Goal: Information Seeking & Learning: Learn about a topic

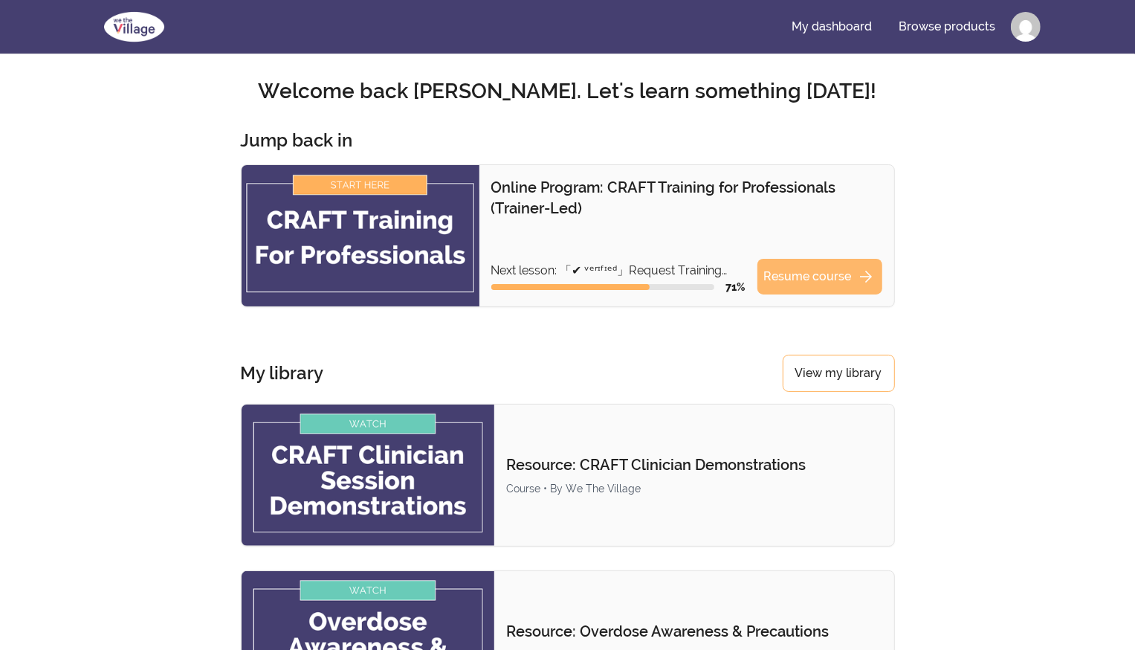
click at [794, 277] on link "Resume course arrow_forward" at bounding box center [820, 277] width 125 height 36
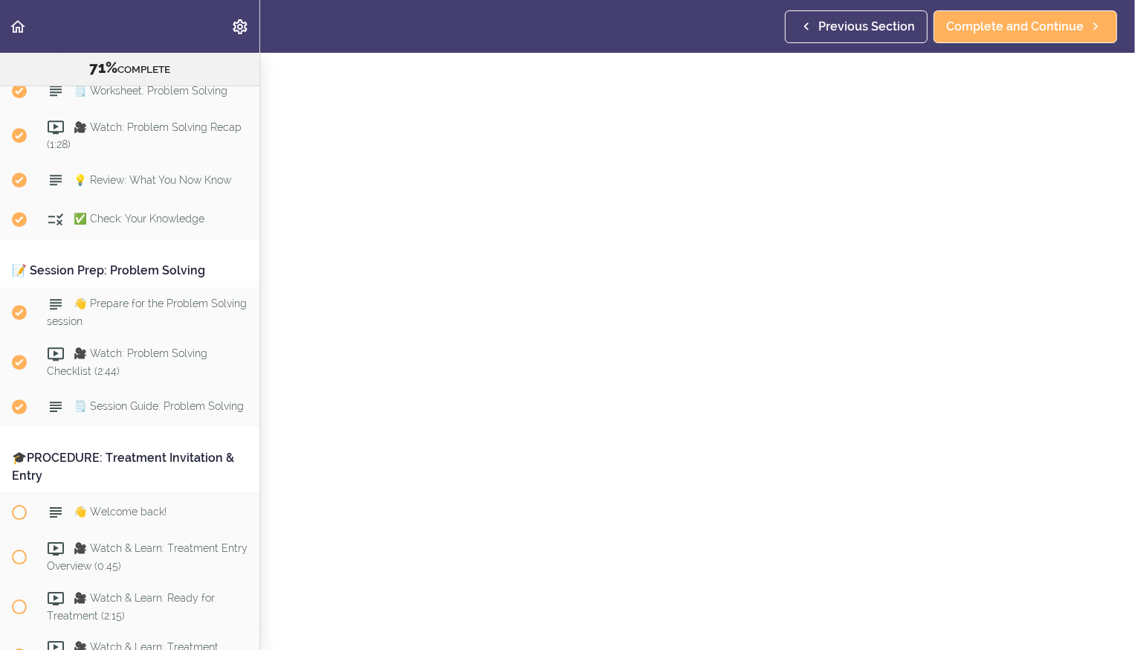
scroll to position [7462, 0]
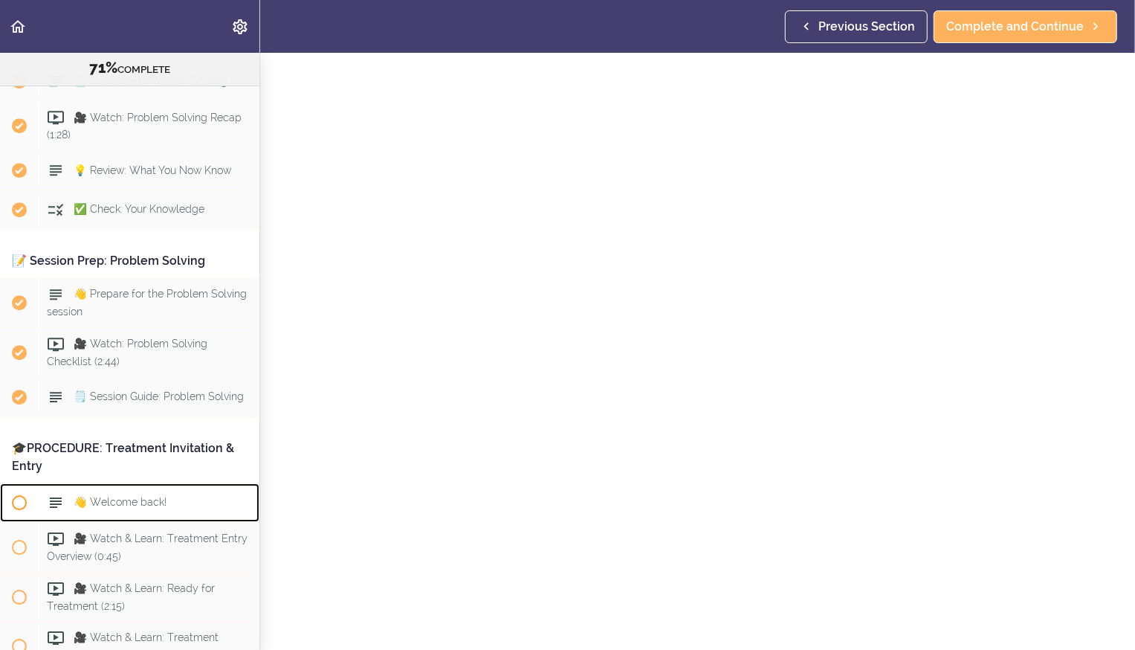
click at [129, 496] on span "👋 Welcome back!" at bounding box center [120, 502] width 93 height 12
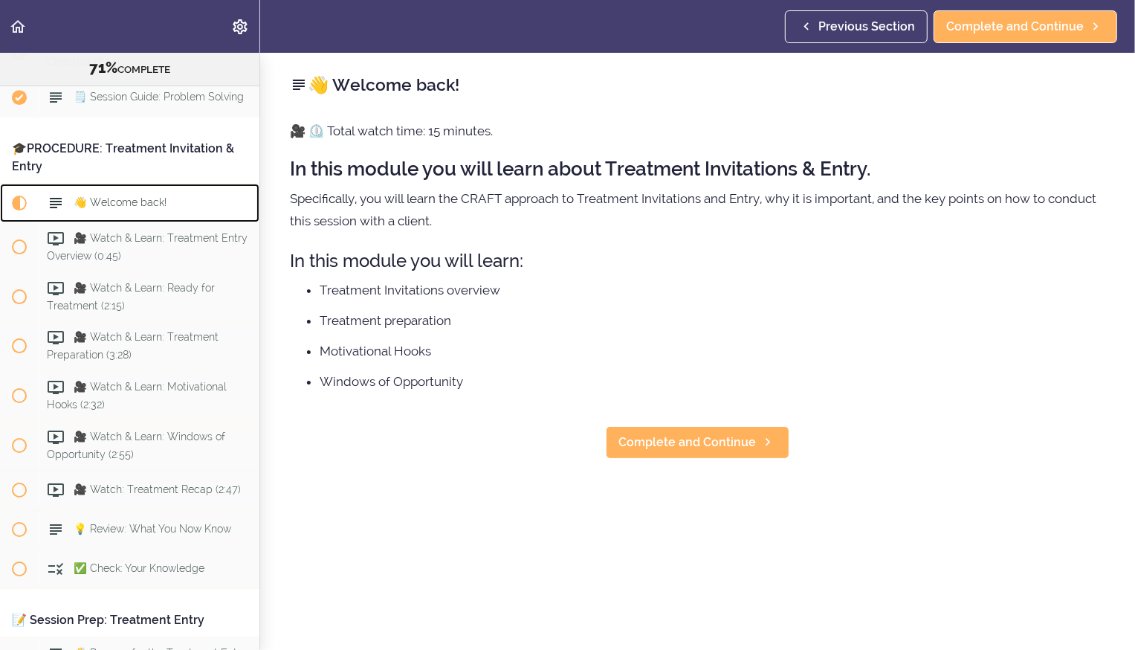
scroll to position [7785, 0]
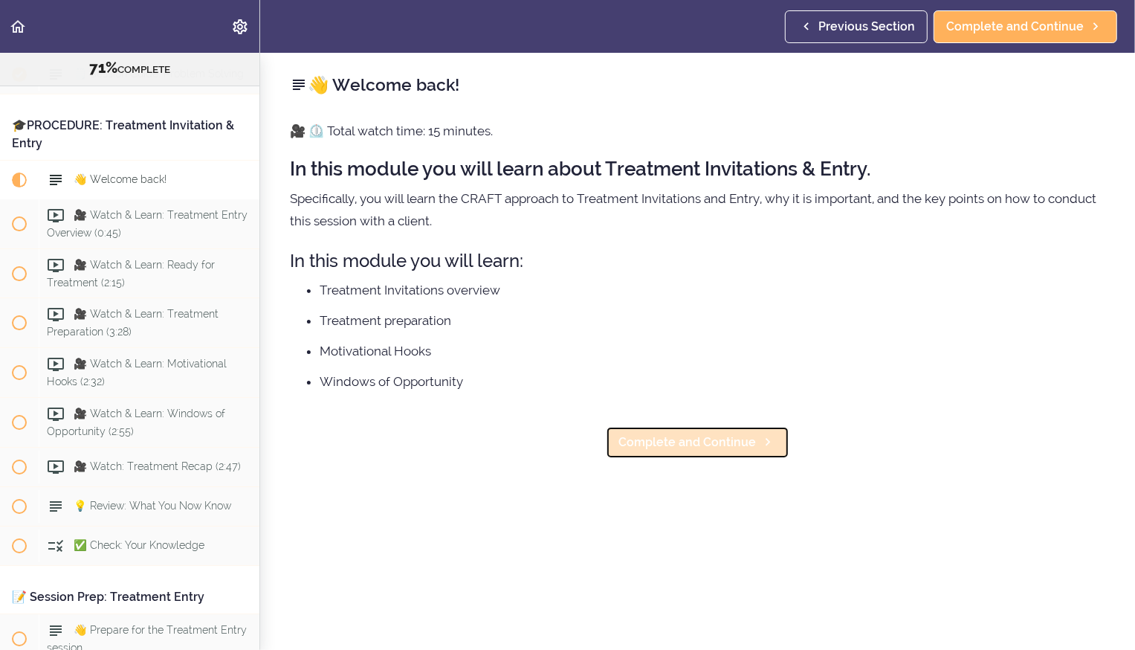
click at [642, 453] on link "Complete and Continue" at bounding box center [698, 442] width 184 height 33
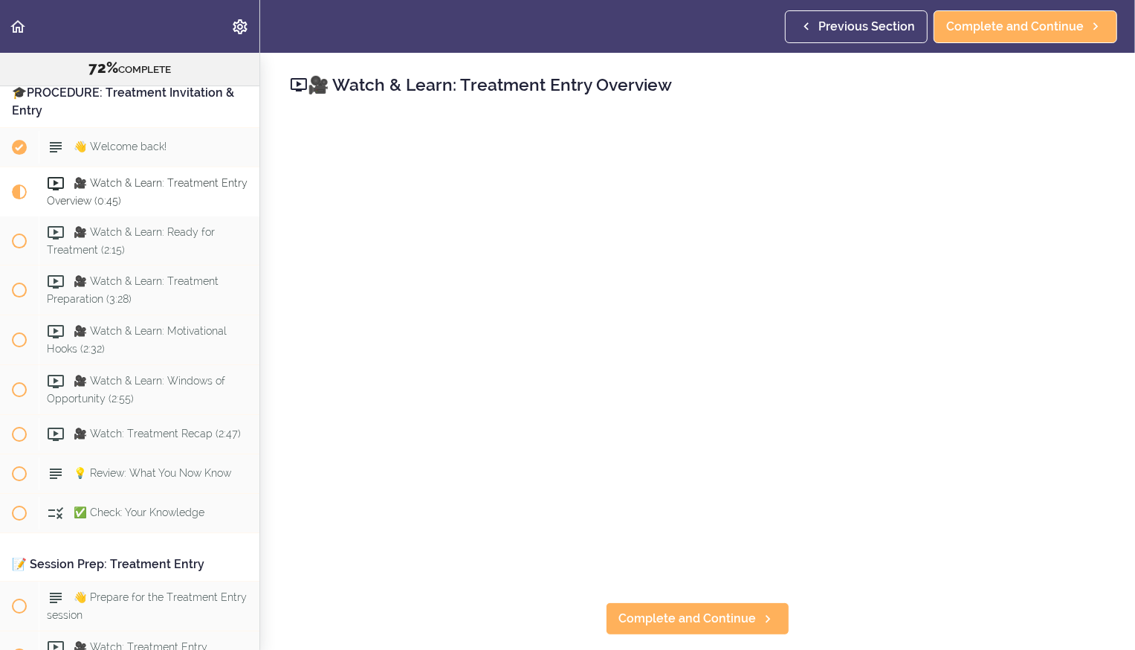
scroll to position [7825, 0]
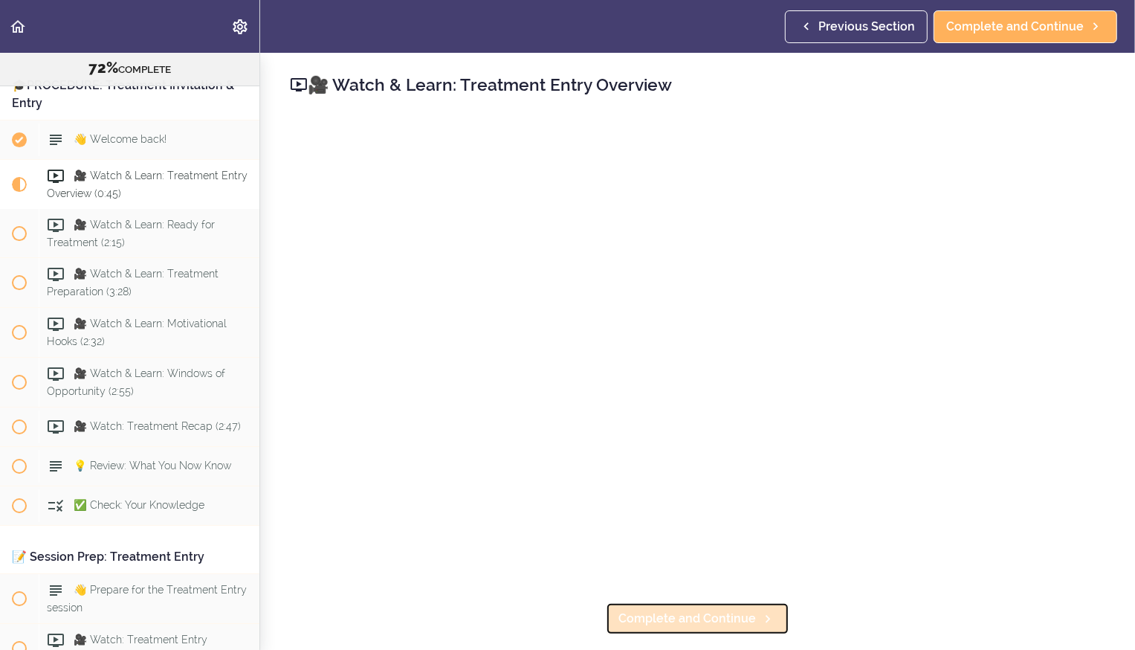
click at [740, 621] on span "Complete and Continue" at bounding box center [688, 619] width 138 height 18
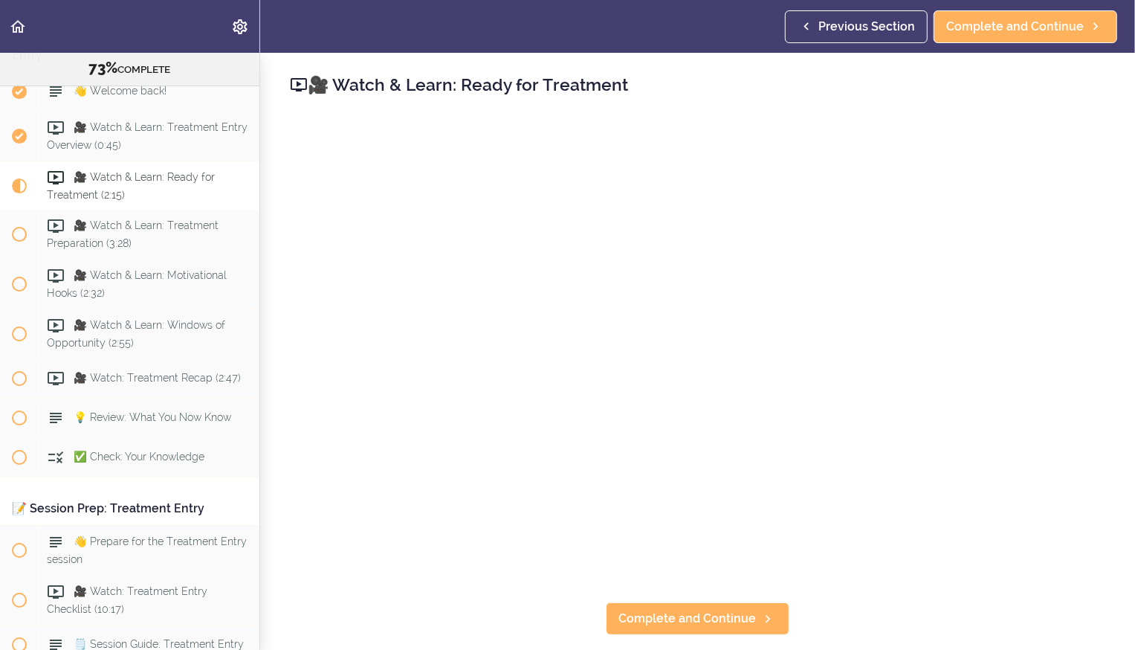
scroll to position [7874, 0]
click at [703, 626] on span "Complete and Continue" at bounding box center [688, 619] width 138 height 18
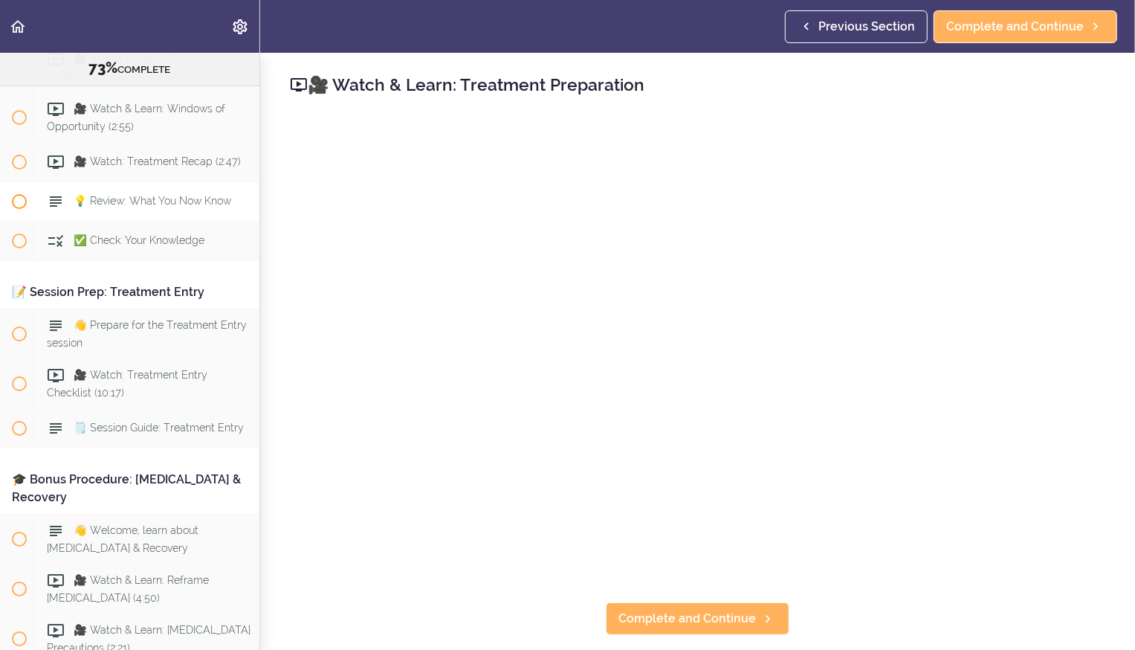
scroll to position [8095, 0]
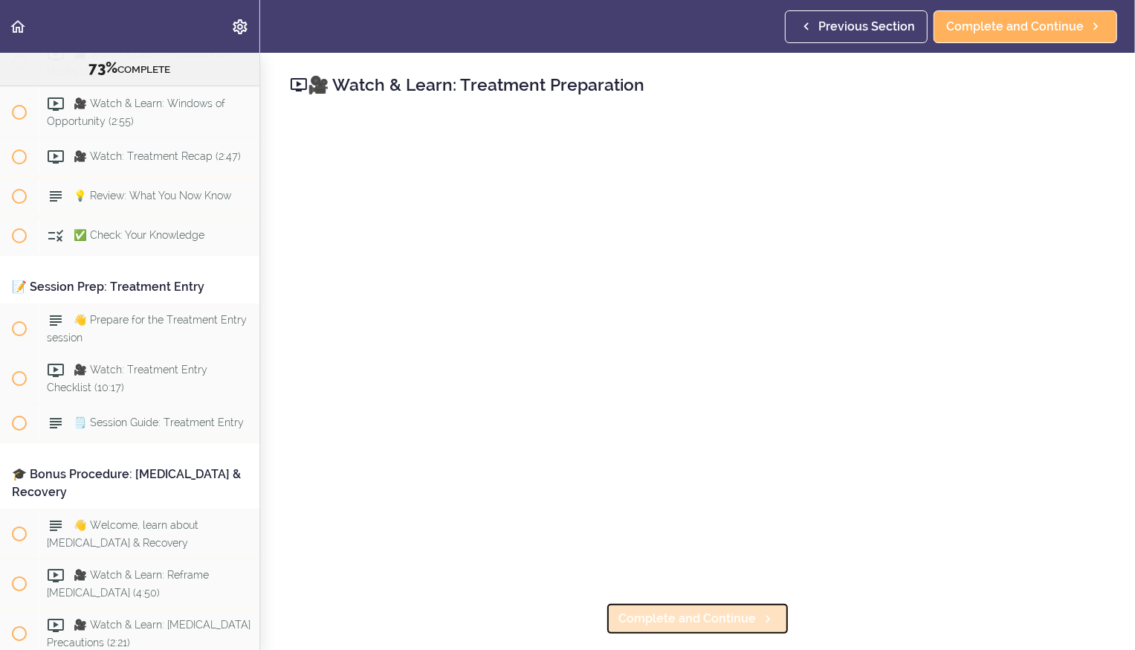
click at [694, 618] on span "Complete and Continue" at bounding box center [688, 619] width 138 height 18
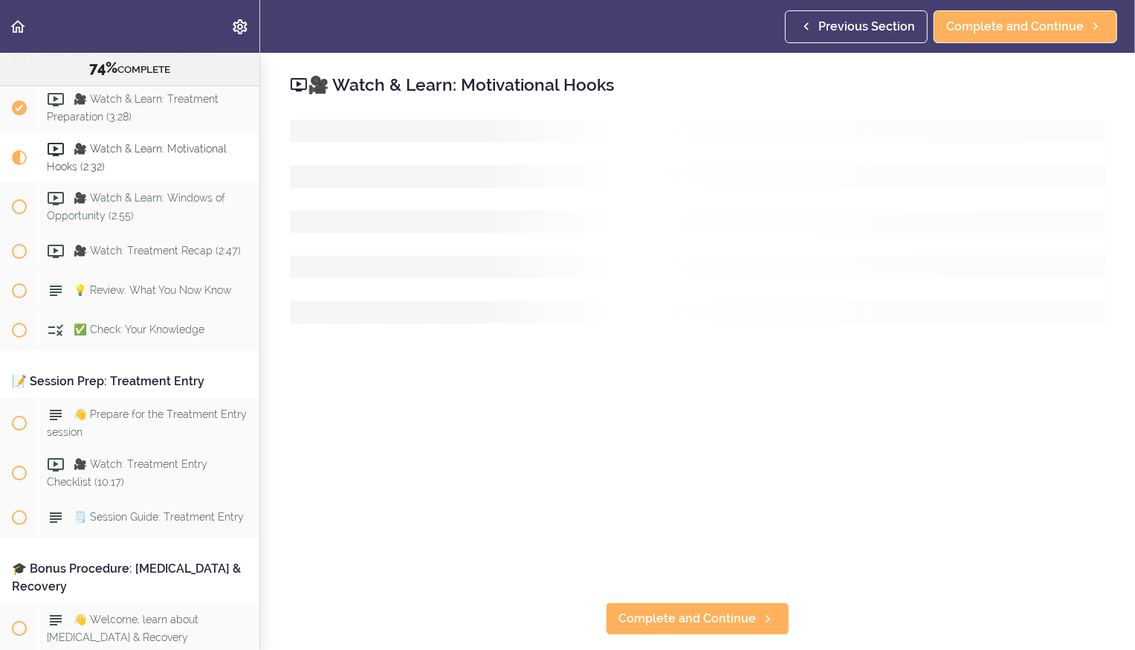
scroll to position [7974, 0]
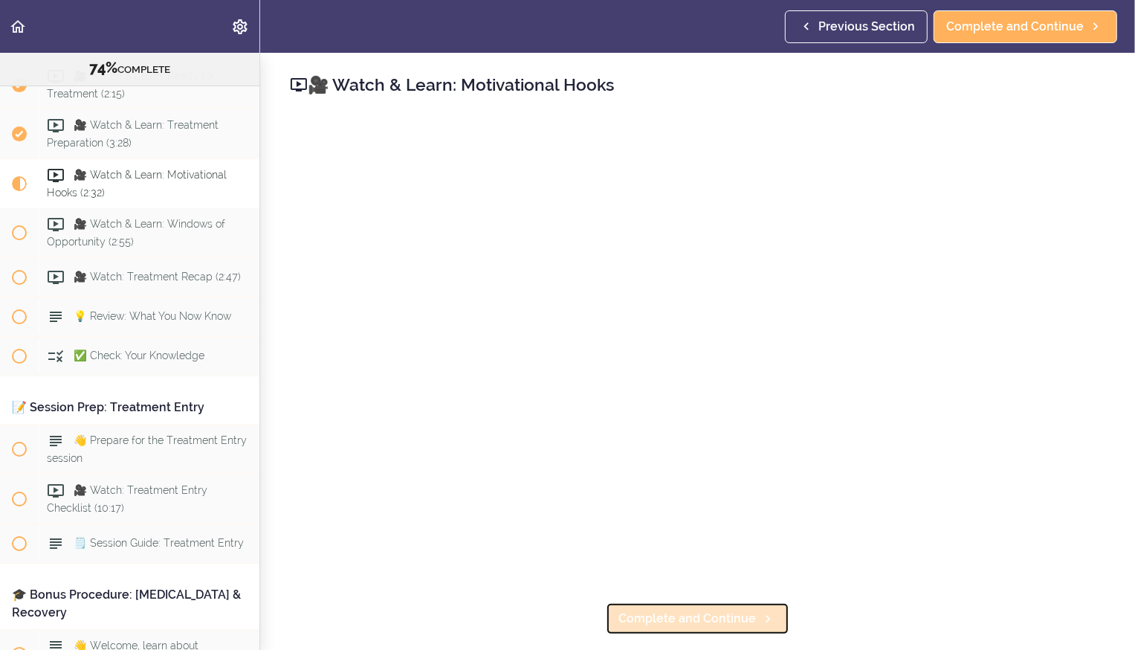
click at [696, 622] on span "Complete and Continue" at bounding box center [688, 619] width 138 height 18
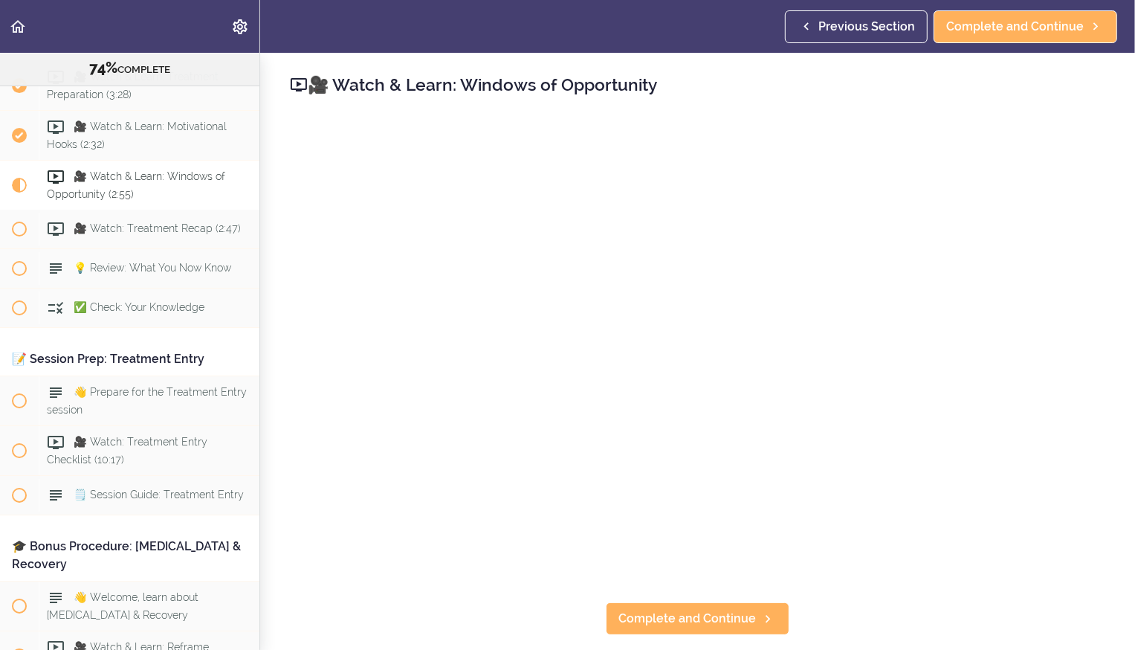
scroll to position [8025, 0]
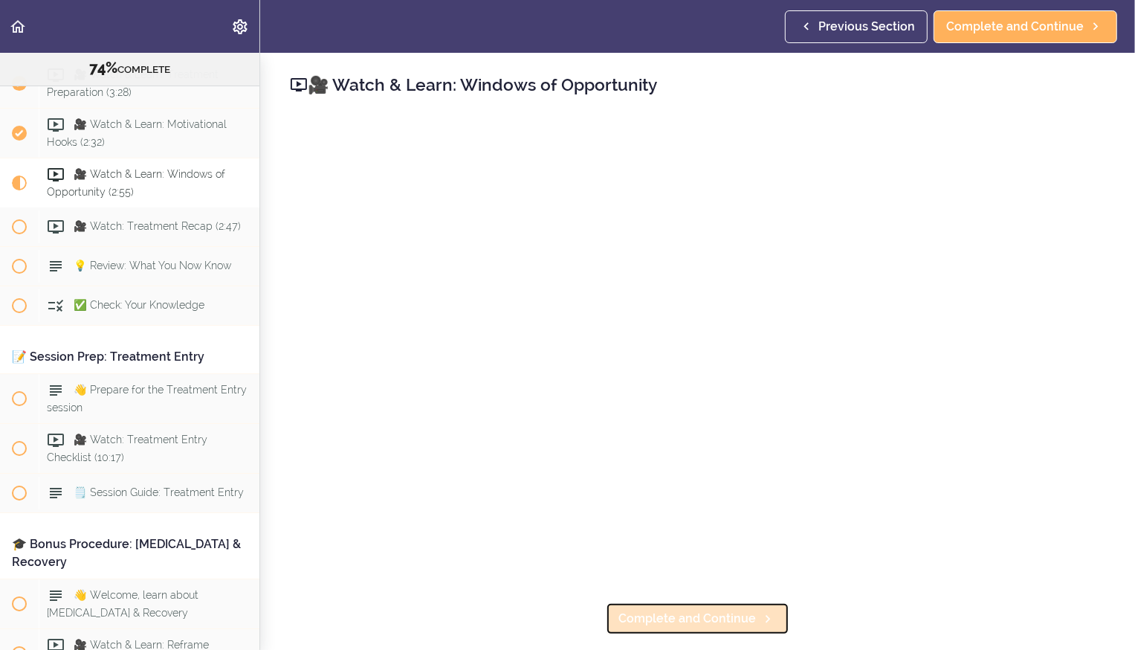
click at [639, 630] on link "Complete and Continue" at bounding box center [698, 618] width 184 height 33
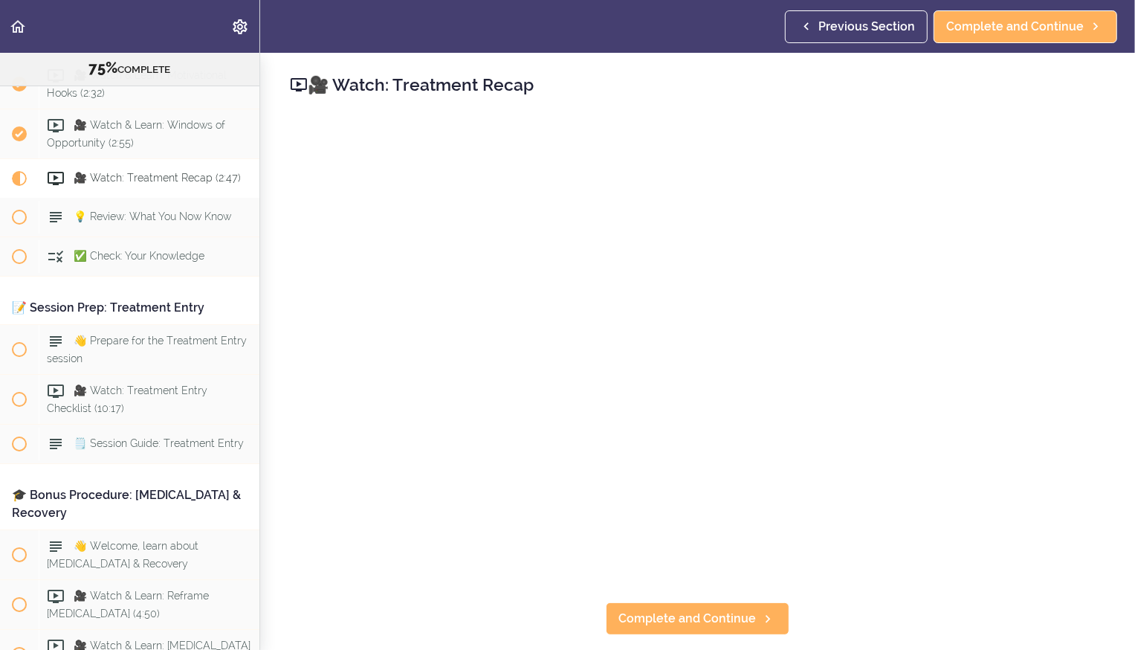
scroll to position [8074, 0]
click at [723, 625] on span "Complete and Continue" at bounding box center [688, 619] width 138 height 18
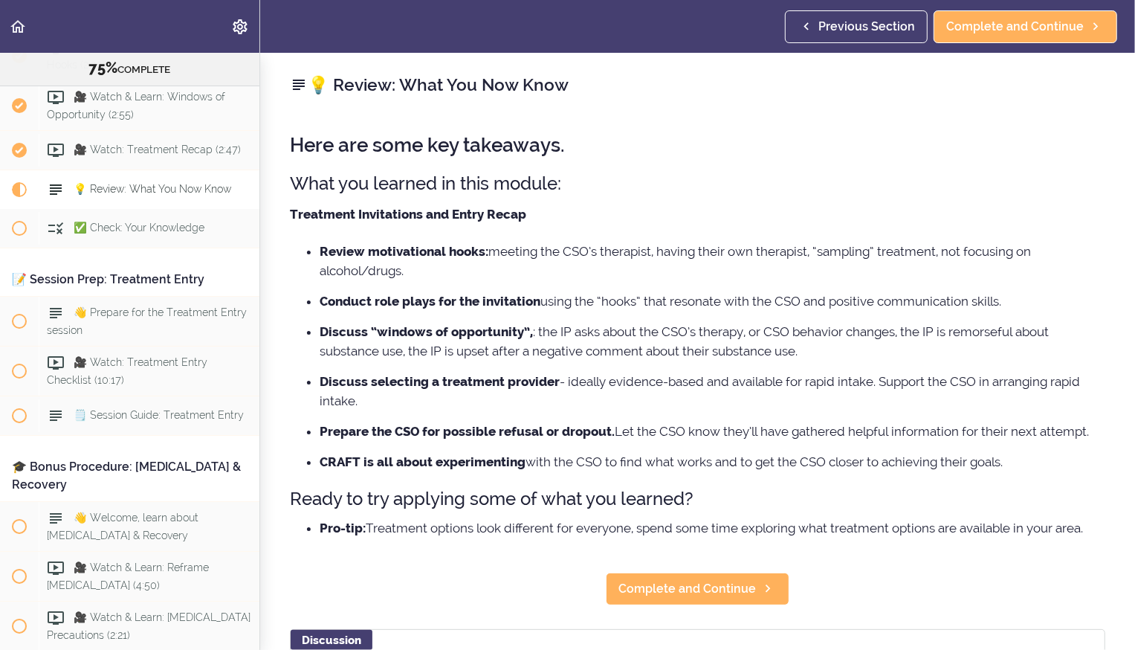
scroll to position [8114, 0]
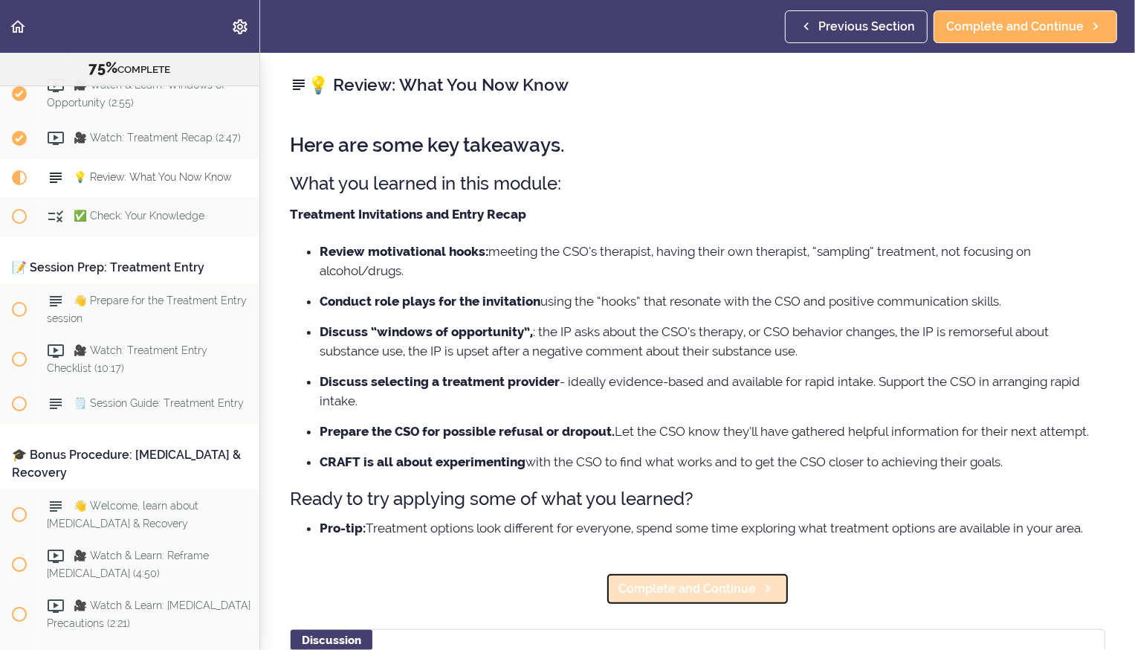
click at [726, 593] on span "Complete and Continue" at bounding box center [688, 589] width 138 height 18
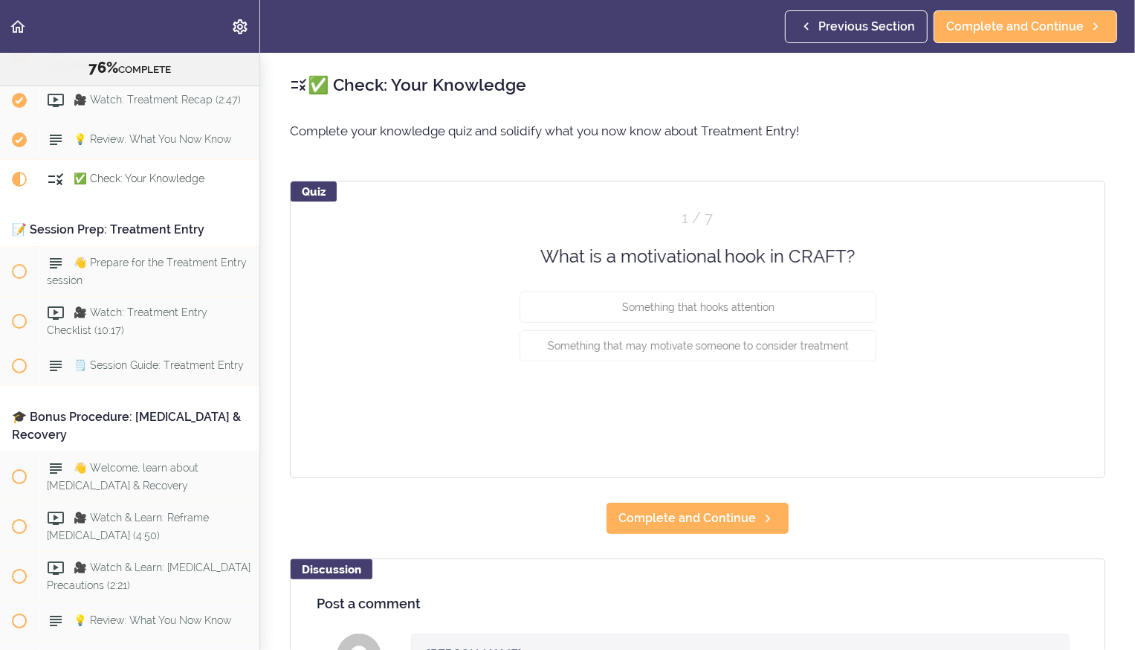
scroll to position [8153, 0]
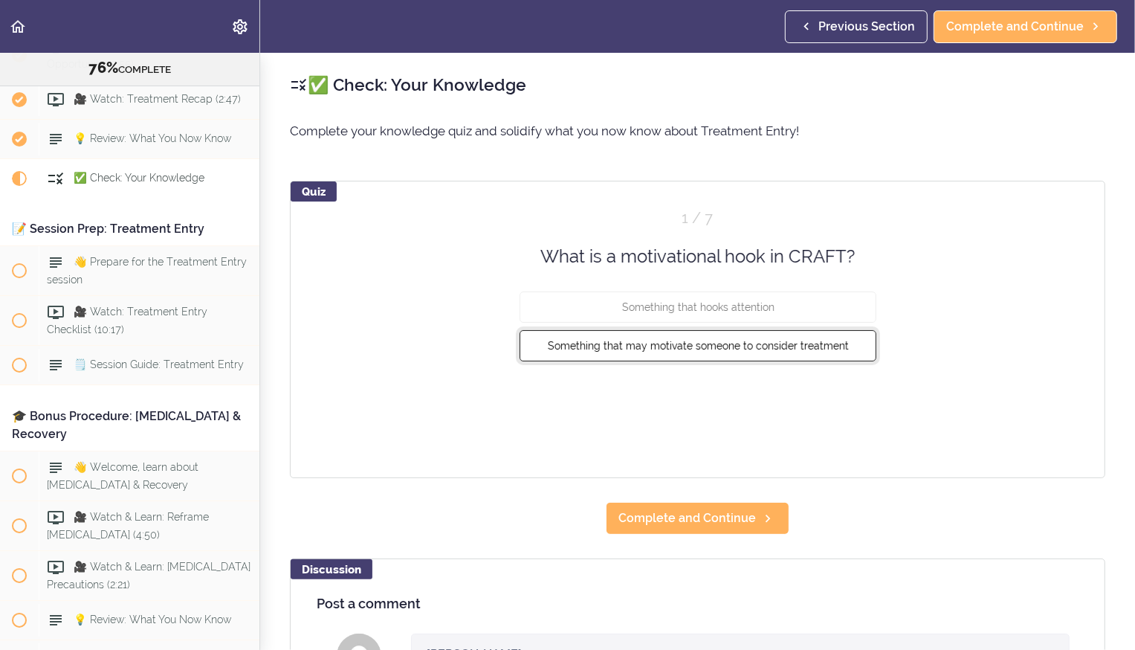
click at [751, 349] on span "Something that may motivate someone to consider treatment" at bounding box center [697, 346] width 301 height 12
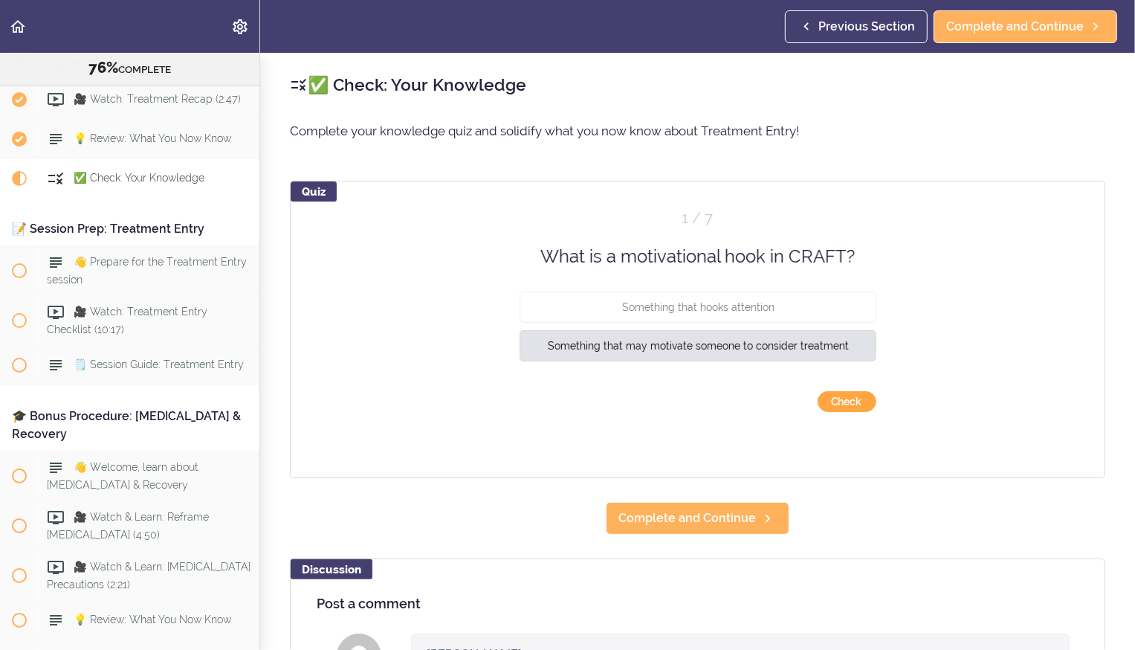
click at [845, 402] on button "Check" at bounding box center [847, 401] width 59 height 21
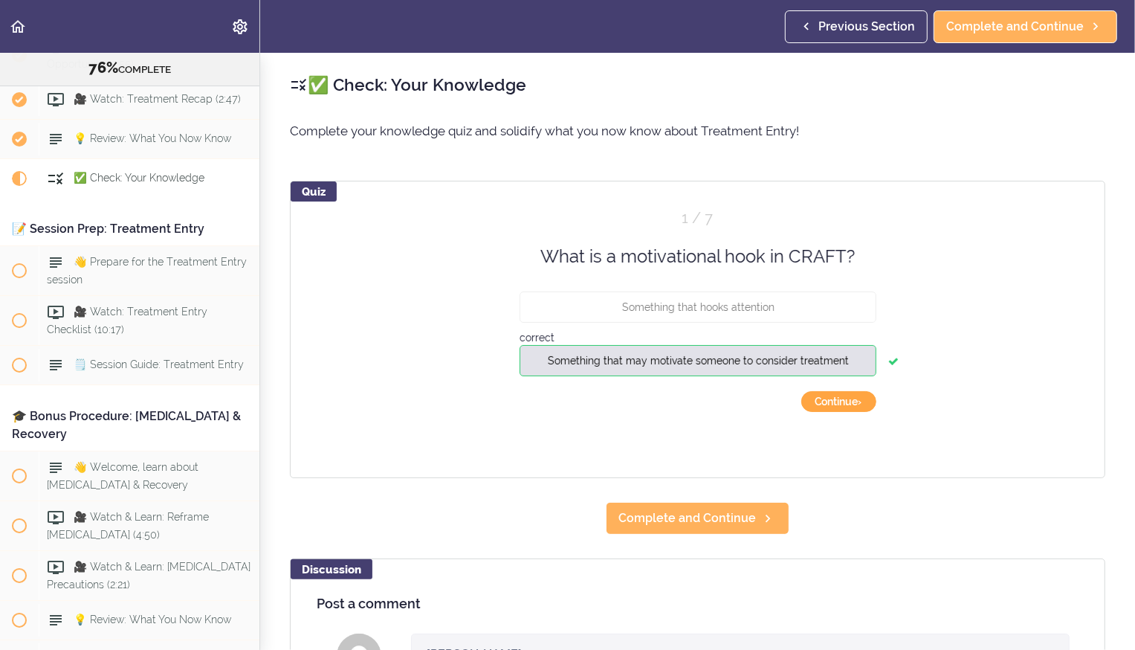
click at [839, 398] on button "Continue ›" at bounding box center [838, 401] width 75 height 21
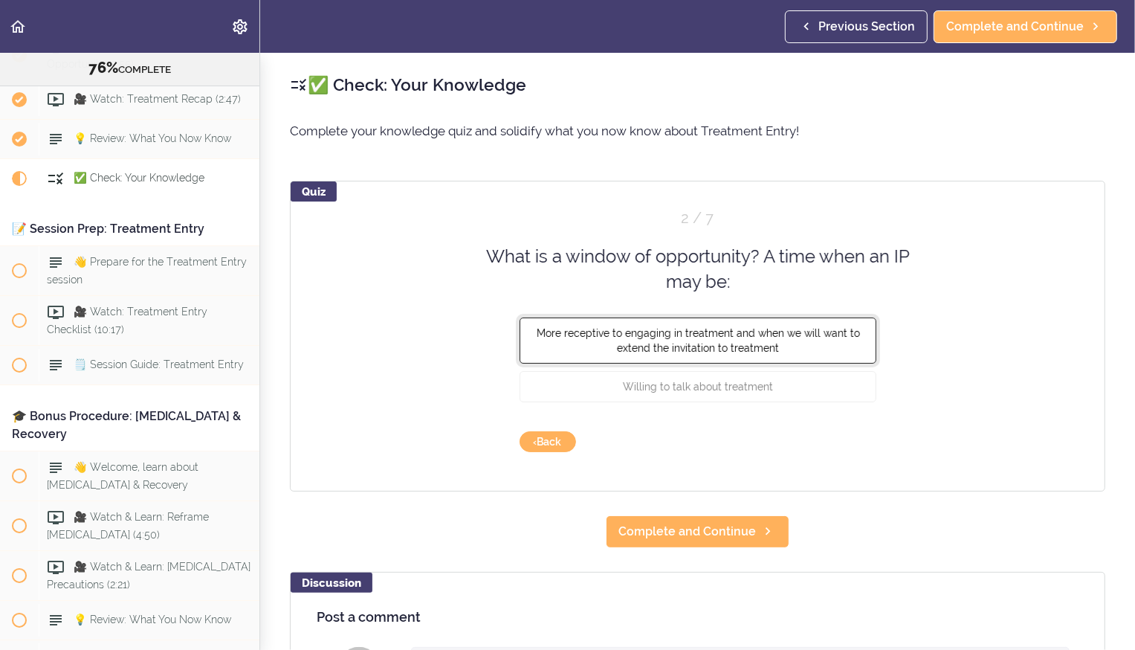
click at [794, 347] on button "More receptive to engaging in treatment and when we will want to extend the inv…" at bounding box center [698, 340] width 357 height 46
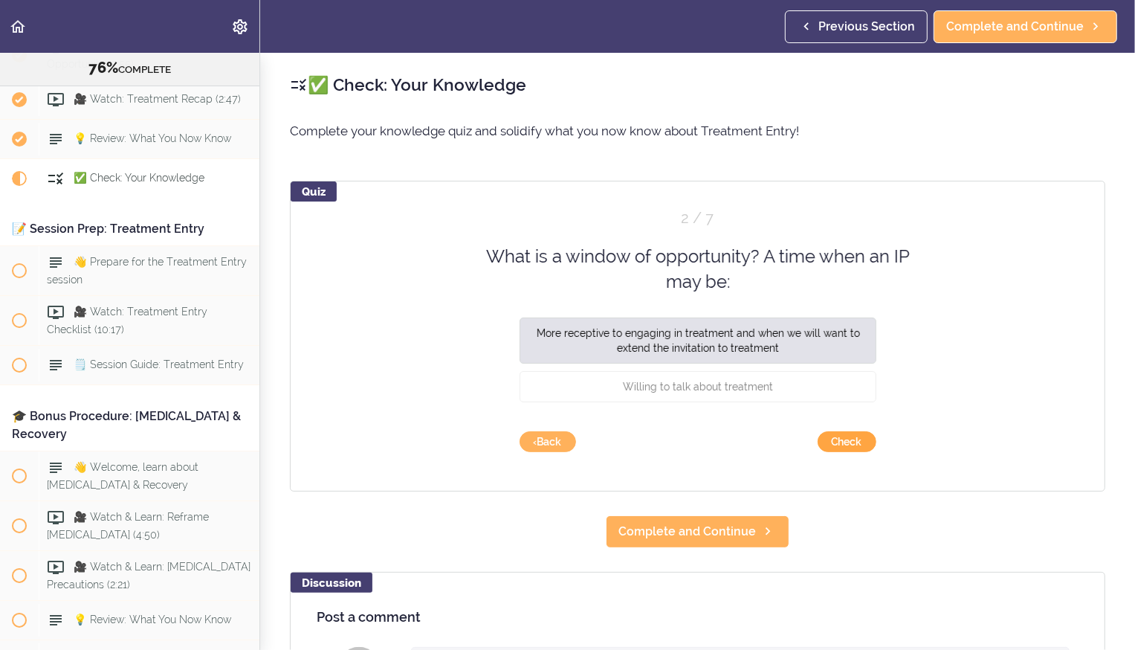
click at [836, 441] on button "Check" at bounding box center [847, 441] width 59 height 21
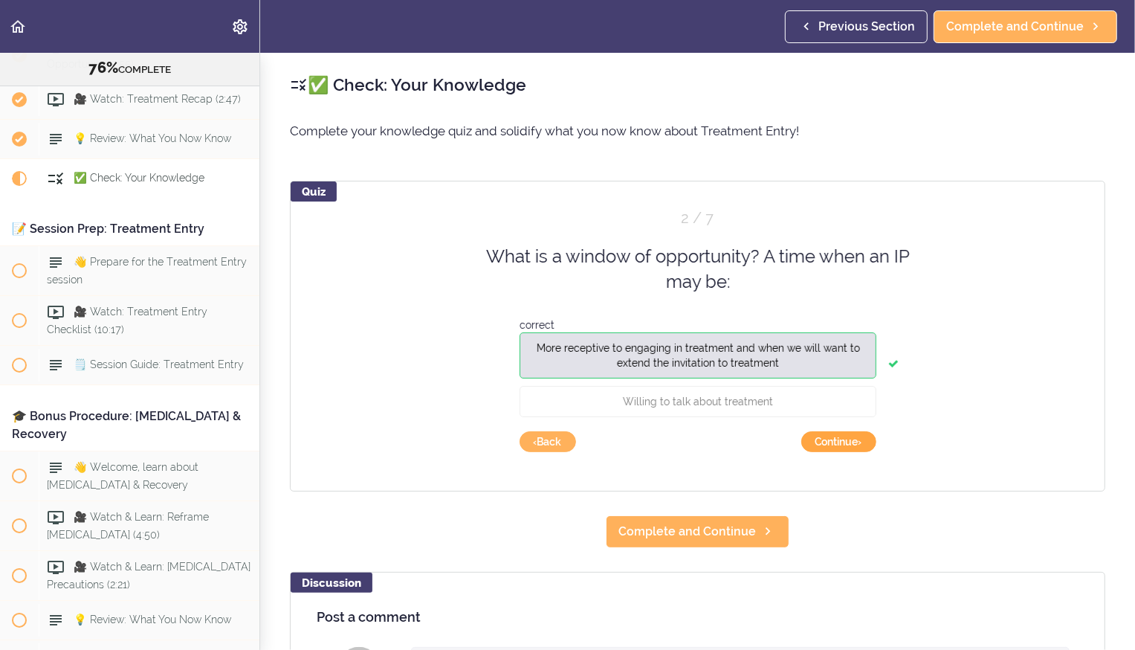
click at [836, 441] on button "Continue ›" at bounding box center [838, 441] width 75 height 21
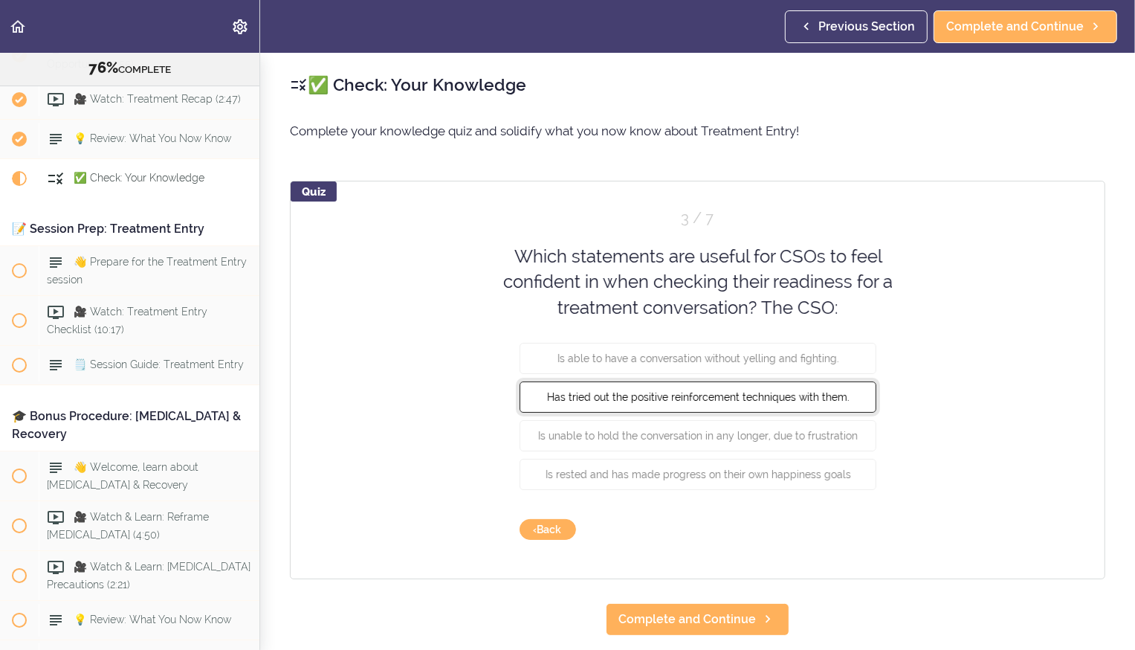
click at [792, 404] on button "Has tried out the positive reinforcement techniques with them." at bounding box center [698, 396] width 357 height 31
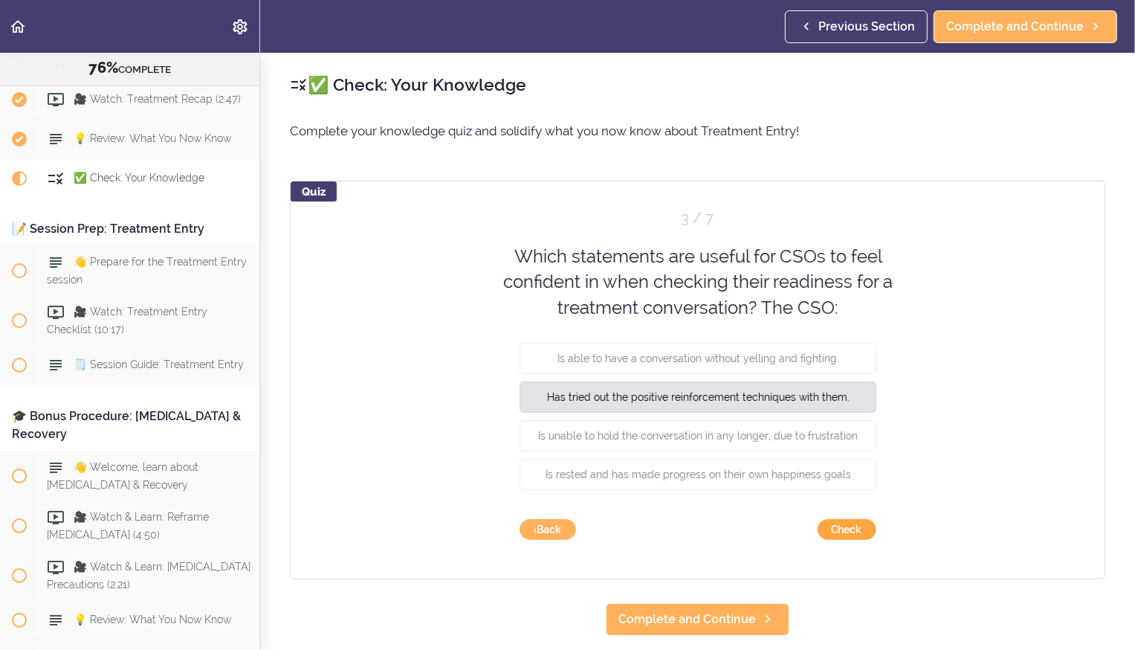
click at [844, 523] on button "Check" at bounding box center [847, 529] width 59 height 21
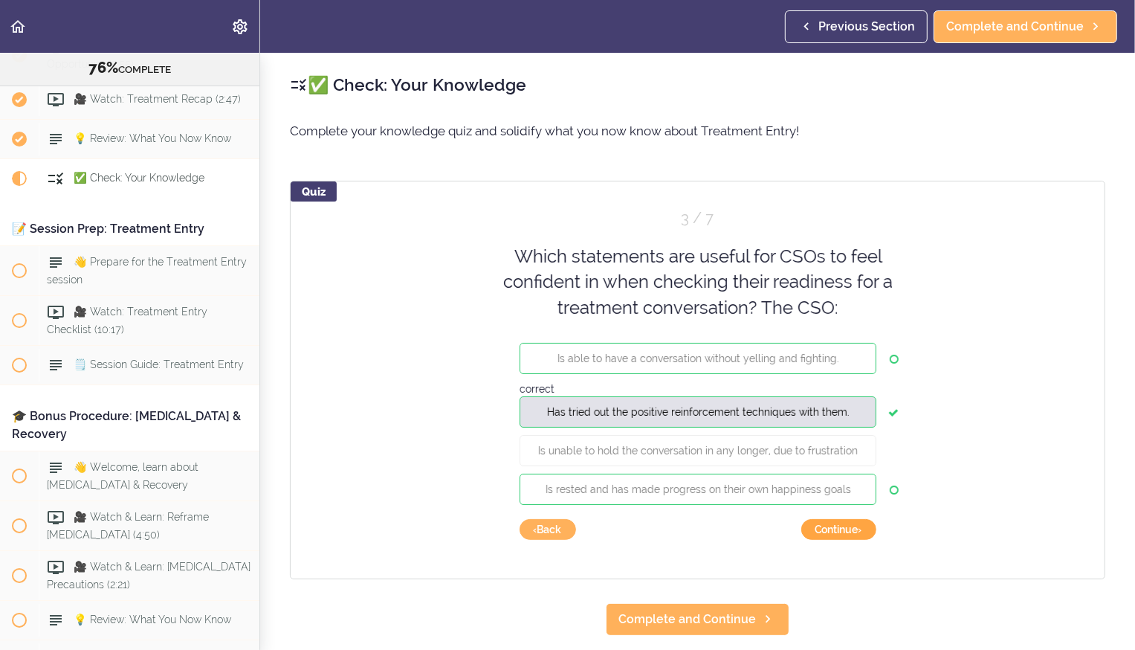
click at [844, 523] on button "Continue ›" at bounding box center [838, 529] width 75 height 21
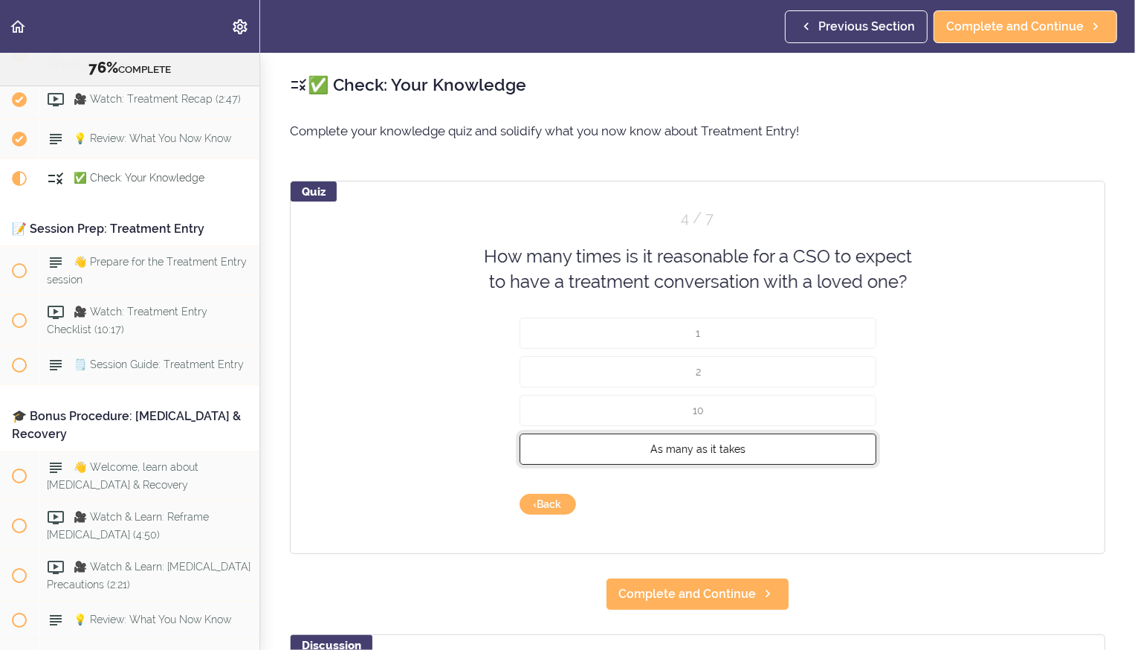
click at [754, 451] on button "As many as it takes" at bounding box center [698, 448] width 357 height 31
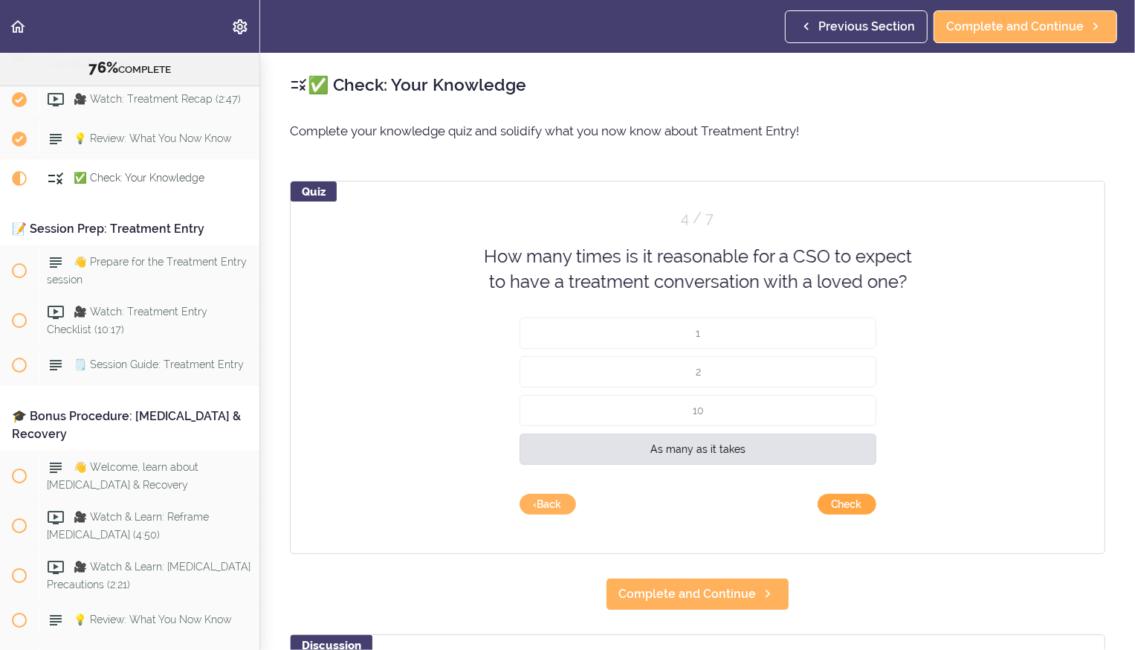
click at [852, 504] on button "Check" at bounding box center [847, 504] width 59 height 21
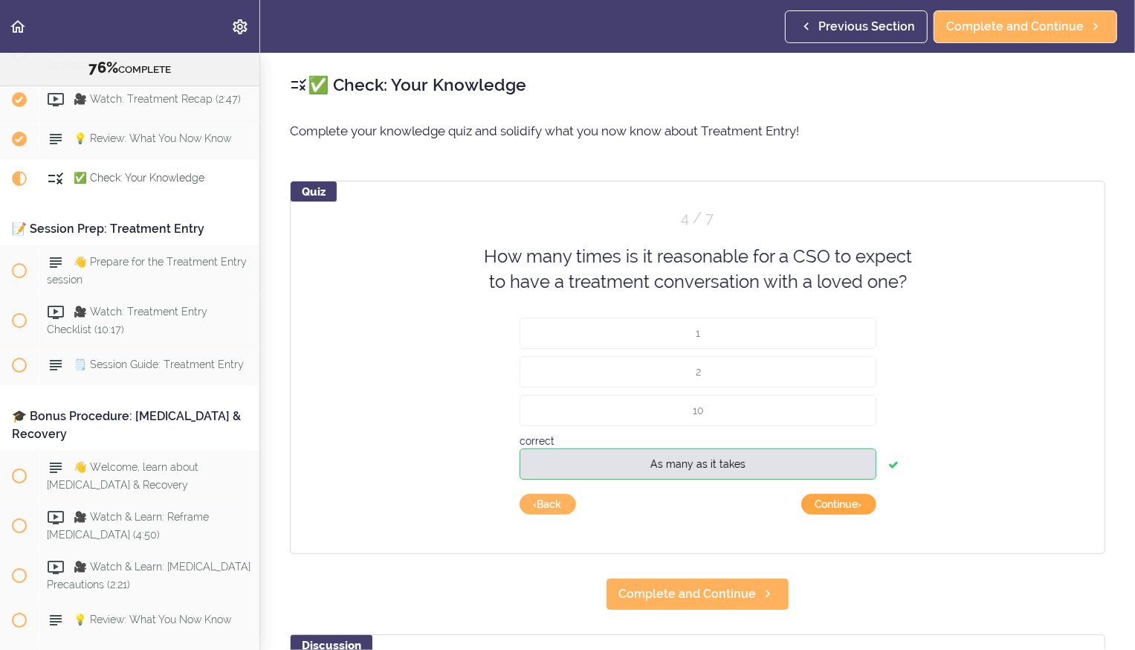
click at [852, 504] on button "Continue ›" at bounding box center [838, 504] width 75 height 21
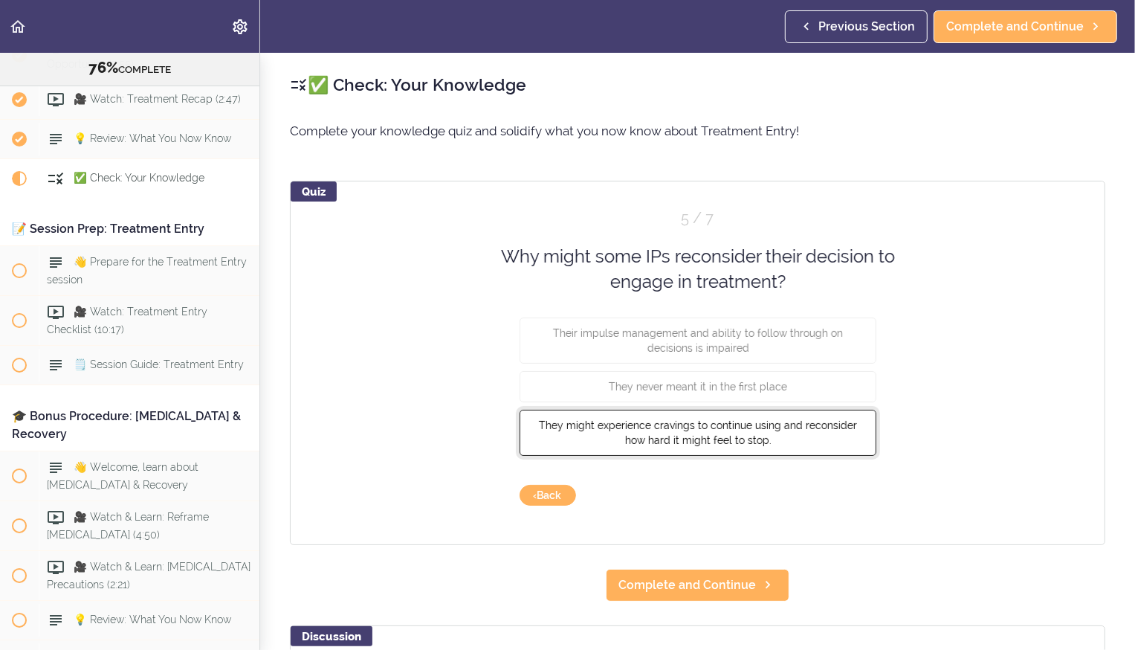
click at [730, 436] on span "They might experience cravings to continue using and reconsider how hard it mig…" at bounding box center [698, 432] width 318 height 27
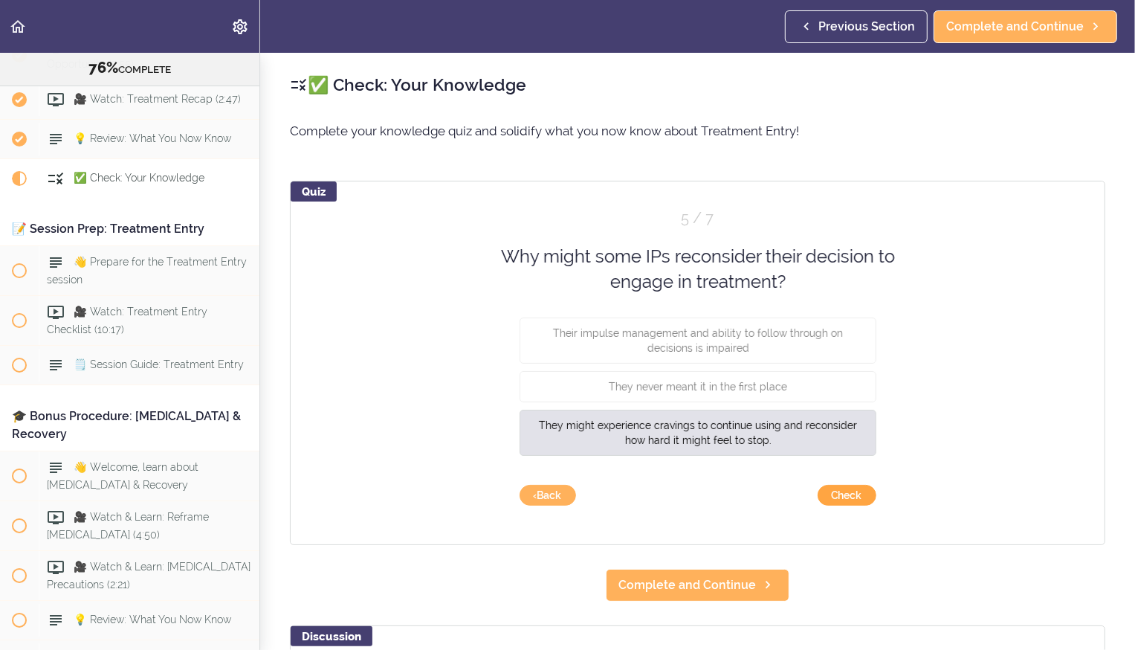
click at [861, 498] on button "Check" at bounding box center [847, 495] width 59 height 21
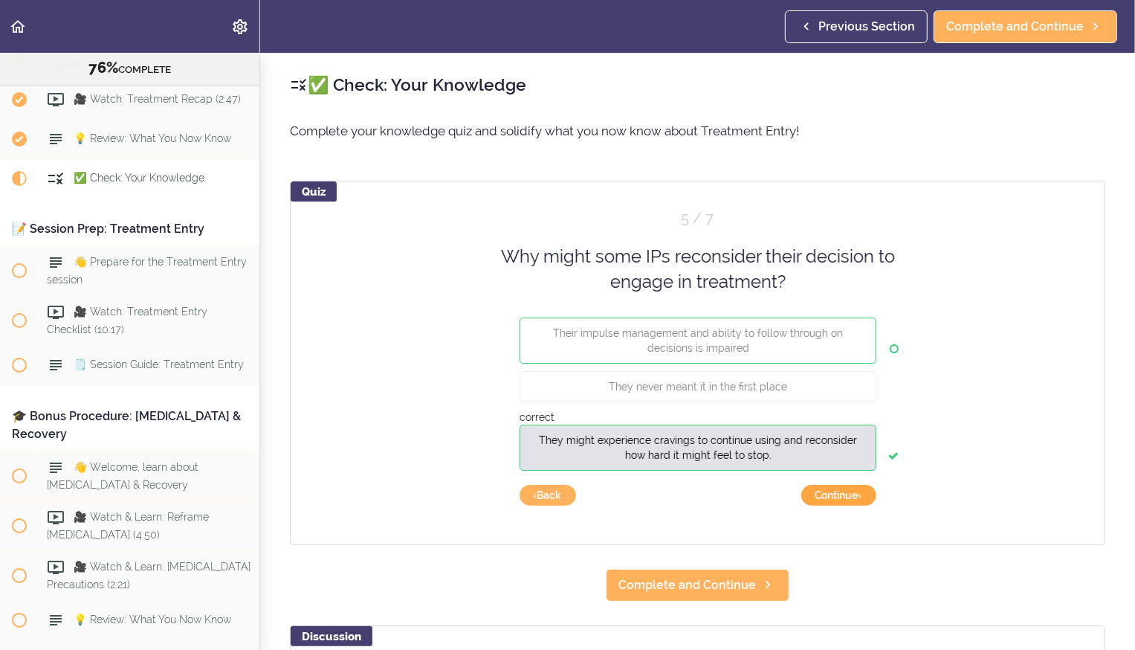
click at [861, 498] on button "Continue ›" at bounding box center [838, 495] width 75 height 21
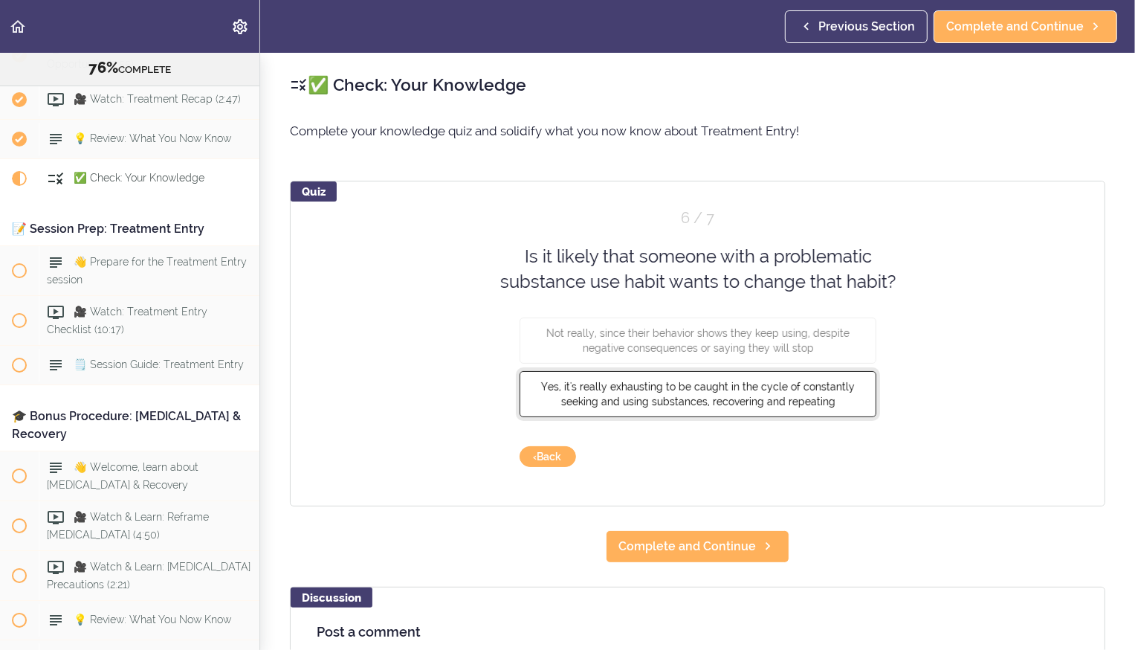
click at [716, 398] on span "Yes, it's really exhausting to be caught in the cycle of constantly seeking and…" at bounding box center [698, 393] width 314 height 27
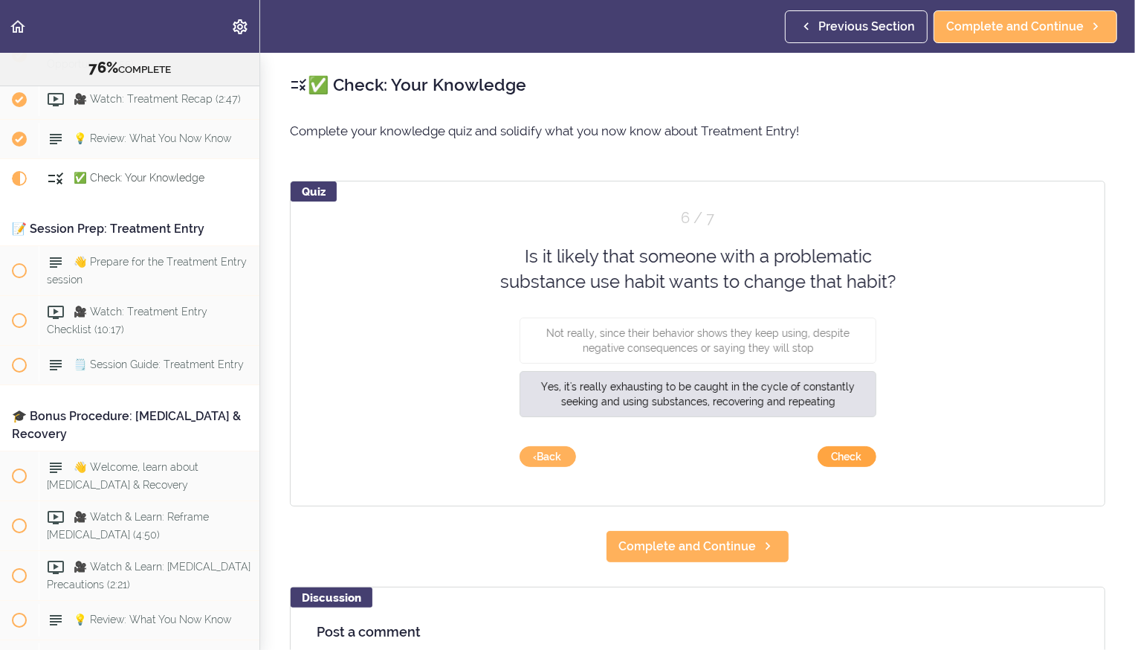
click at [855, 456] on button "Check" at bounding box center [847, 456] width 59 height 21
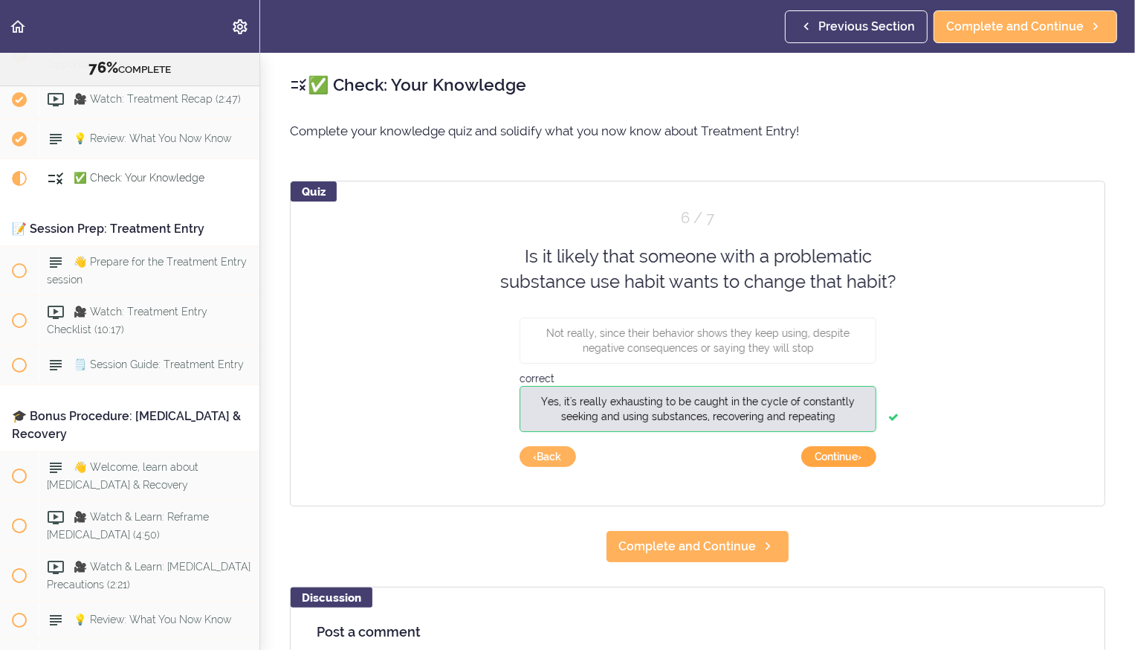
click at [855, 456] on button "Continue ›" at bounding box center [838, 456] width 75 height 21
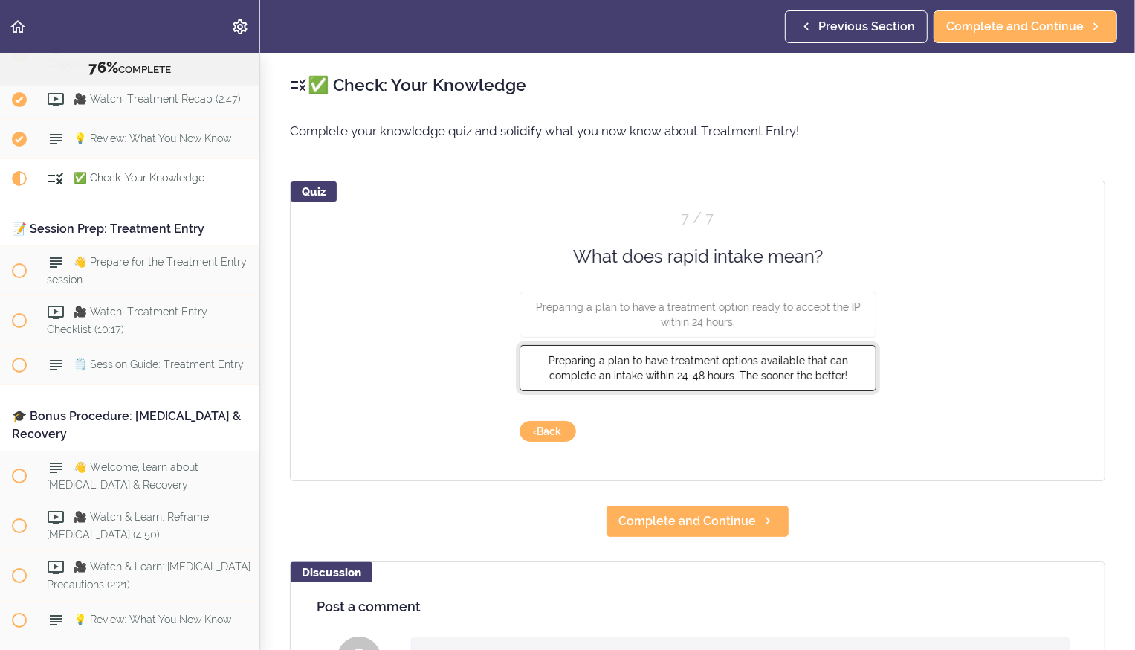
click at [764, 369] on span "Preparing a plan to have treatment options available that can complete an intak…" at bounding box center [698, 368] width 300 height 27
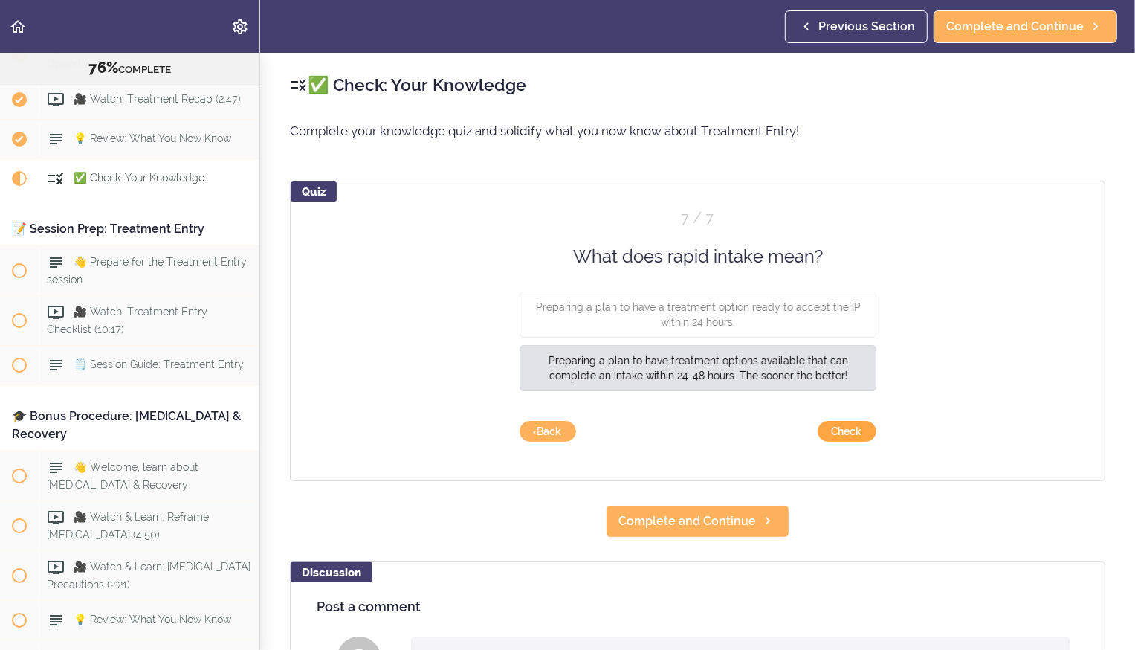
click at [842, 425] on button "Check" at bounding box center [847, 431] width 59 height 21
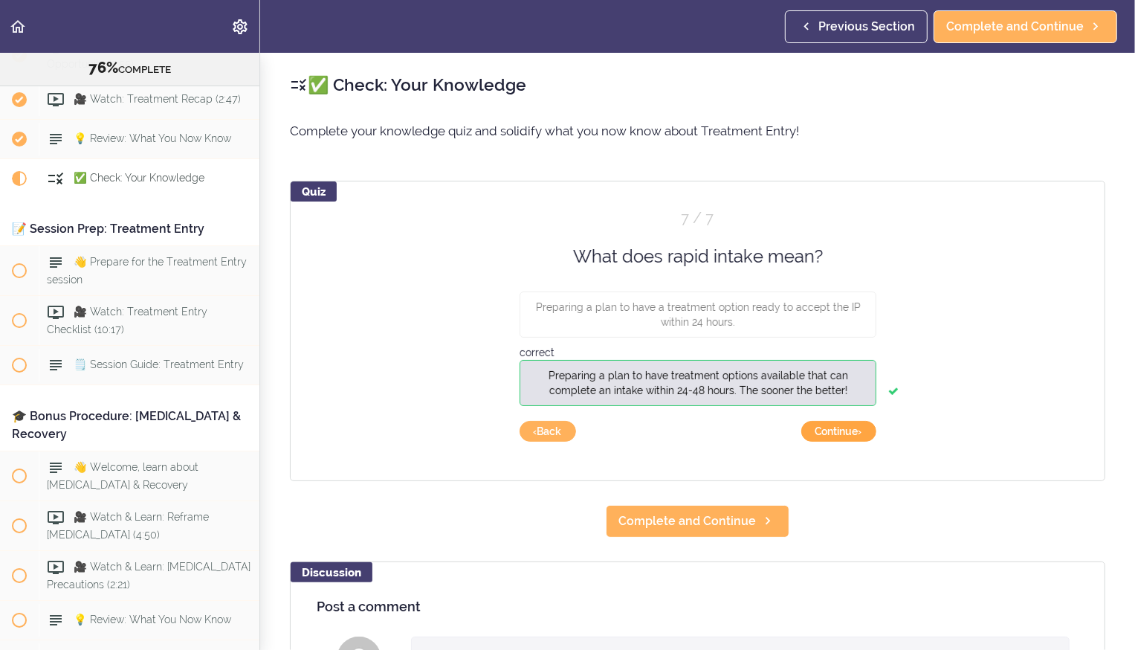
click at [842, 425] on button "Continue ›" at bounding box center [838, 431] width 75 height 21
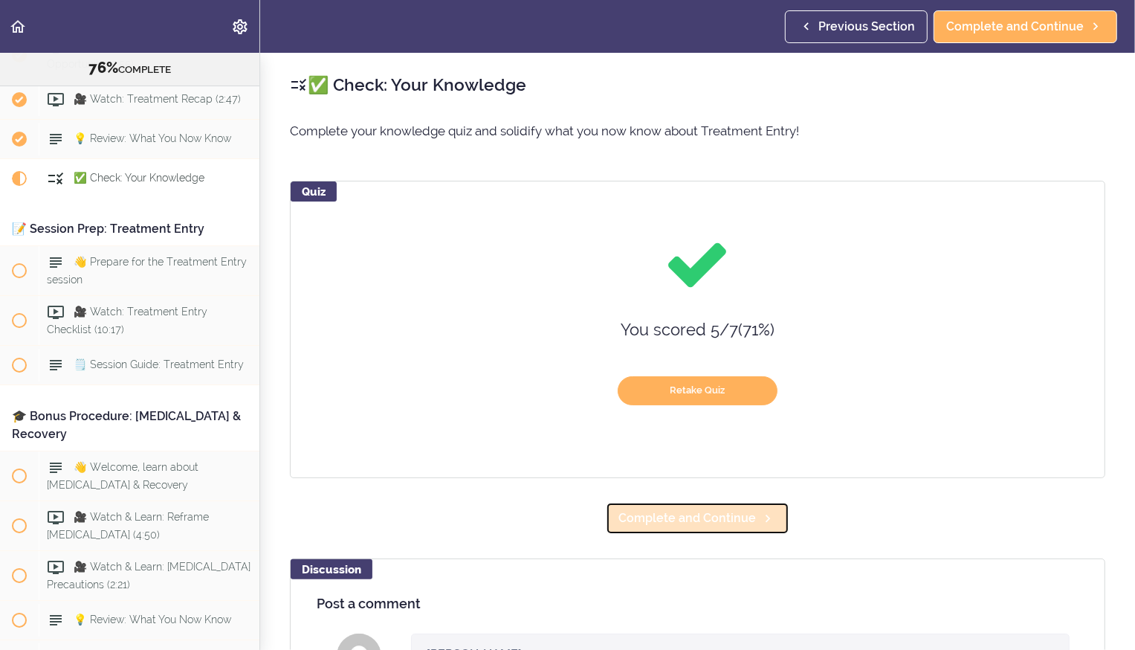
click at [677, 521] on span "Complete and Continue" at bounding box center [688, 518] width 138 height 18
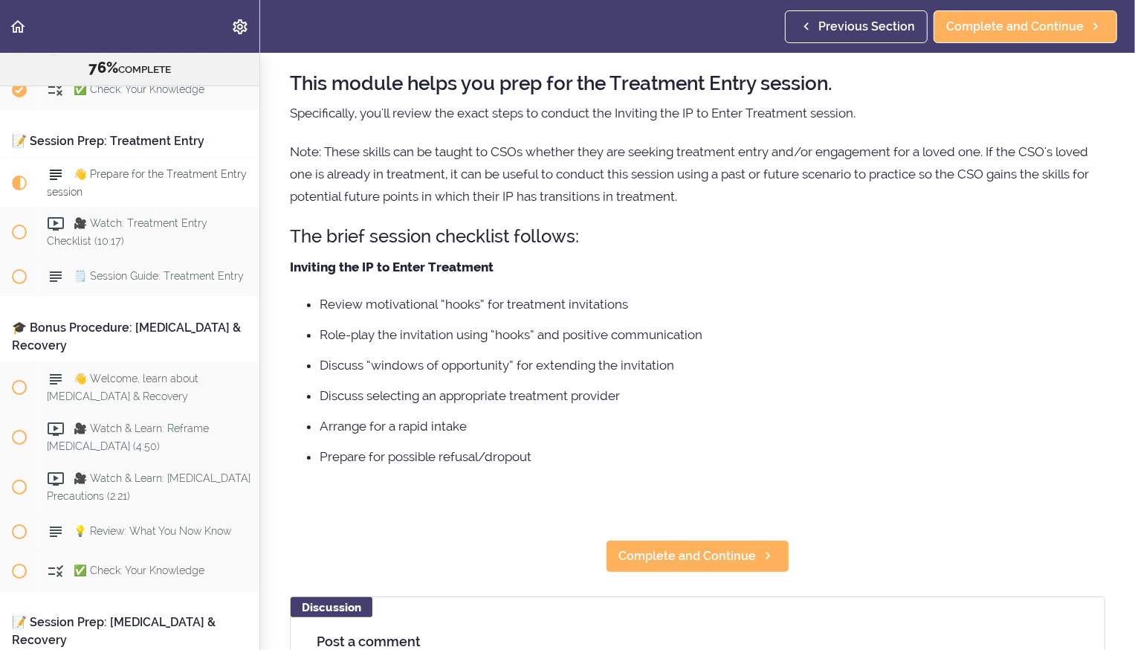
scroll to position [91, 0]
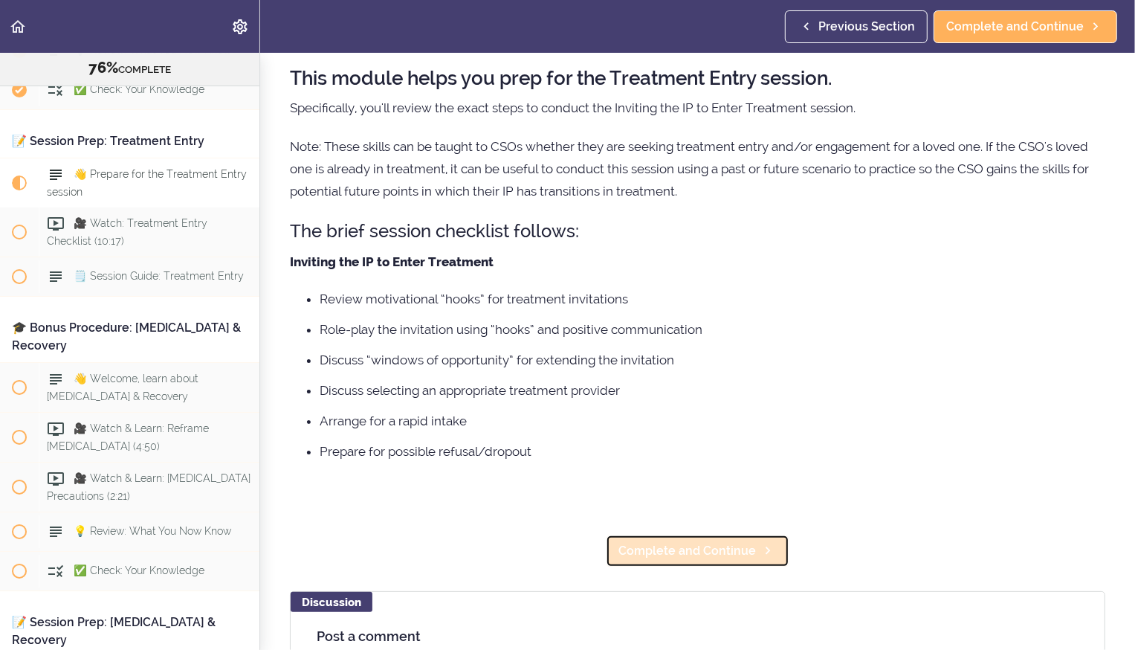
click at [667, 545] on span "Complete and Continue" at bounding box center [688, 551] width 138 height 18
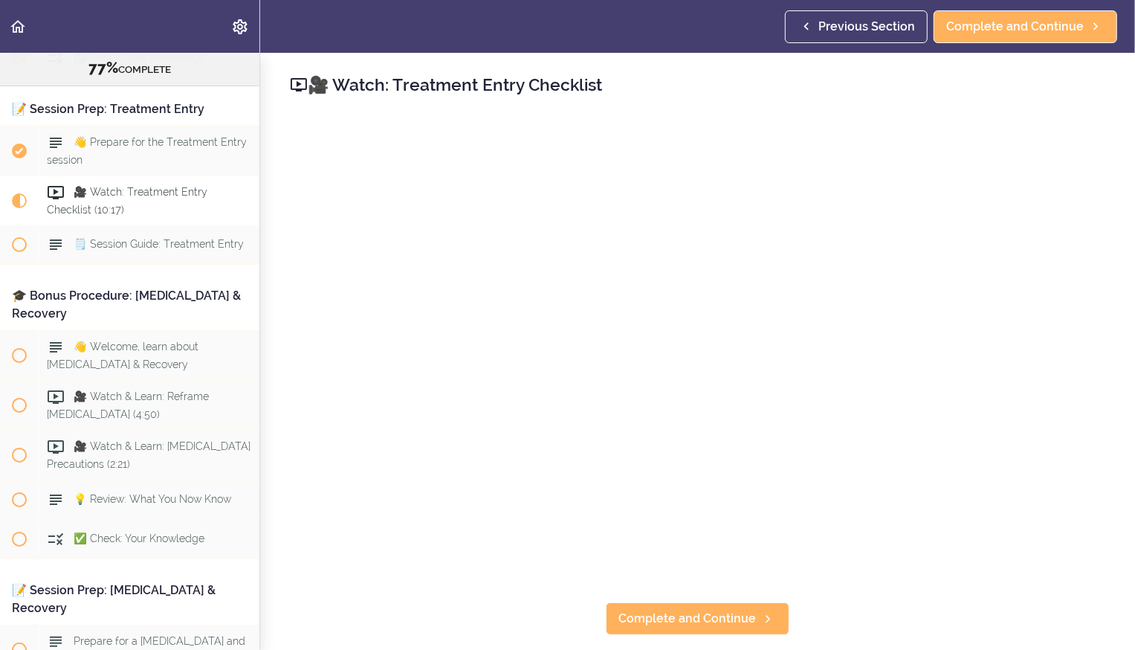
scroll to position [8290, 0]
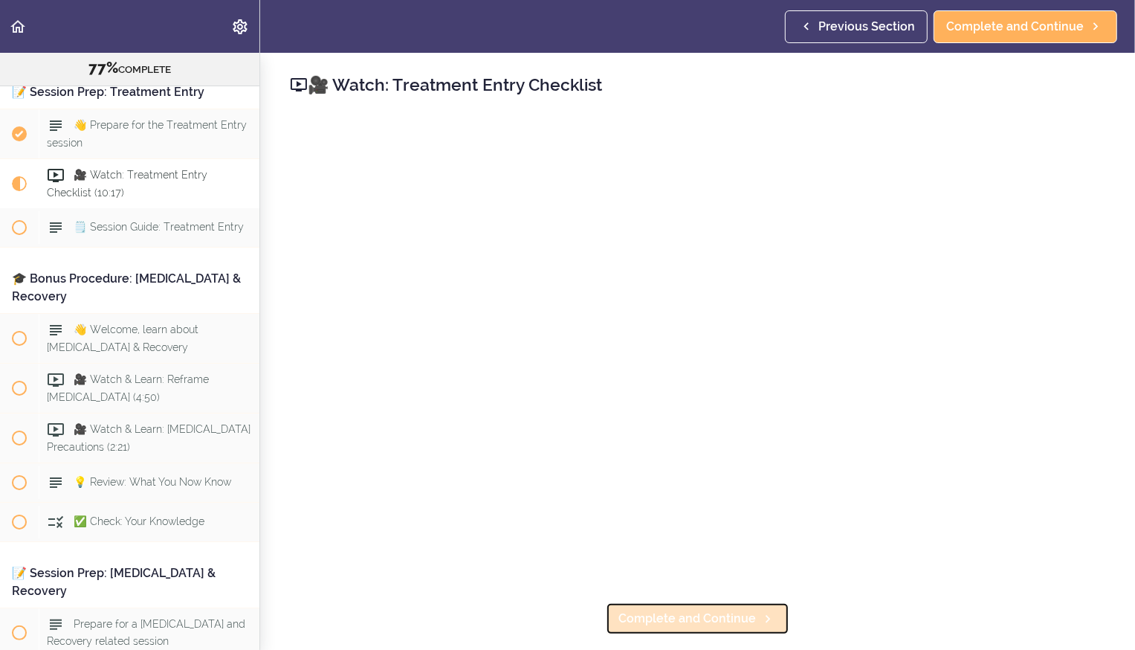
click at [662, 622] on span "Complete and Continue" at bounding box center [688, 619] width 138 height 18
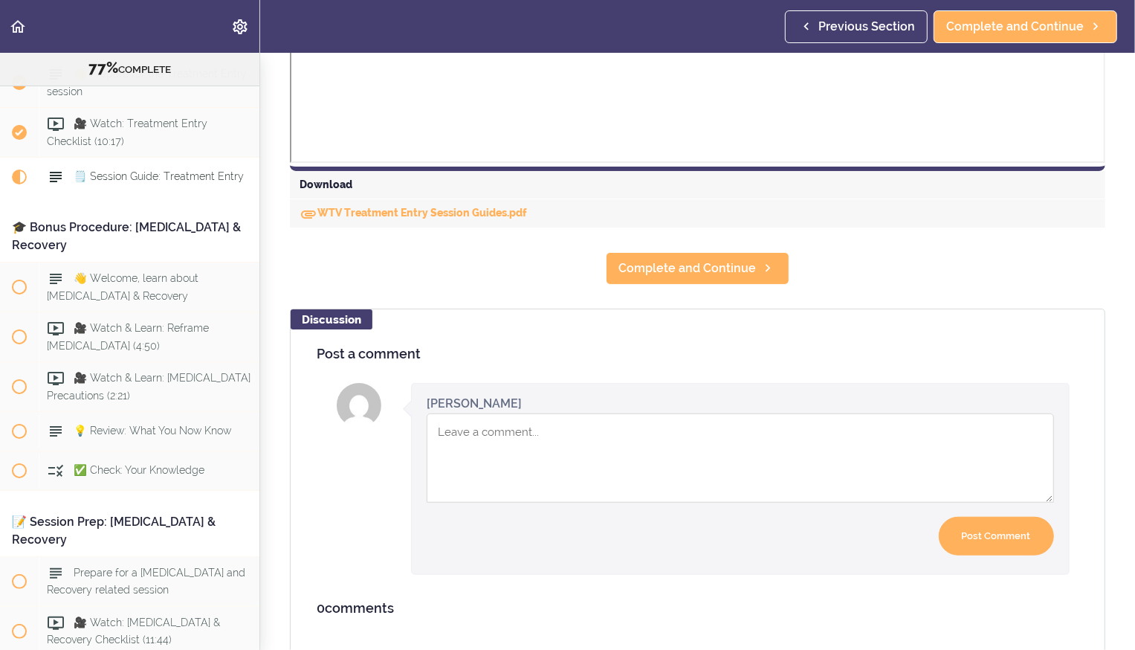
scroll to position [694, 0]
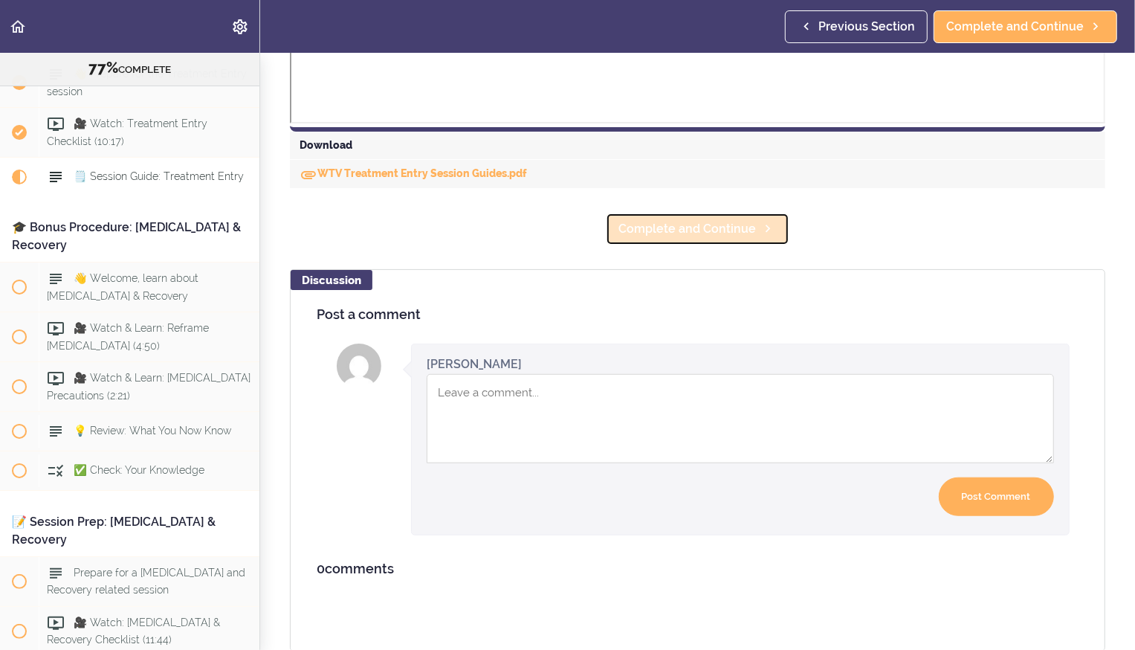
click at [704, 228] on span "Complete and Continue" at bounding box center [688, 229] width 138 height 18
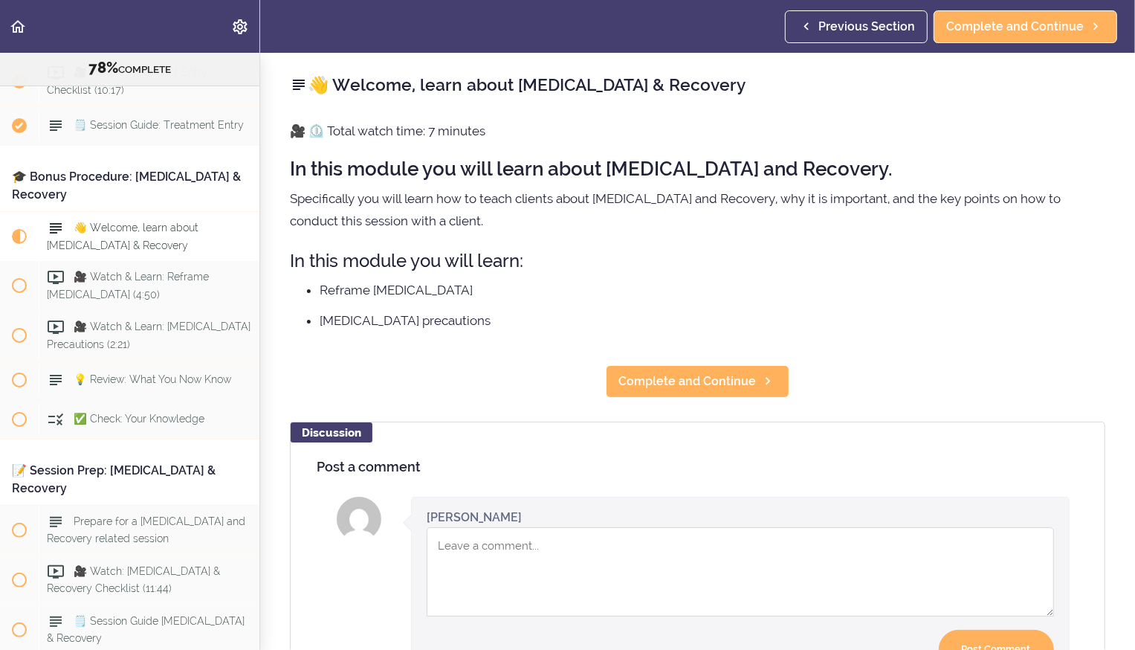
scroll to position [8428, 0]
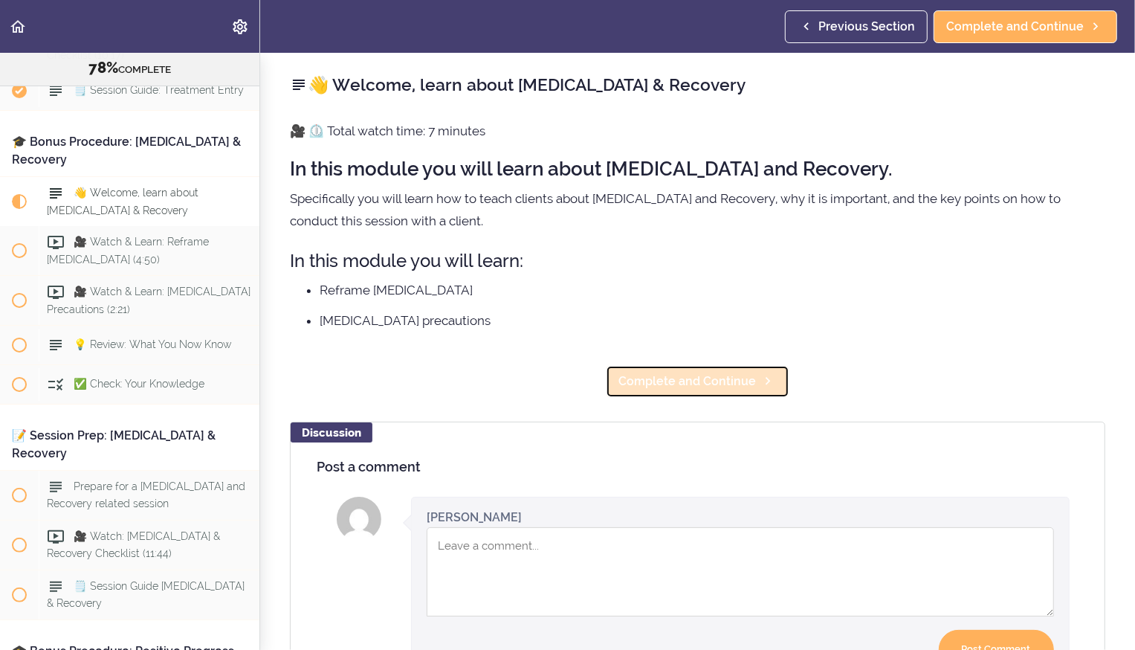
click at [678, 379] on span "Complete and Continue" at bounding box center [688, 381] width 138 height 18
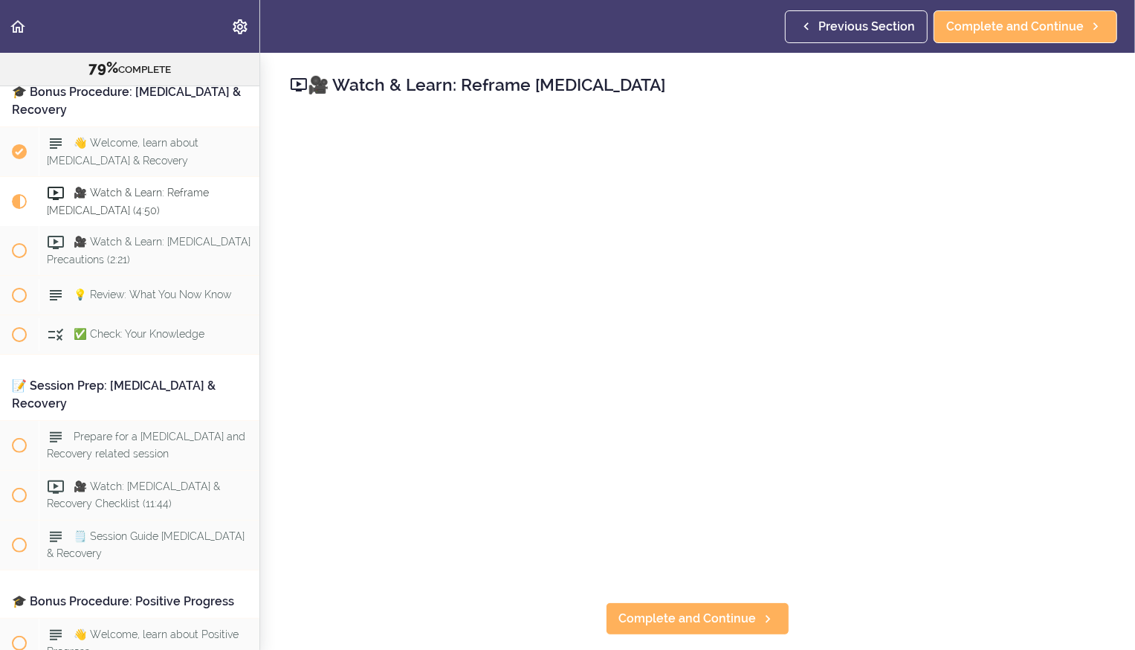
scroll to position [8479, 0]
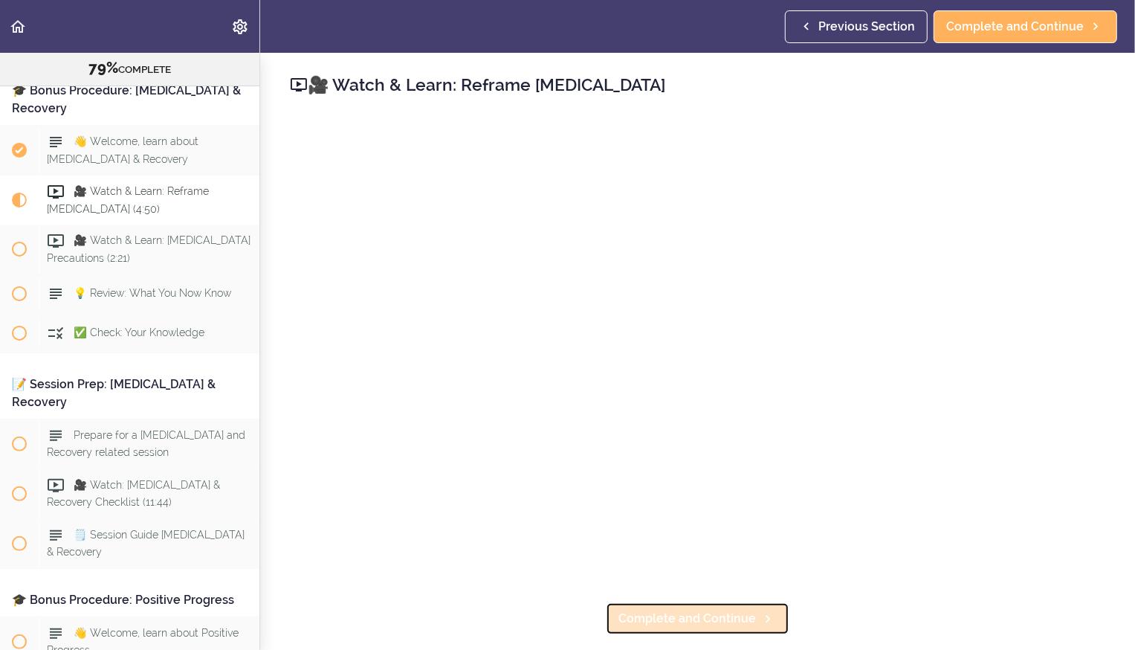
click at [698, 622] on span "Complete and Continue" at bounding box center [688, 619] width 138 height 18
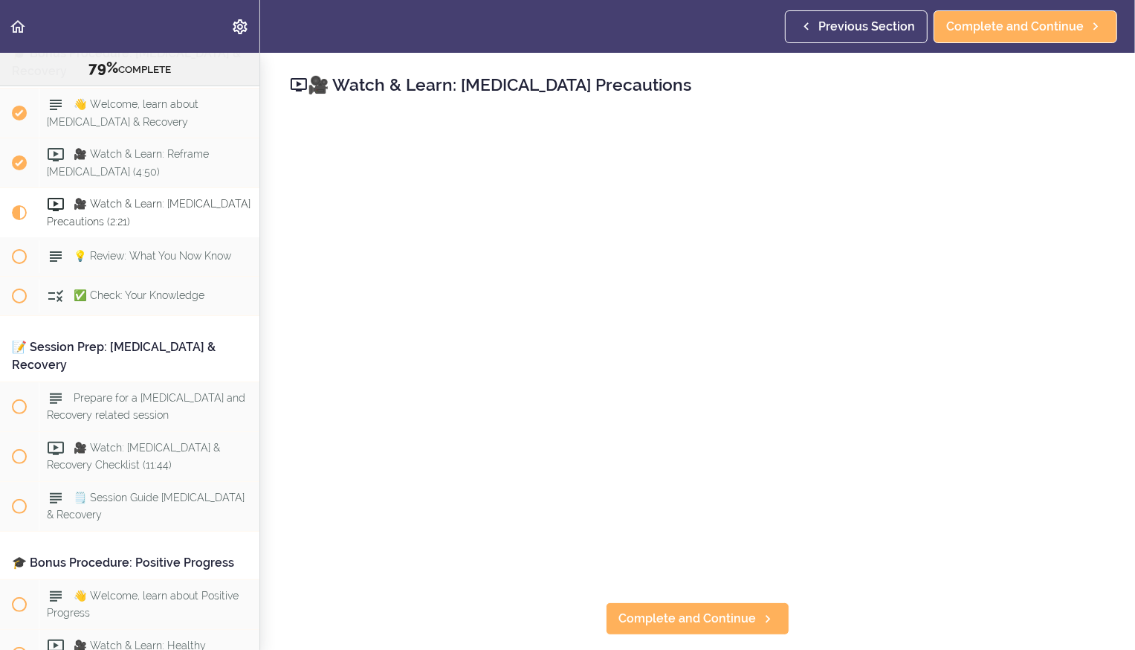
scroll to position [8528, 0]
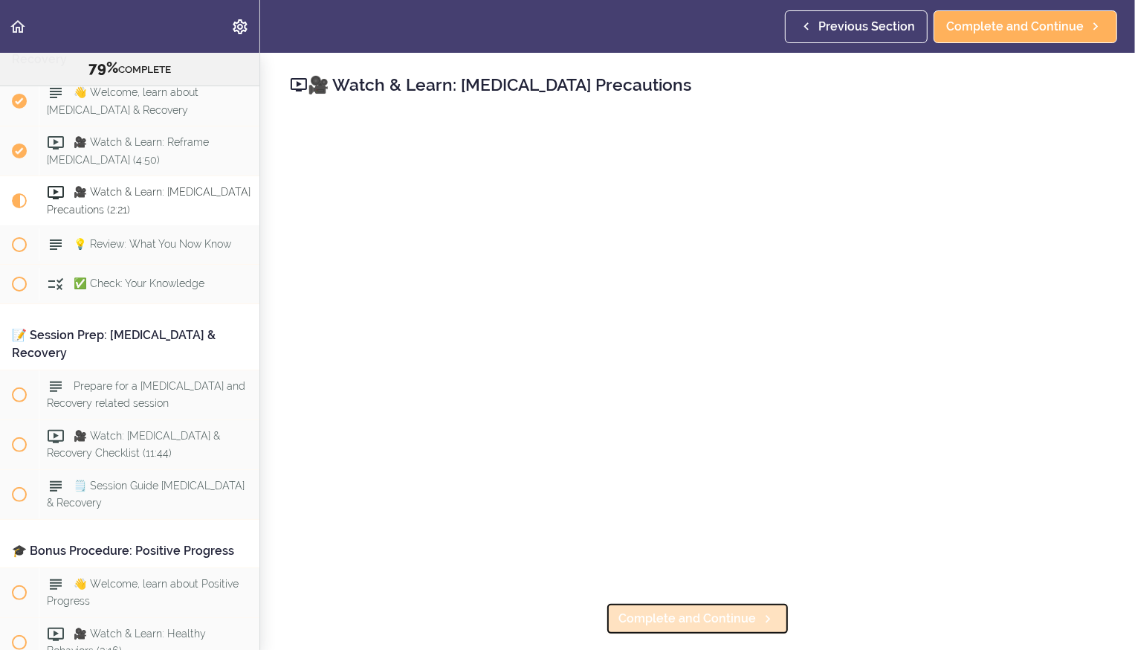
click at [676, 623] on span "Complete and Continue" at bounding box center [688, 619] width 138 height 18
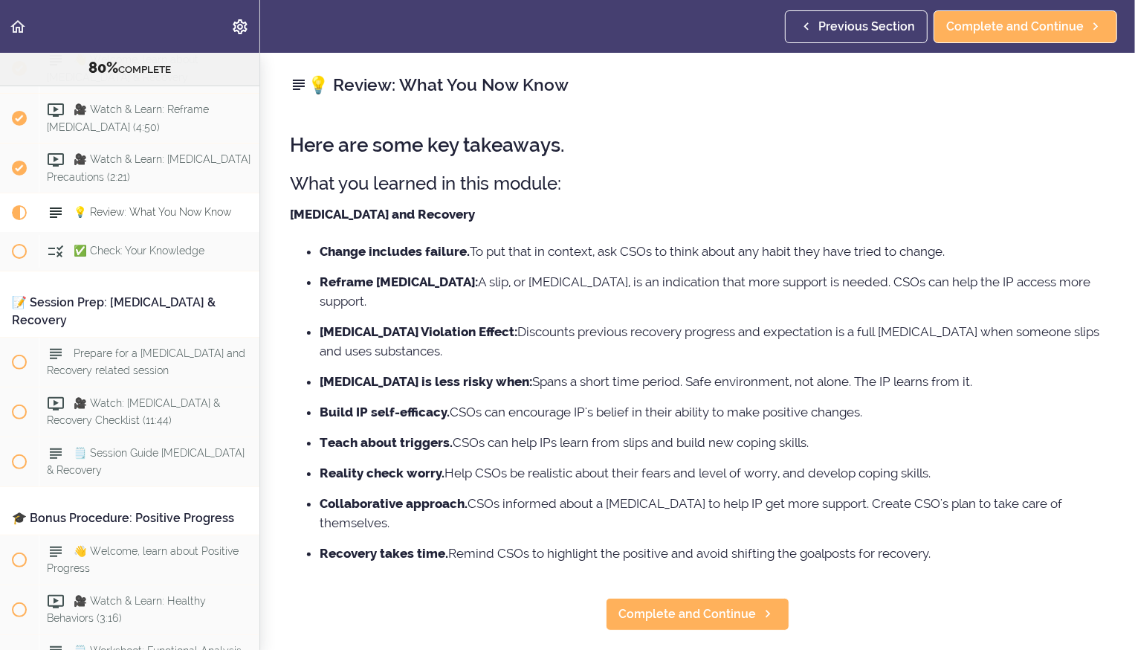
scroll to position [8579, 0]
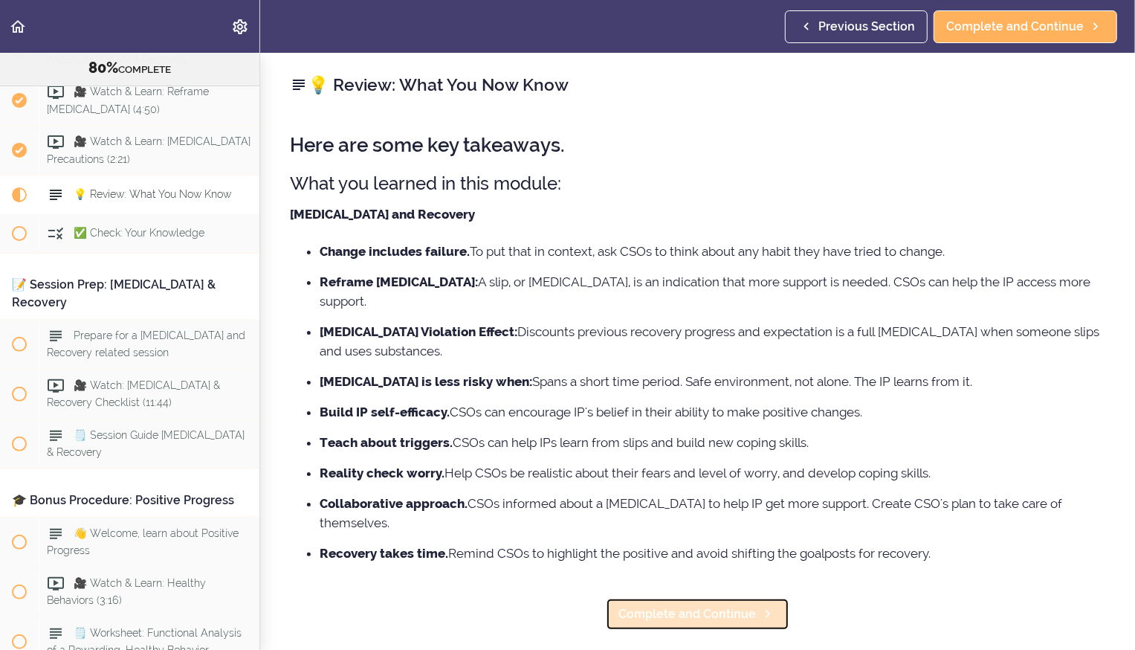
click at [689, 605] on span "Complete and Continue" at bounding box center [688, 614] width 138 height 18
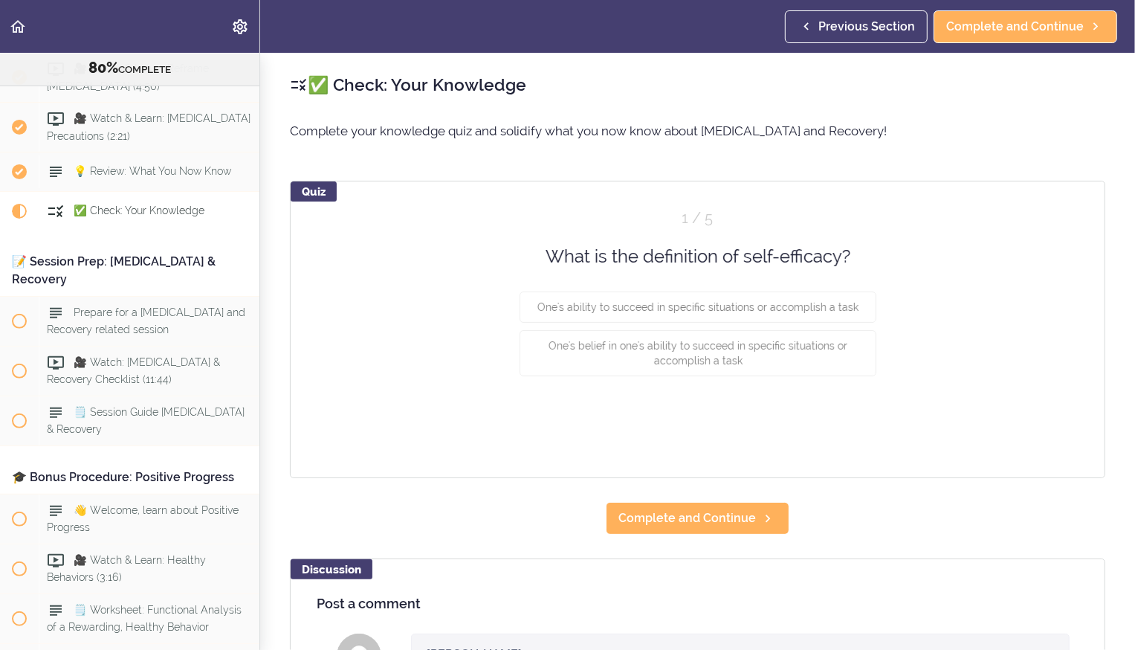
scroll to position [8617, 0]
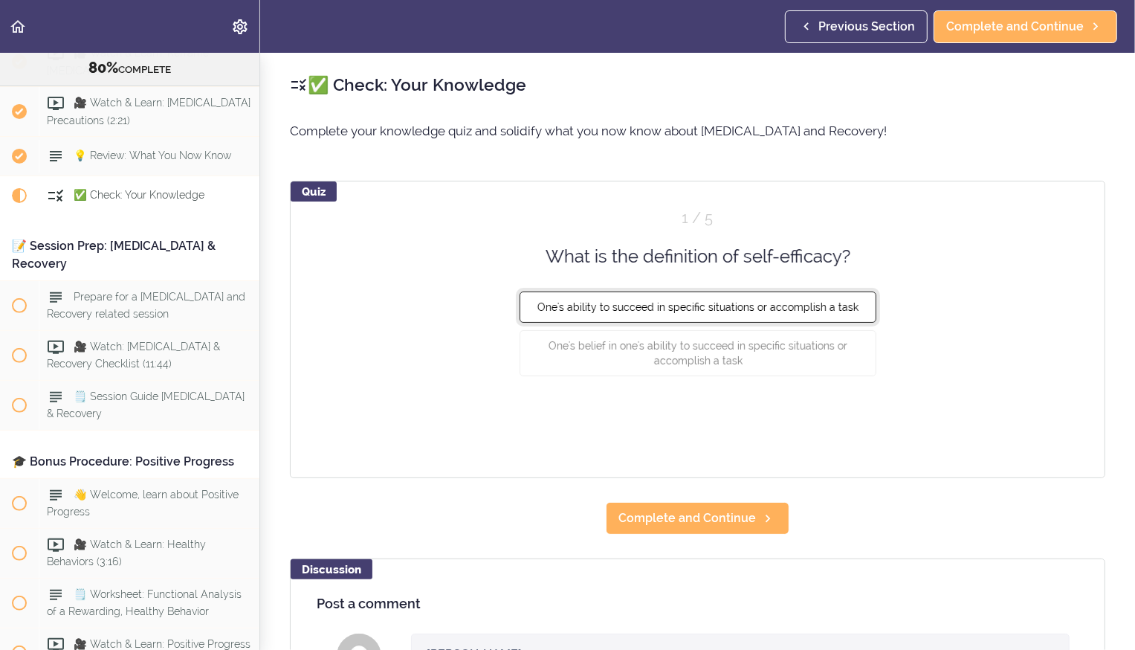
click at [744, 310] on span "One's ability to succeed in specific situations or accomplish a task" at bounding box center [698, 307] width 321 height 12
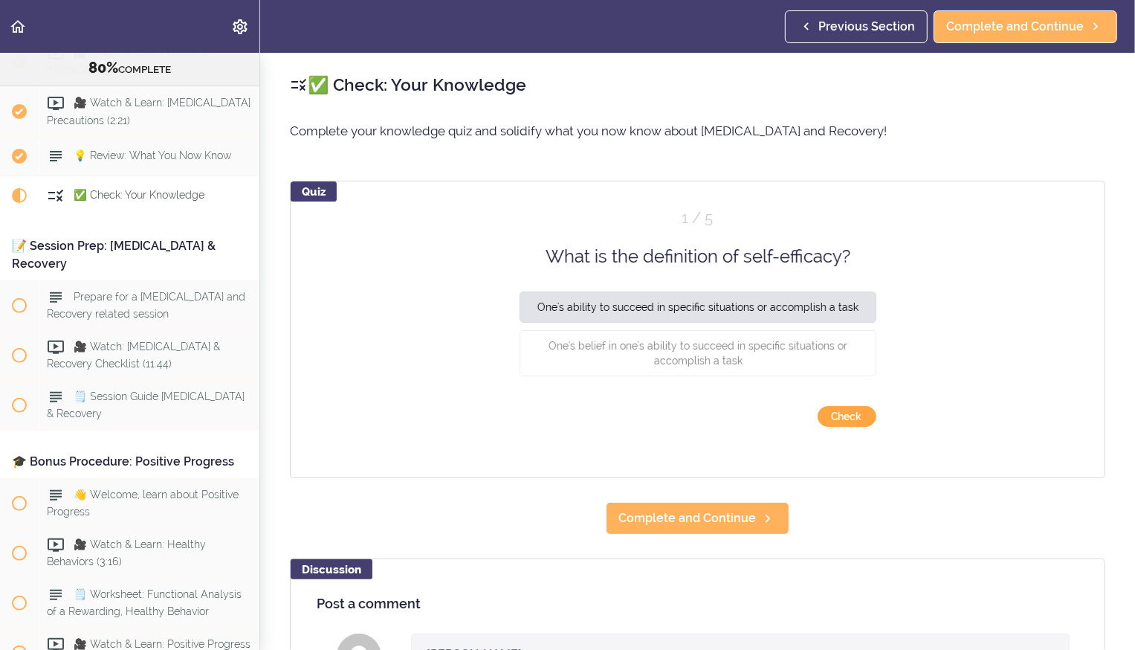
click at [859, 420] on button "Check" at bounding box center [847, 416] width 59 height 21
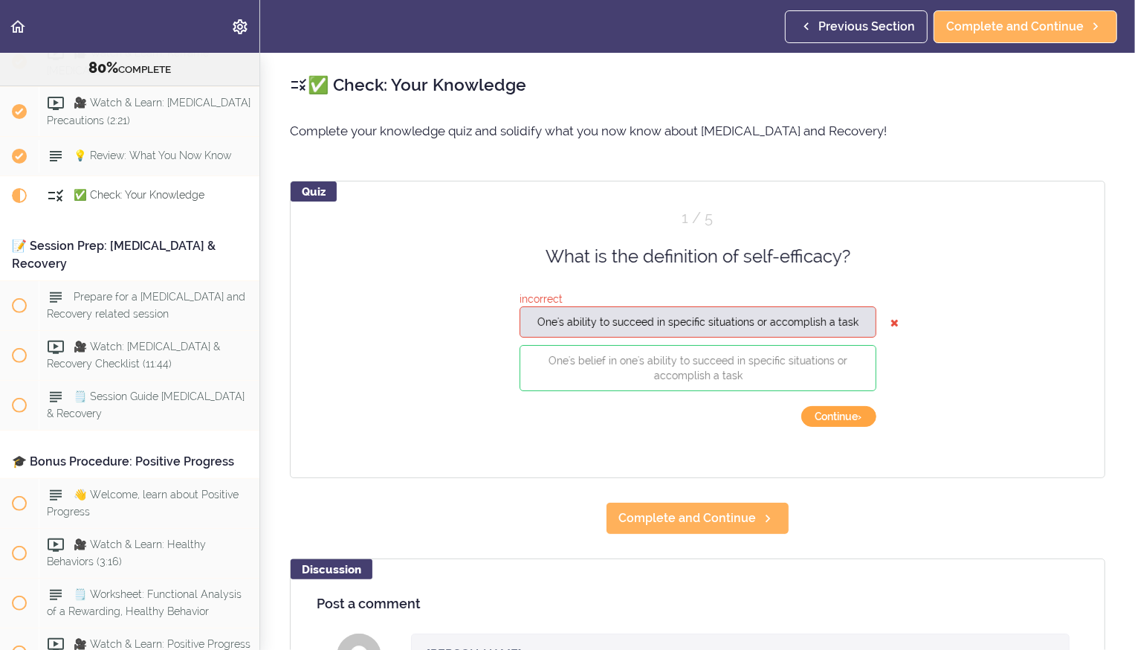
click at [859, 420] on button "Continue ›" at bounding box center [838, 416] width 75 height 21
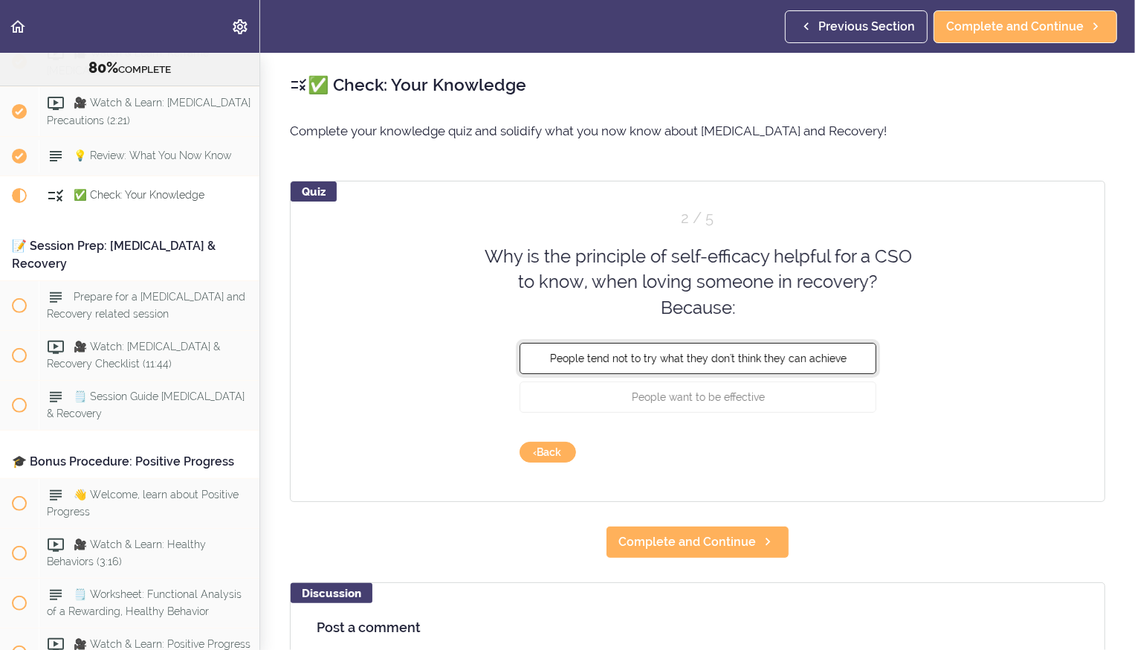
click at [740, 358] on span "People tend not to try what they don't think they can achieve" at bounding box center [697, 358] width 297 height 12
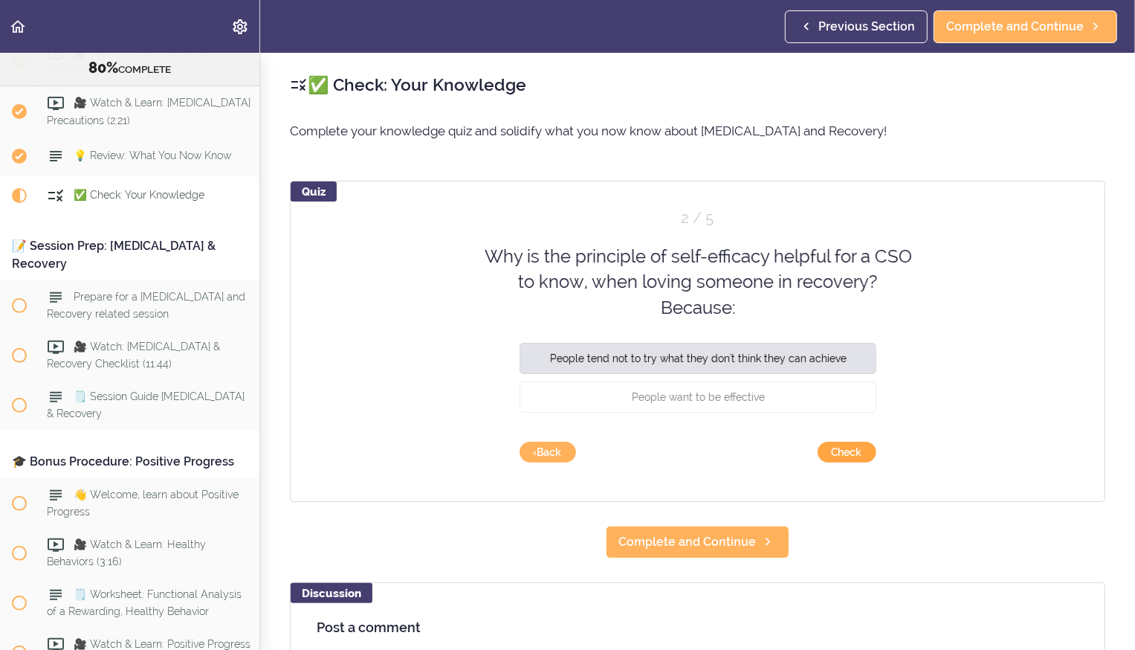
click at [839, 451] on button "Check" at bounding box center [847, 452] width 59 height 21
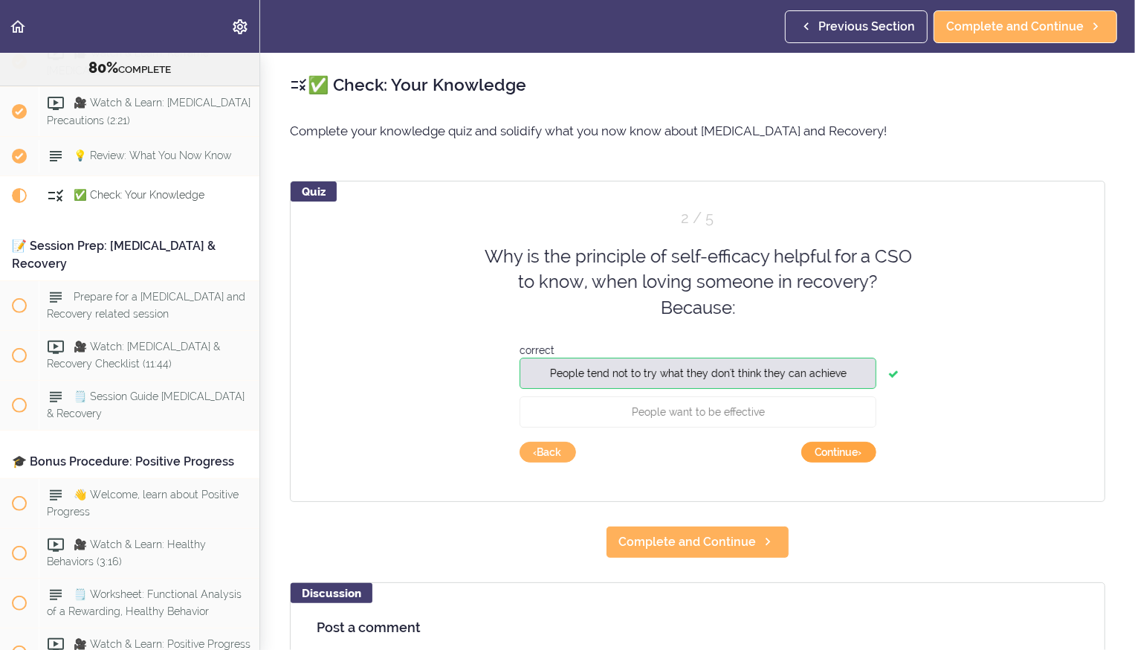
click at [839, 451] on button "Continue ›" at bounding box center [838, 452] width 75 height 21
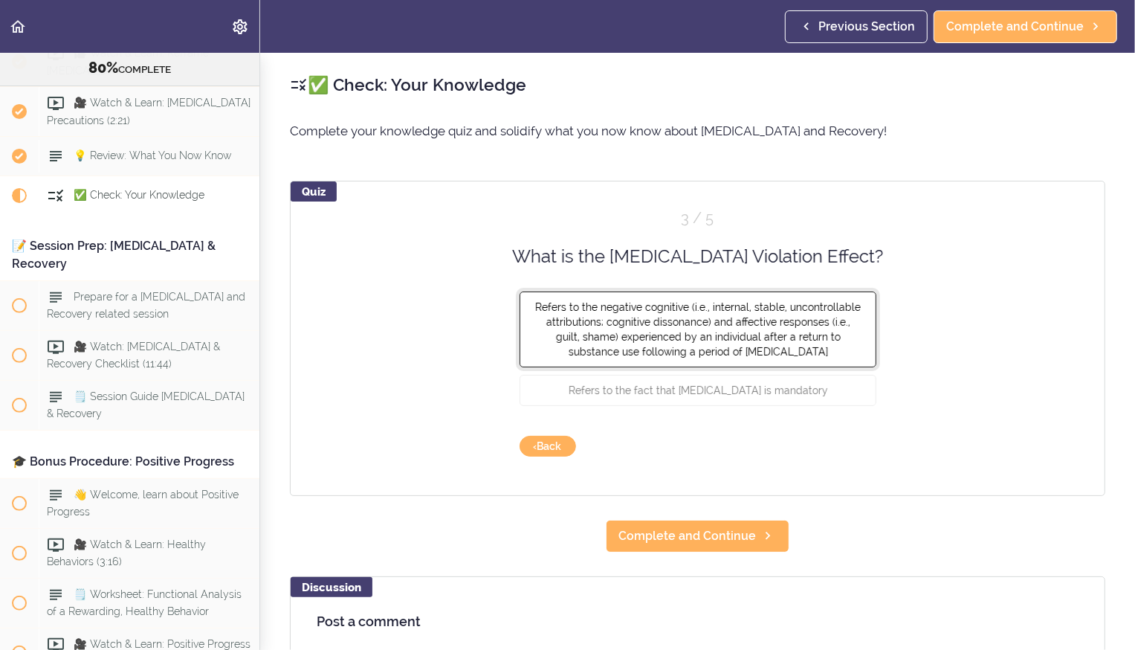
click at [770, 317] on span "Refers to the negative cognitive (i.e., internal, stable, uncontrollable attrib…" at bounding box center [698, 329] width 326 height 57
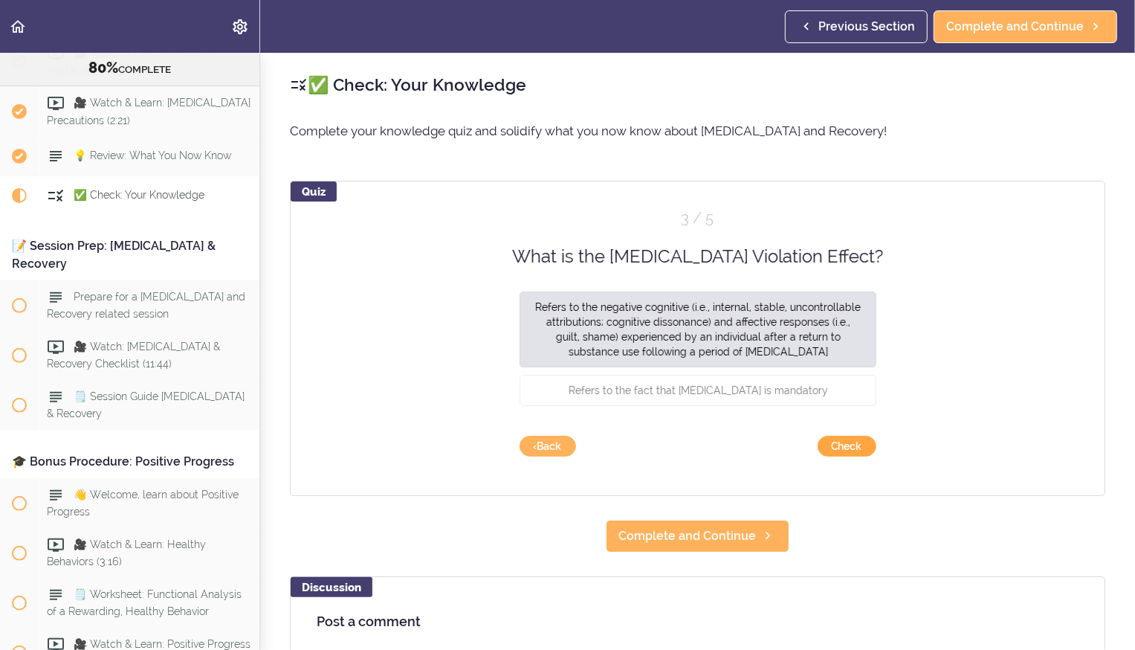
click at [836, 450] on button "Check" at bounding box center [847, 446] width 59 height 21
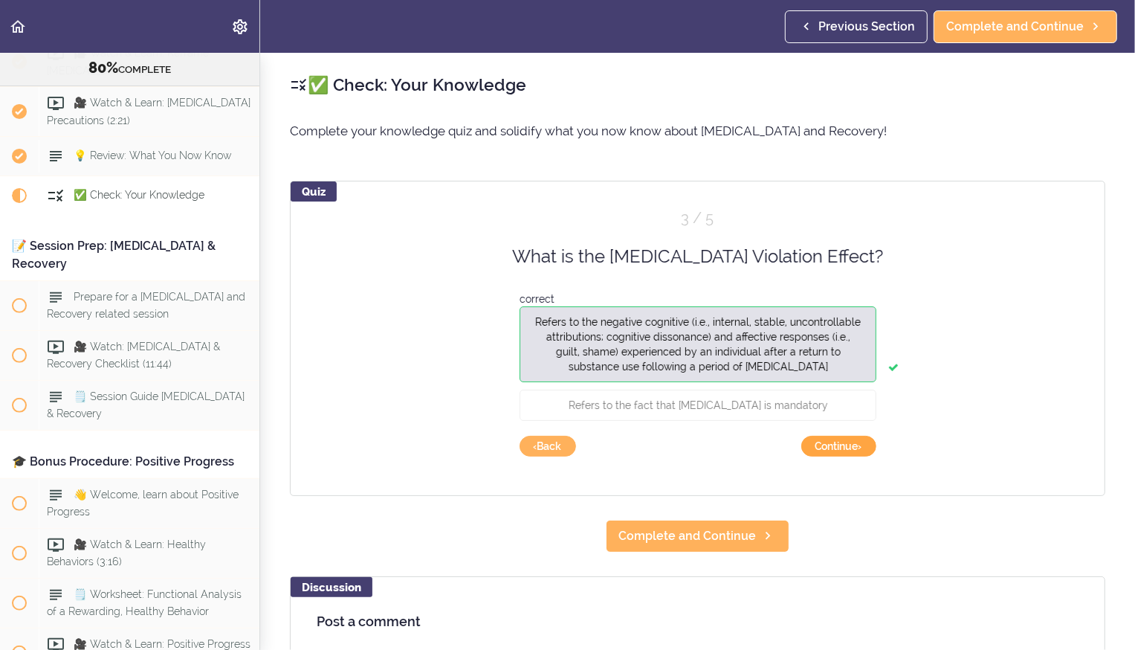
click at [836, 450] on button "Continue ›" at bounding box center [838, 446] width 75 height 21
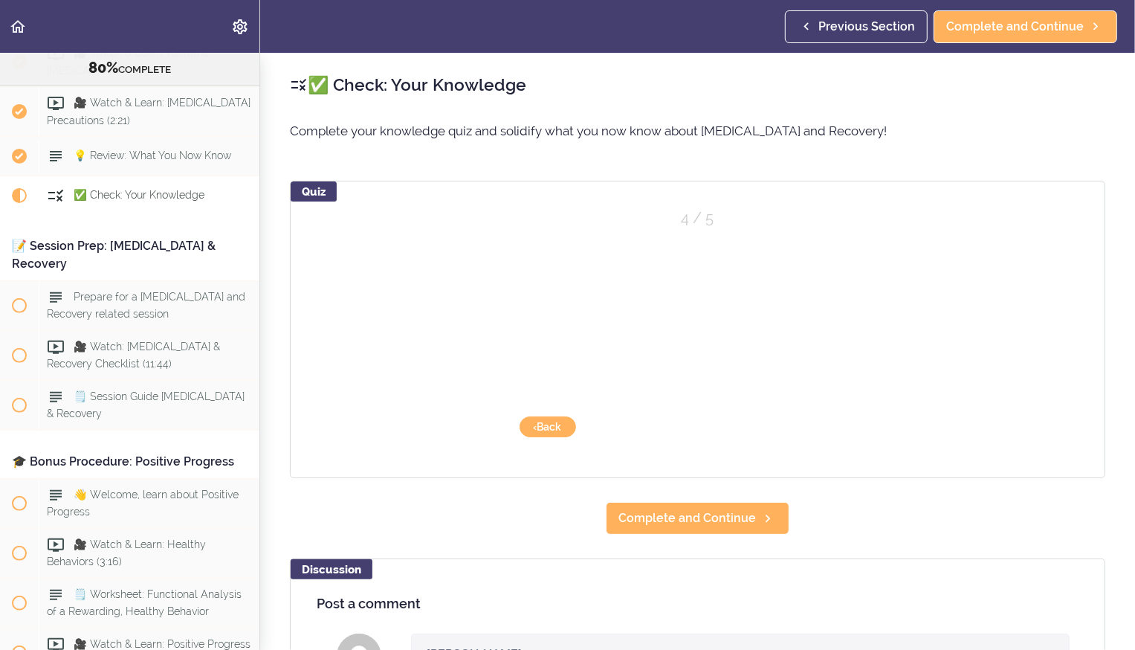
click at [836, 450] on div "Quiz 4 / 5 Which approach is recommended to help CSOs to manage their suspicion…" at bounding box center [698, 329] width 816 height 297
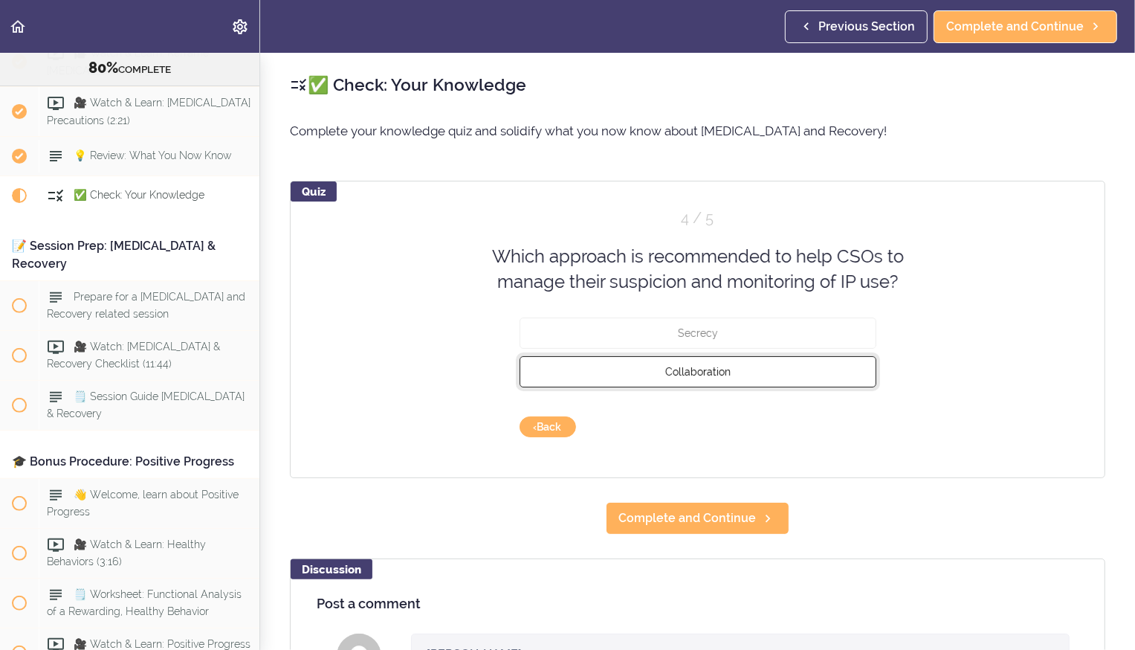
click at [735, 375] on button "Collaboration" at bounding box center [698, 370] width 357 height 31
click at [842, 430] on button "Check" at bounding box center [847, 426] width 59 height 21
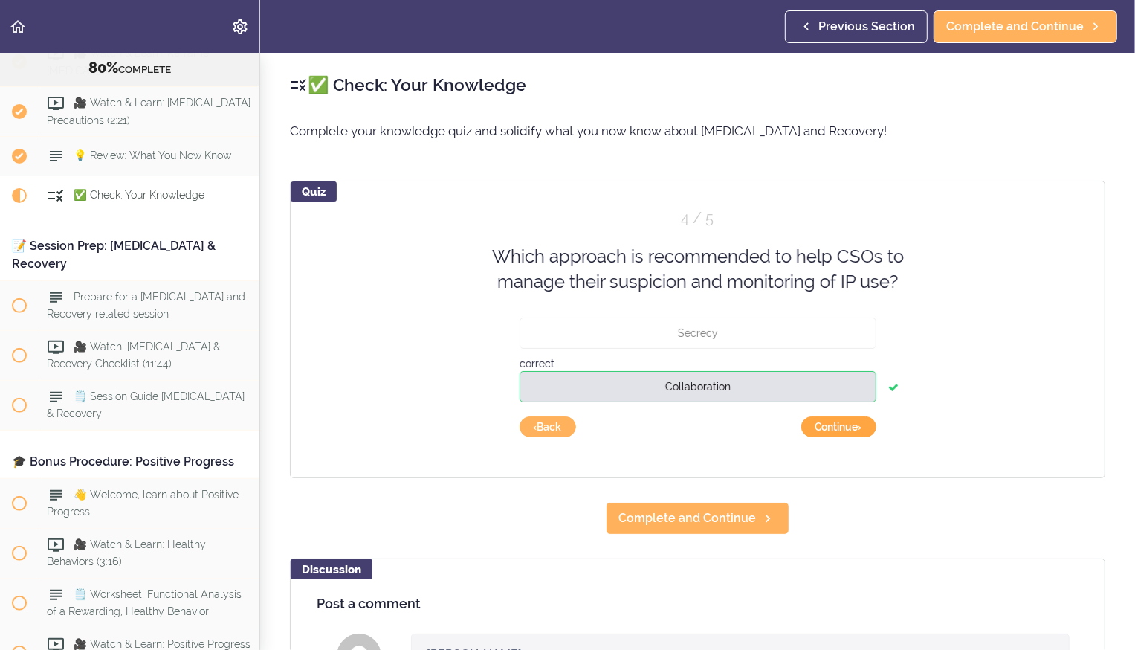
click at [842, 430] on button "Continue ›" at bounding box center [838, 426] width 75 height 21
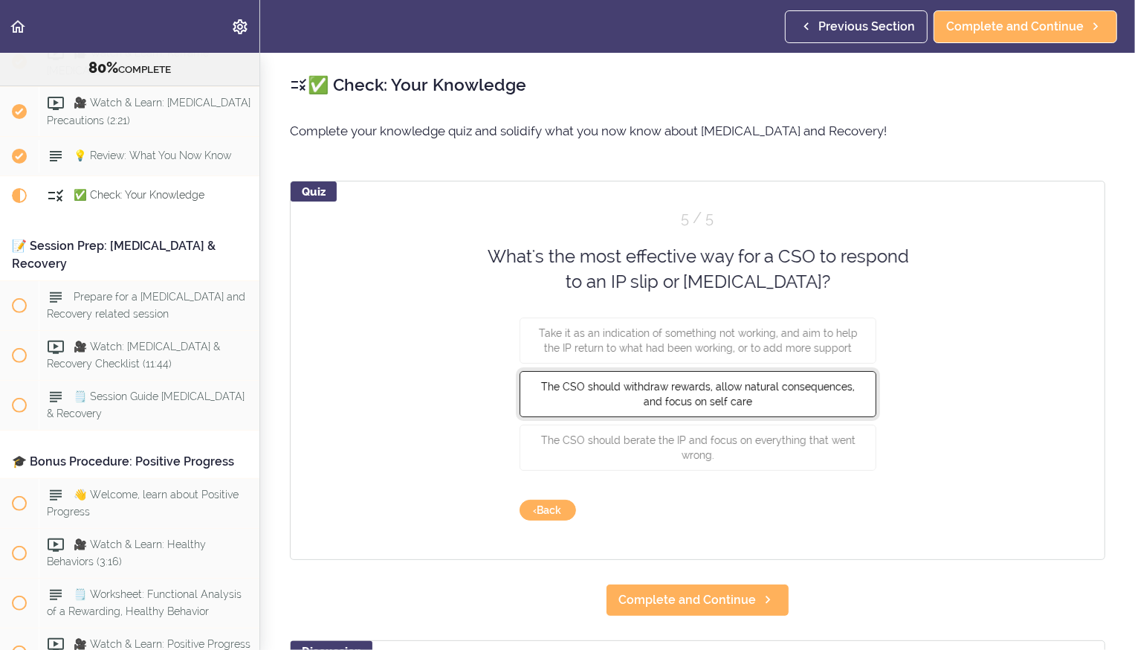
click at [802, 394] on button "The CSO should withdraw rewards, allow natural consequences, and focus on self …" at bounding box center [698, 393] width 357 height 46
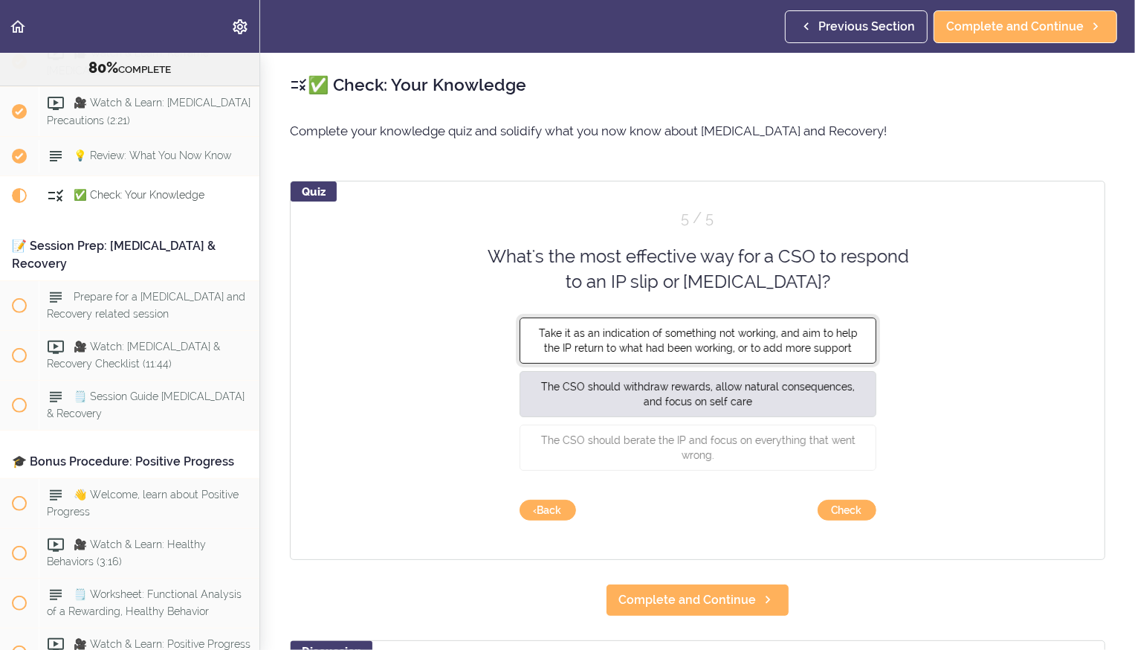
click at [796, 361] on button "Take it as an indication of something not working, and aim to help the IP retur…" at bounding box center [698, 340] width 357 height 46
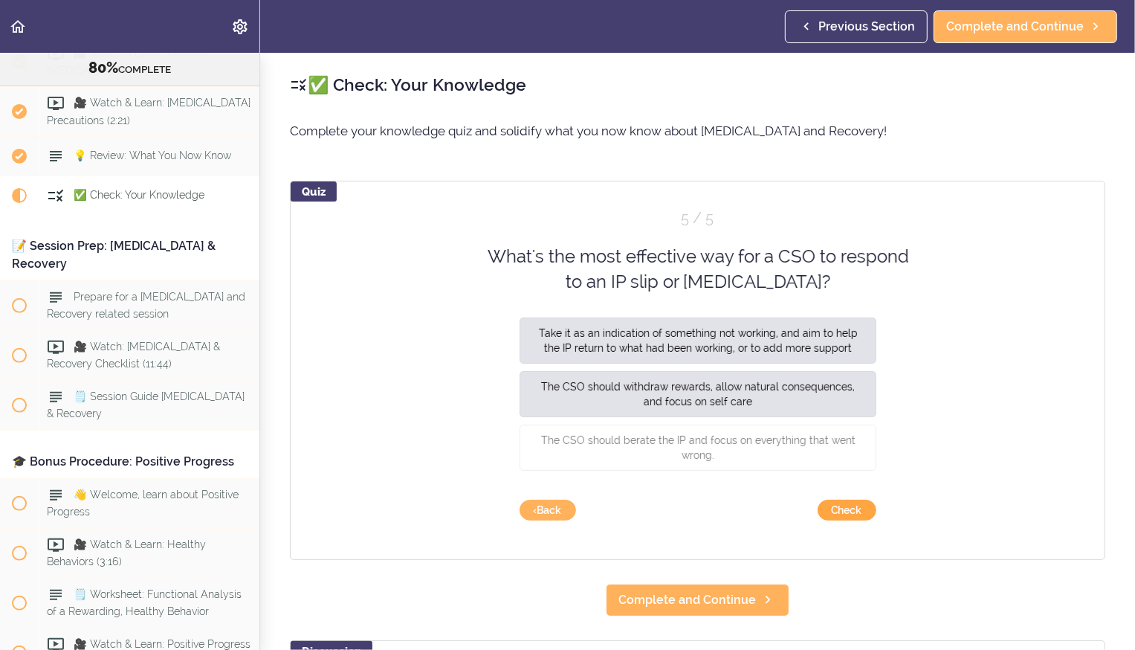
click at [840, 505] on button "Check" at bounding box center [847, 510] width 59 height 21
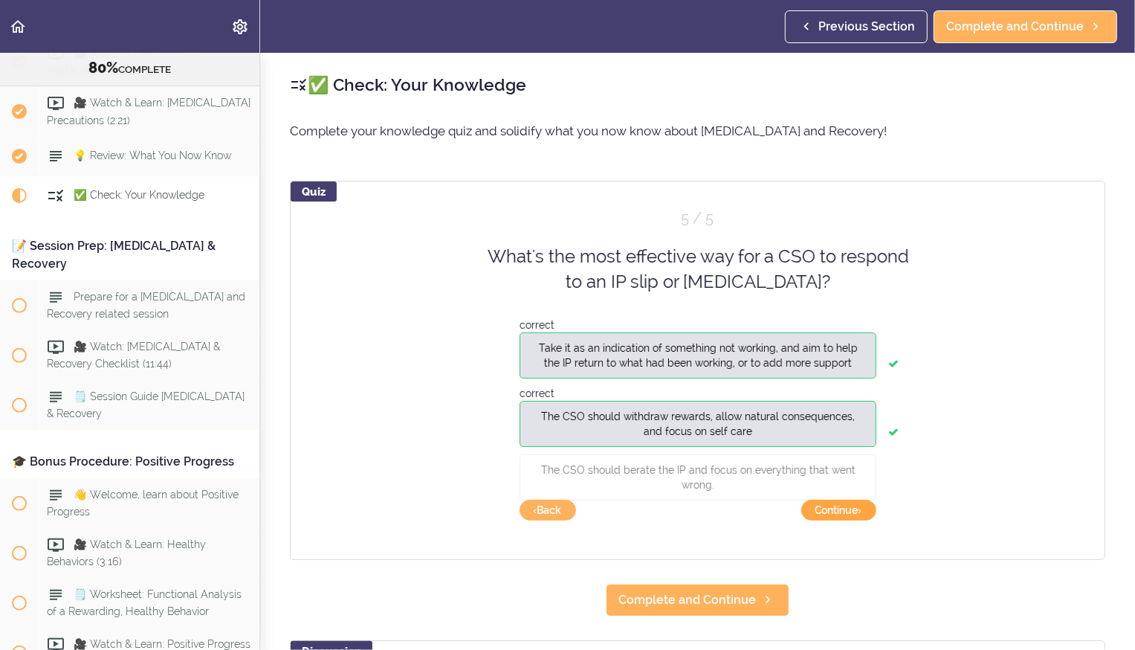
click at [840, 505] on button "Continue ›" at bounding box center [838, 510] width 75 height 21
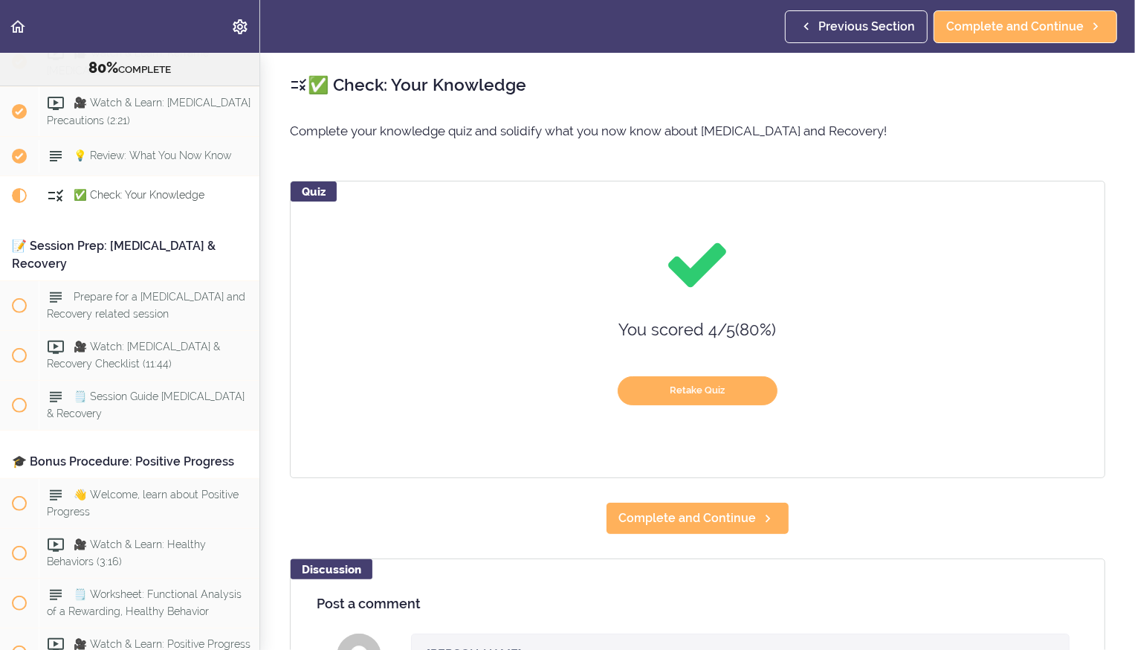
click at [723, 446] on div "Quiz You scored 4 / 5 ( 80 %) Retake Quiz" at bounding box center [698, 329] width 816 height 297
click at [680, 514] on span "Complete and Continue" at bounding box center [688, 518] width 138 height 18
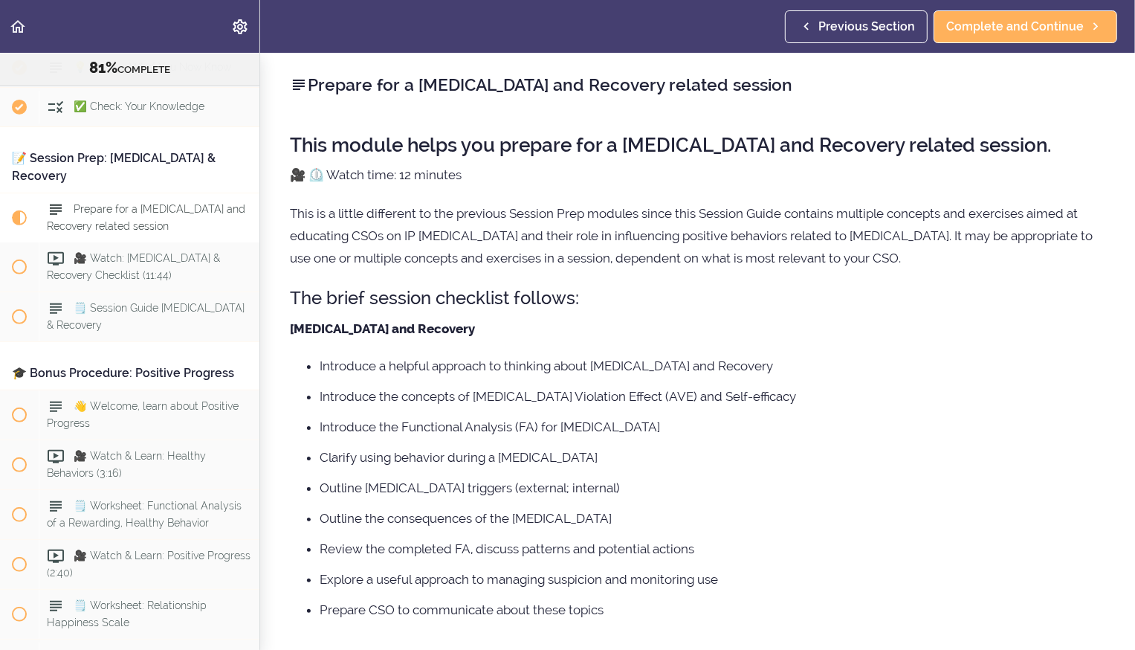
scroll to position [41, 0]
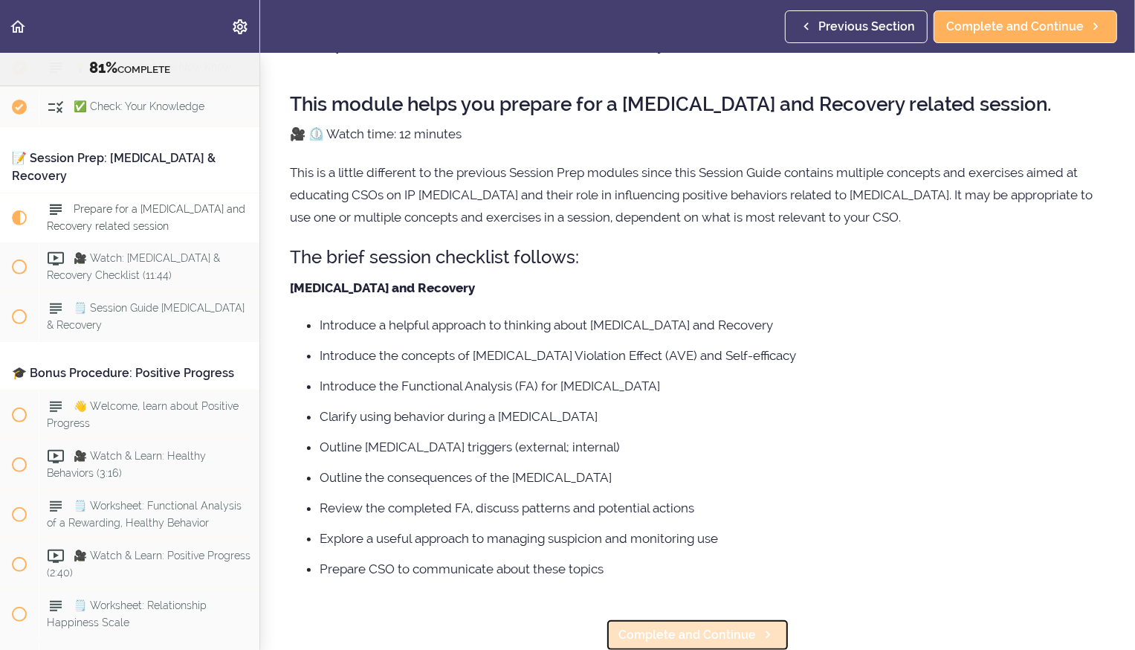
click at [670, 627] on span "Complete and Continue" at bounding box center [688, 635] width 138 height 18
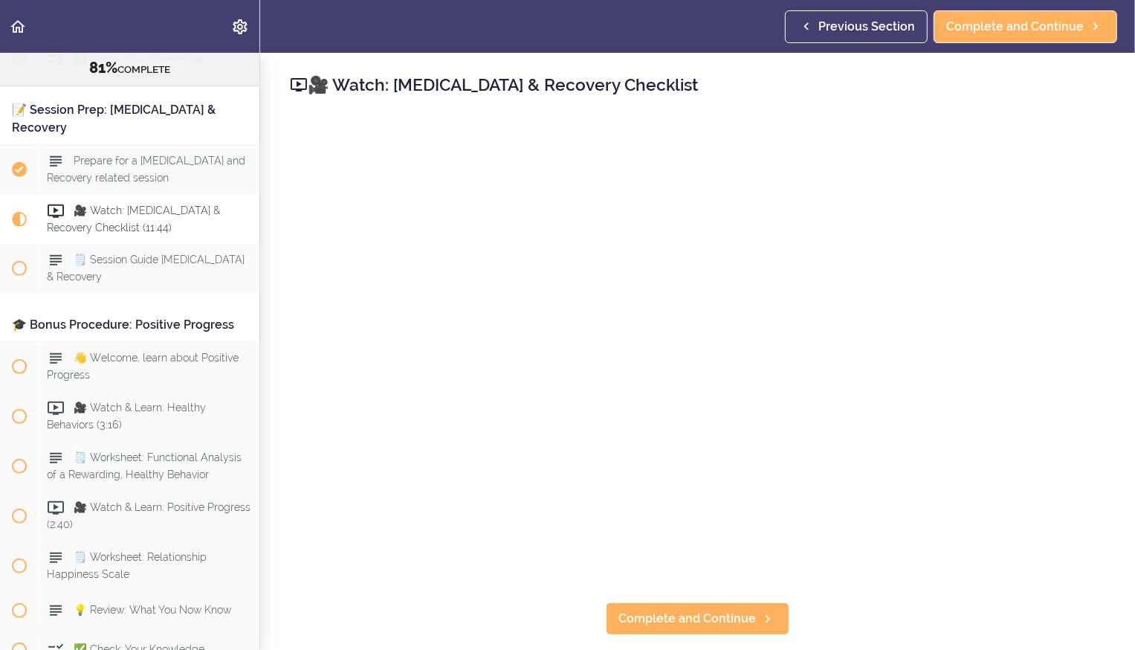
scroll to position [8755, 0]
click at [681, 619] on span "Complete and Continue" at bounding box center [688, 619] width 138 height 18
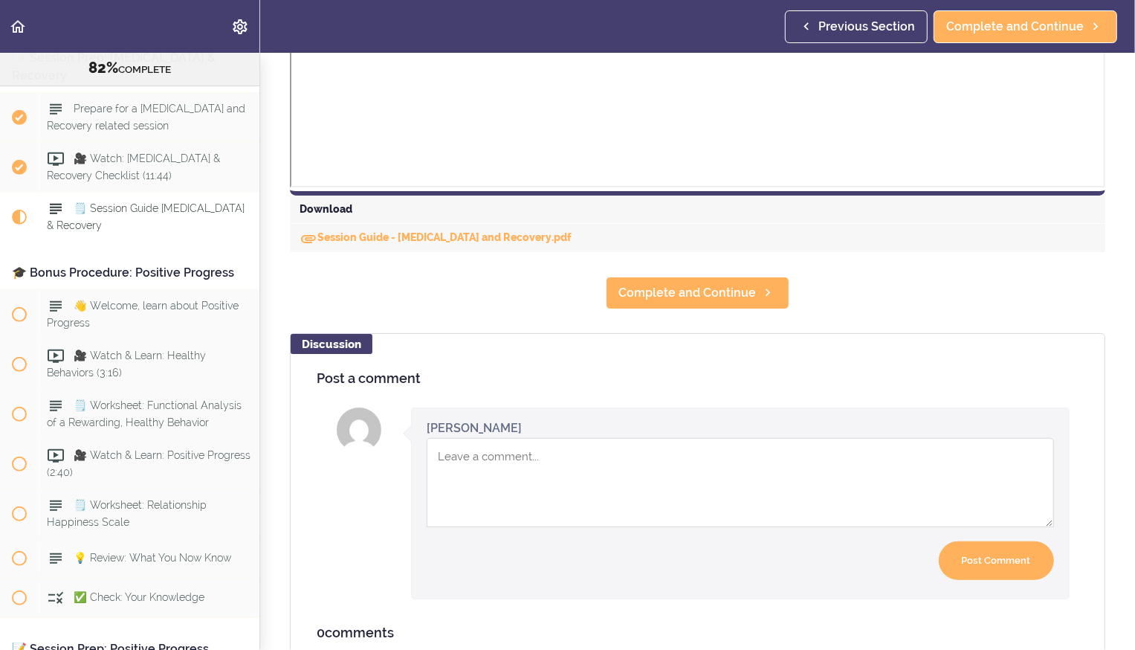
scroll to position [641, 0]
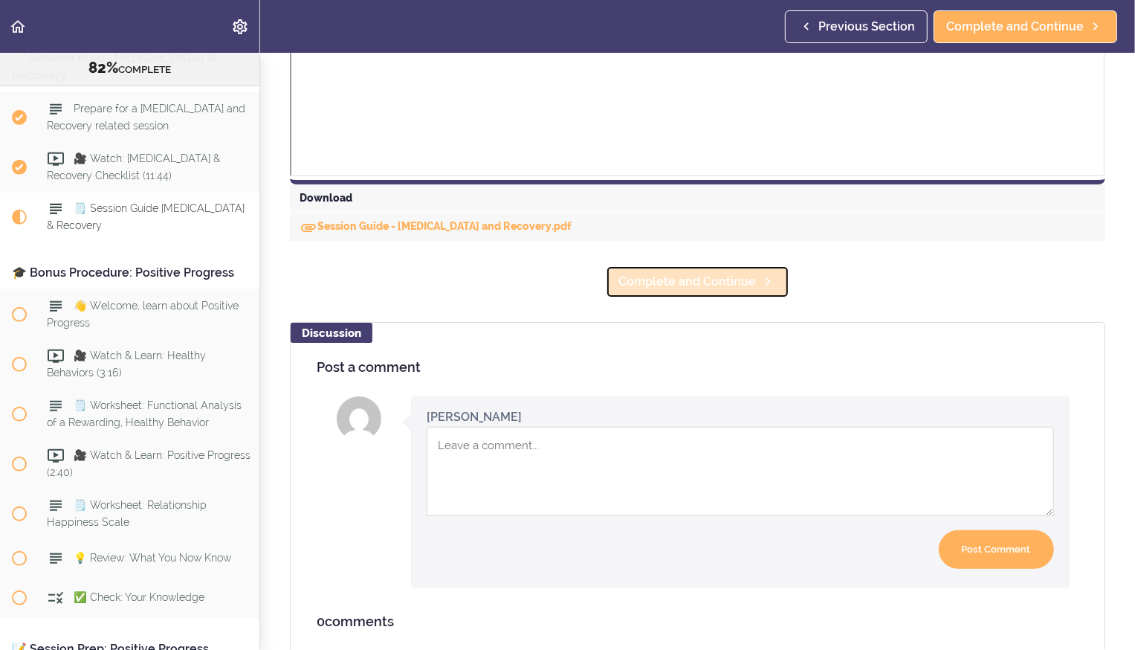
click at [679, 281] on span "Complete and Continue" at bounding box center [688, 282] width 138 height 18
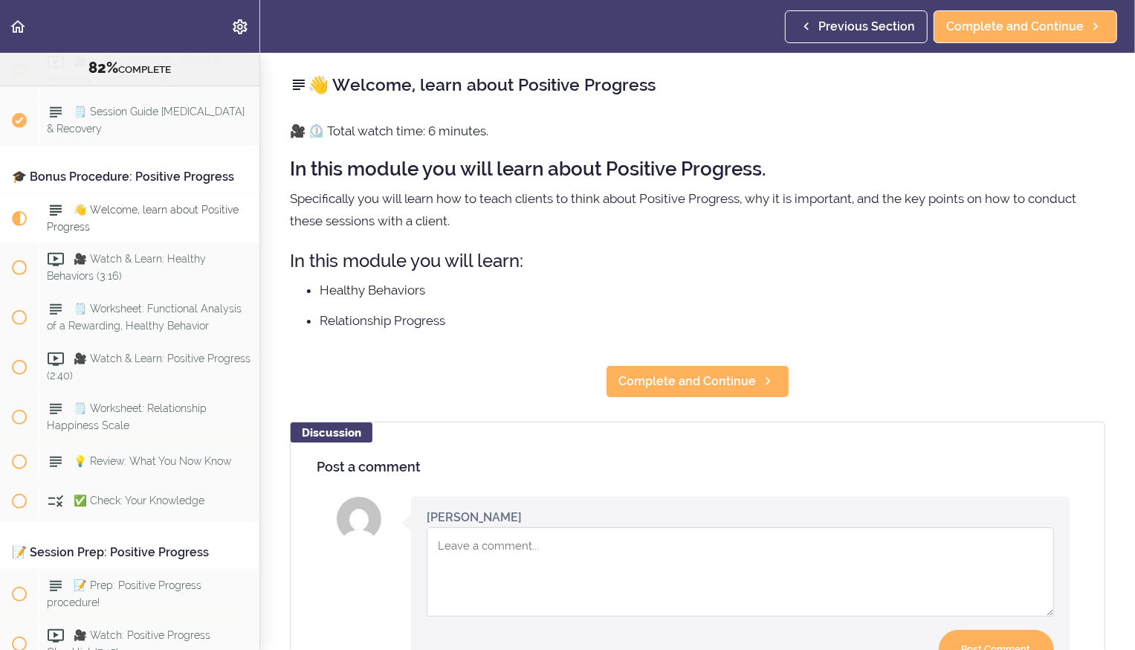
scroll to position [8904, 0]
click at [681, 378] on span "Complete and Continue" at bounding box center [688, 381] width 138 height 18
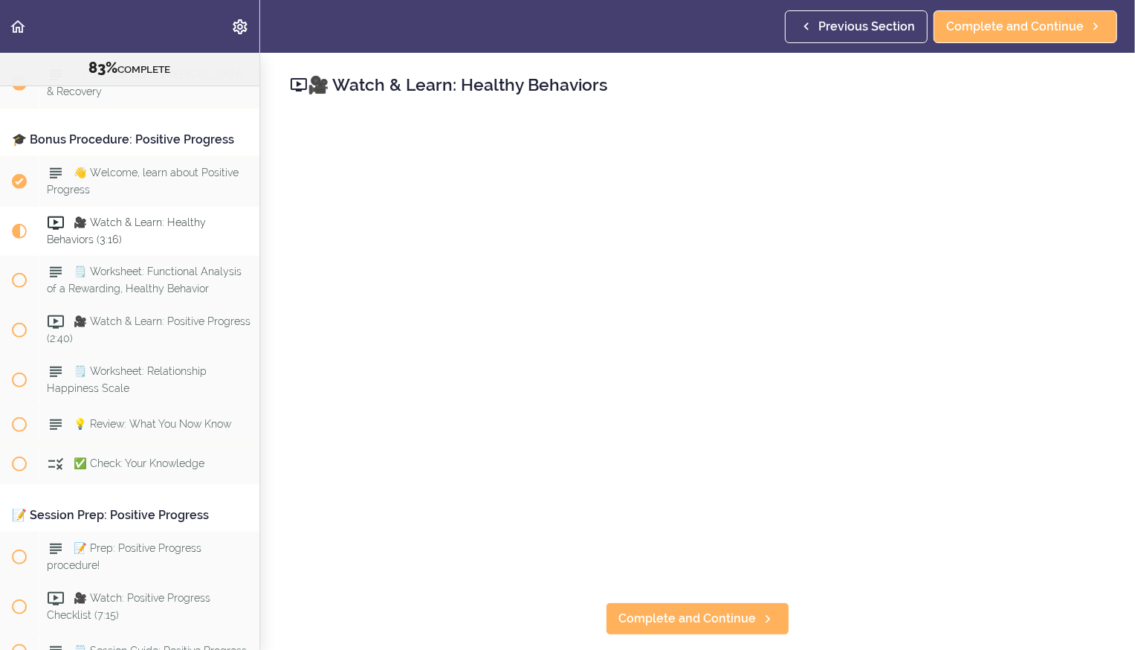
scroll to position [8954, 0]
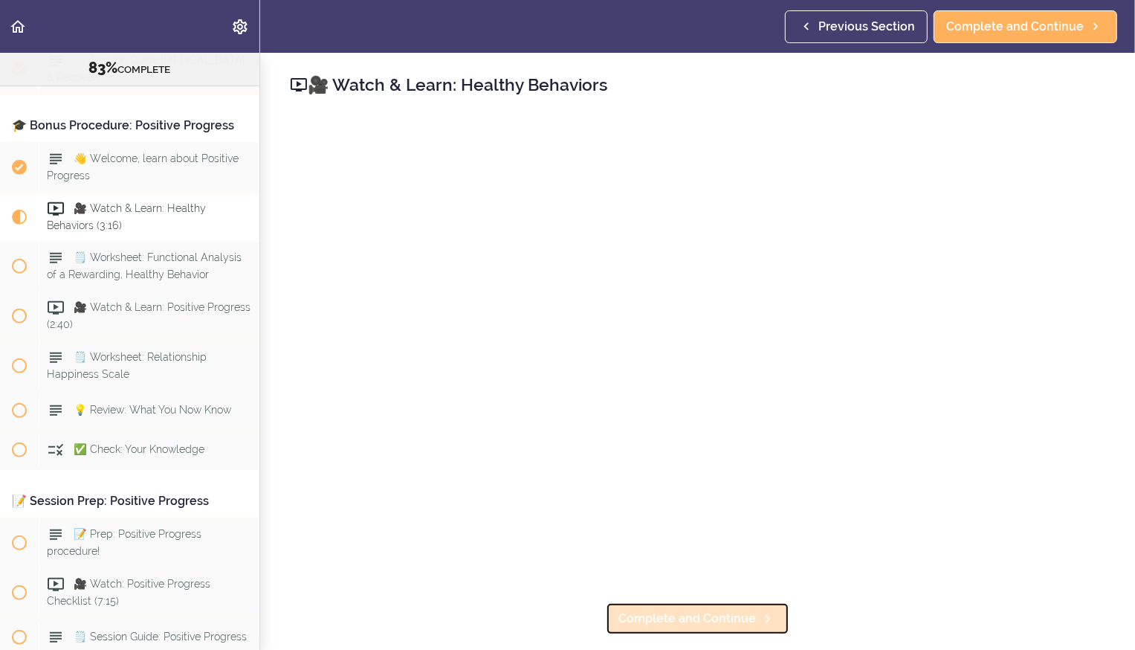
click at [690, 621] on span "Complete and Continue" at bounding box center [688, 619] width 138 height 18
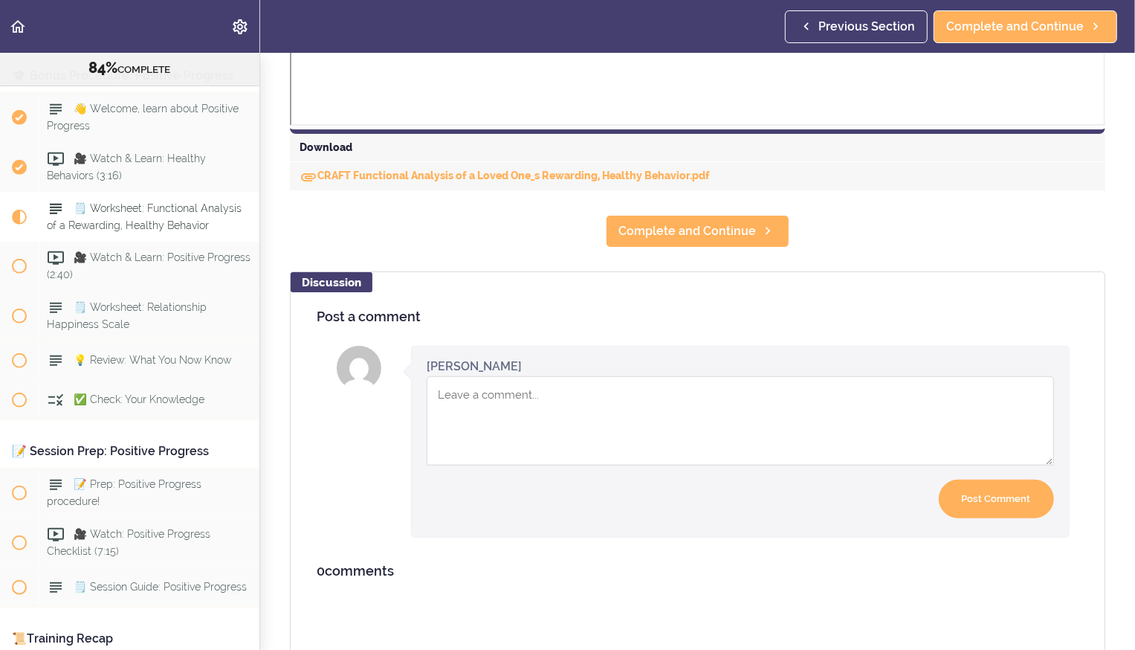
scroll to position [694, 0]
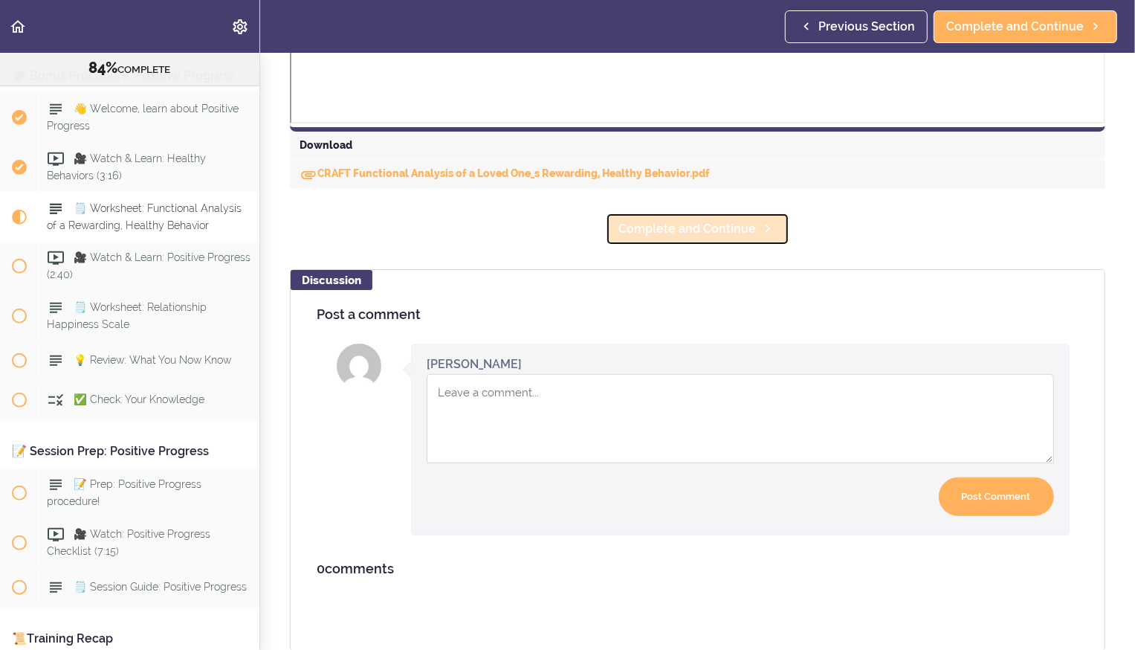
click at [688, 227] on span "Complete and Continue" at bounding box center [688, 229] width 138 height 18
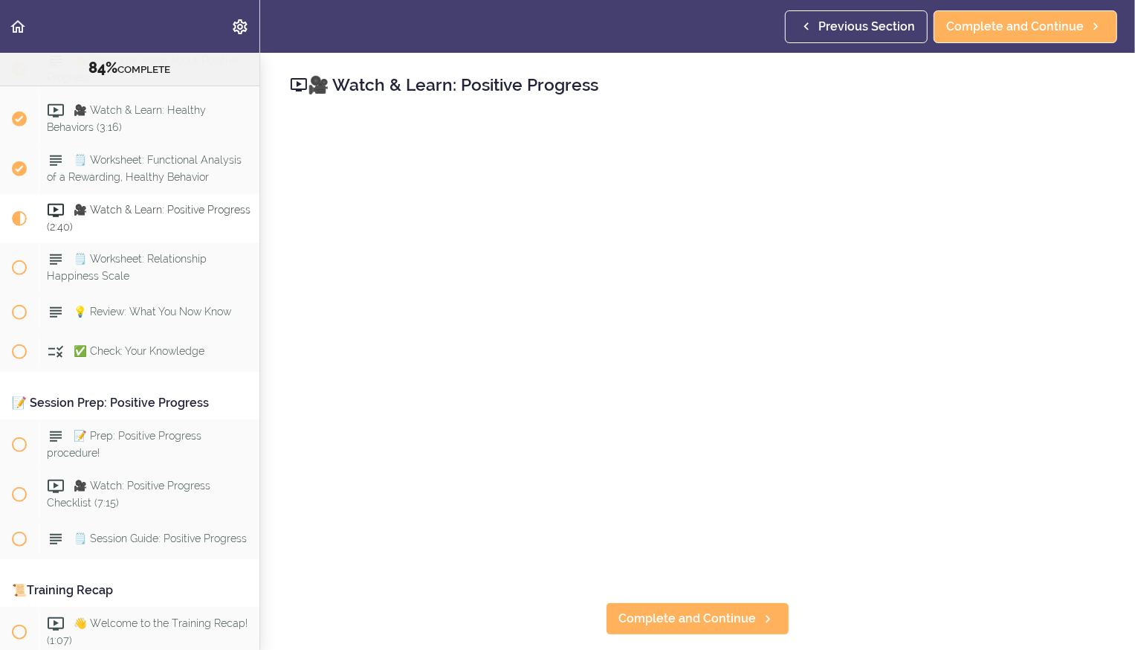
scroll to position [9055, 0]
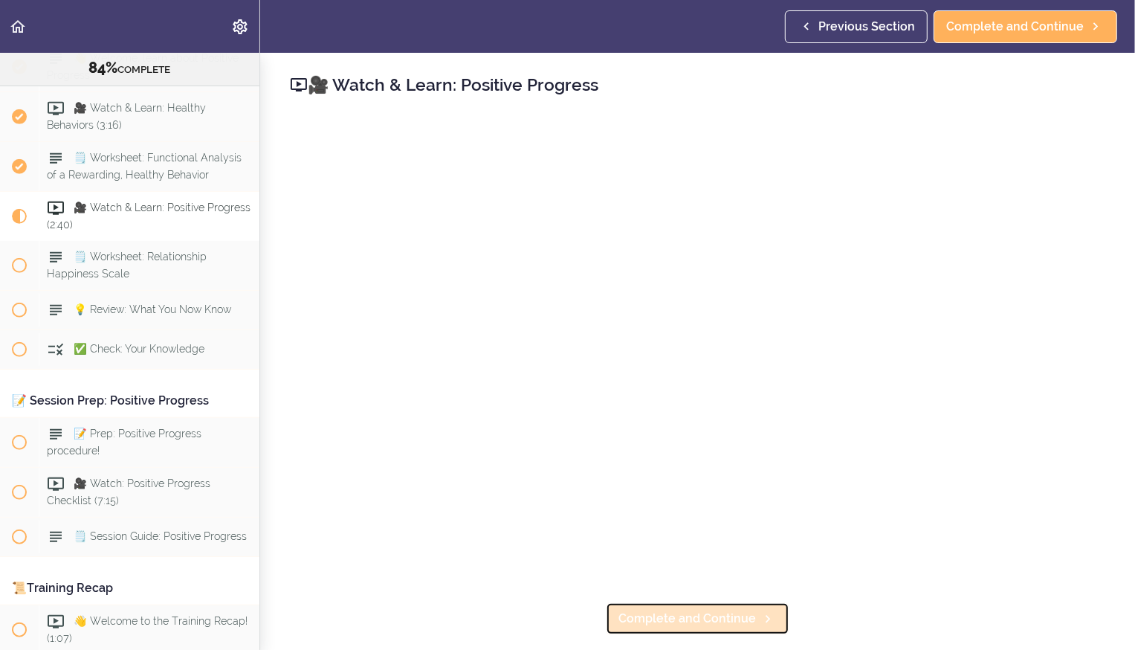
click at [691, 626] on span "Complete and Continue" at bounding box center [688, 619] width 138 height 18
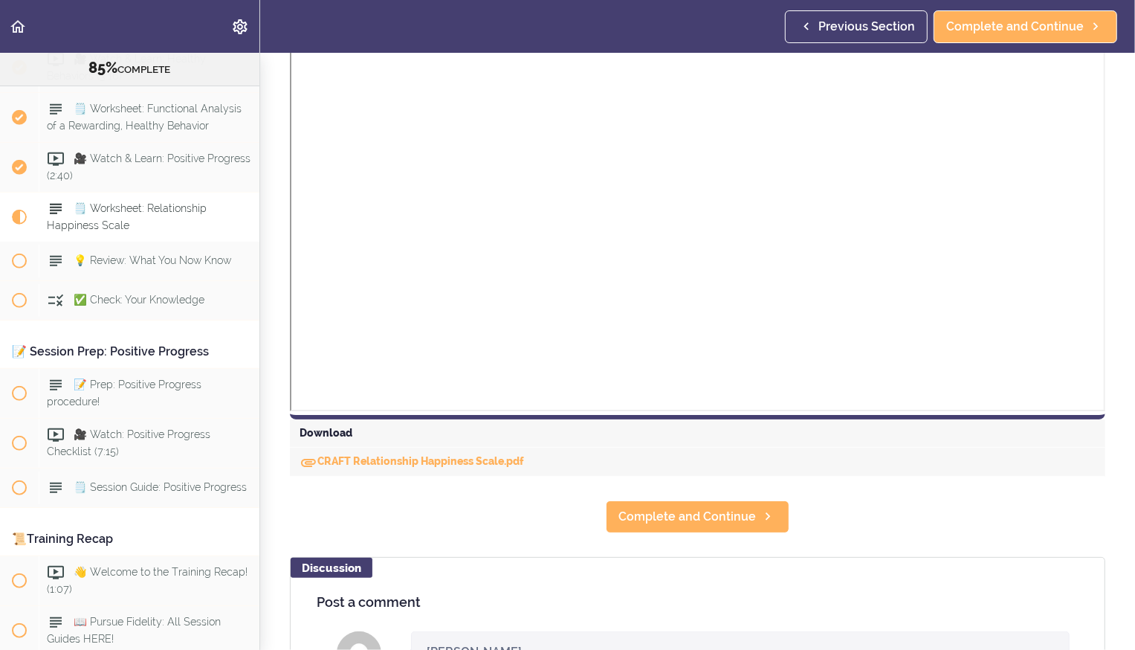
scroll to position [416, 0]
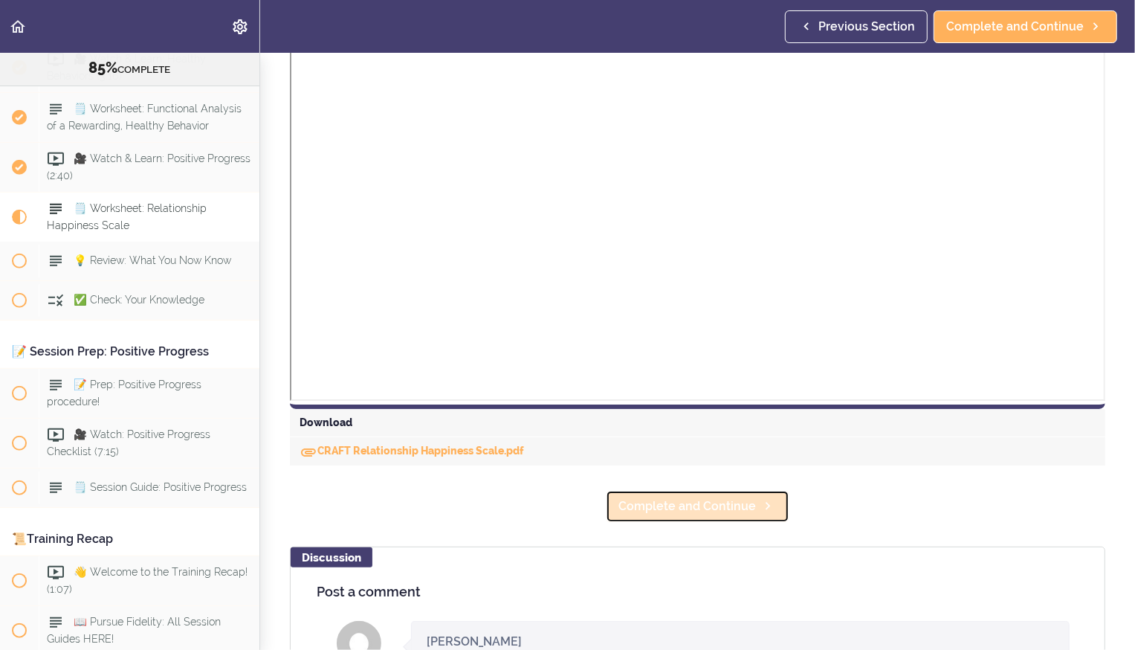
click at [684, 506] on span "Complete and Continue" at bounding box center [688, 506] width 138 height 18
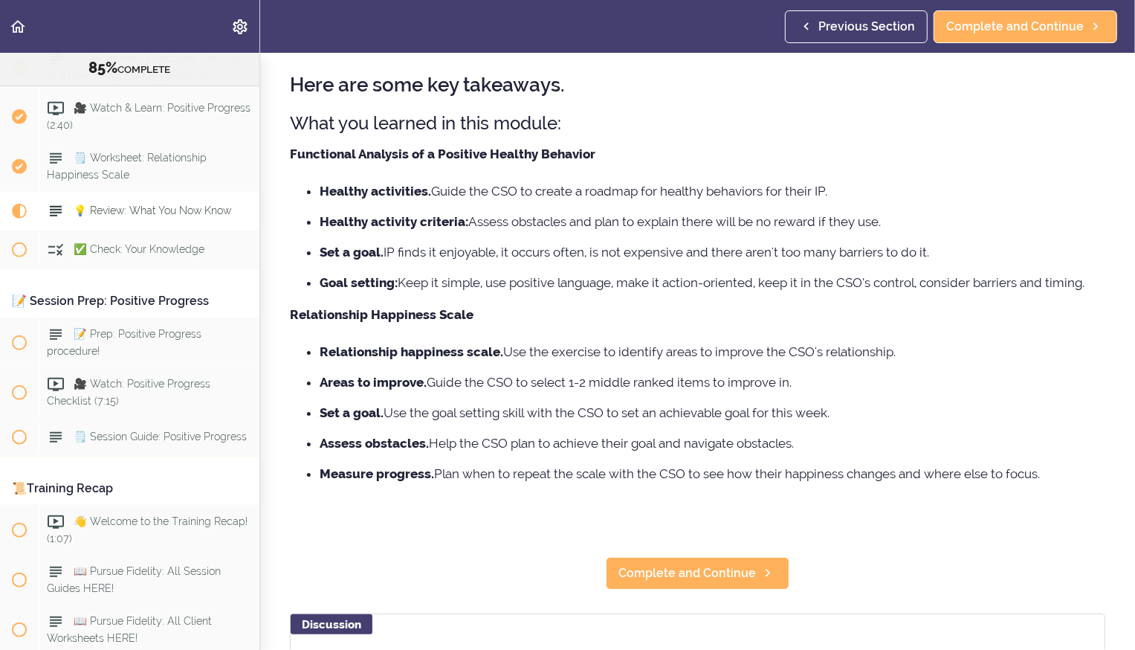
scroll to position [74, 0]
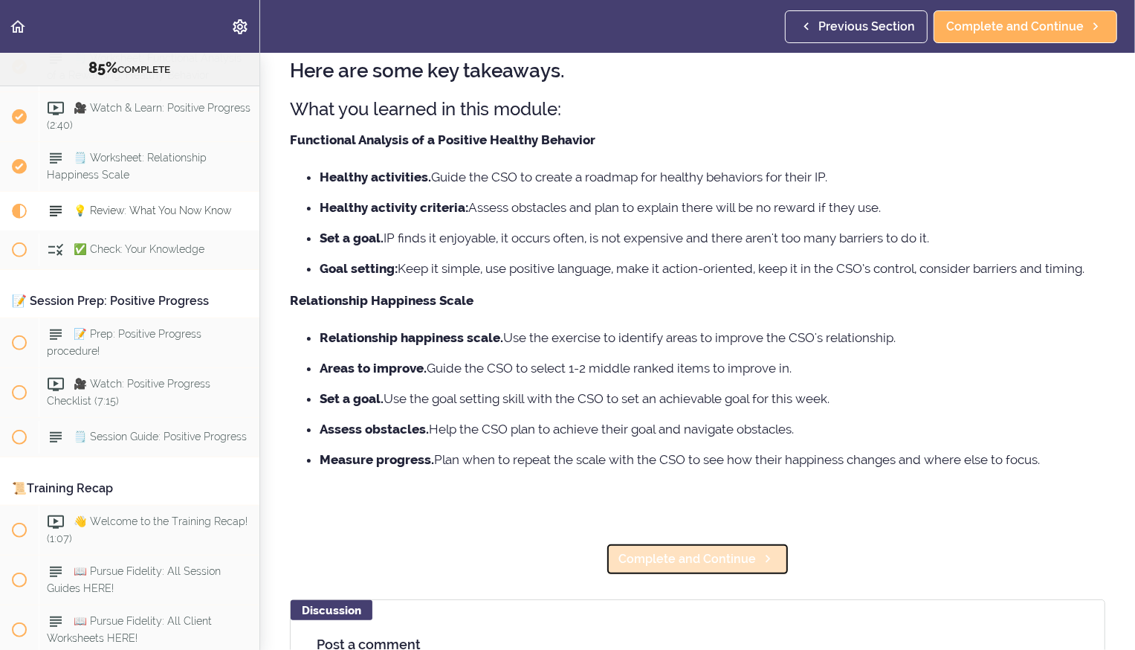
click at [674, 553] on span "Complete and Continue" at bounding box center [688, 559] width 138 height 18
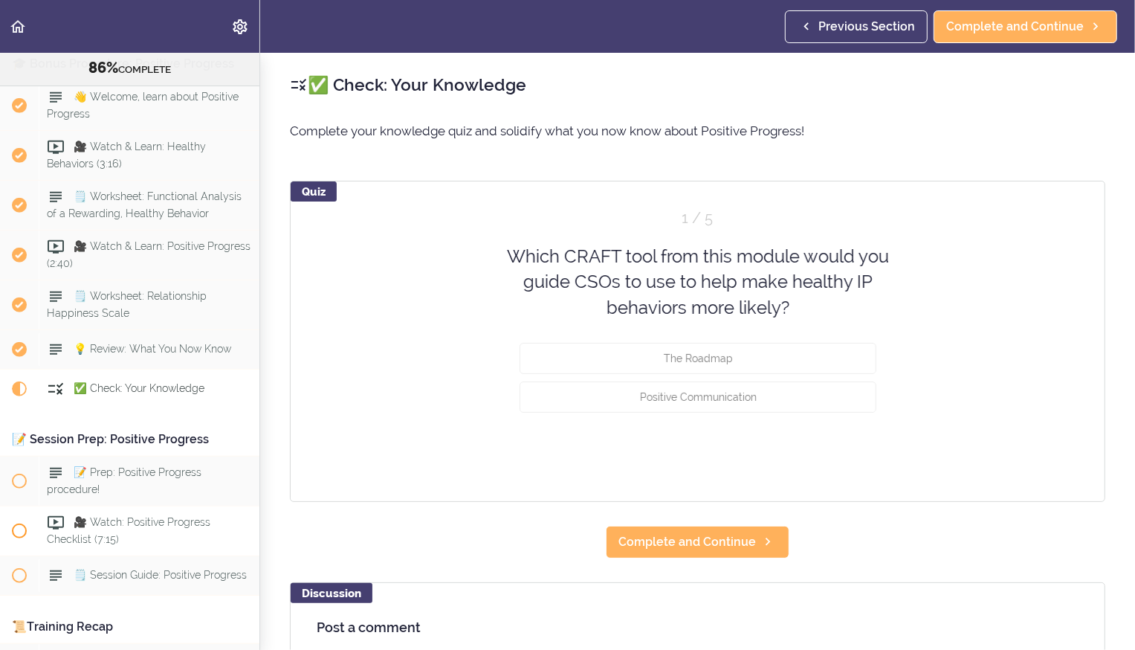
scroll to position [9012, 0]
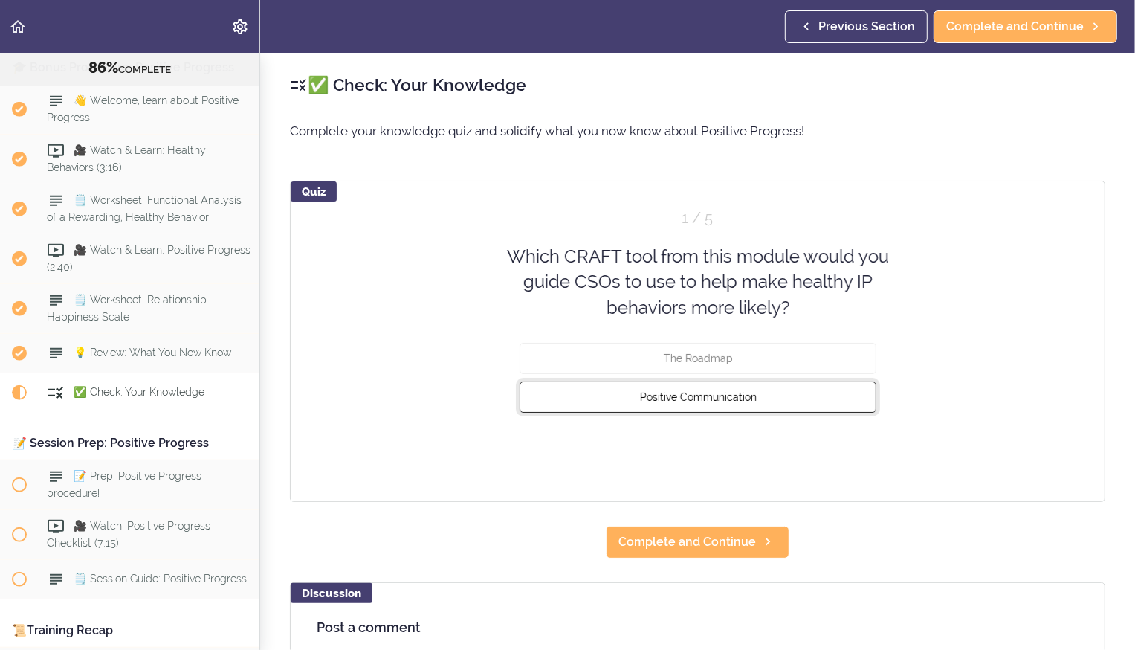
click at [651, 404] on button "Positive Communication" at bounding box center [698, 396] width 357 height 31
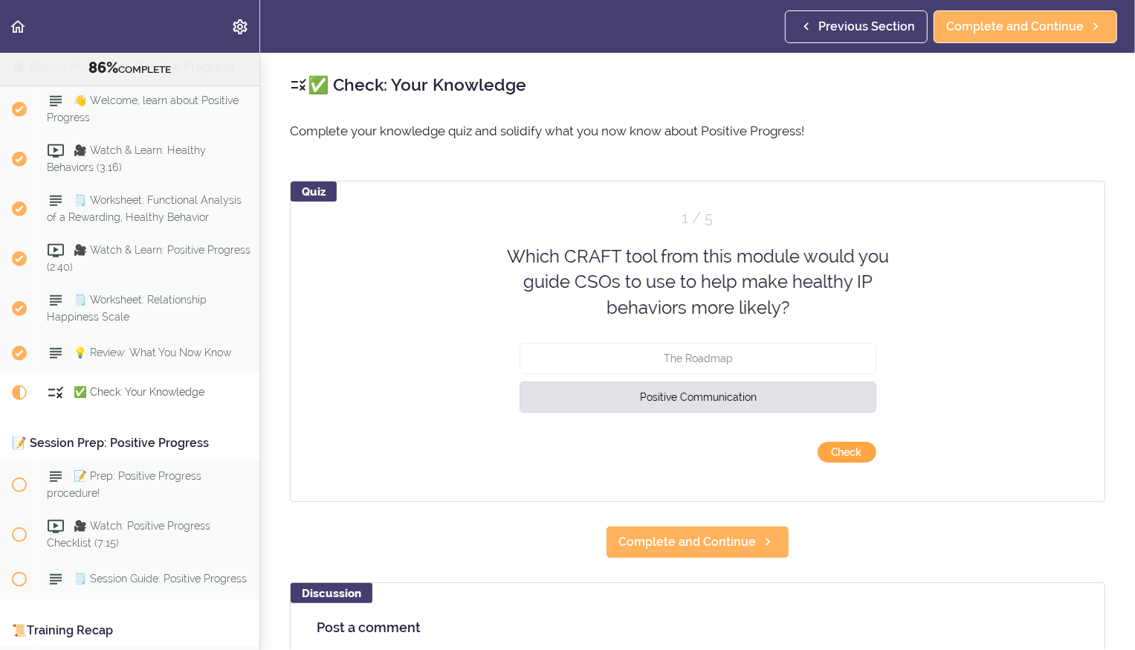
click at [840, 449] on button "Check" at bounding box center [847, 452] width 59 height 21
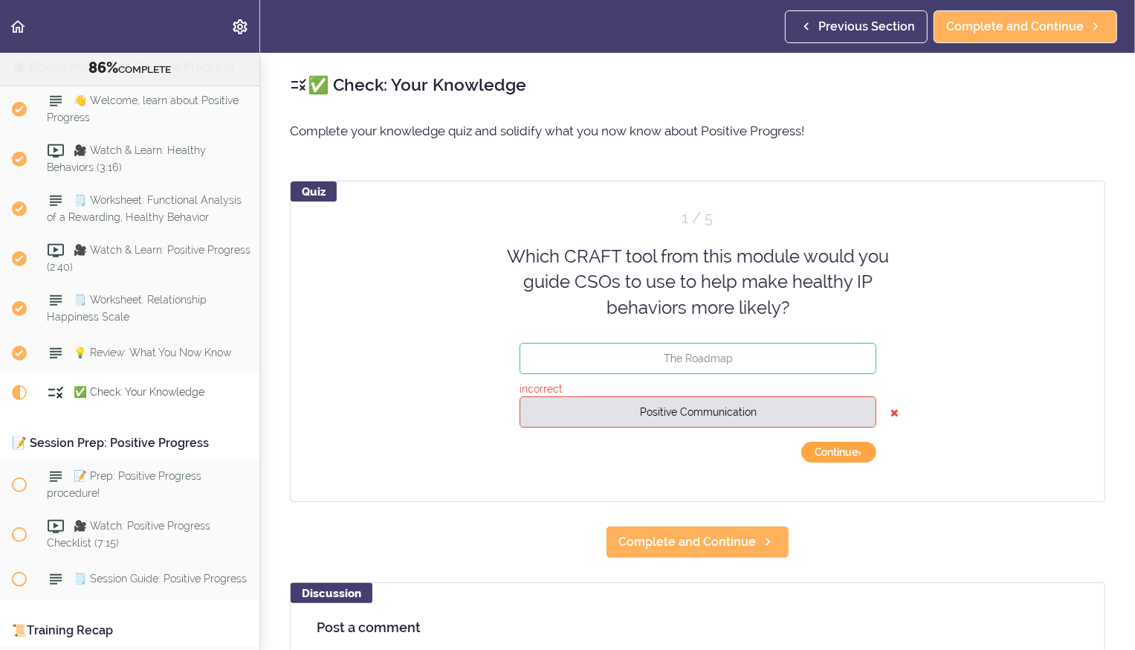
click at [833, 449] on button "Continue ›" at bounding box center [838, 452] width 75 height 21
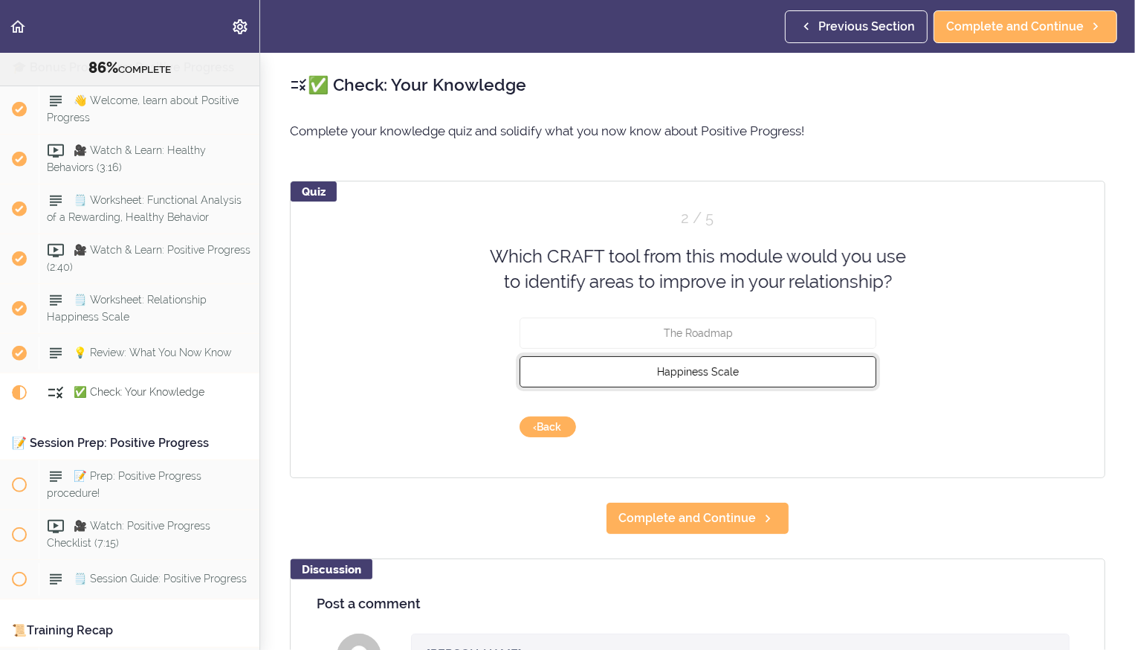
click at [711, 367] on span "Happiness Scale" at bounding box center [698, 371] width 82 height 12
click at [859, 422] on button "Check" at bounding box center [847, 426] width 59 height 21
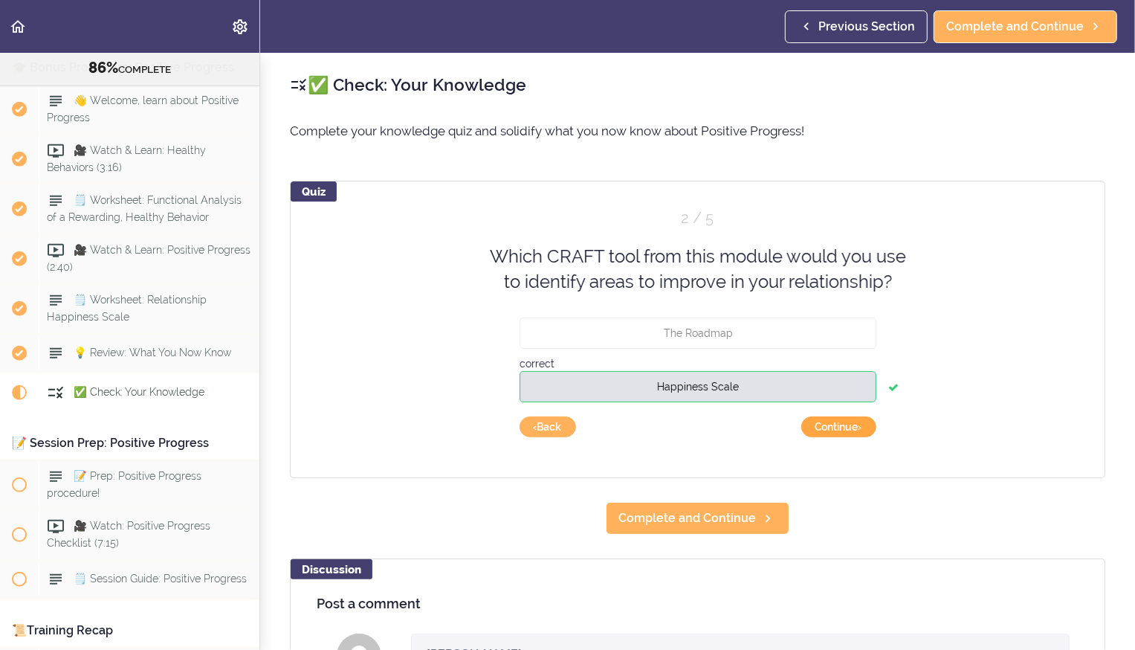
click at [848, 424] on button "Continue ›" at bounding box center [838, 426] width 75 height 21
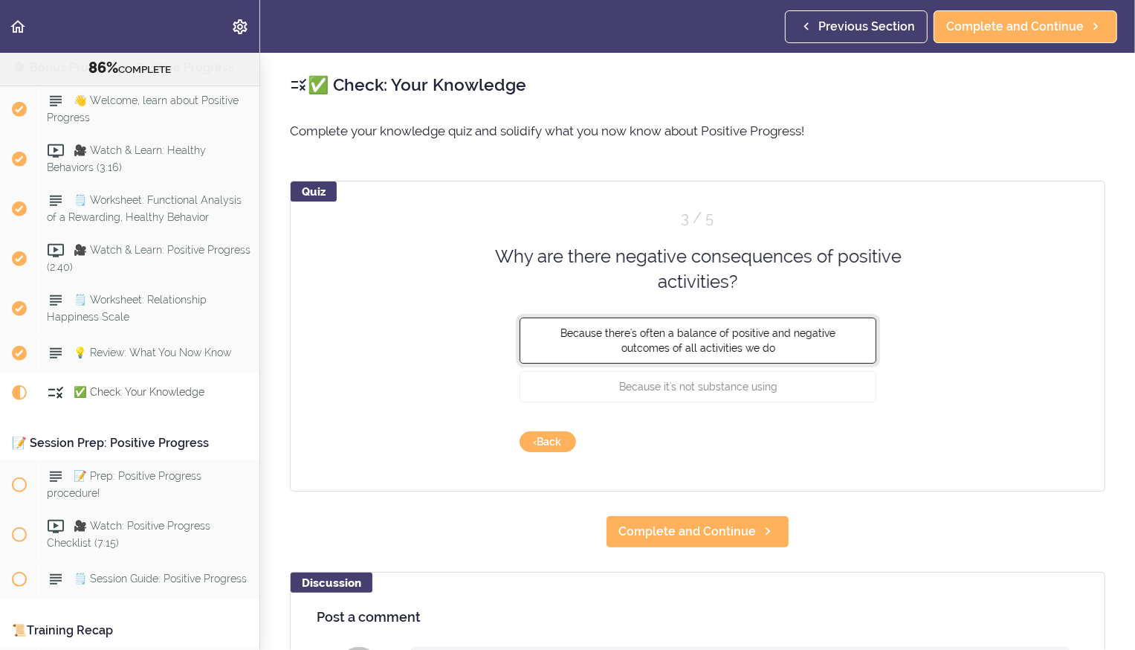
click at [772, 346] on button "Because there's often a balance of positive and negative outcomes of all activi…" at bounding box center [698, 340] width 357 height 46
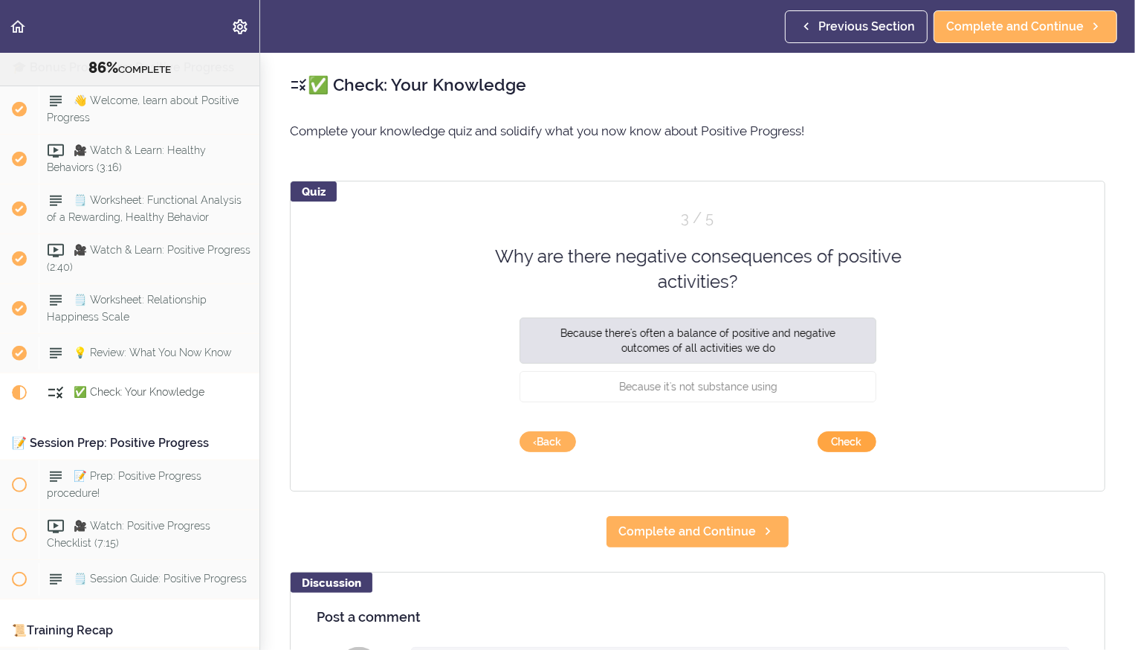
click at [856, 435] on button "Check" at bounding box center [847, 441] width 59 height 21
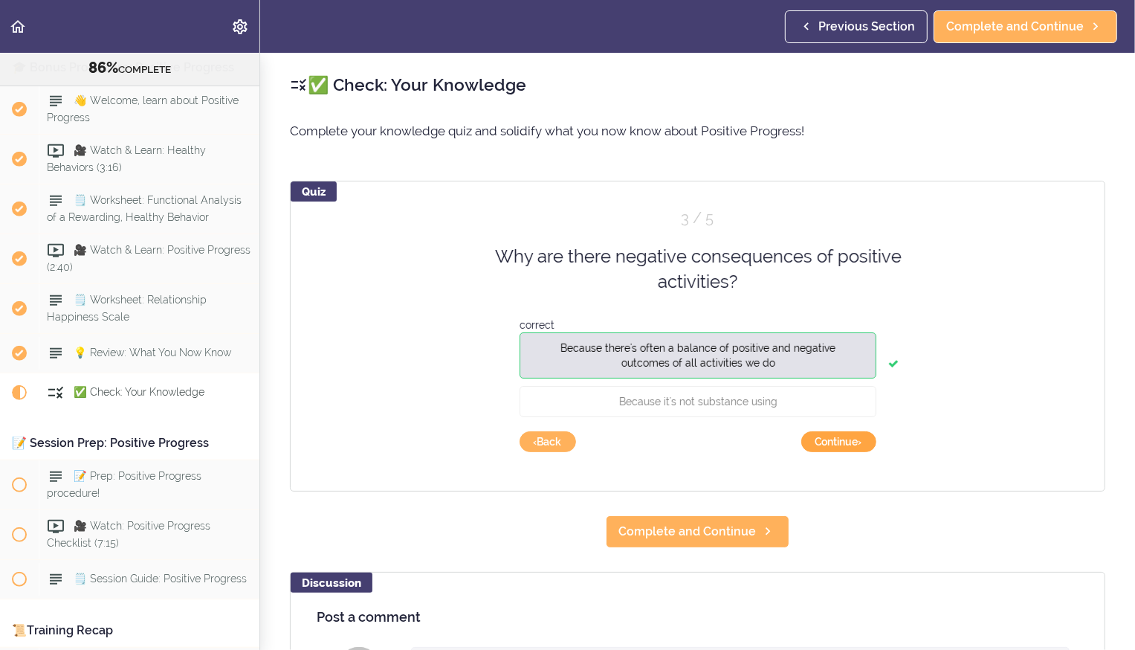
click at [856, 435] on button "Continue ›" at bounding box center [838, 441] width 75 height 21
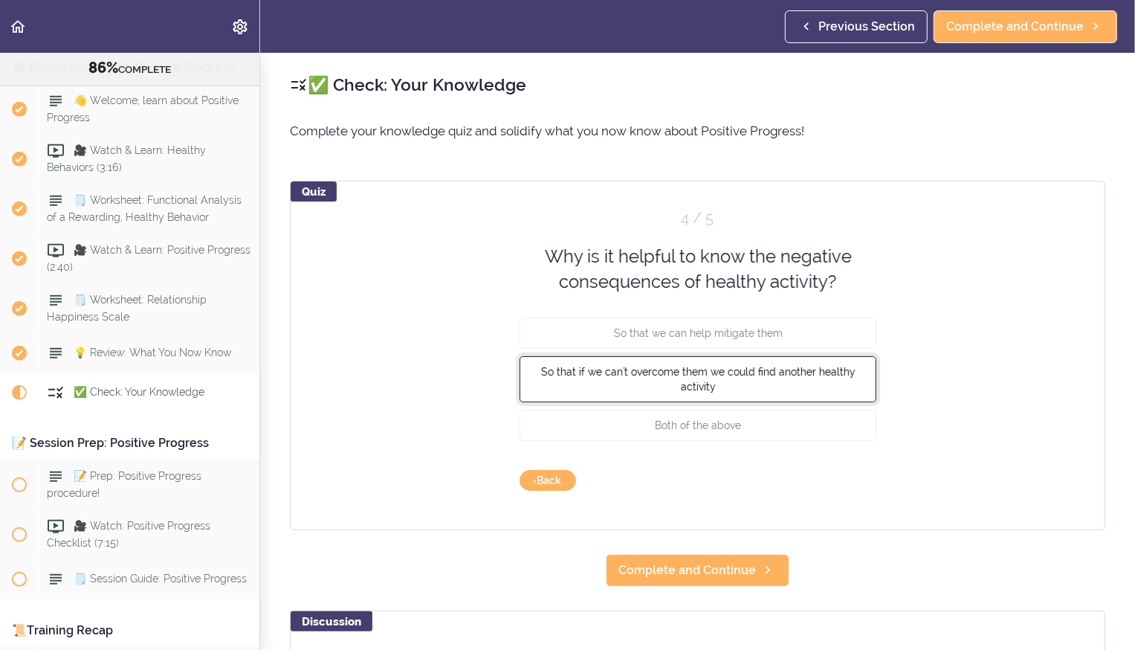
click at [832, 384] on button "So that if we can't overcome them we could find another healthy activity" at bounding box center [698, 378] width 357 height 46
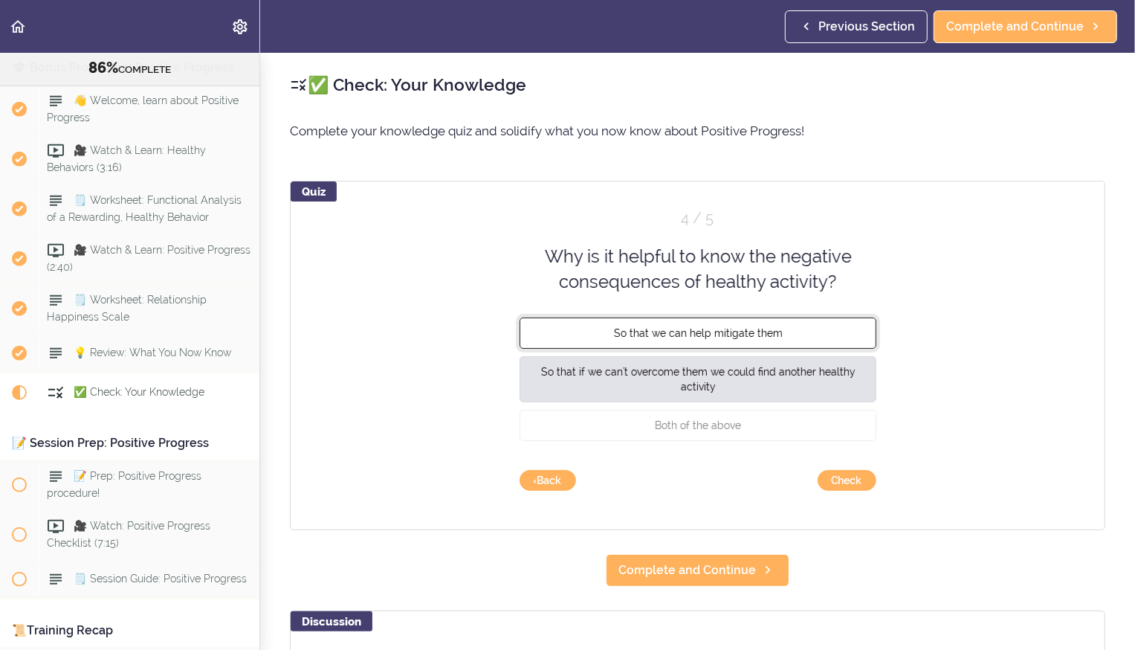
click at [846, 340] on button "So that we can help mitigate them" at bounding box center [698, 332] width 357 height 31
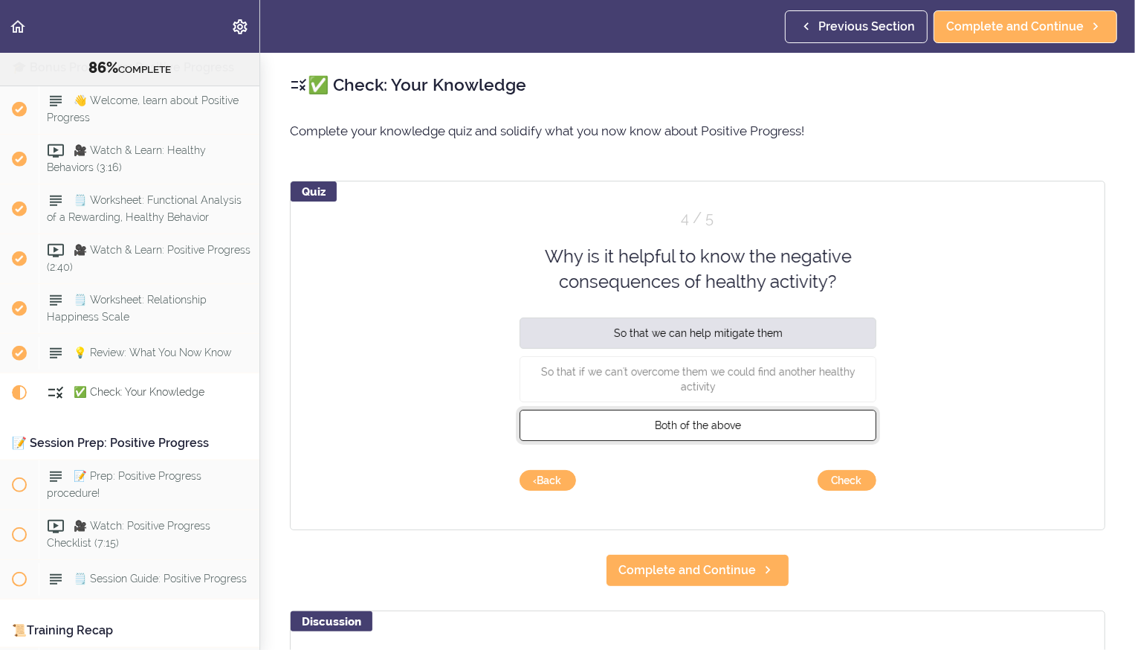
click at [741, 420] on button "Both of the above" at bounding box center [698, 424] width 357 height 31
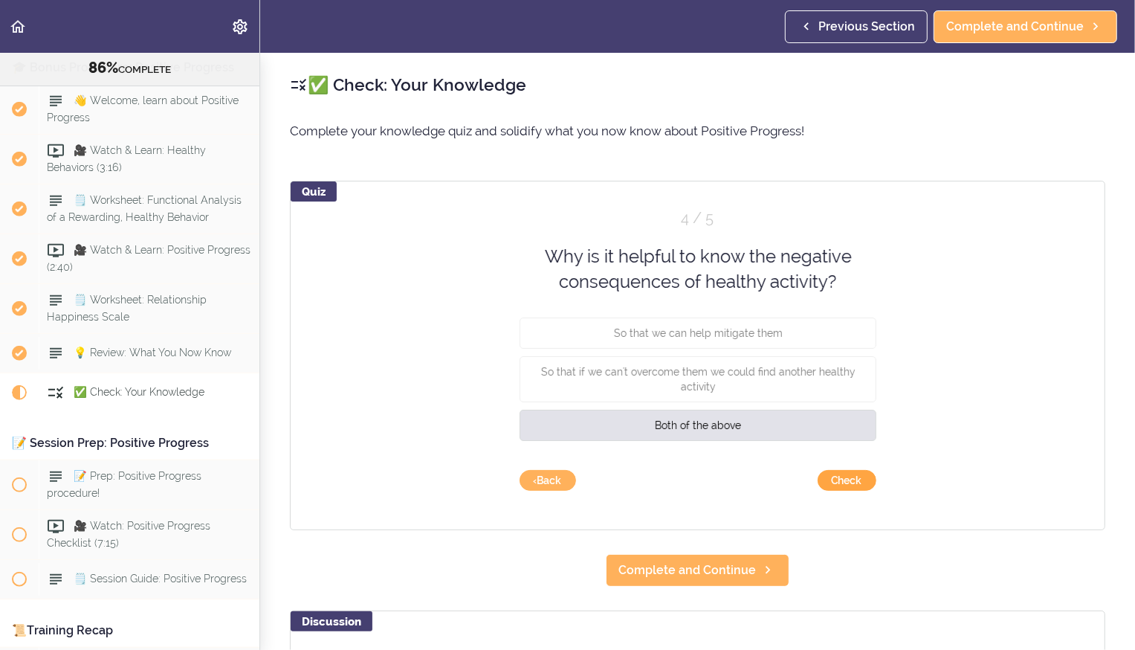
click at [840, 480] on button "Check" at bounding box center [847, 480] width 59 height 21
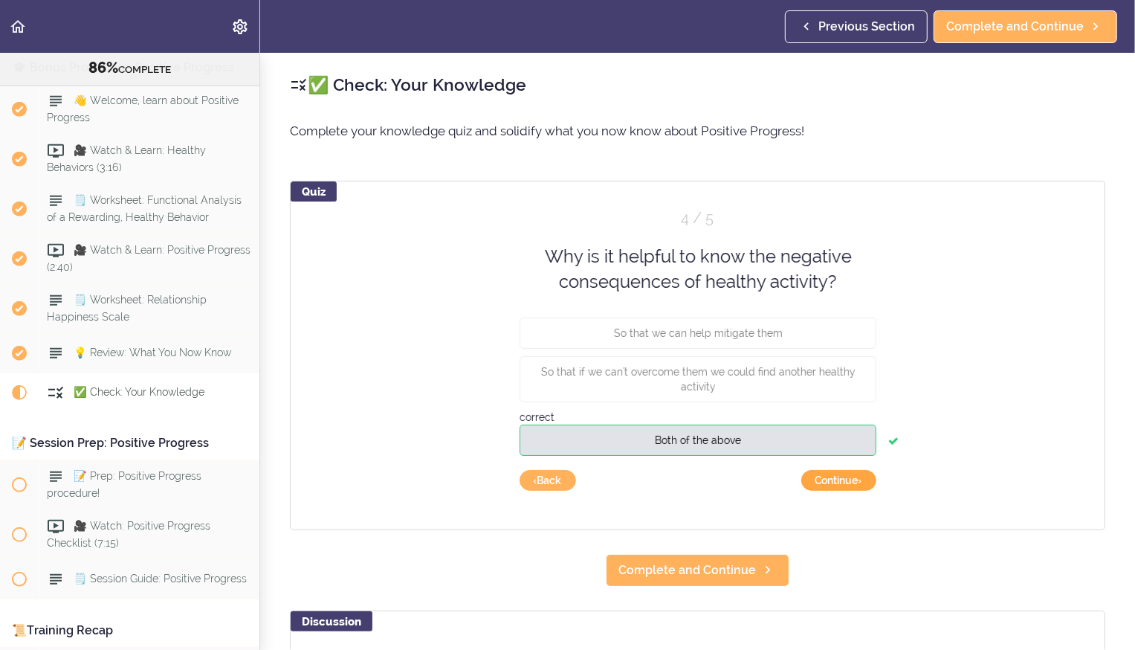
click at [840, 480] on button "Continue ›" at bounding box center [838, 480] width 75 height 21
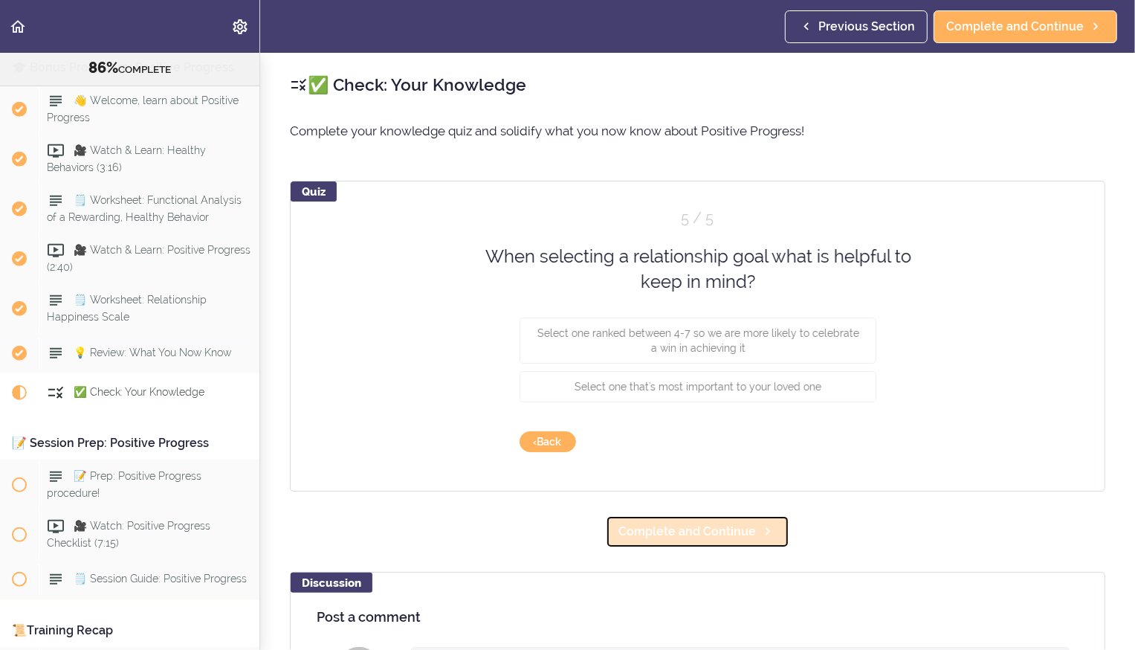
click at [721, 540] on span "Complete and Continue" at bounding box center [688, 532] width 138 height 18
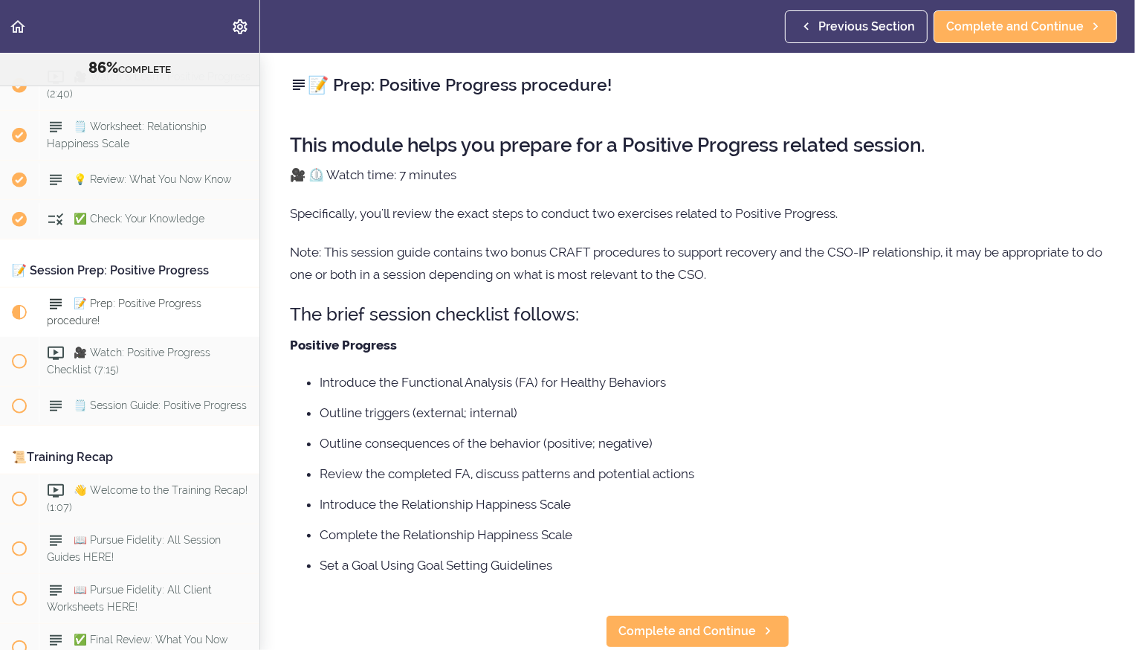
scroll to position [9281, 0]
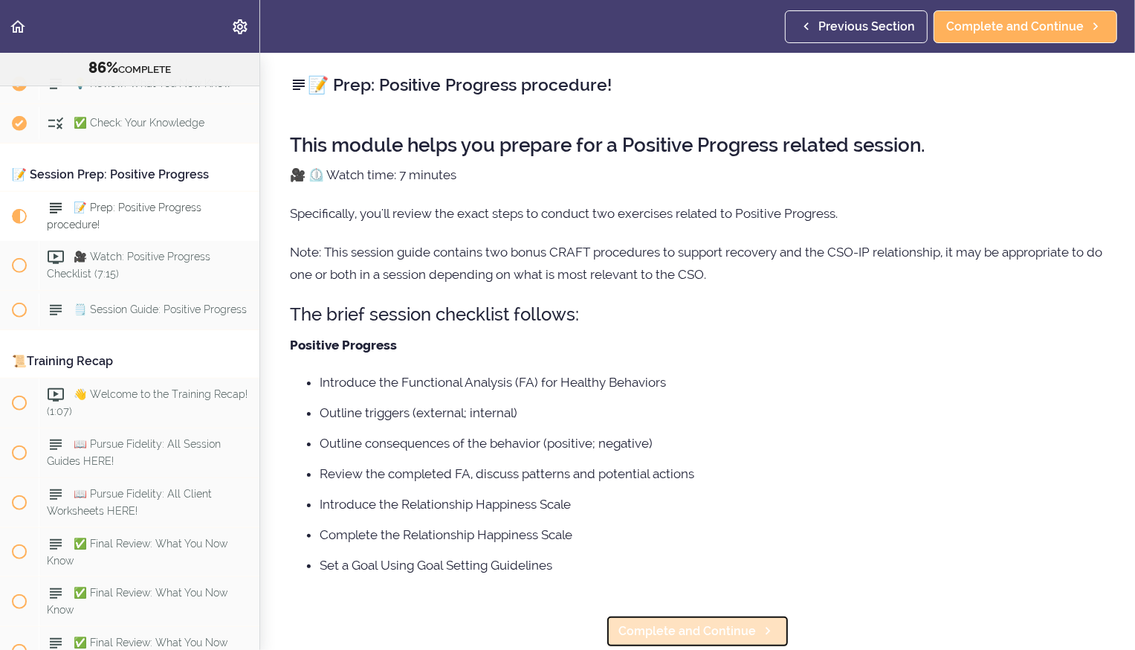
click at [687, 635] on span "Complete and Continue" at bounding box center [688, 631] width 138 height 18
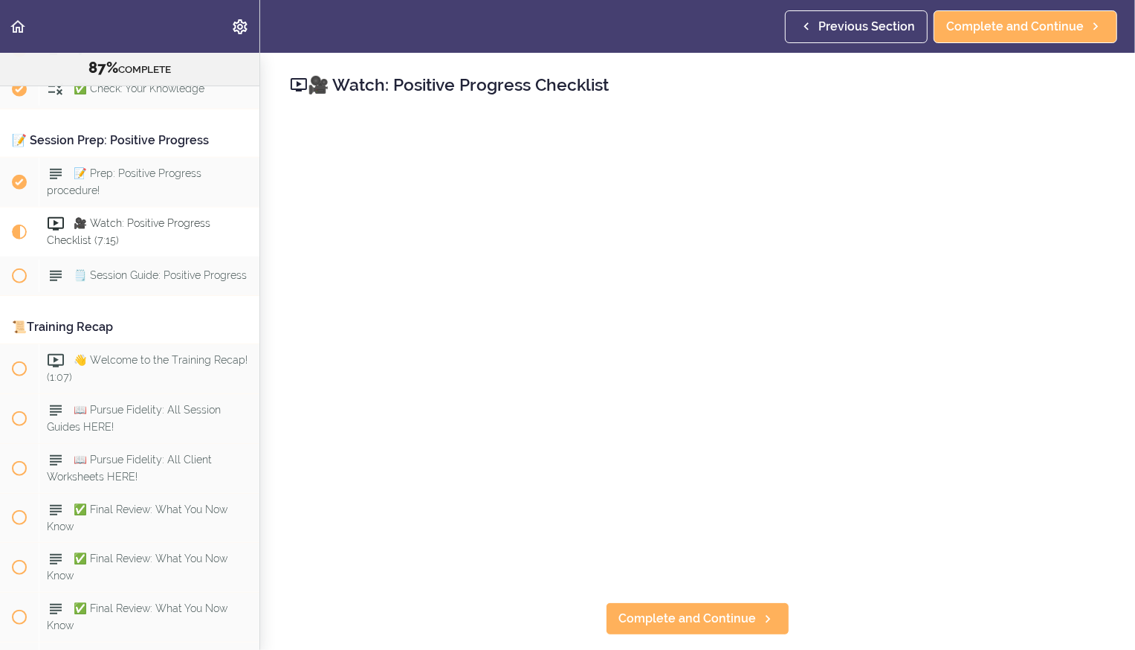
scroll to position [9330, 0]
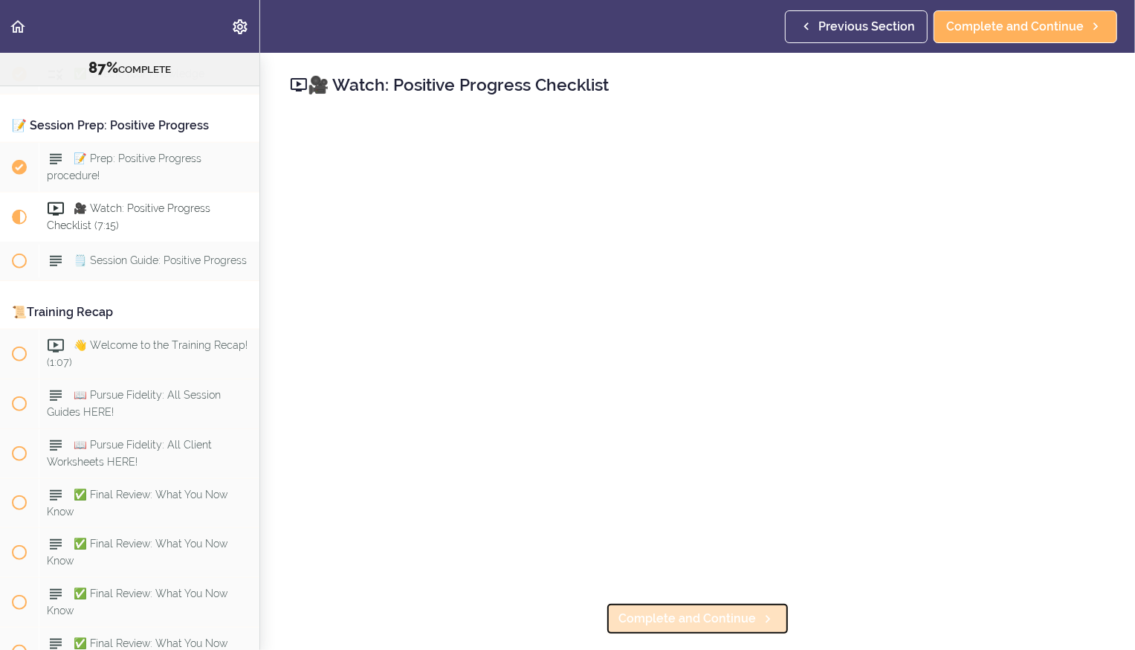
click at [671, 619] on span "Complete and Continue" at bounding box center [688, 619] width 138 height 18
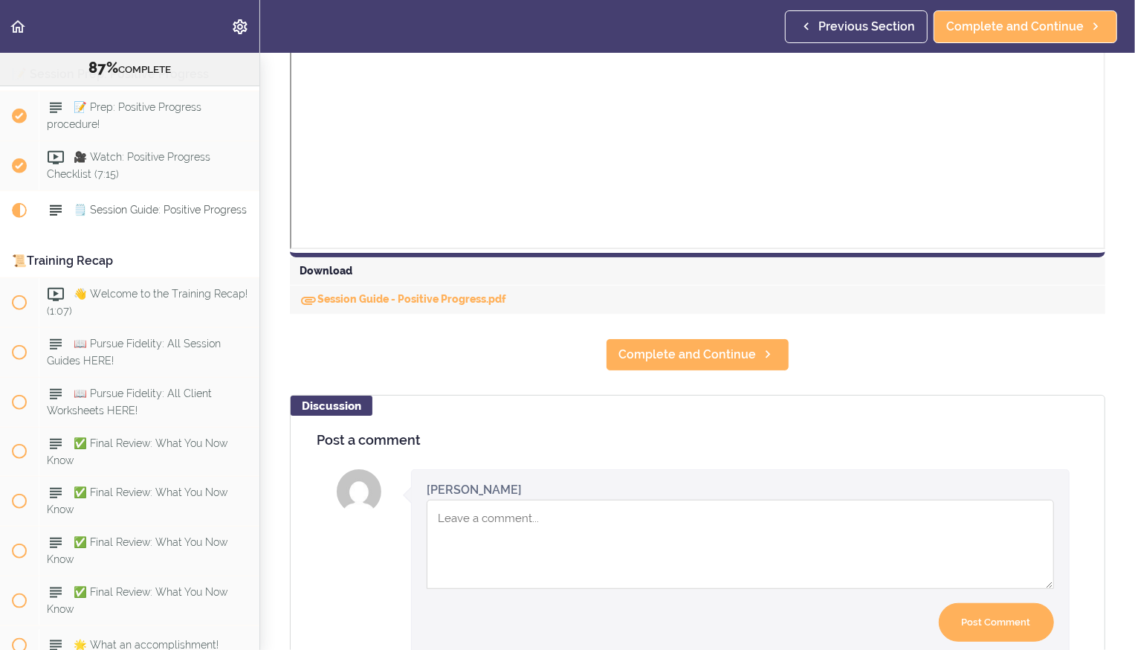
scroll to position [694, 0]
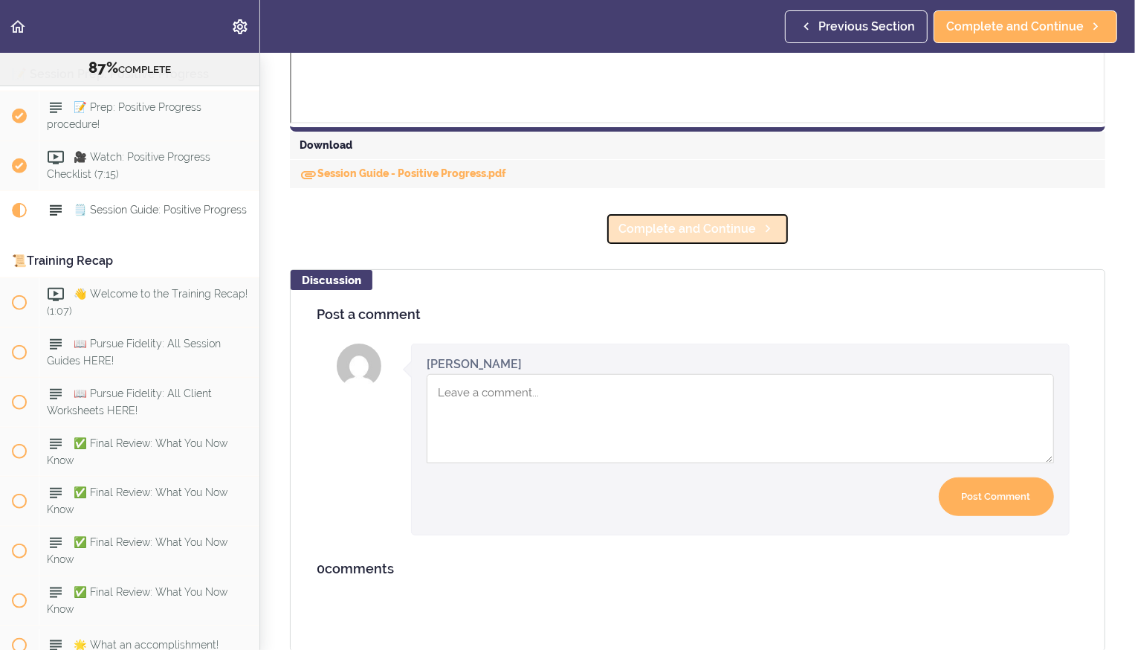
click at [687, 227] on span "Complete and Continue" at bounding box center [688, 229] width 138 height 18
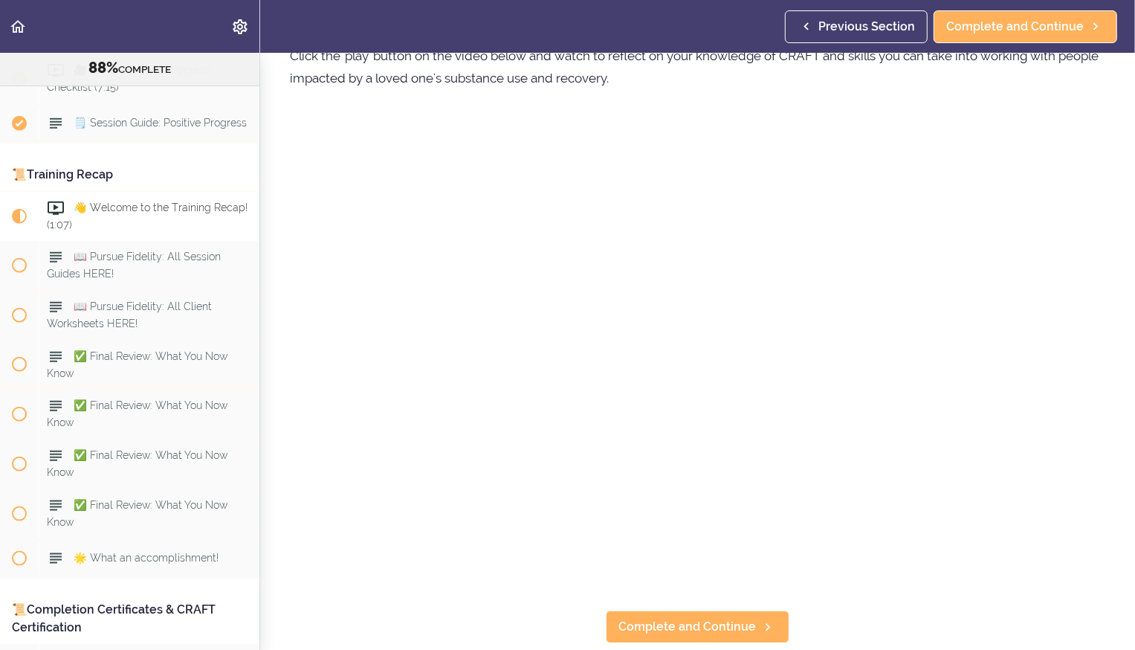
scroll to position [380, 0]
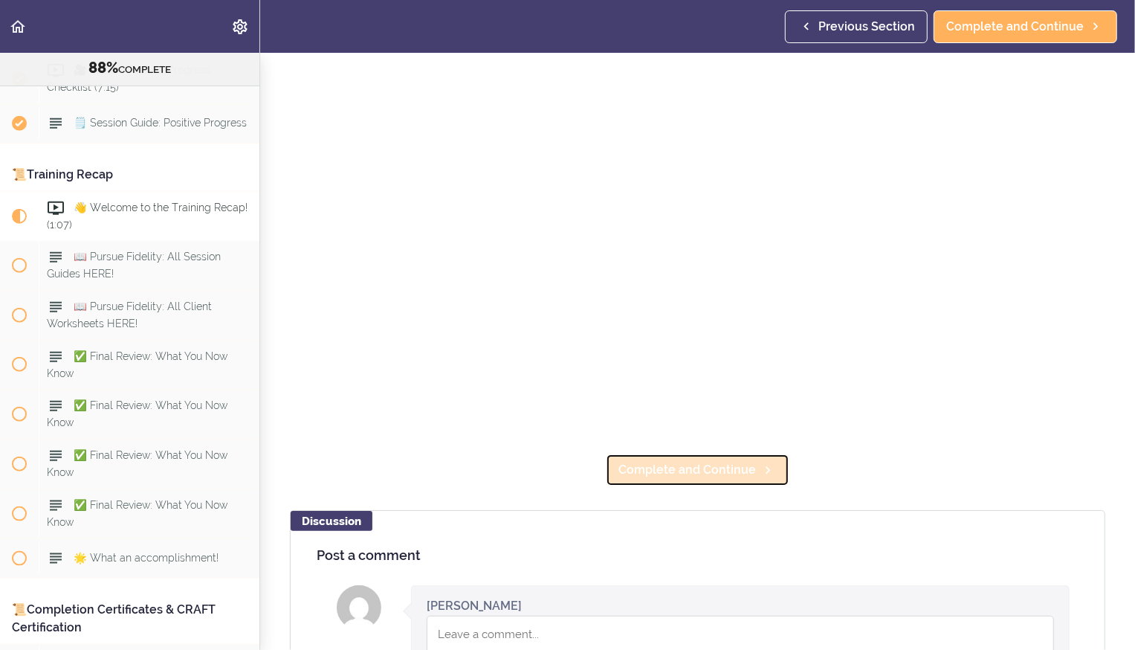
click at [669, 473] on span "Complete and Continue" at bounding box center [688, 470] width 138 height 18
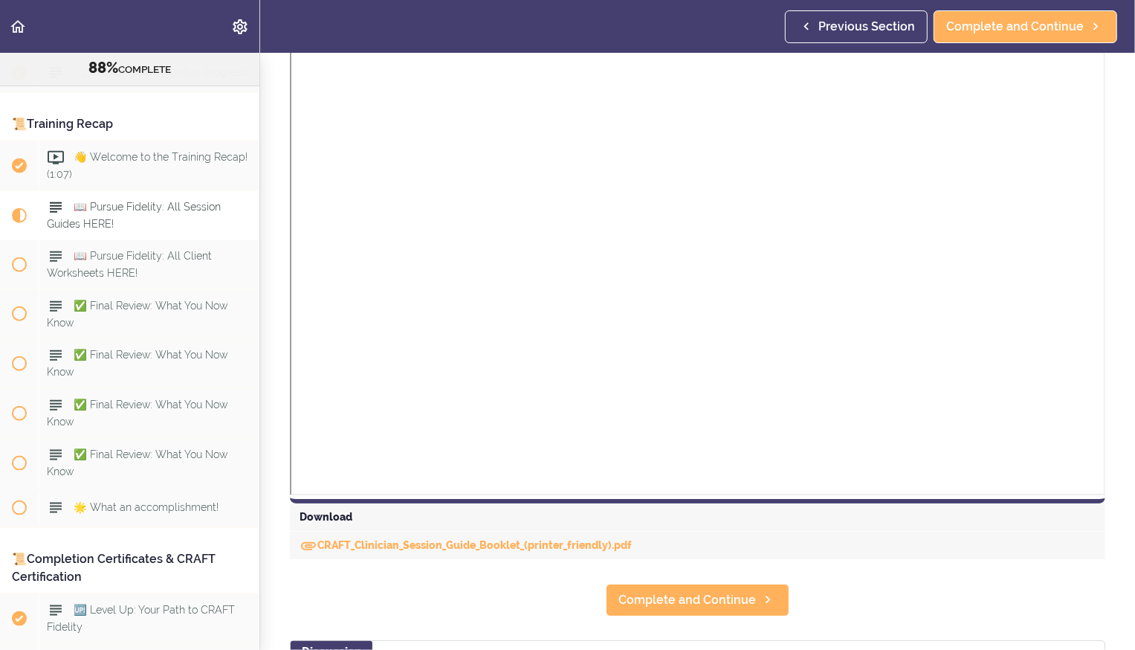
scroll to position [1301, 0]
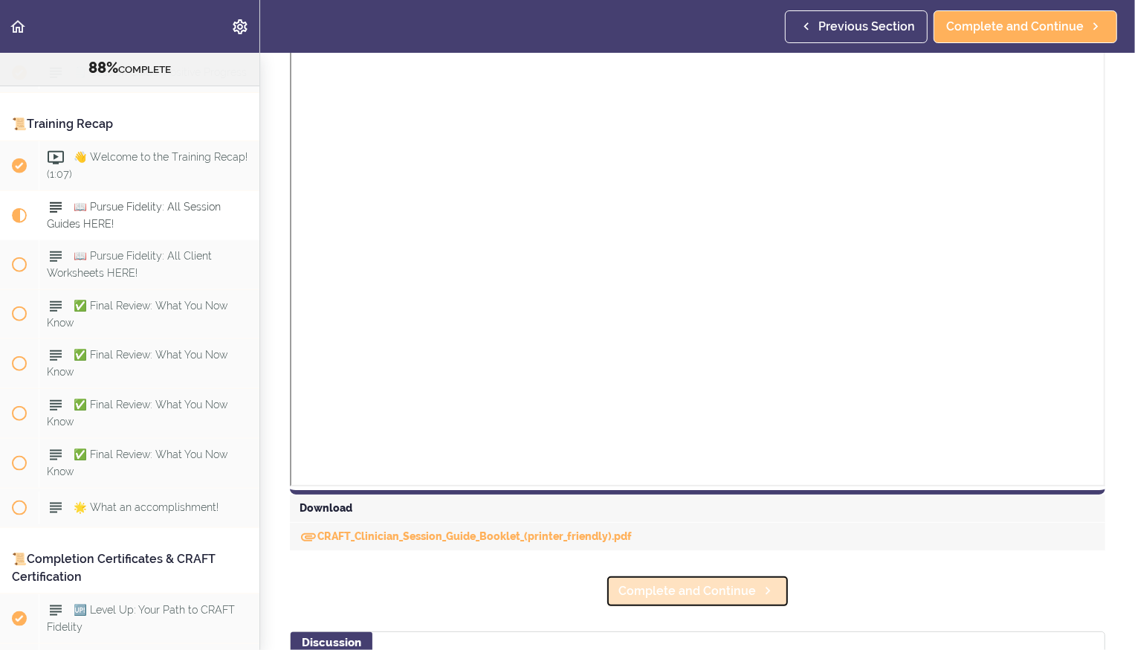
click at [669, 591] on span "Complete and Continue" at bounding box center [688, 591] width 138 height 18
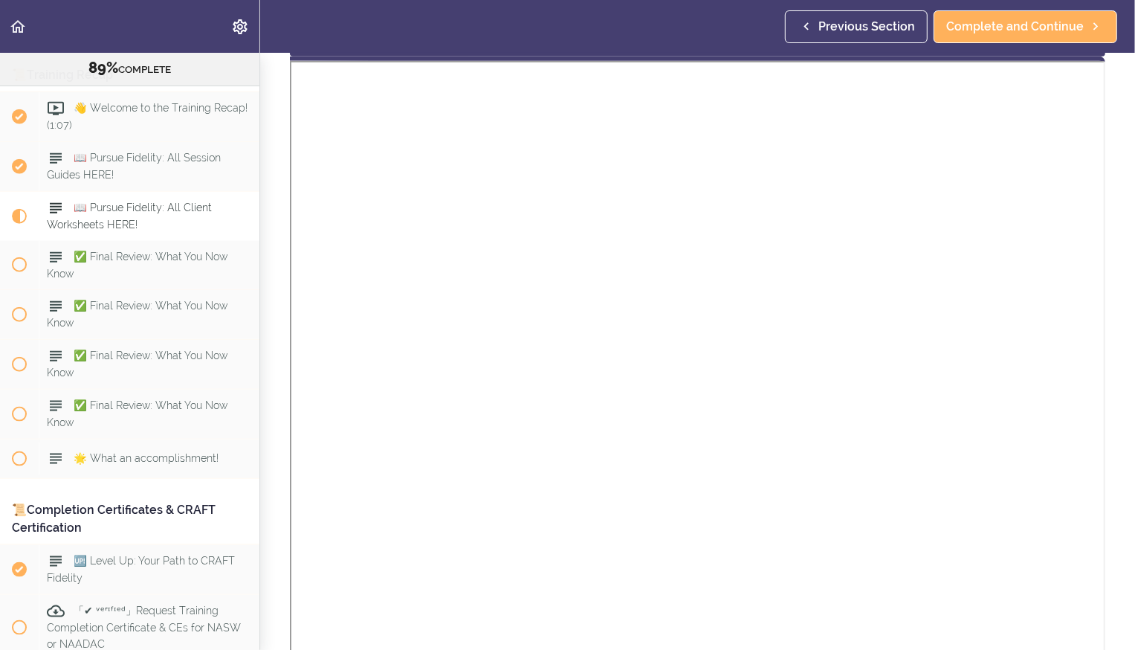
scroll to position [1203, 0]
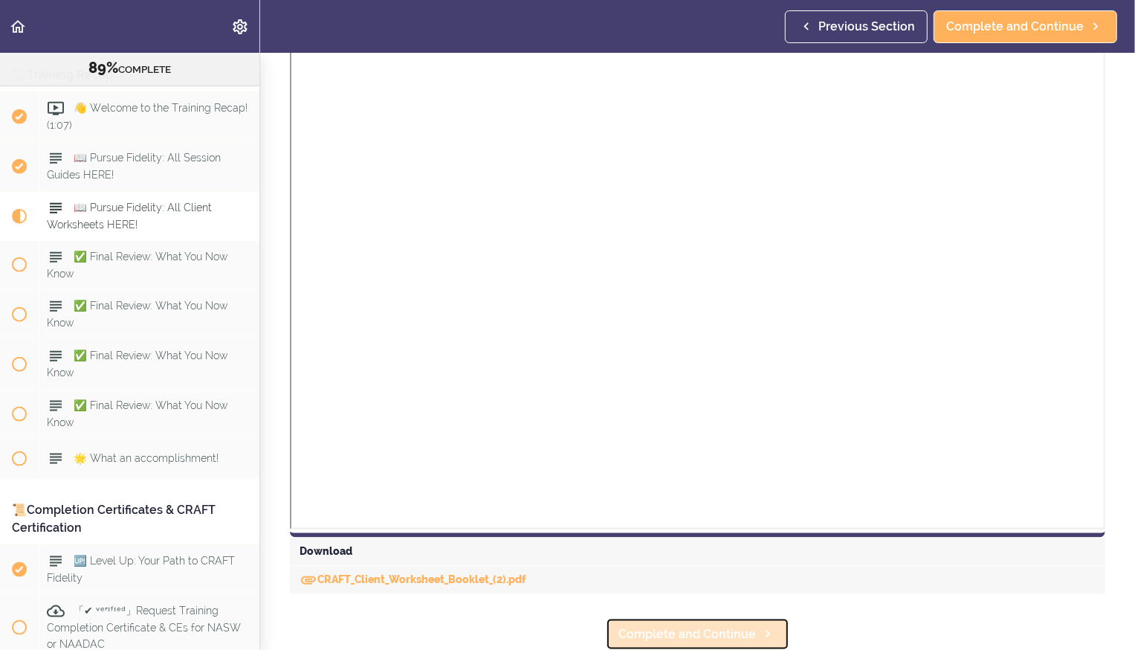
click at [680, 638] on span "Complete and Continue" at bounding box center [688, 634] width 138 height 18
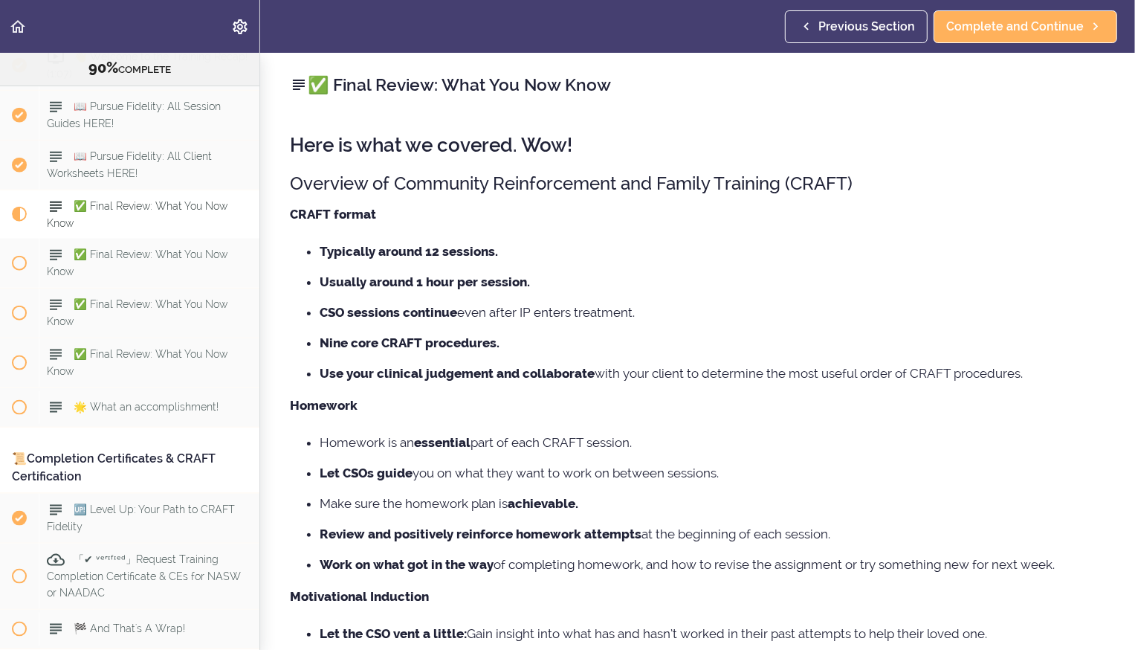
scroll to position [190, 0]
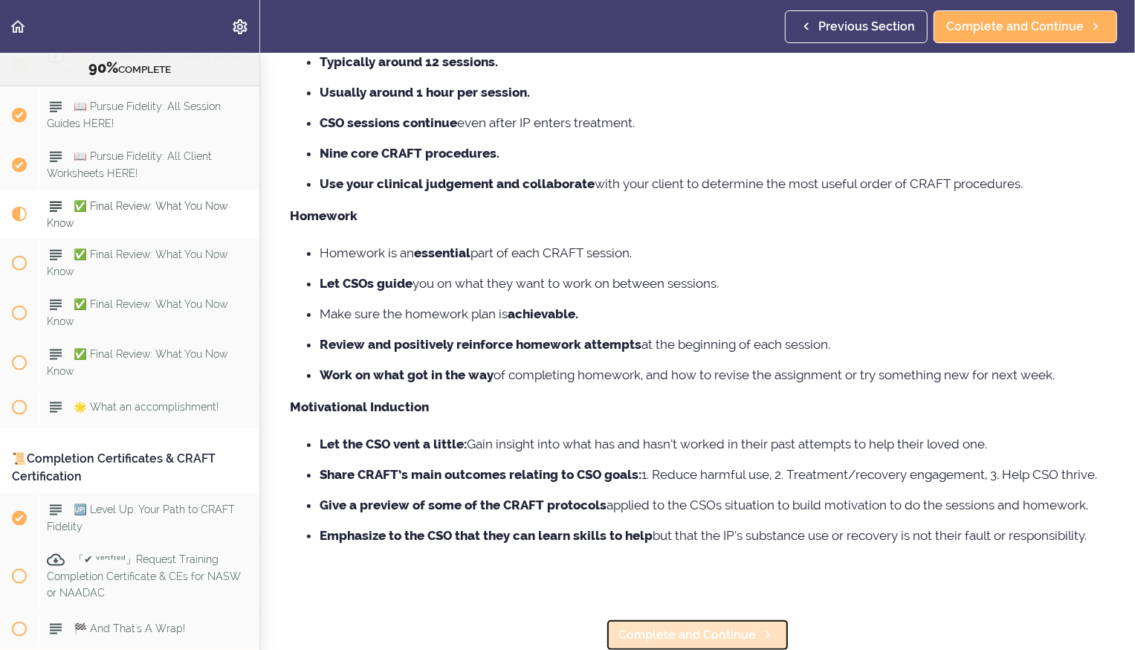
click at [650, 619] on link "Complete and Continue" at bounding box center [698, 635] width 184 height 33
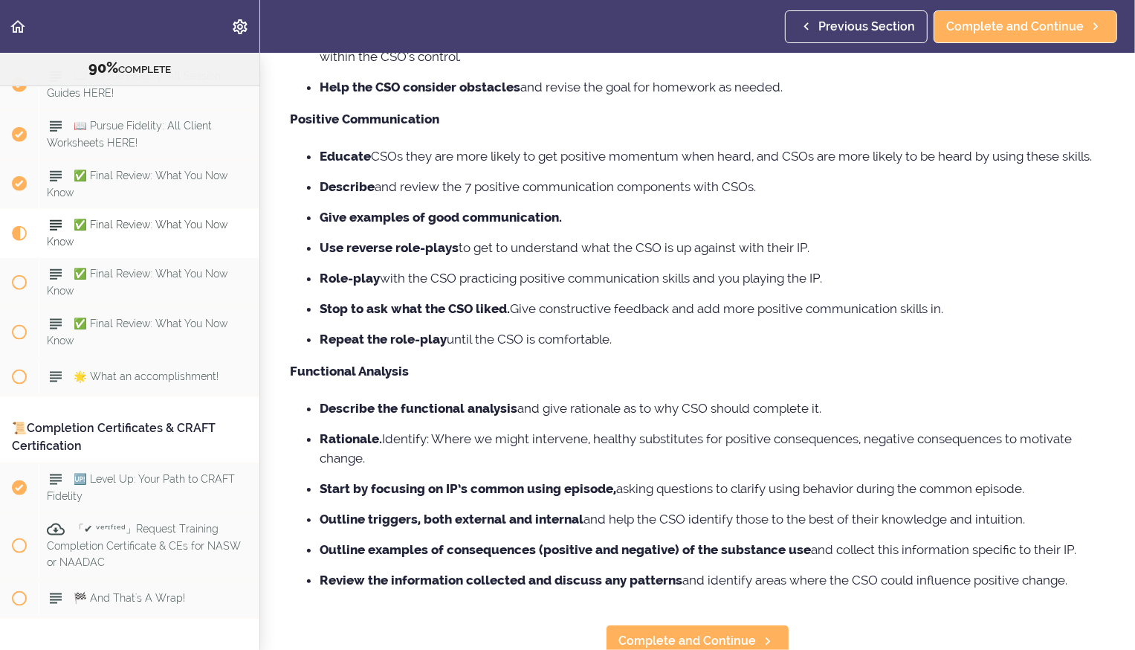
scroll to position [463, 0]
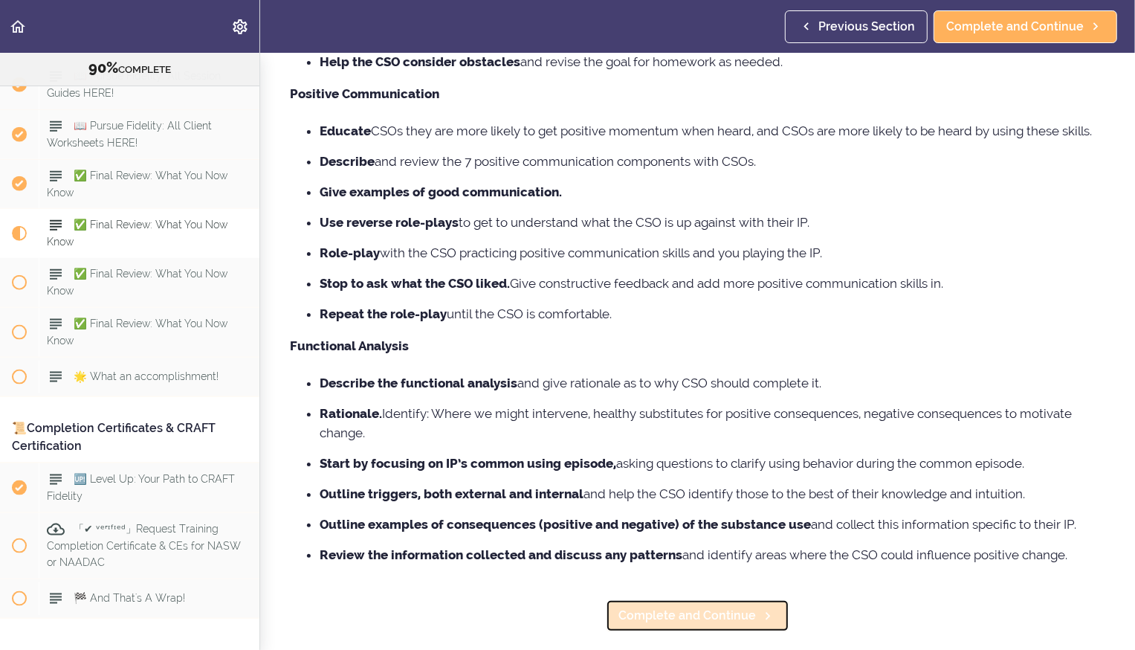
click at [680, 620] on span "Complete and Continue" at bounding box center [688, 616] width 138 height 18
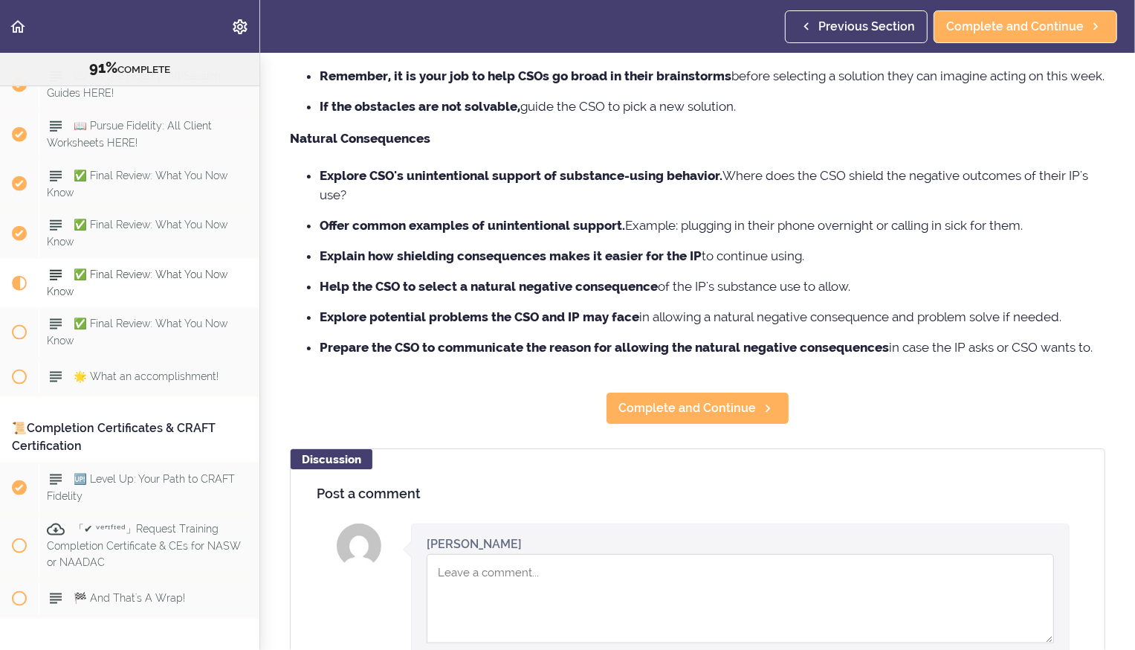
scroll to position [633, 0]
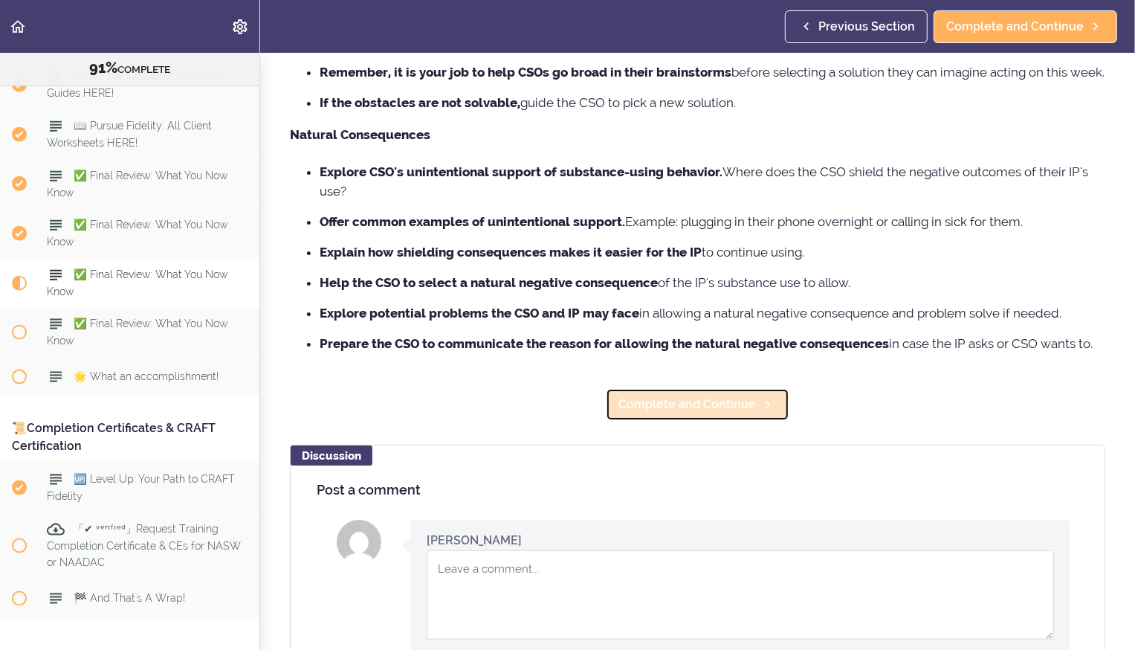
click at [680, 413] on span "Complete and Continue" at bounding box center [688, 405] width 138 height 18
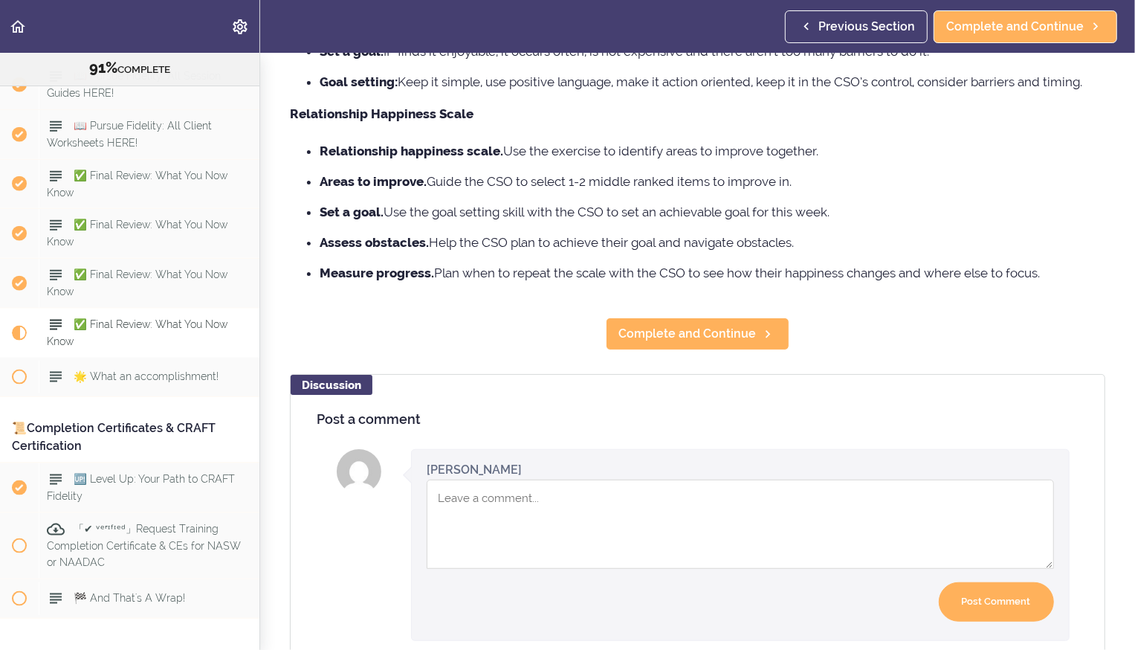
scroll to position [580, 0]
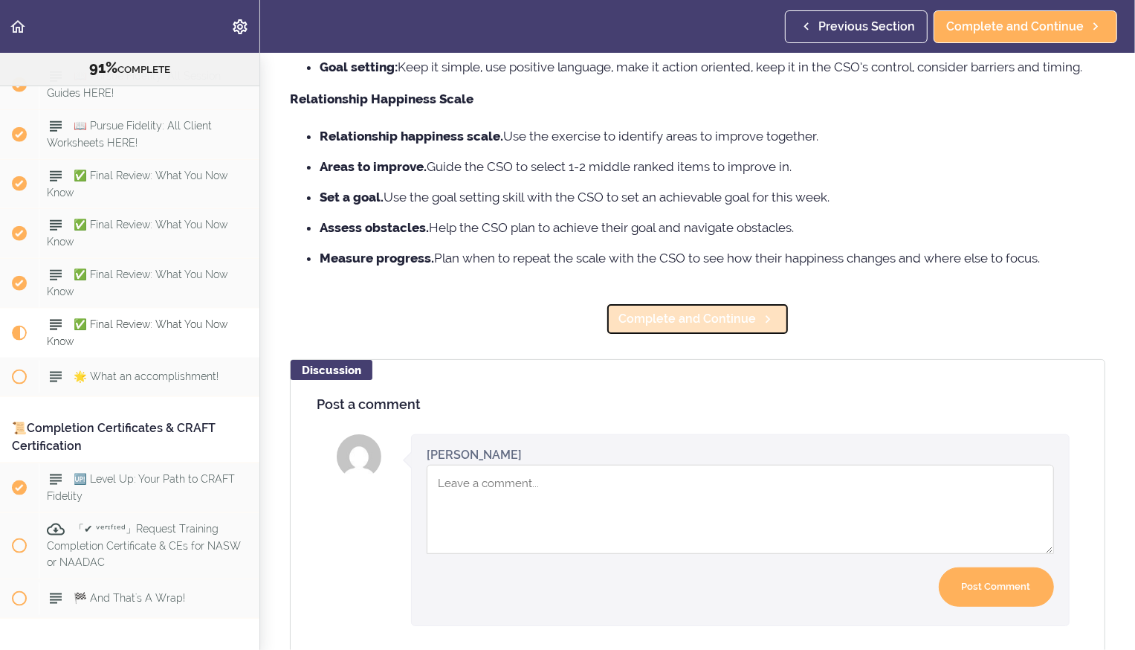
click at [658, 315] on span "Complete and Continue" at bounding box center [688, 319] width 138 height 18
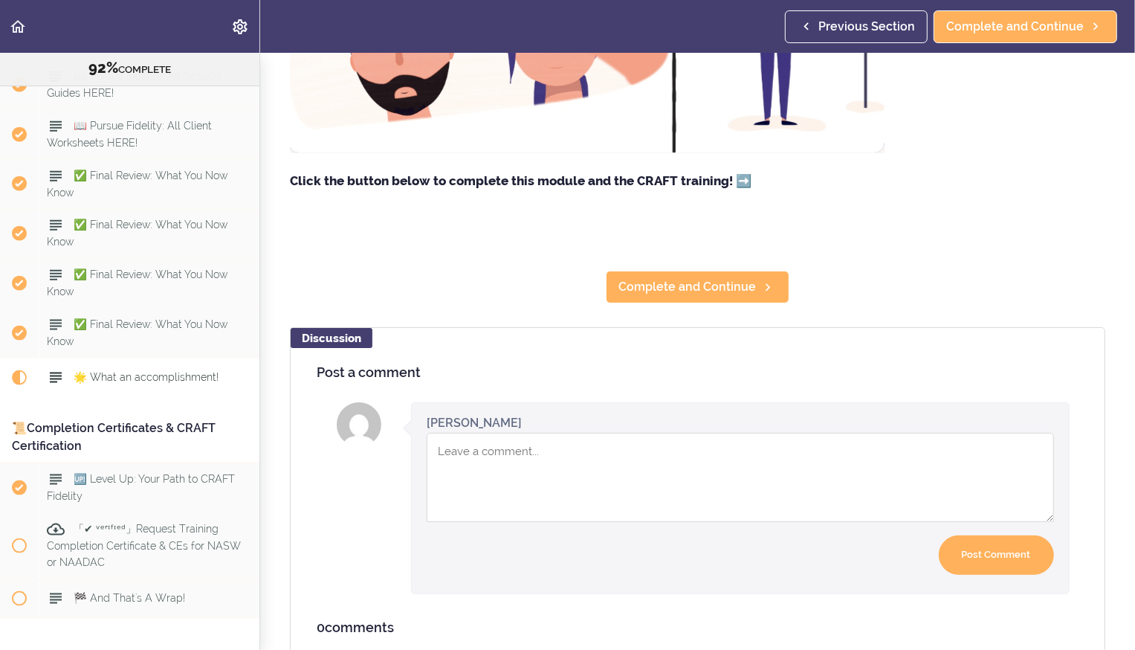
scroll to position [385, 0]
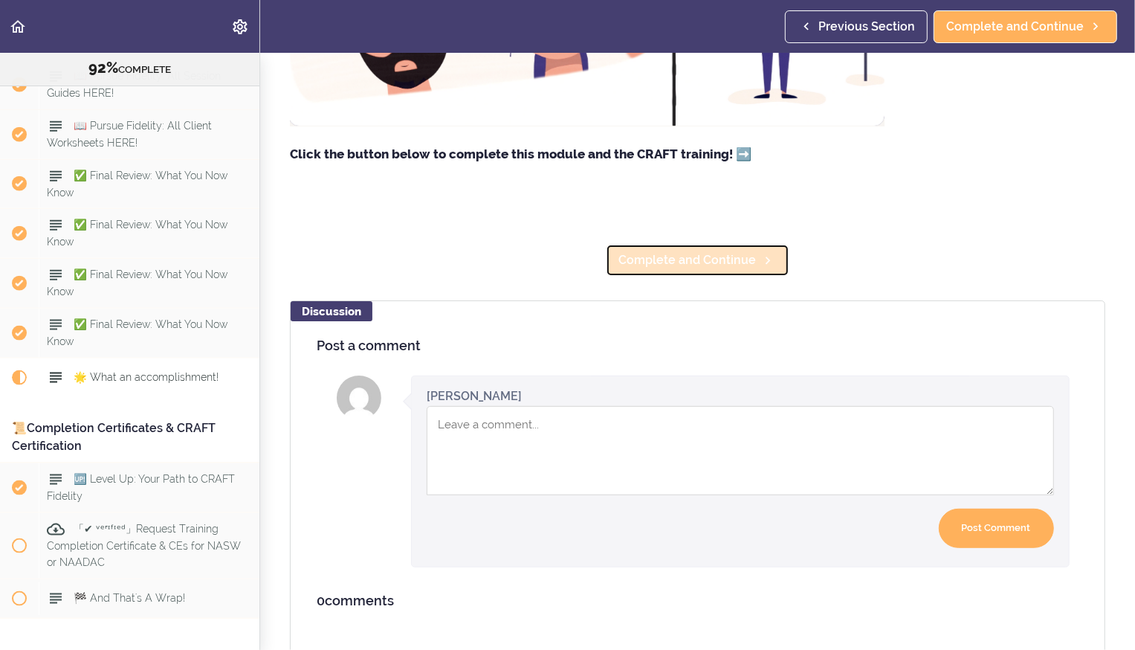
click at [685, 269] on span "Complete and Continue" at bounding box center [688, 260] width 138 height 18
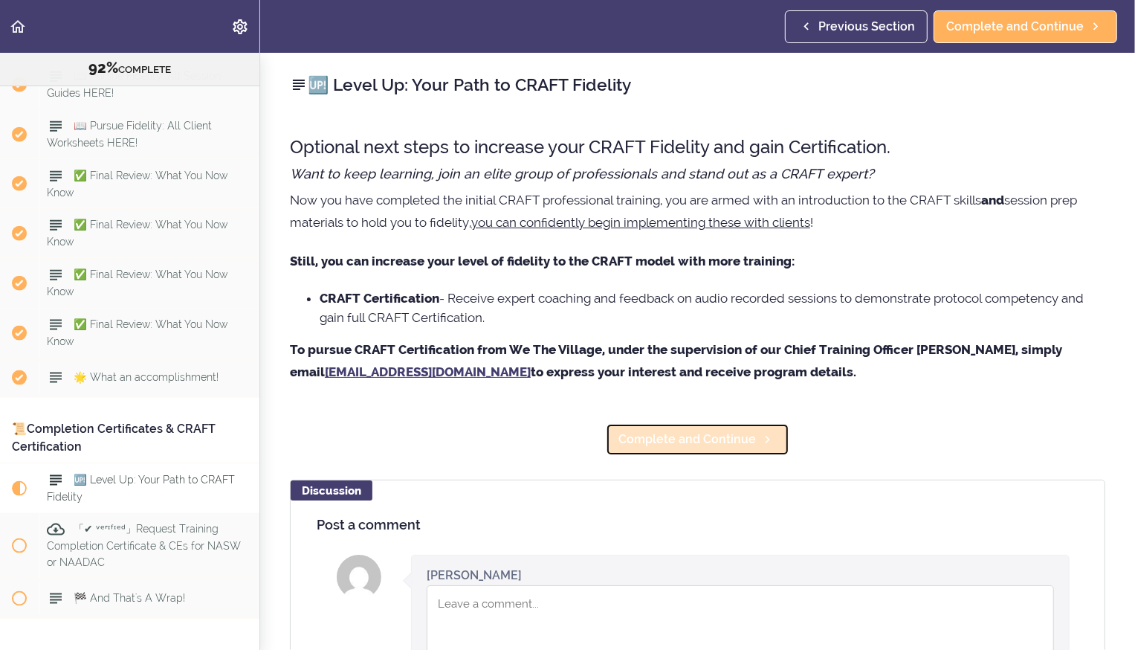
click at [664, 447] on span "Complete and Continue" at bounding box center [688, 439] width 138 height 18
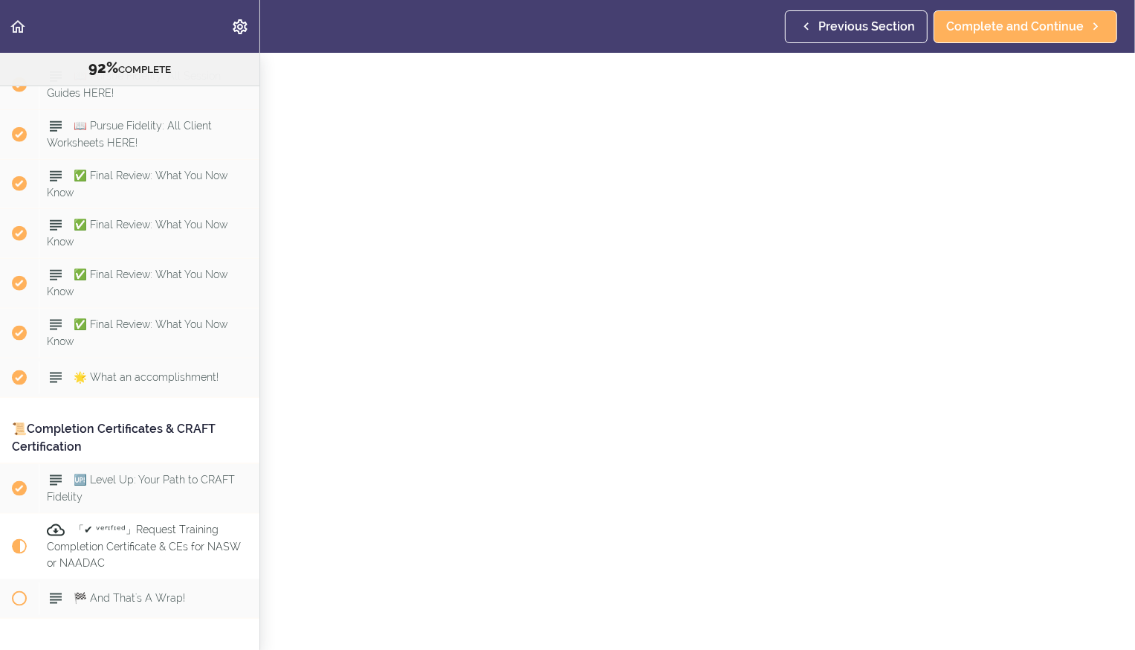
scroll to position [141, 0]
click at [668, 634] on span "Complete and Continue" at bounding box center [688, 634] width 138 height 18
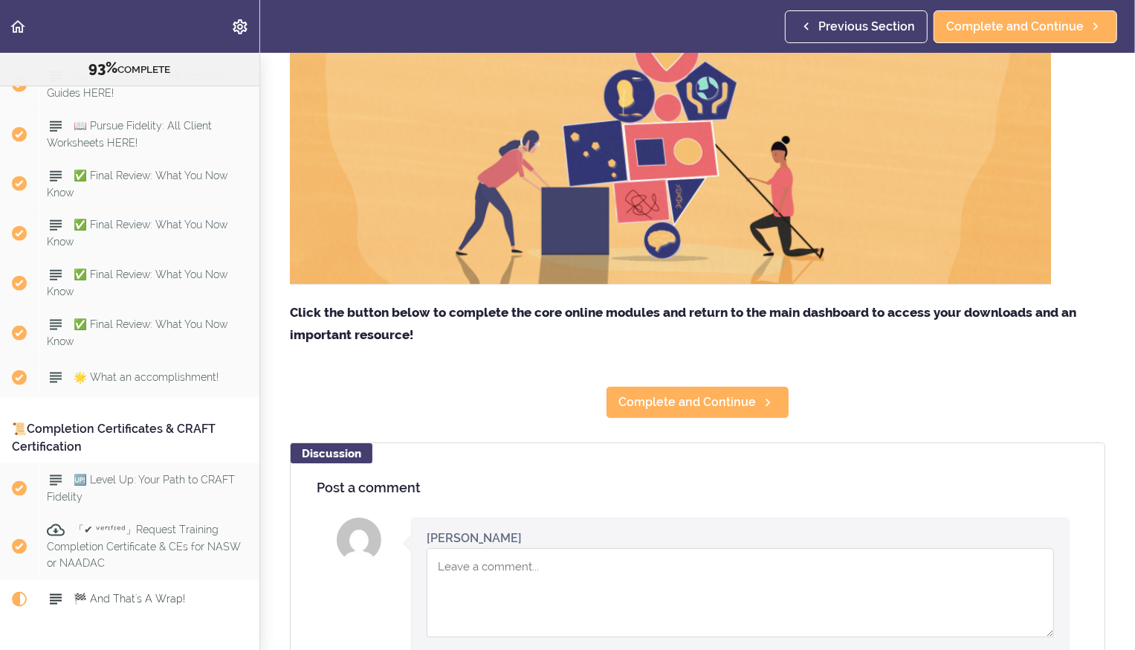
scroll to position [327, 0]
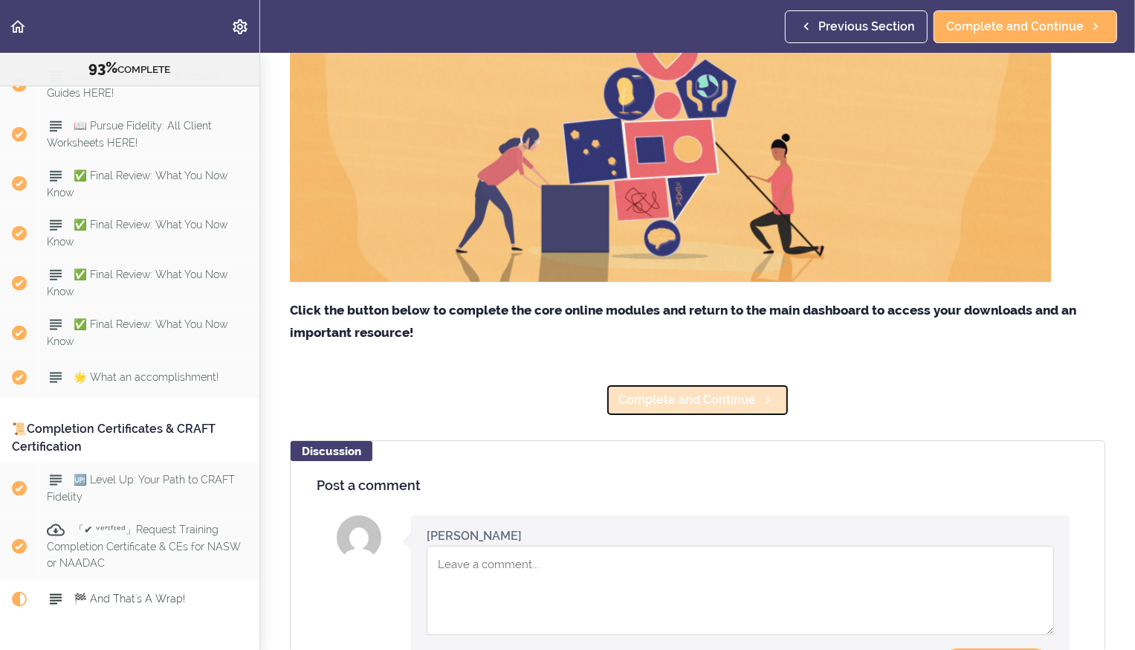
click at [713, 405] on span "Complete and Continue" at bounding box center [688, 400] width 138 height 18
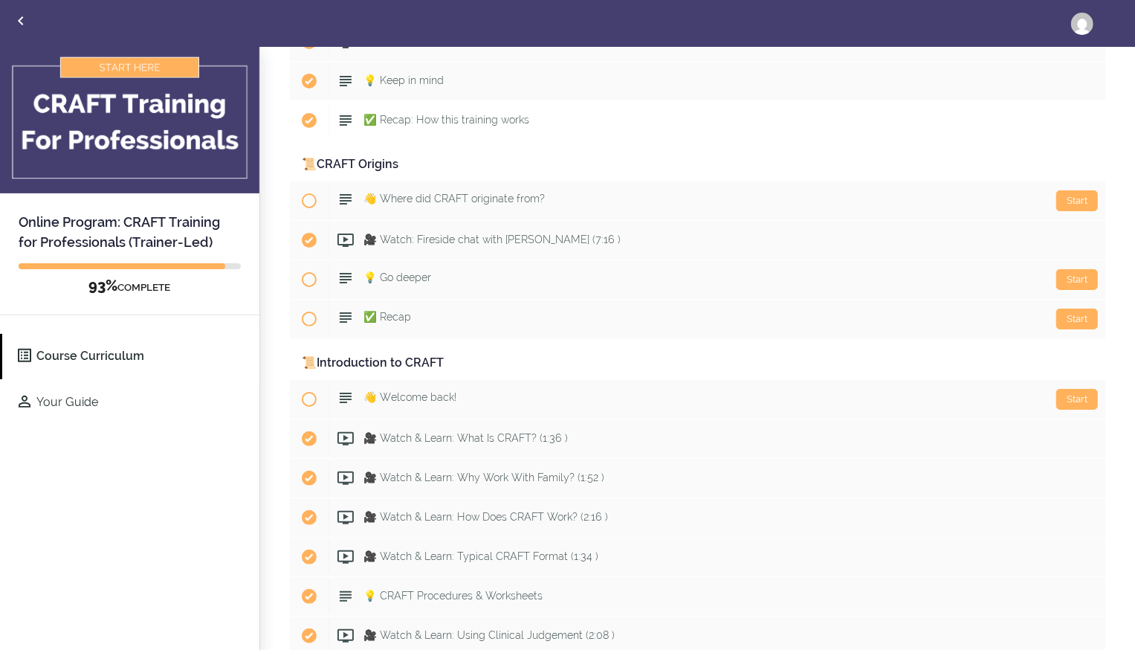
scroll to position [244, 0]
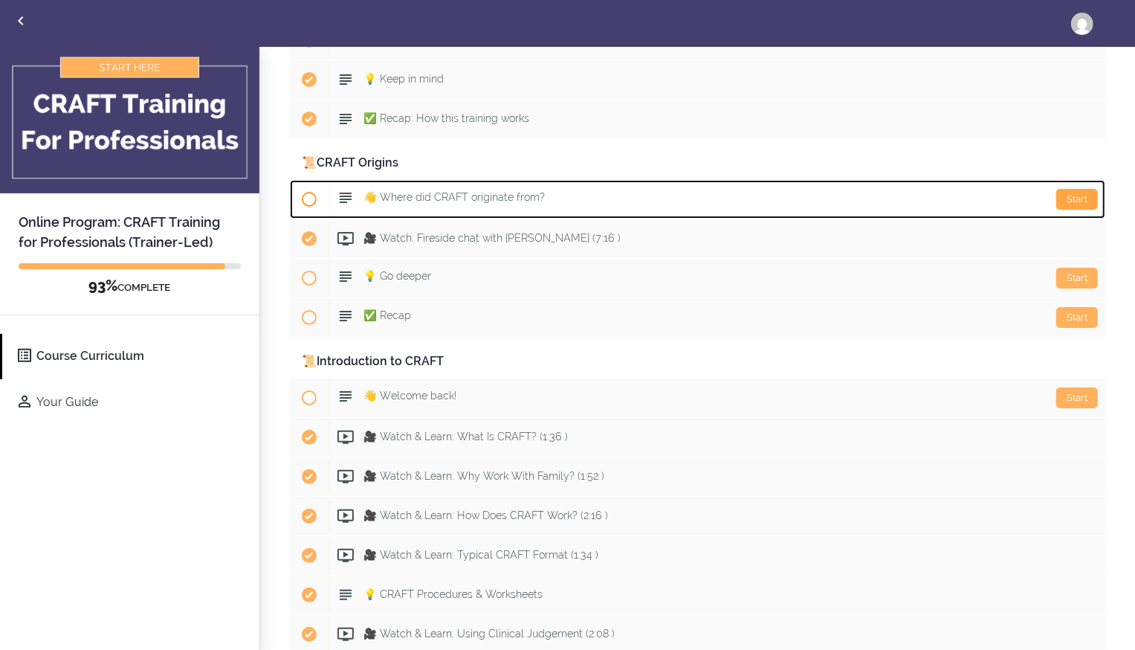
click at [1087, 192] on div "Start" at bounding box center [1077, 199] width 42 height 21
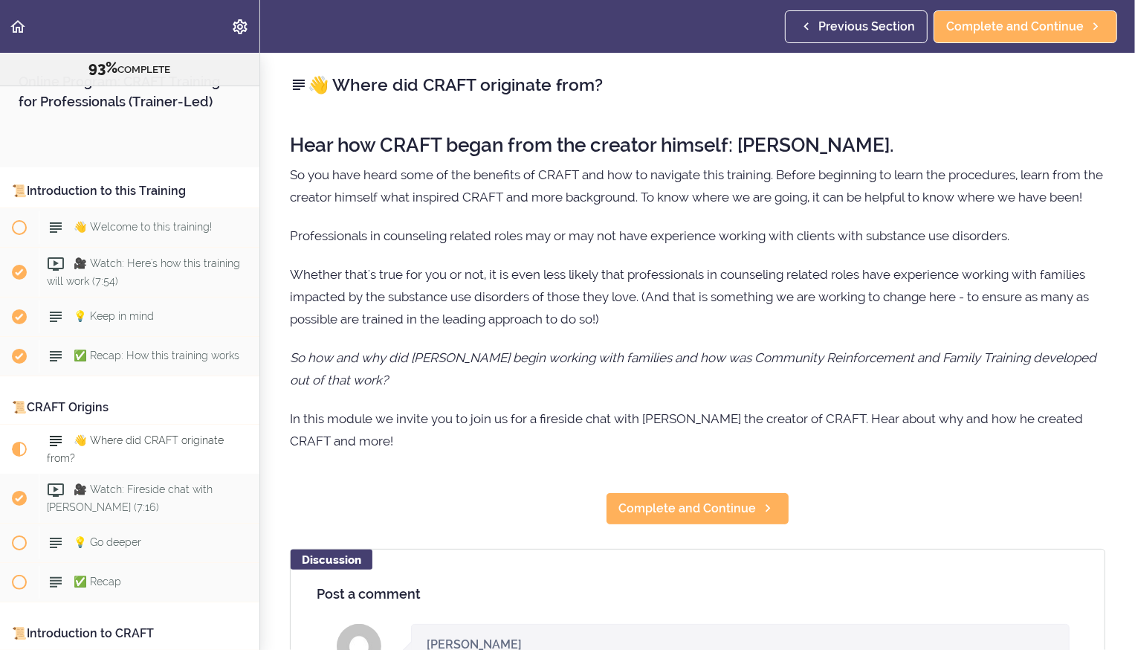
scroll to position [335, 0]
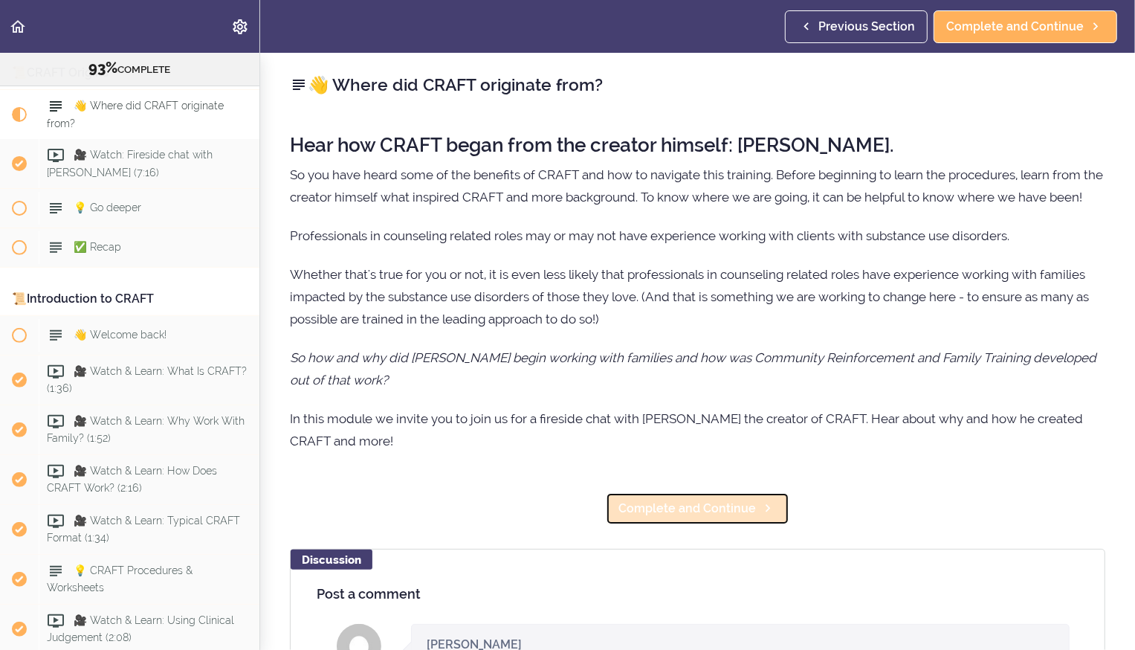
click at [713, 506] on span "Complete and Continue" at bounding box center [688, 509] width 138 height 18
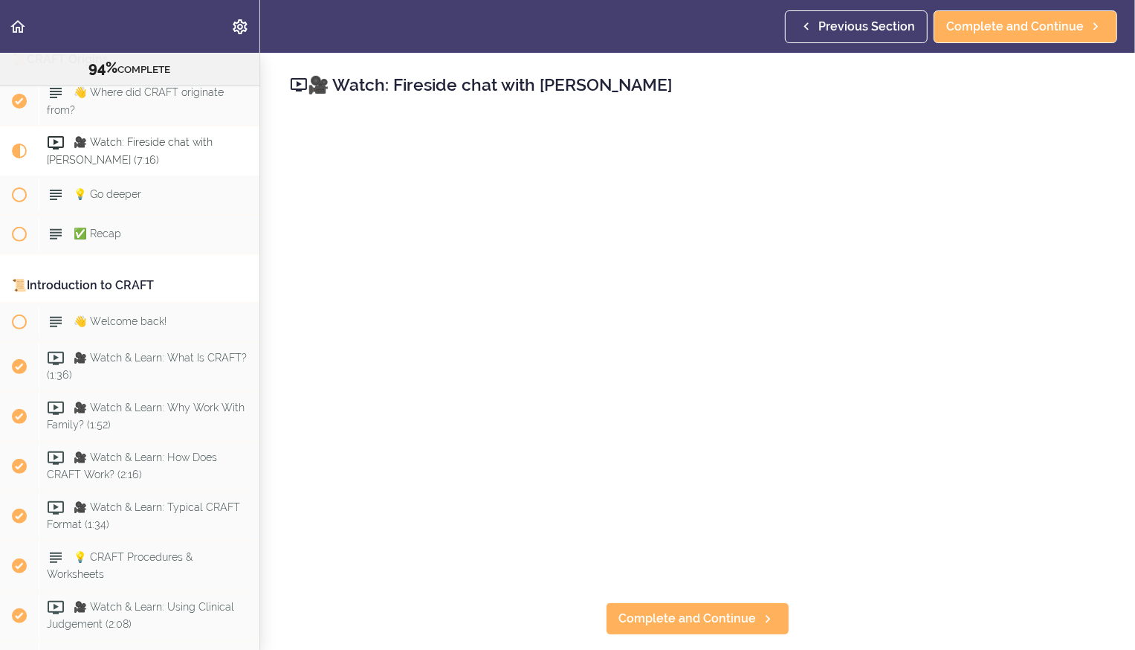
scroll to position [355, 0]
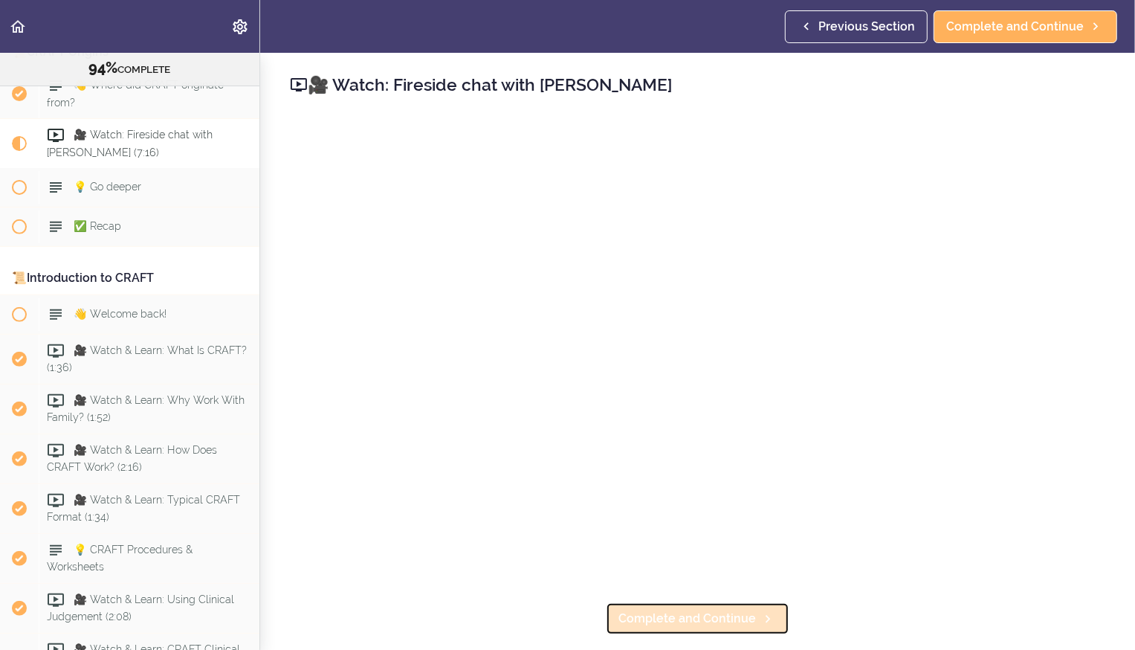
click at [690, 616] on span "Complete and Continue" at bounding box center [688, 619] width 138 height 18
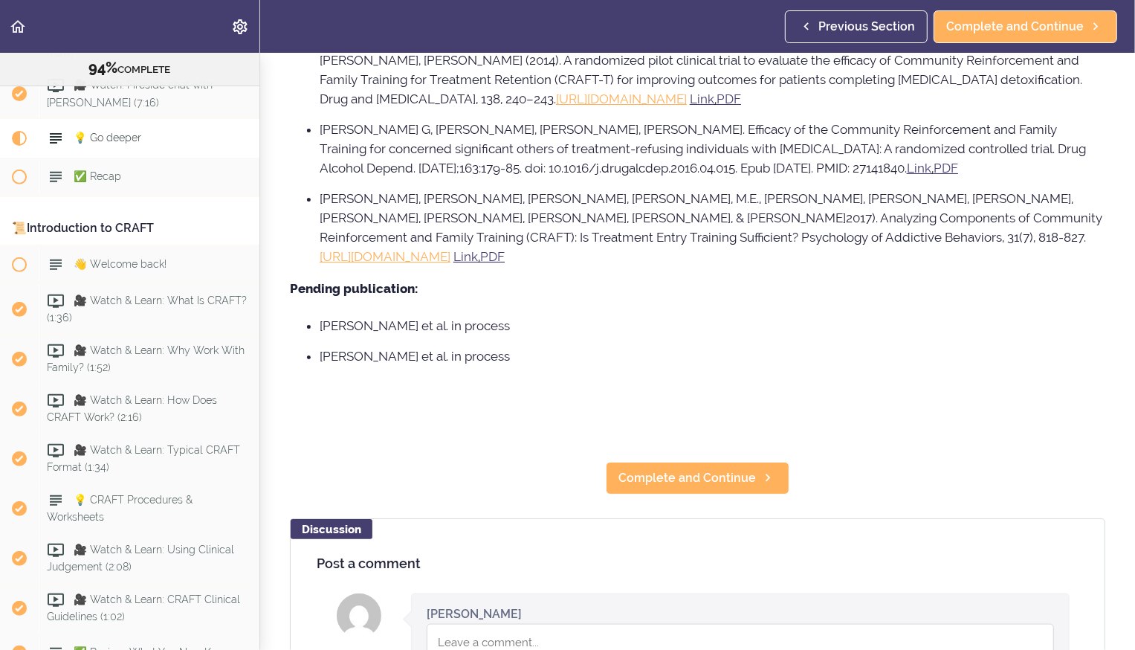
scroll to position [1275, 0]
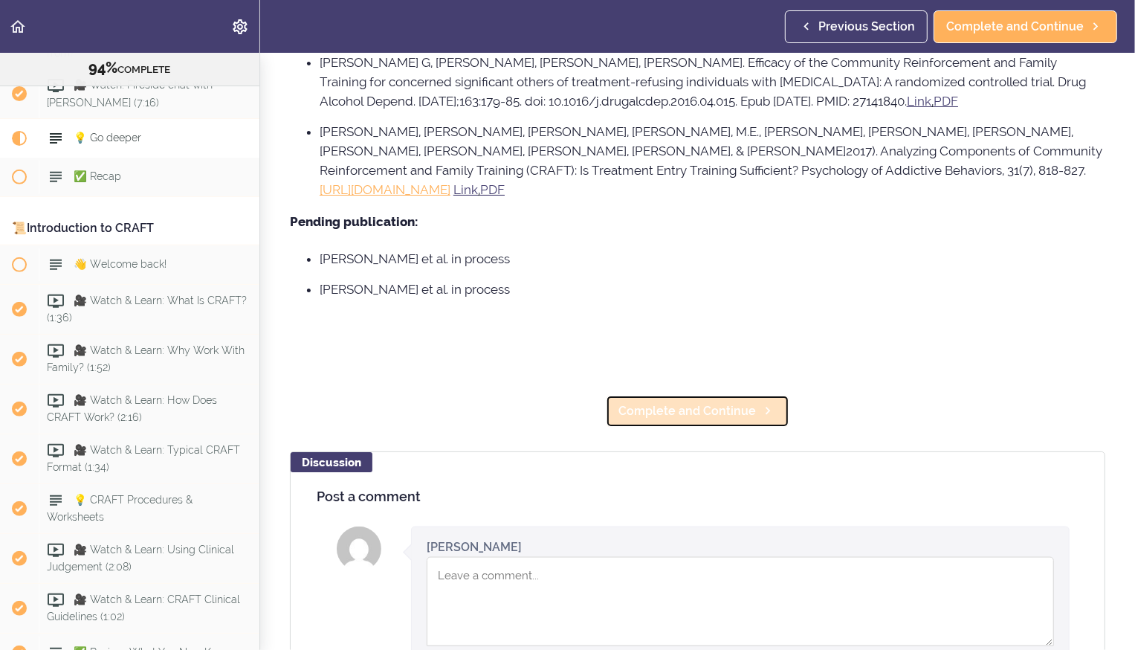
click at [669, 402] on span "Complete and Continue" at bounding box center [688, 411] width 138 height 18
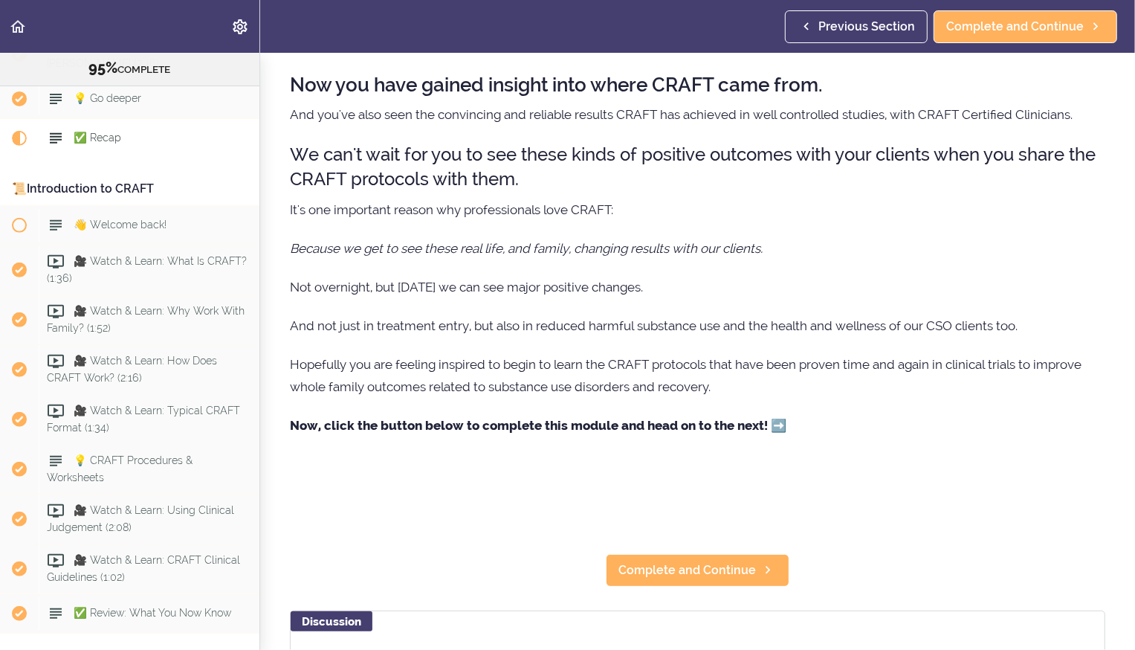
scroll to position [67, 0]
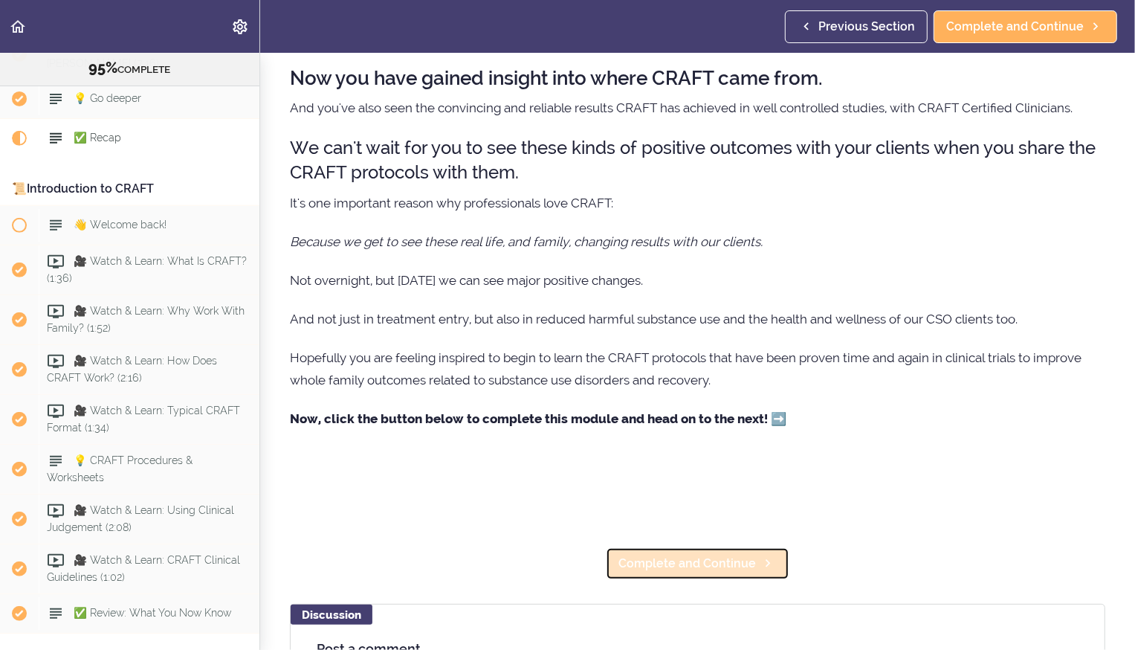
click at [684, 564] on span "Complete and Continue" at bounding box center [688, 564] width 138 height 18
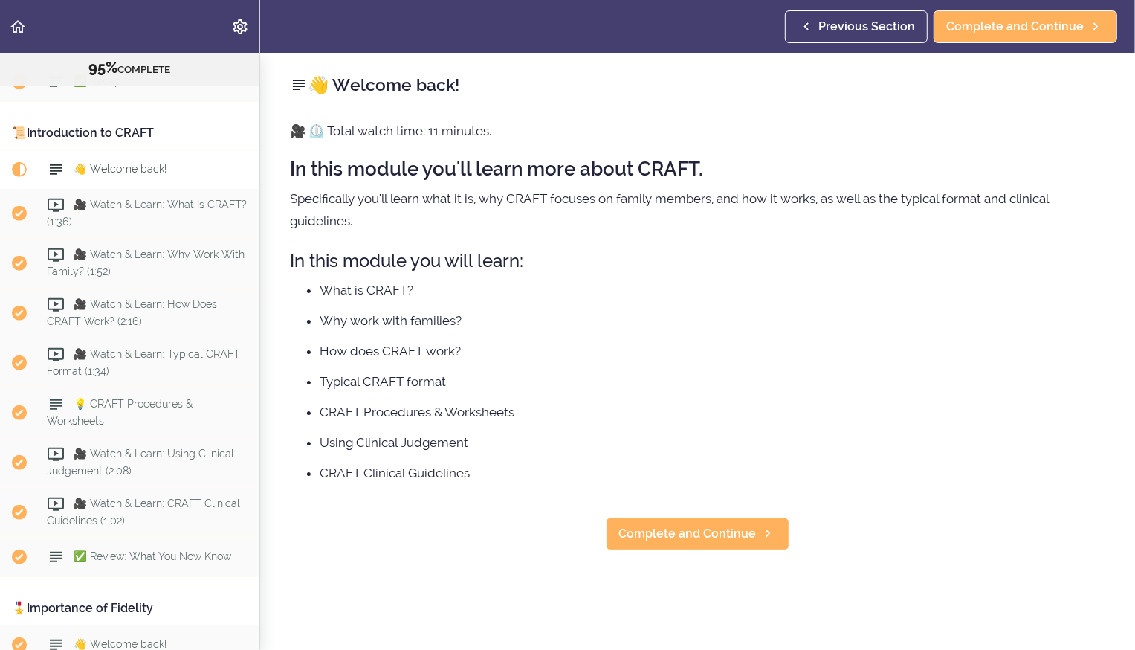
scroll to position [532, 0]
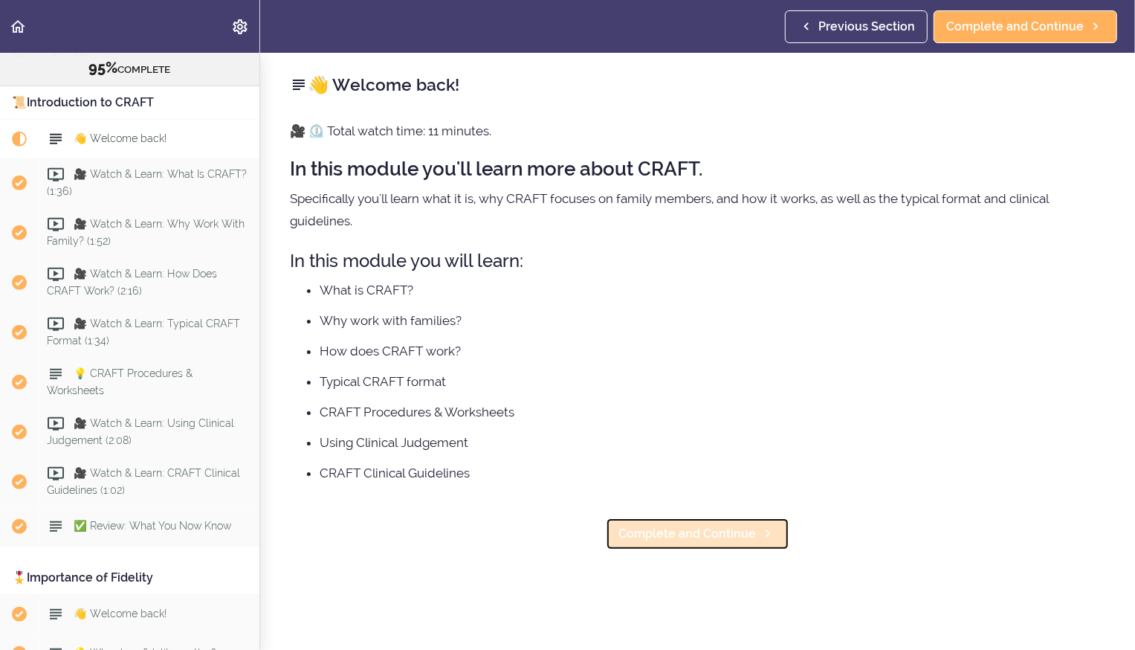
click at [678, 532] on span "Complete and Continue" at bounding box center [688, 534] width 138 height 18
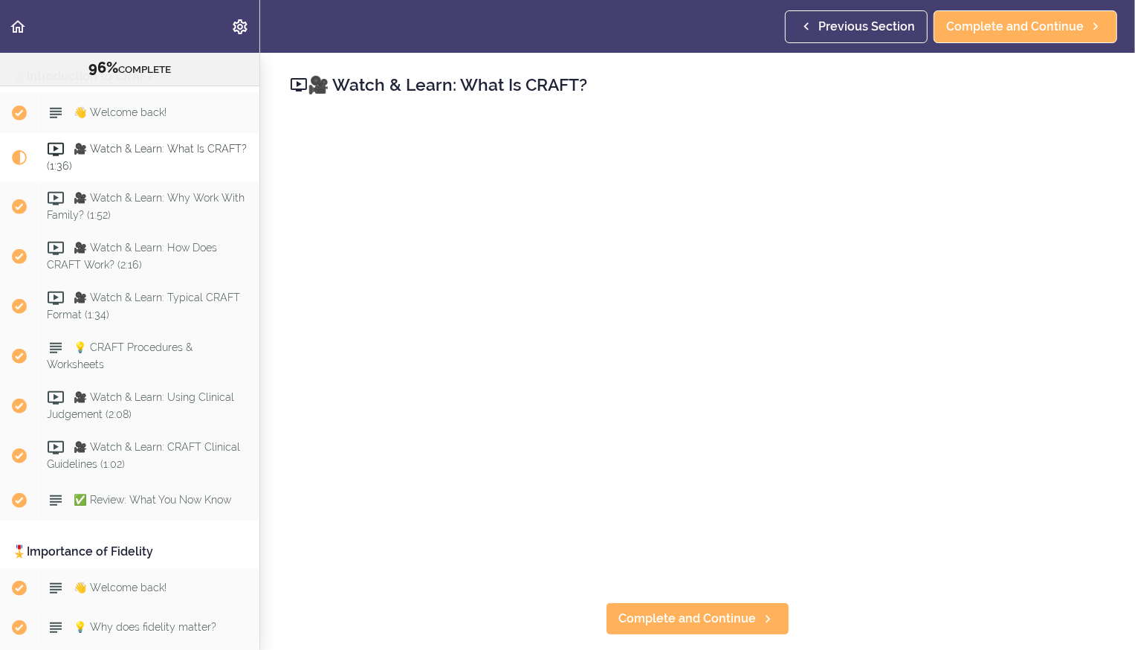
scroll to position [572, 0]
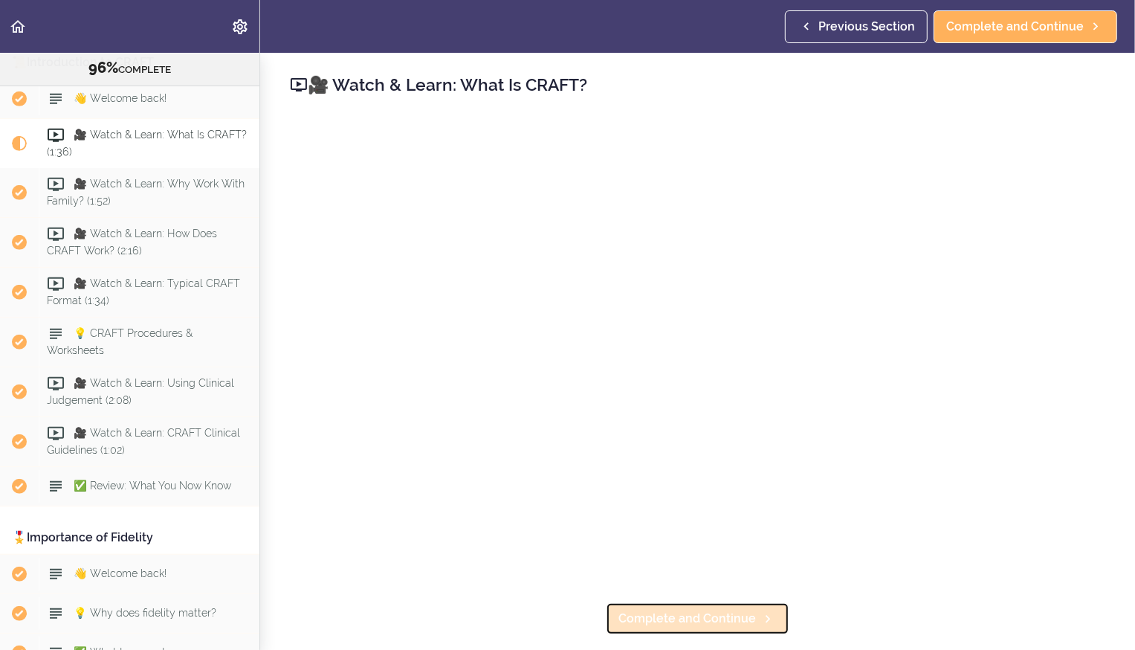
click at [668, 615] on span "Complete and Continue" at bounding box center [688, 619] width 138 height 18
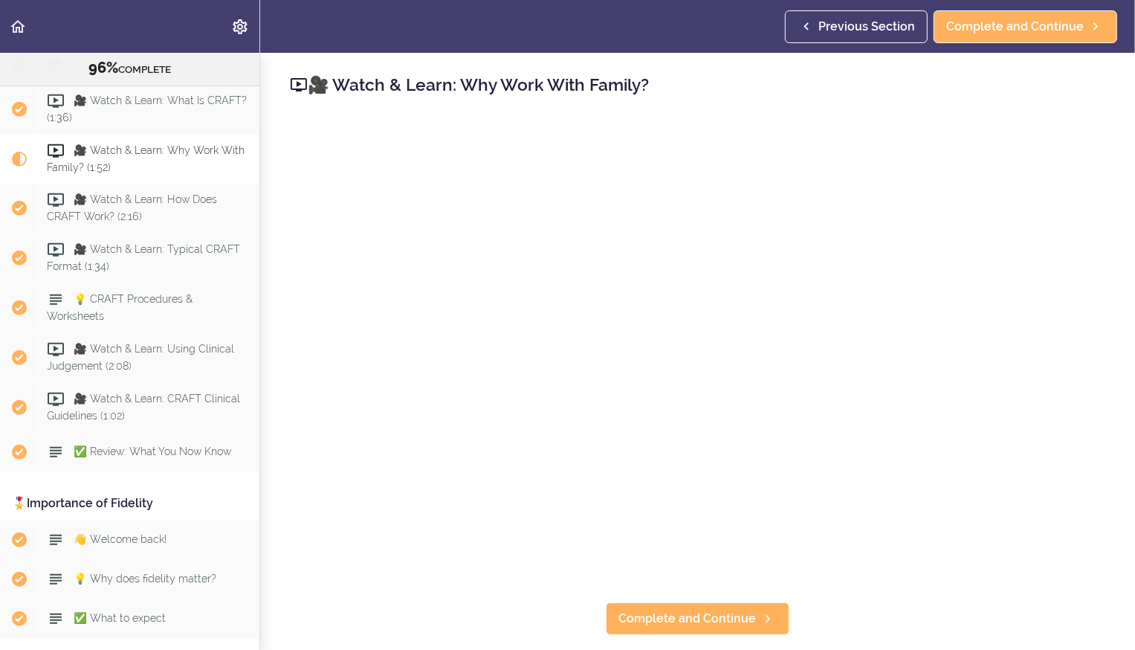
scroll to position [621, 0]
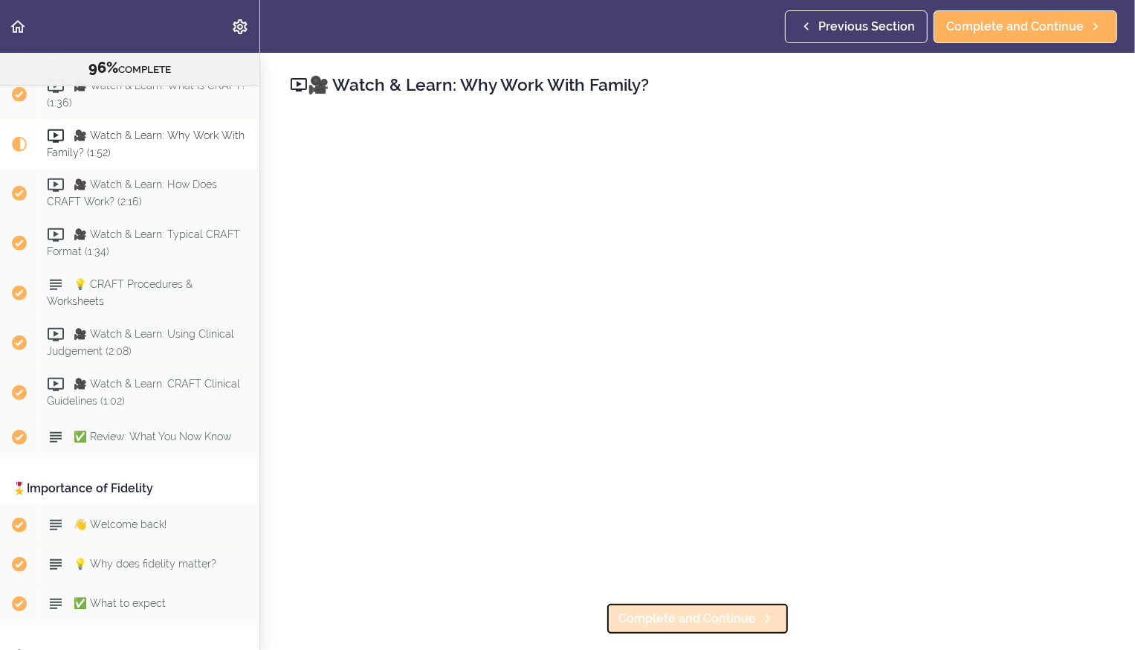
click at [662, 619] on span "Complete and Continue" at bounding box center [688, 619] width 138 height 18
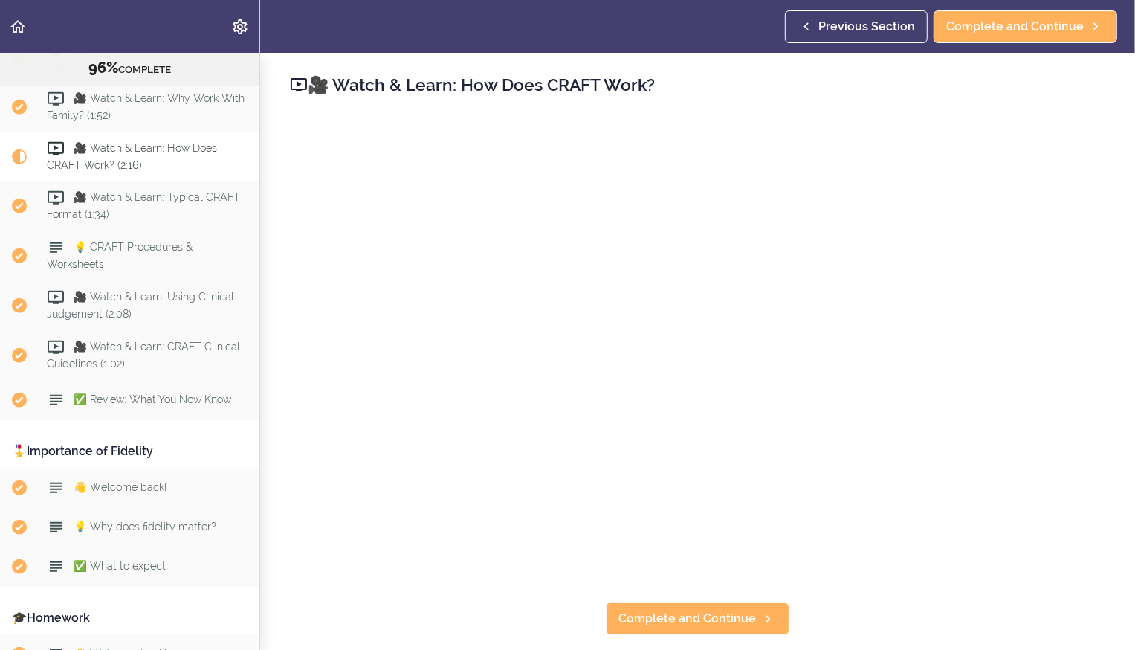
scroll to position [671, 0]
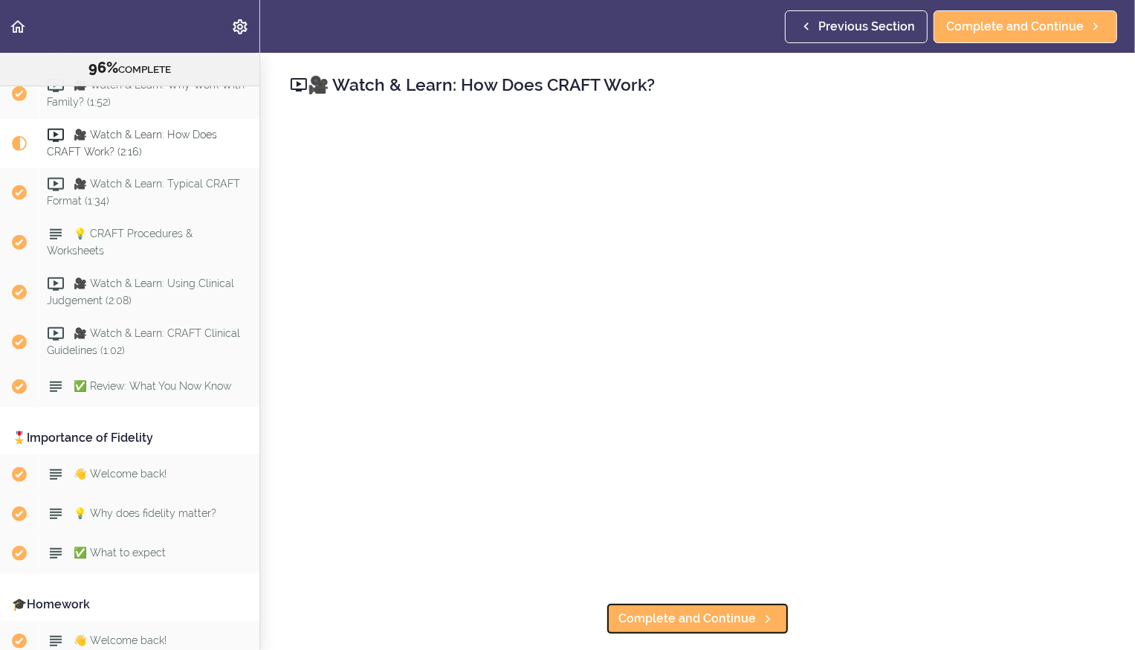
click at [662, 619] on span "Complete and Continue" at bounding box center [688, 619] width 138 height 18
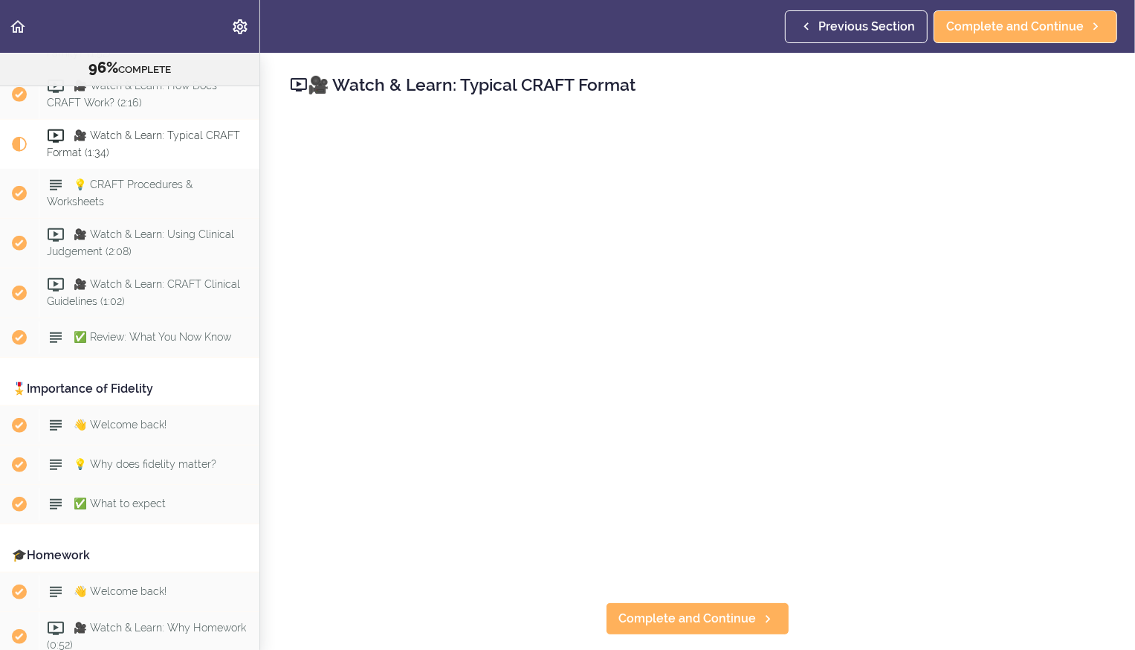
scroll to position [721, 0]
click at [662, 619] on span "Complete and Continue" at bounding box center [688, 619] width 138 height 18
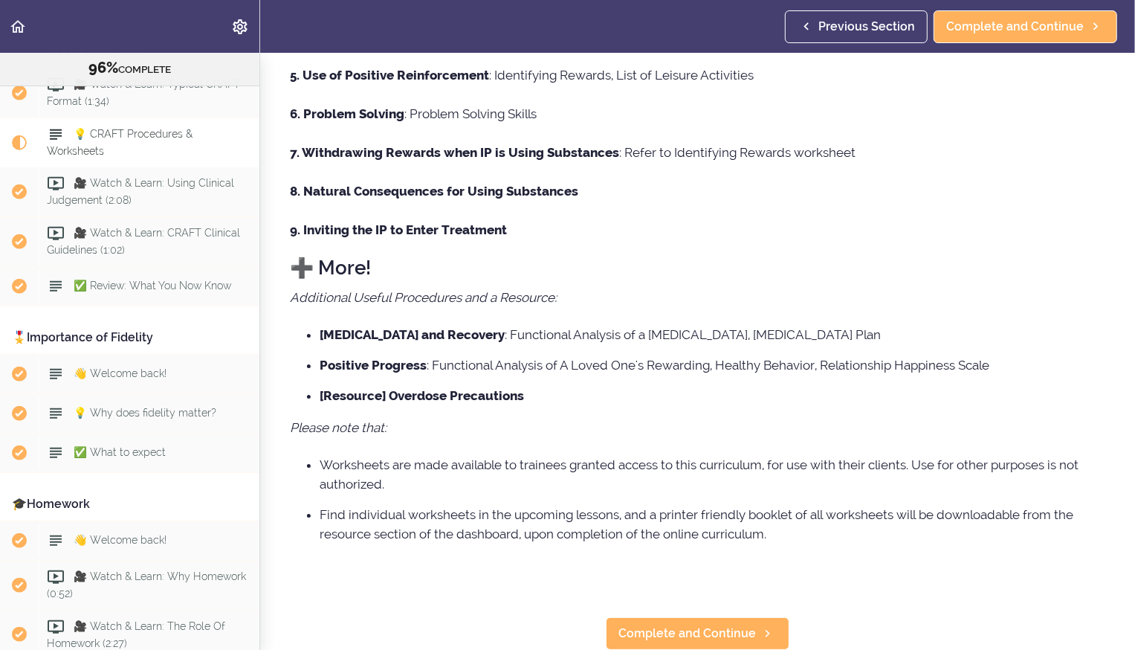
scroll to position [425, 0]
click at [662, 619] on link "Complete and Continue" at bounding box center [698, 633] width 184 height 33
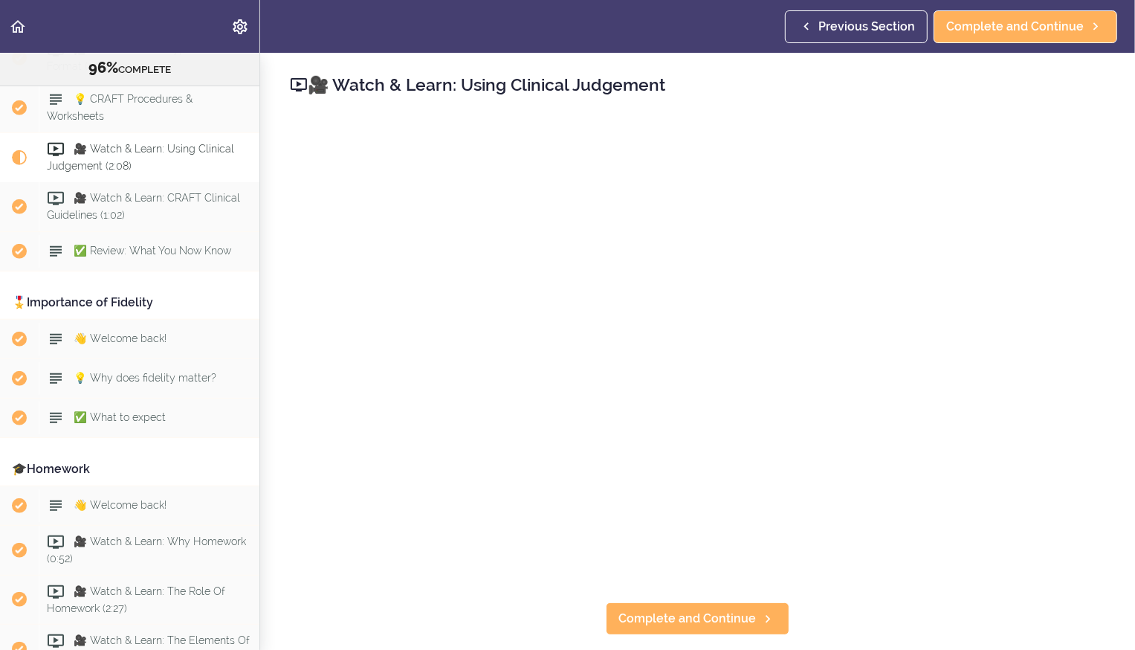
scroll to position [810, 0]
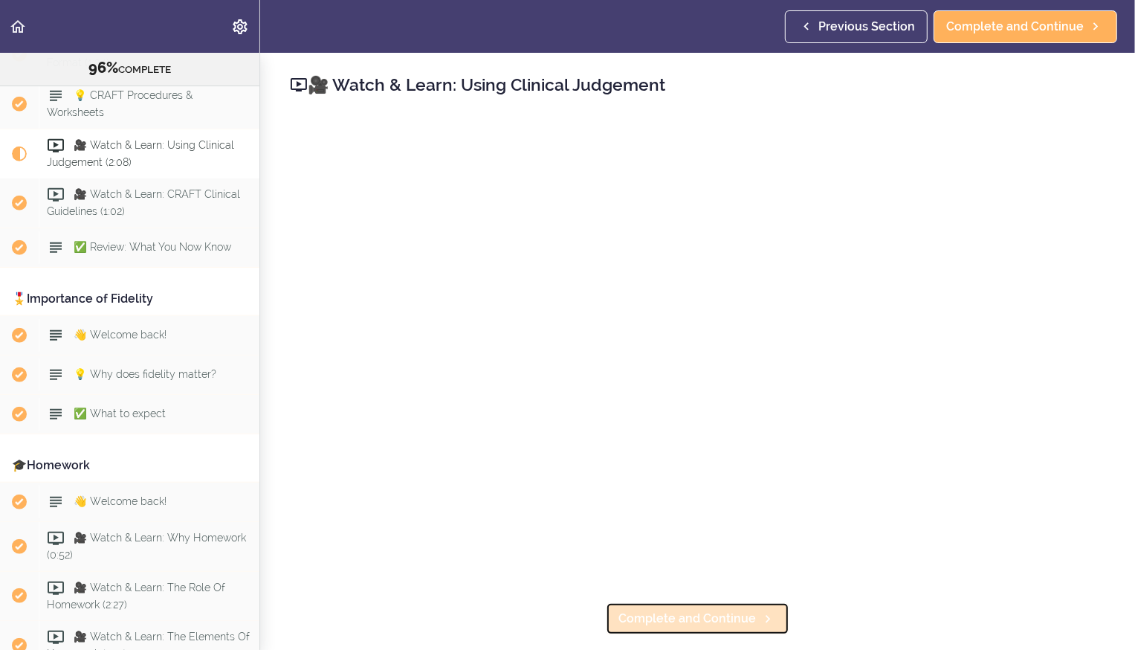
click at [650, 622] on span "Complete and Continue" at bounding box center [688, 619] width 138 height 18
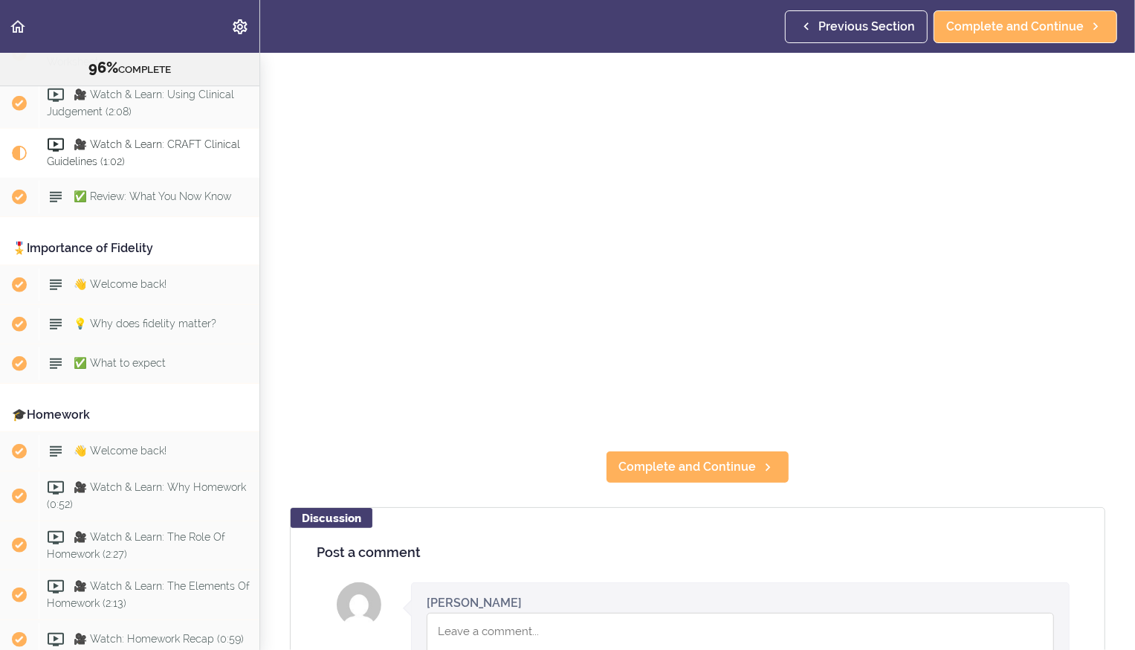
scroll to position [152, 0]
click at [661, 471] on span "Complete and Continue" at bounding box center [688, 466] width 138 height 18
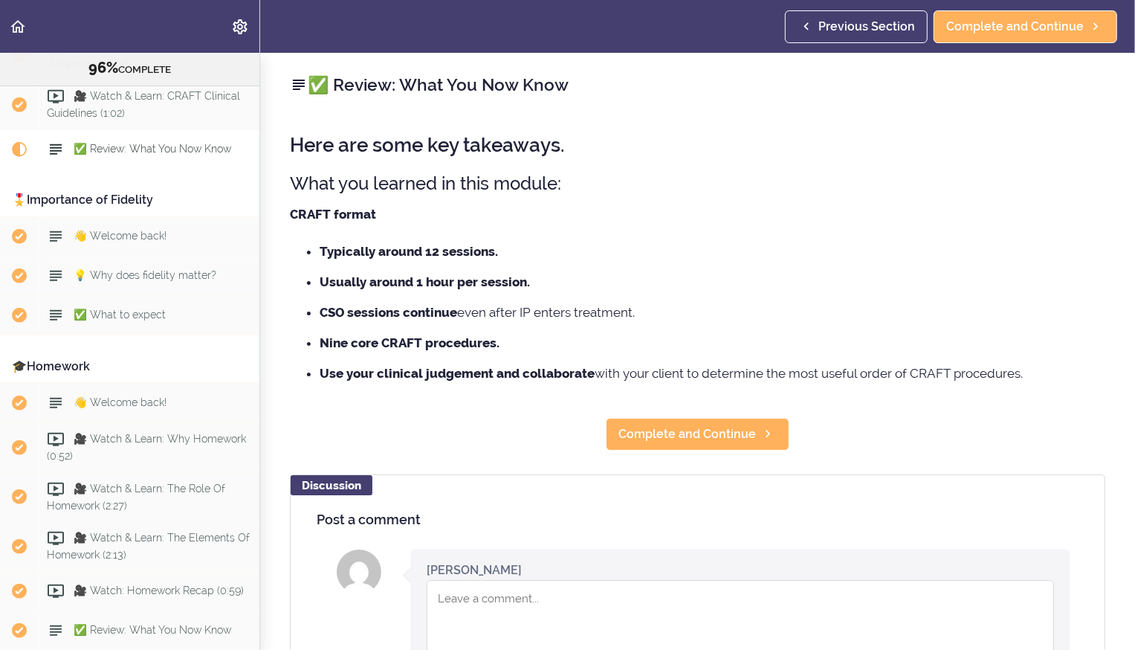
scroll to position [911, 0]
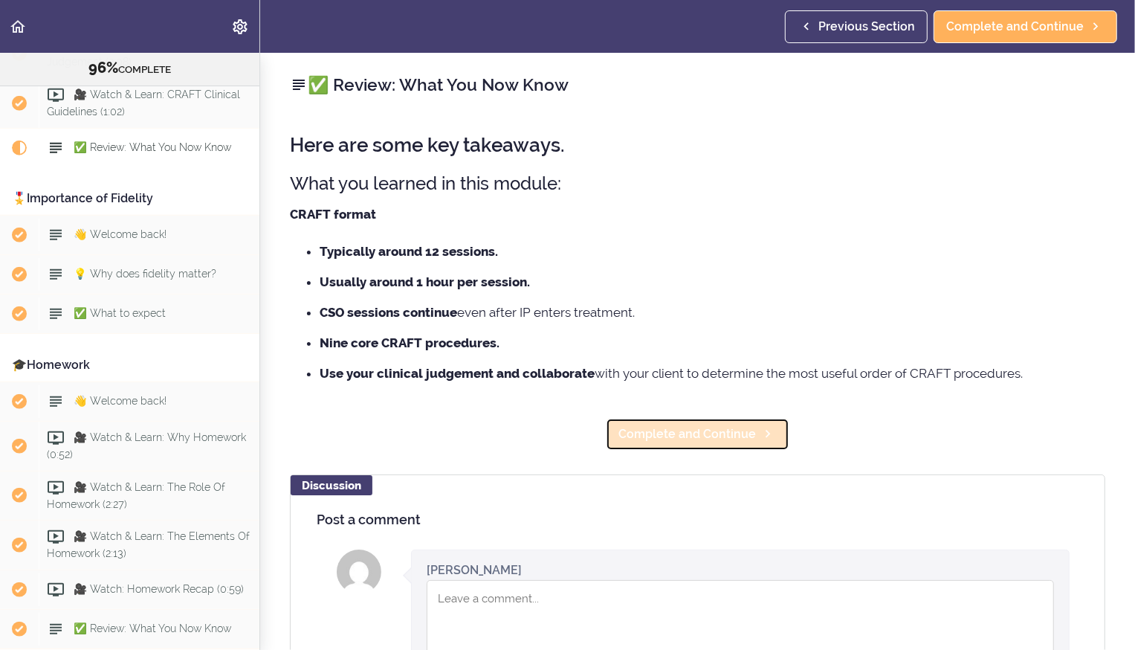
click at [656, 435] on span "Complete and Continue" at bounding box center [688, 434] width 138 height 18
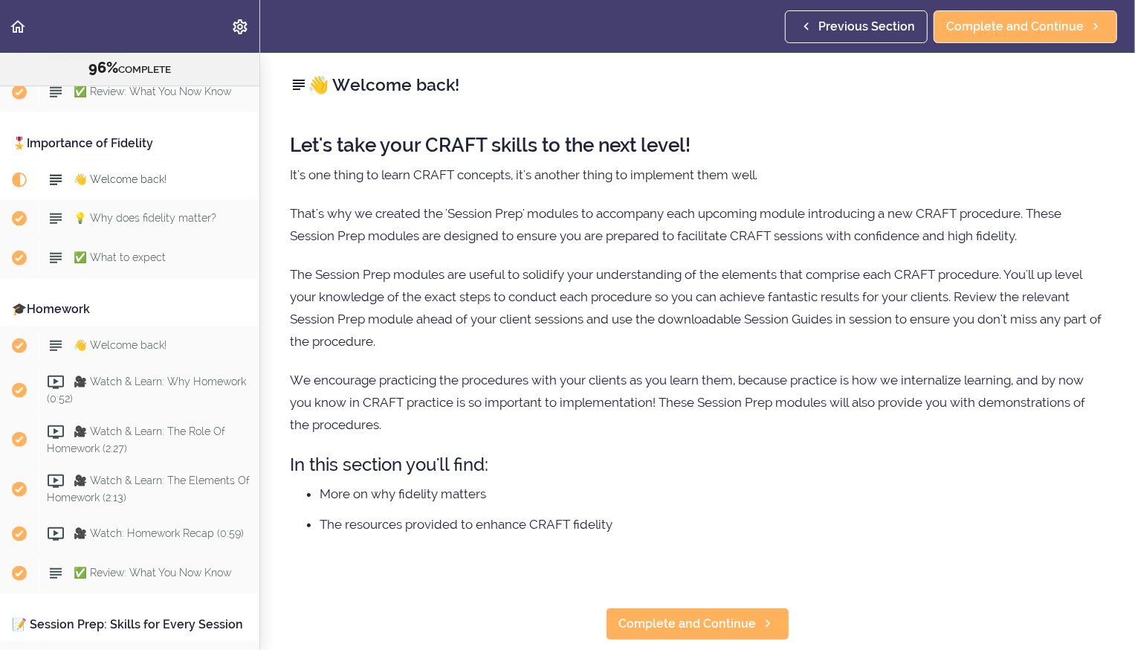
scroll to position [998, 0]
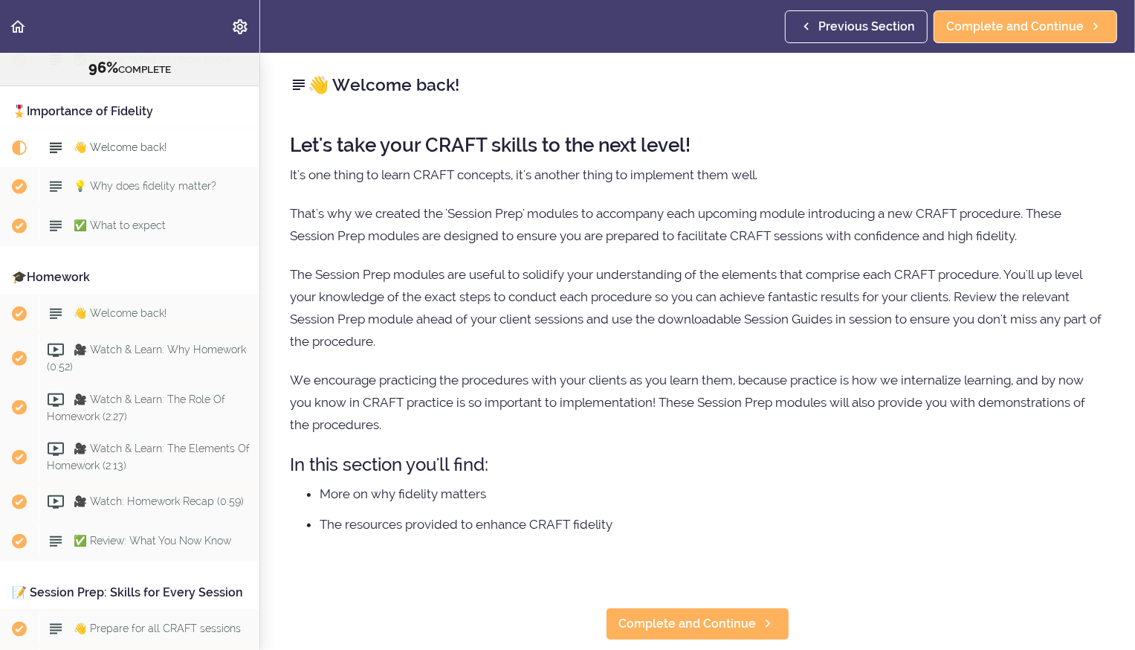
click at [656, 435] on div "Let's take your CRAFT skills to the next level! It's one thing to learn CRAFT c…" at bounding box center [698, 352] width 816 height 464
click at [654, 618] on span "Complete and Continue" at bounding box center [688, 624] width 138 height 18
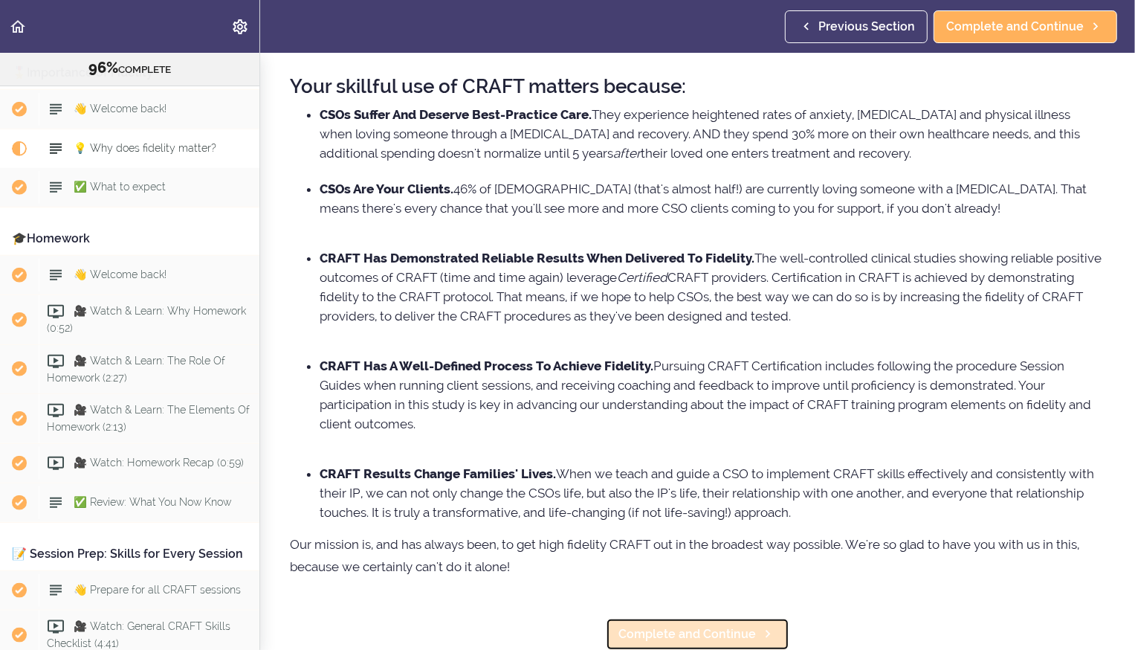
click at [709, 639] on span "Complete and Continue" at bounding box center [688, 634] width 138 height 18
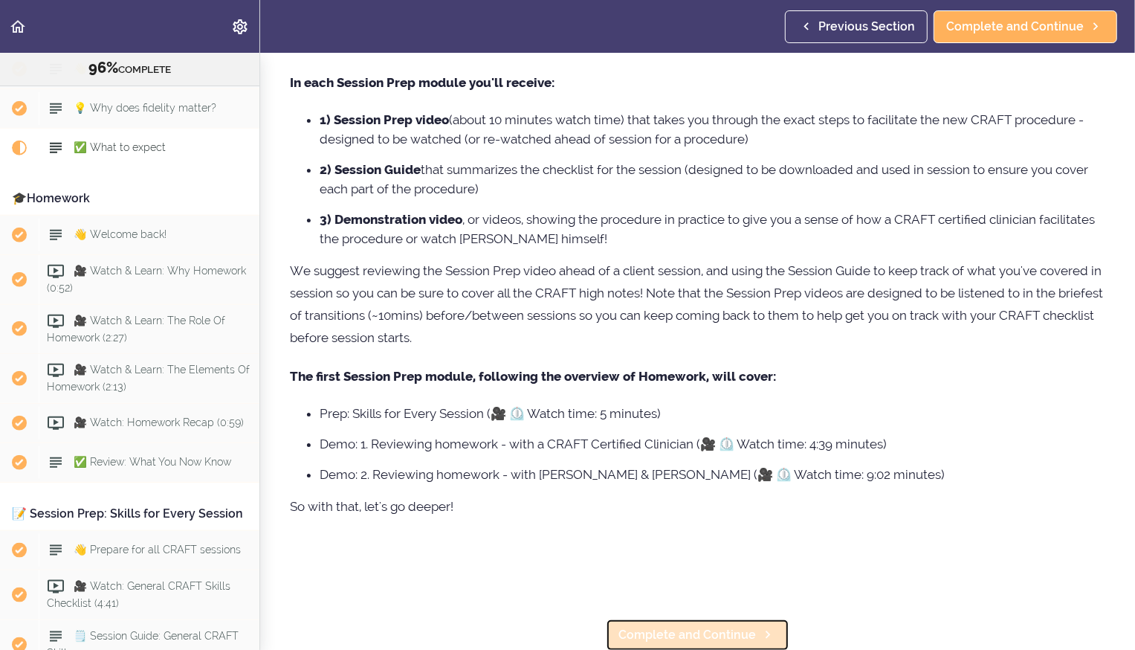
click at [681, 633] on span "Complete and Continue" at bounding box center [688, 635] width 138 height 18
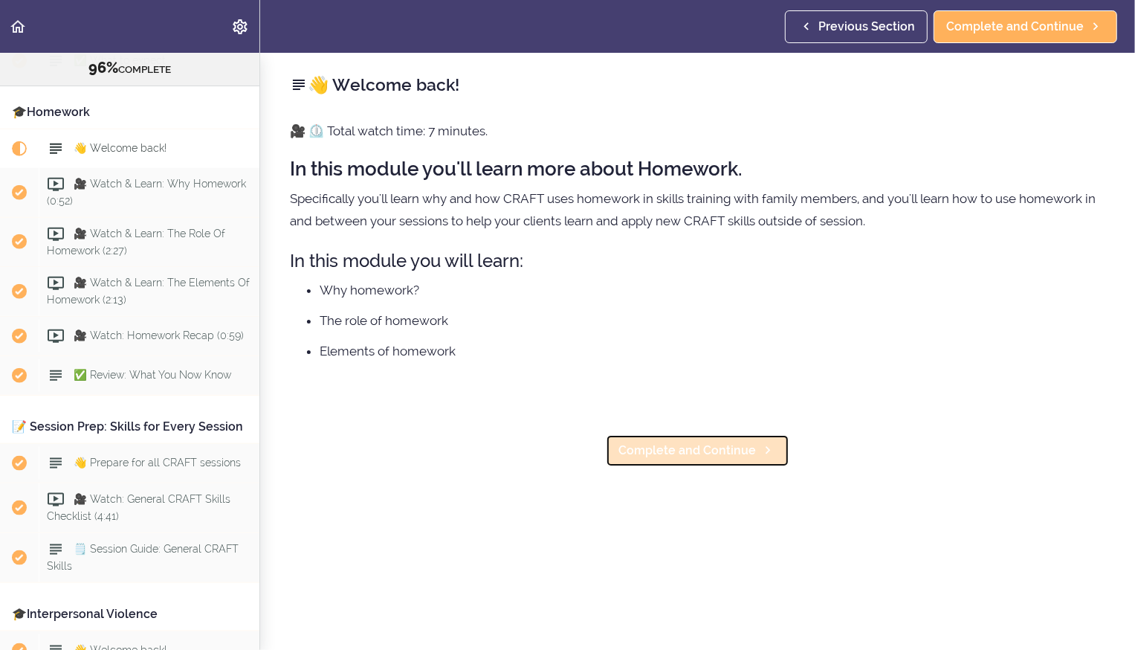
click at [672, 457] on span "Complete and Continue" at bounding box center [688, 451] width 138 height 18
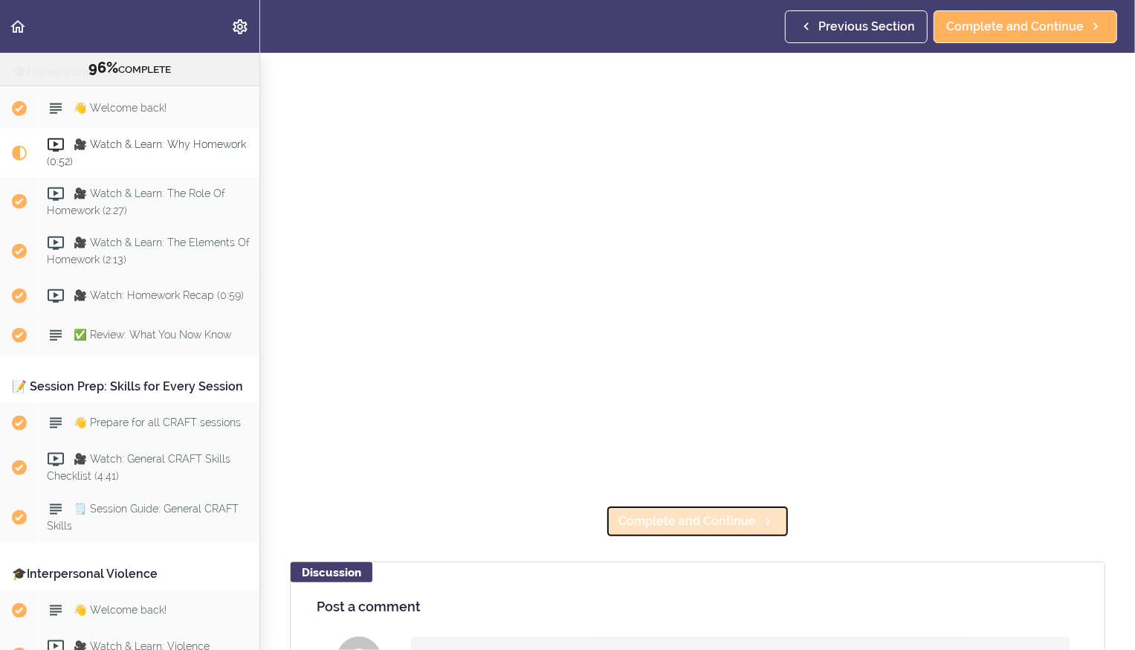
click at [720, 522] on span "Complete and Continue" at bounding box center [688, 521] width 138 height 18
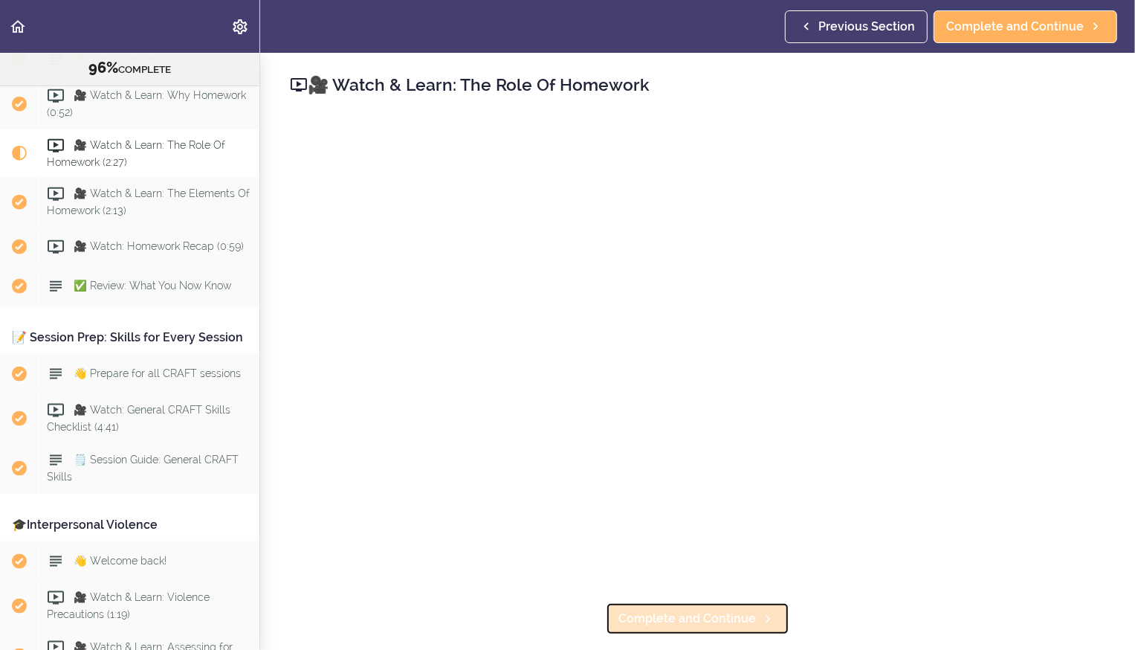
click at [682, 622] on span "Complete and Continue" at bounding box center [688, 619] width 138 height 18
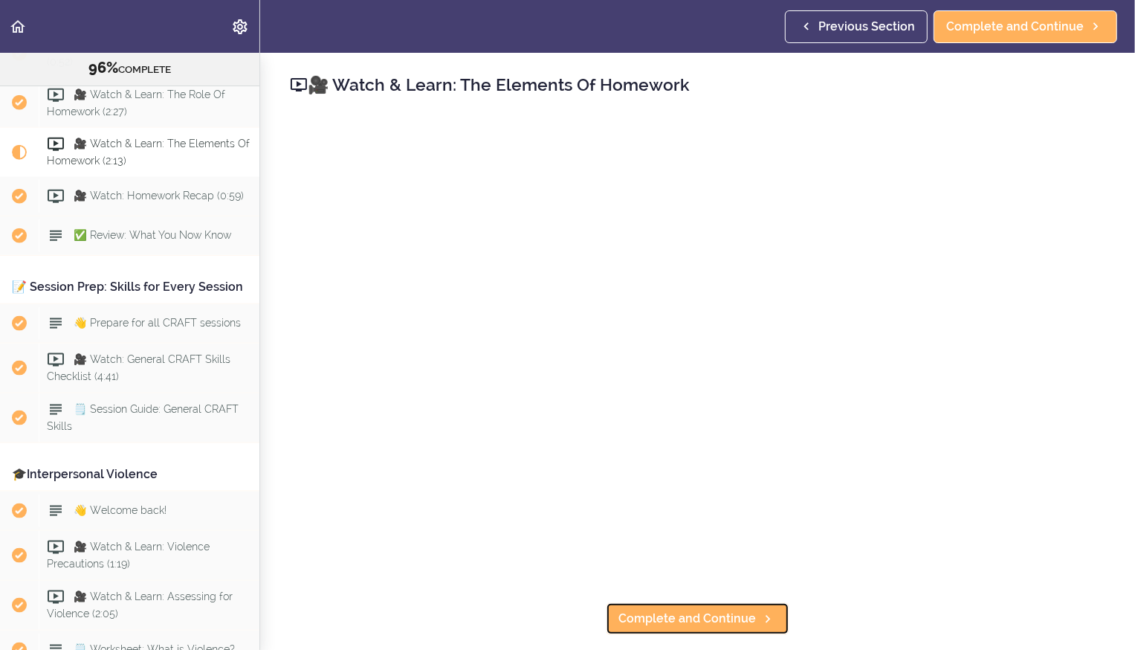
click at [682, 622] on span "Complete and Continue" at bounding box center [688, 619] width 138 height 18
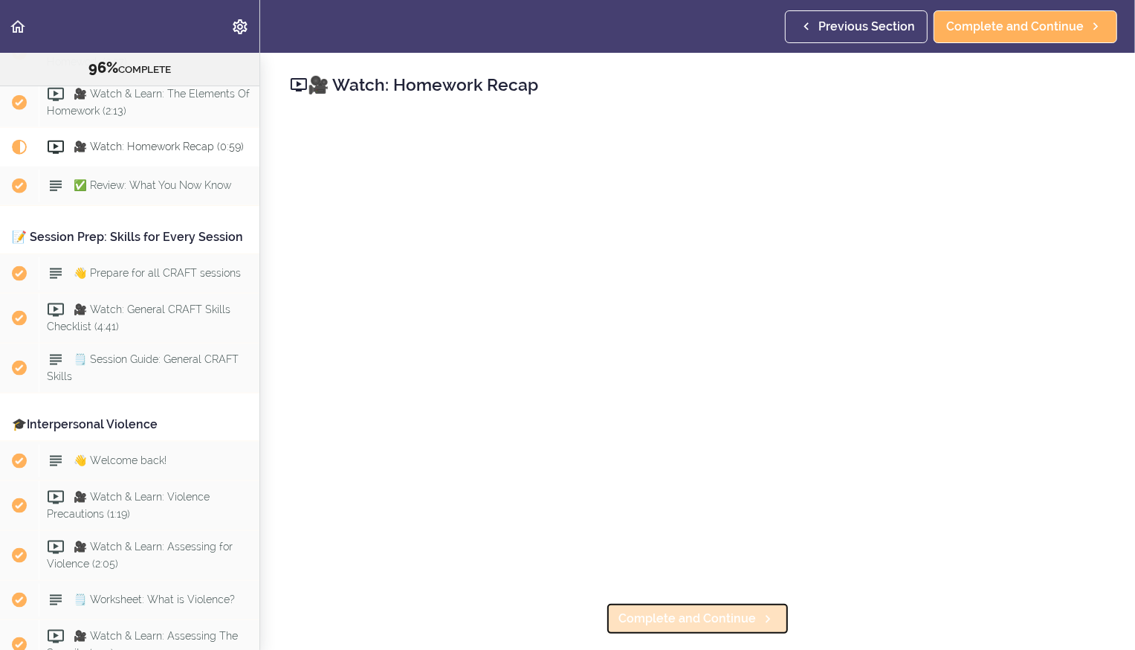
click at [649, 606] on link "Complete and Continue" at bounding box center [698, 618] width 184 height 33
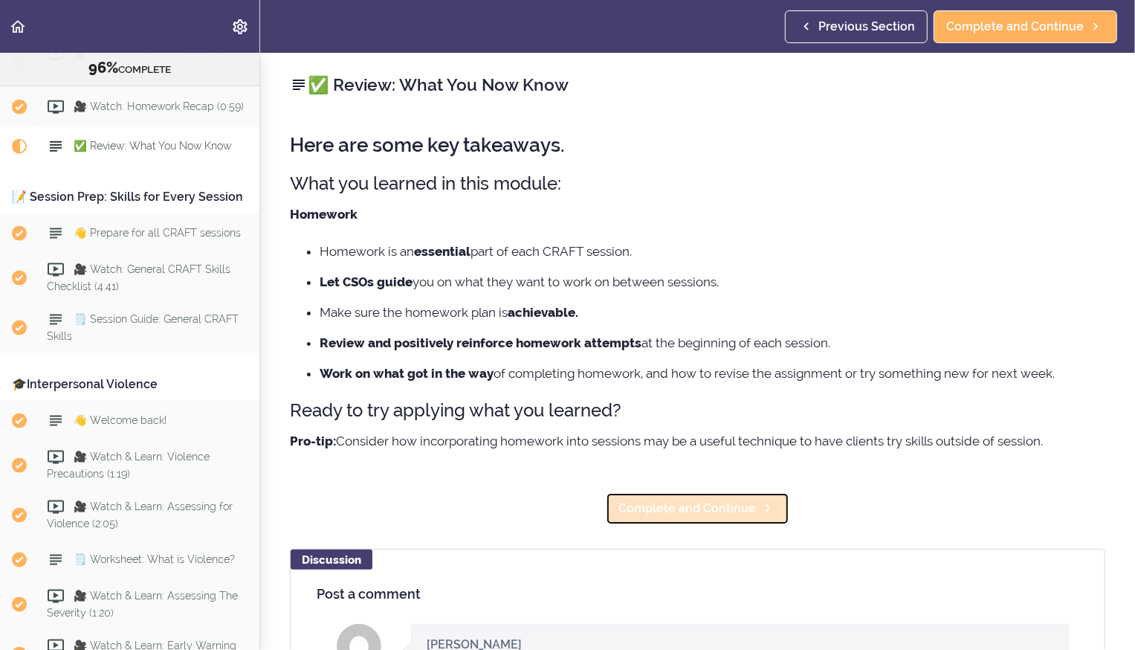
click at [656, 497] on link "Complete and Continue" at bounding box center [698, 508] width 184 height 33
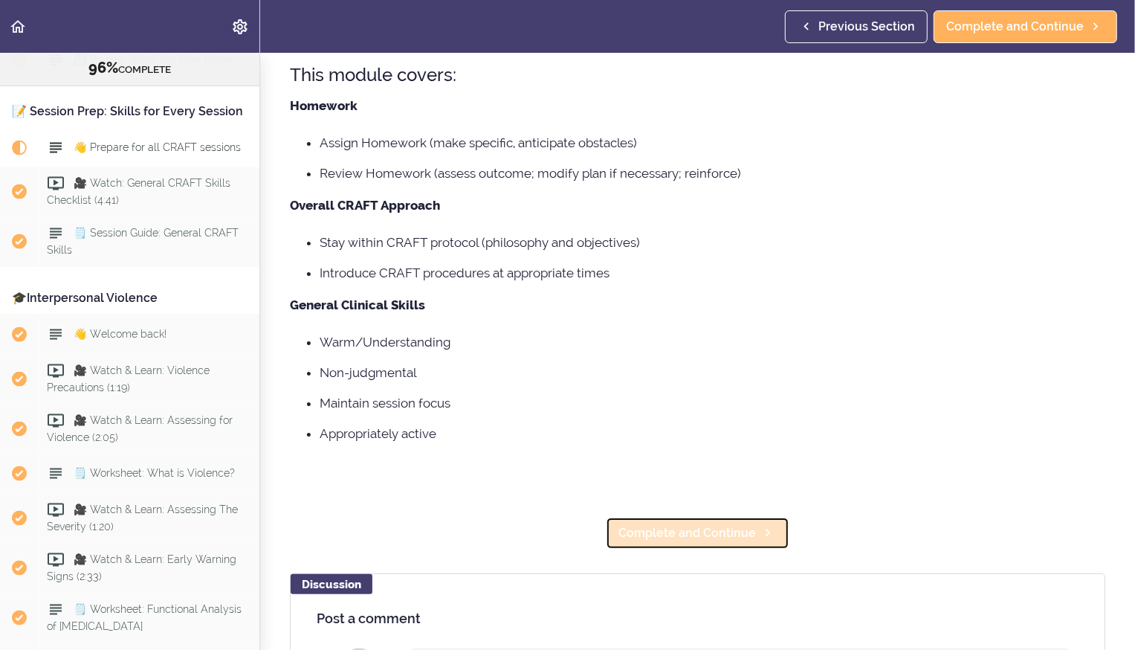
click at [671, 533] on span "Complete and Continue" at bounding box center [688, 533] width 138 height 18
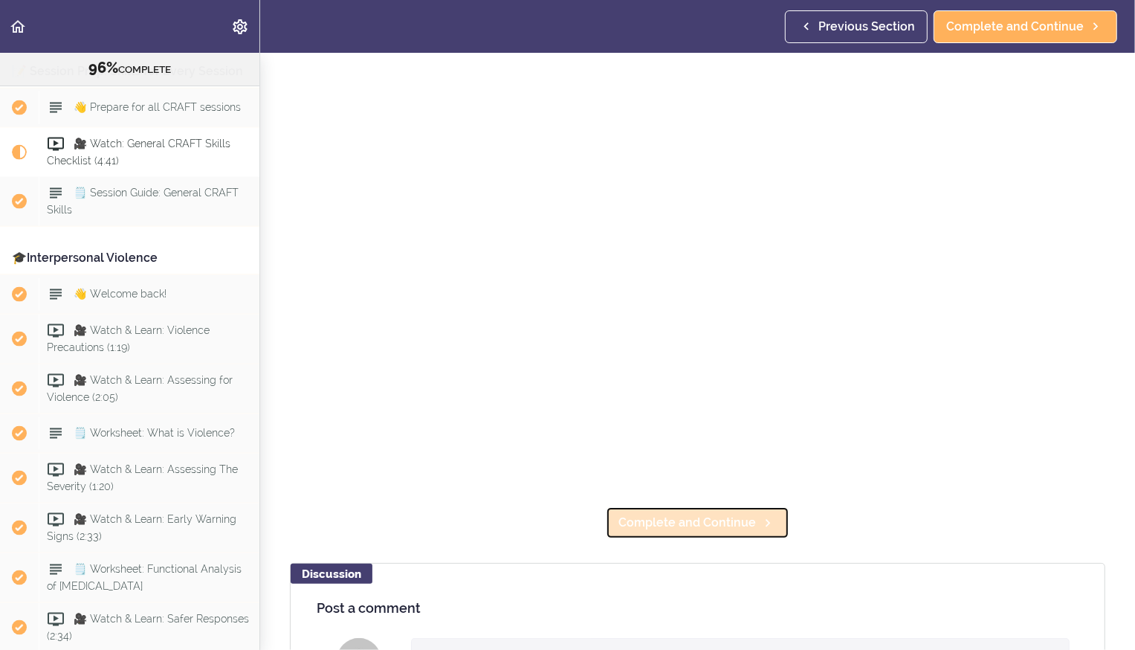
click at [671, 526] on span "Complete and Continue" at bounding box center [688, 523] width 138 height 18
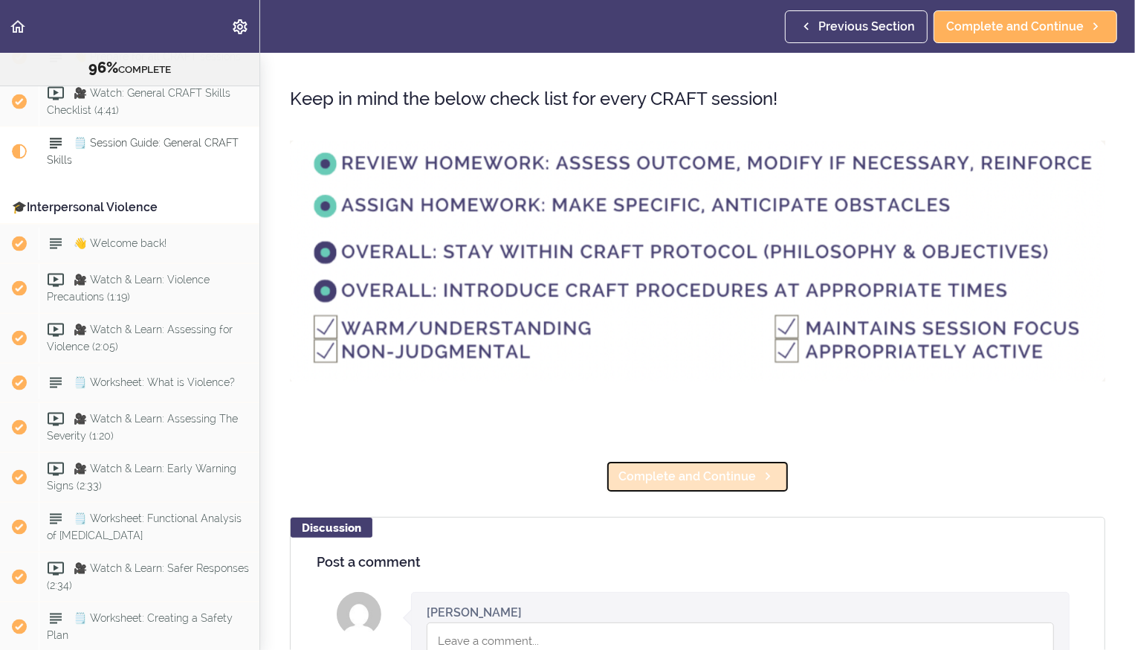
click at [659, 477] on span "Complete and Continue" at bounding box center [688, 477] width 138 height 18
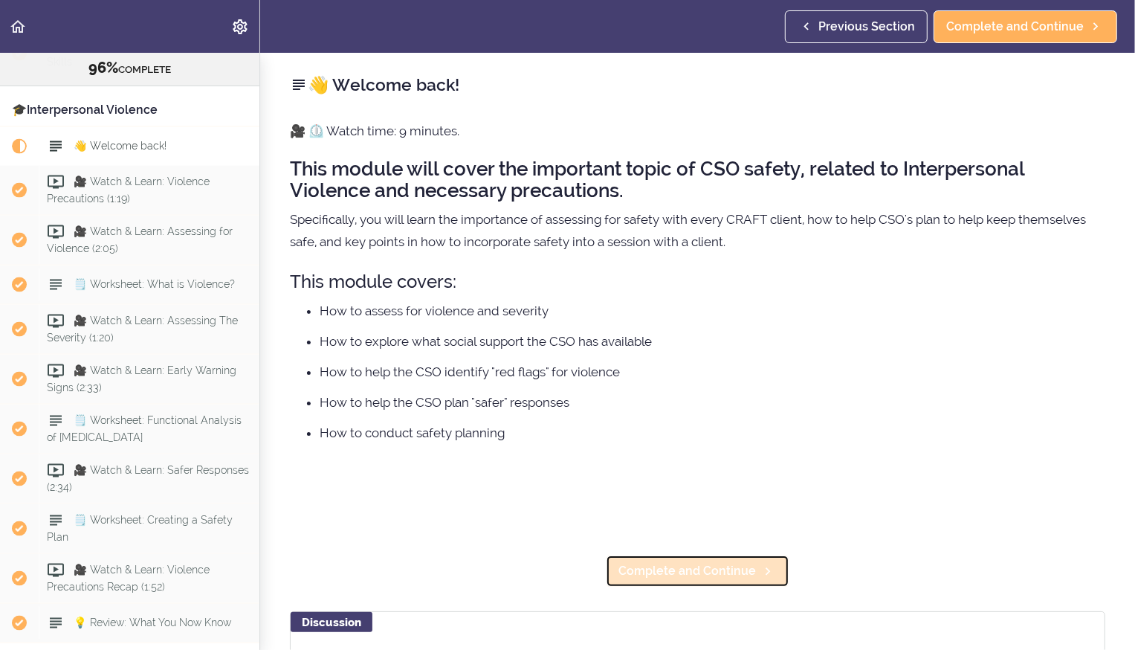
click at [666, 578] on span "Complete and Continue" at bounding box center [688, 571] width 138 height 18
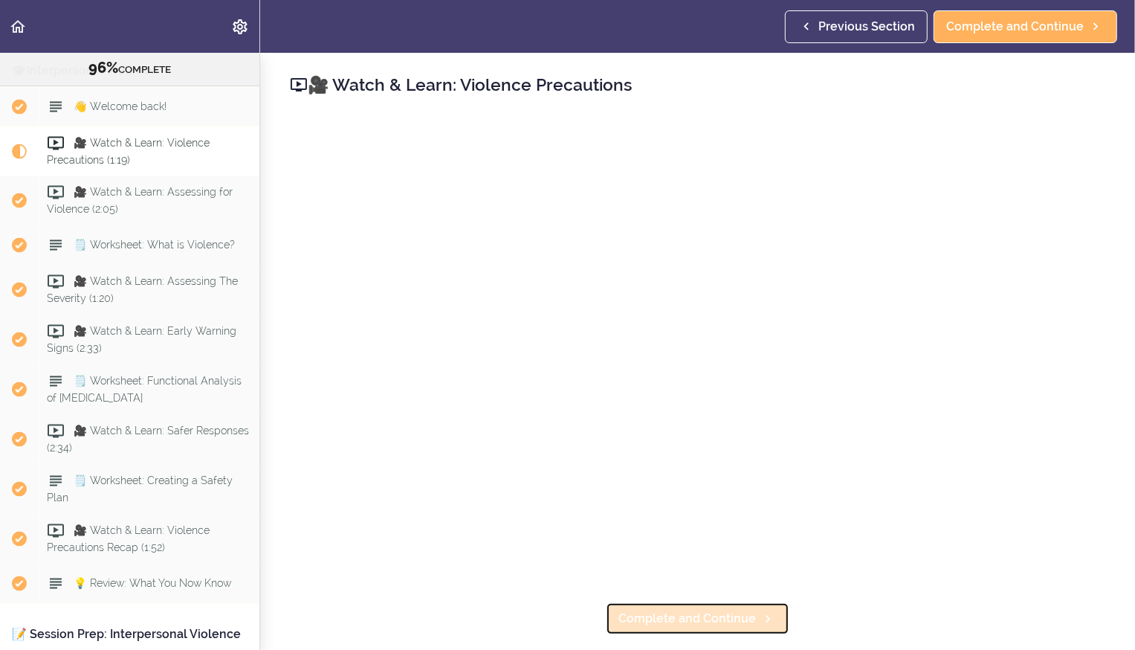
click at [662, 616] on span "Complete and Continue" at bounding box center [688, 619] width 138 height 18
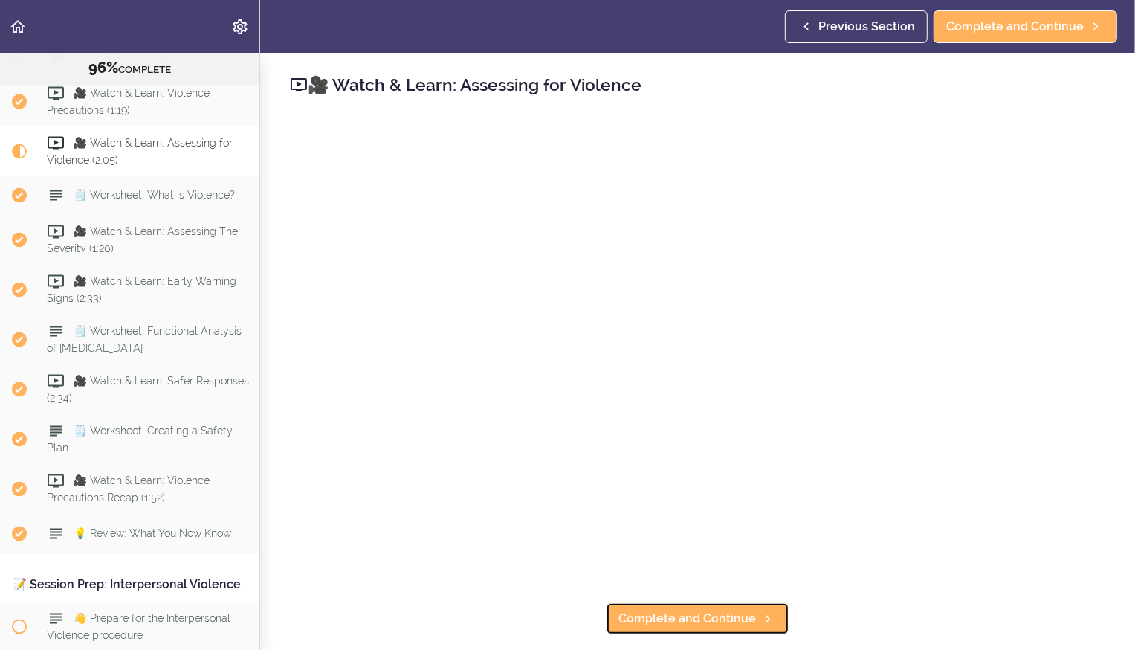
click at [662, 616] on span "Complete and Continue" at bounding box center [688, 619] width 138 height 18
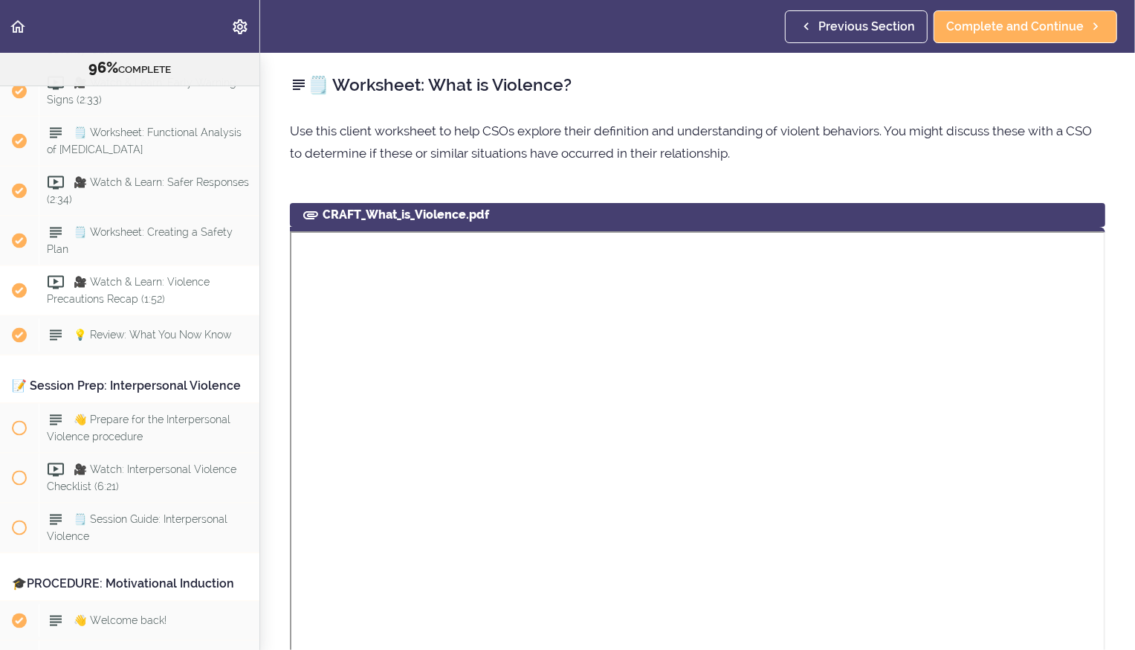
scroll to position [1970, 0]
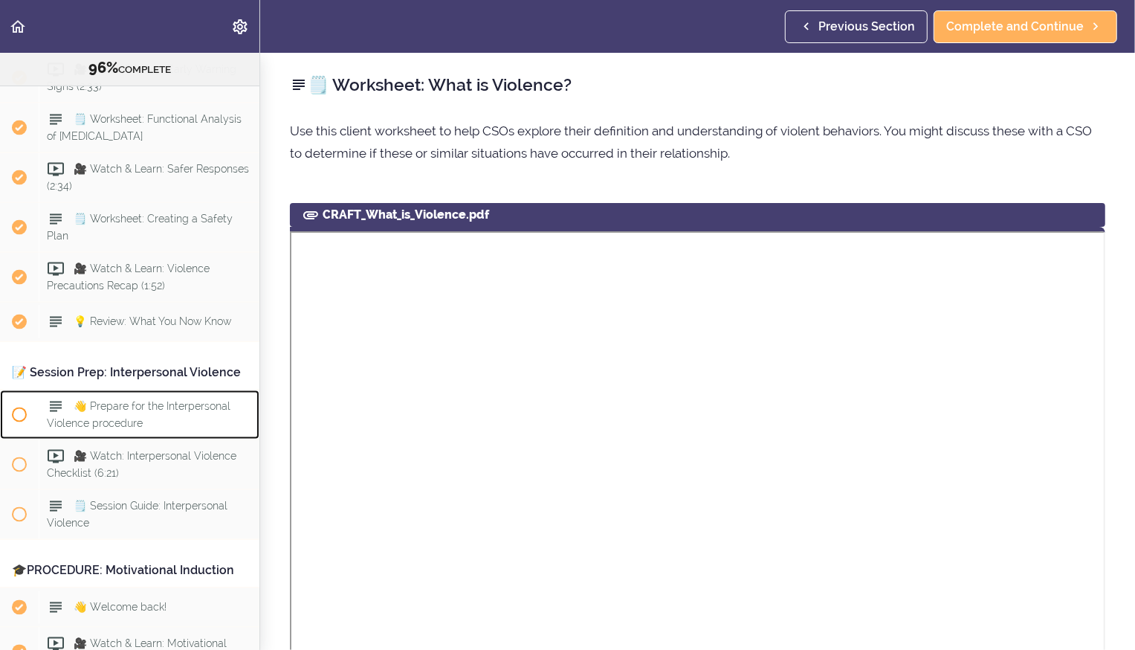
click at [91, 400] on span "👋 Prepare for the Interpersonal Violence procedure" at bounding box center [139, 414] width 184 height 29
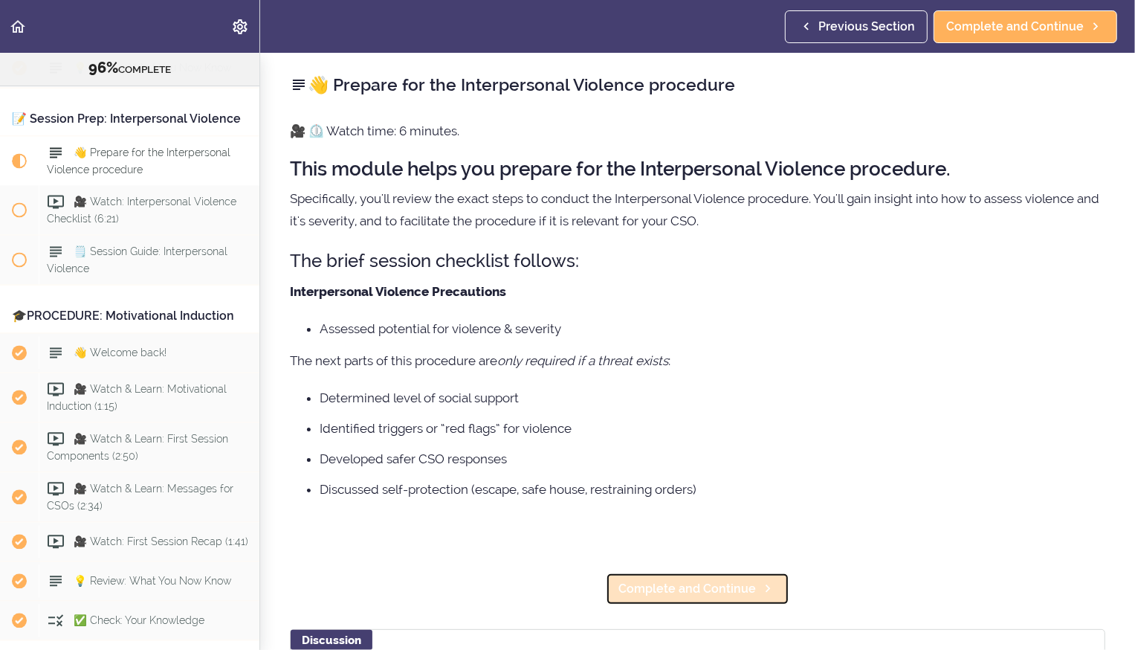
click at [677, 593] on span "Complete and Continue" at bounding box center [688, 589] width 138 height 18
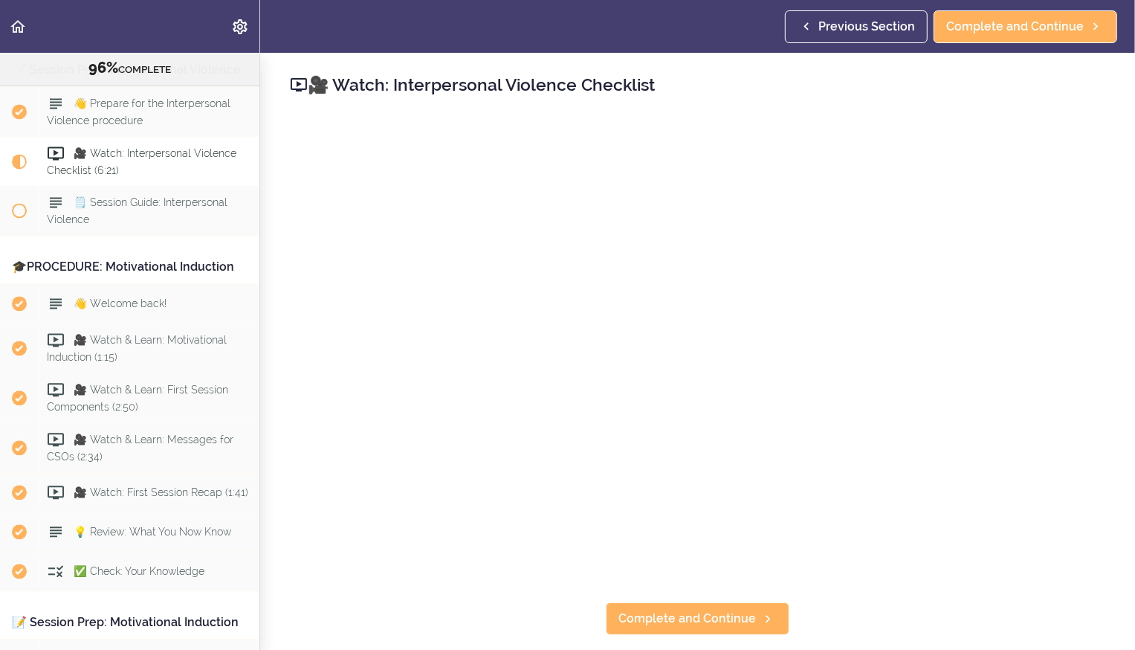
scroll to position [2275, 0]
click at [672, 625] on span "Complete and Continue" at bounding box center [688, 619] width 138 height 18
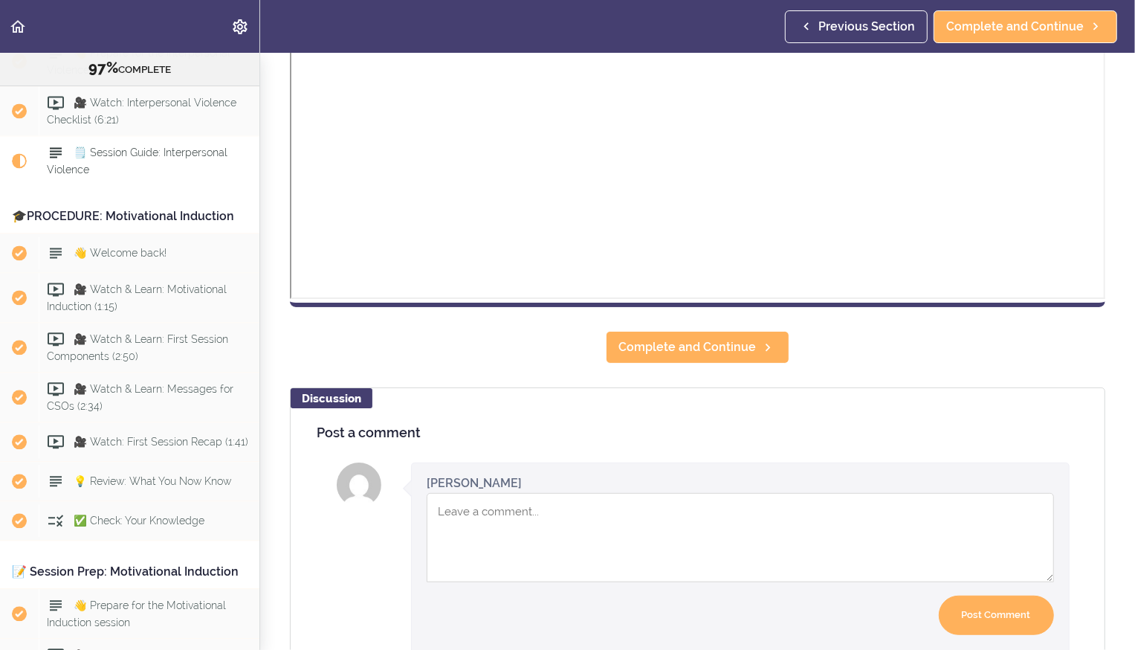
scroll to position [547, 0]
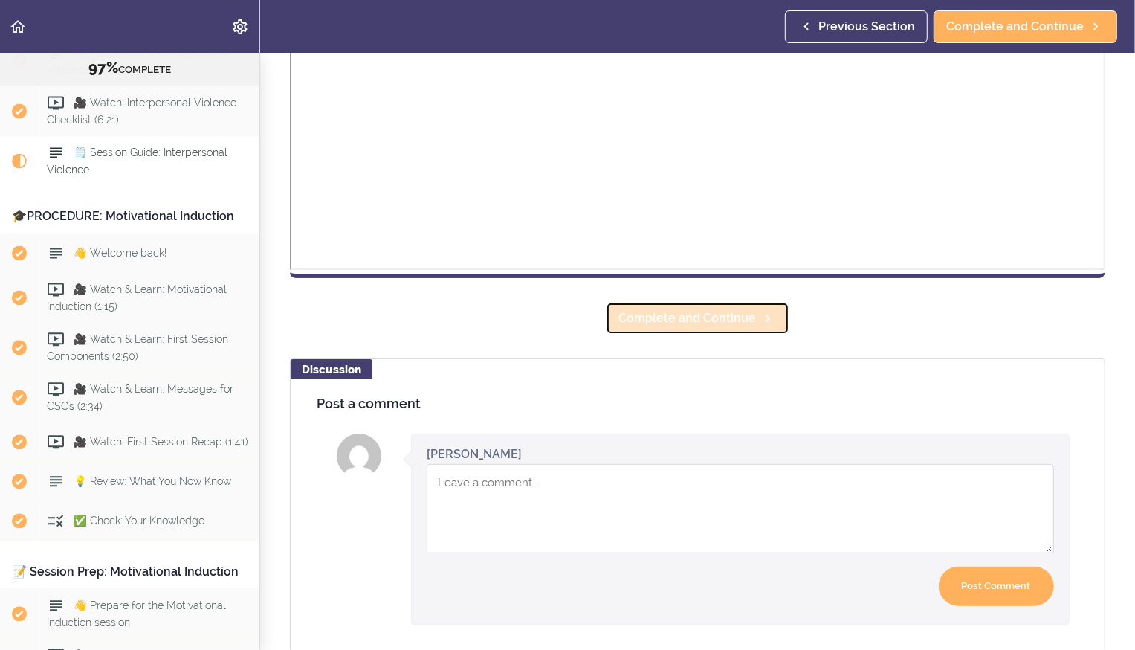
click at [660, 323] on span "Complete and Continue" at bounding box center [688, 318] width 138 height 18
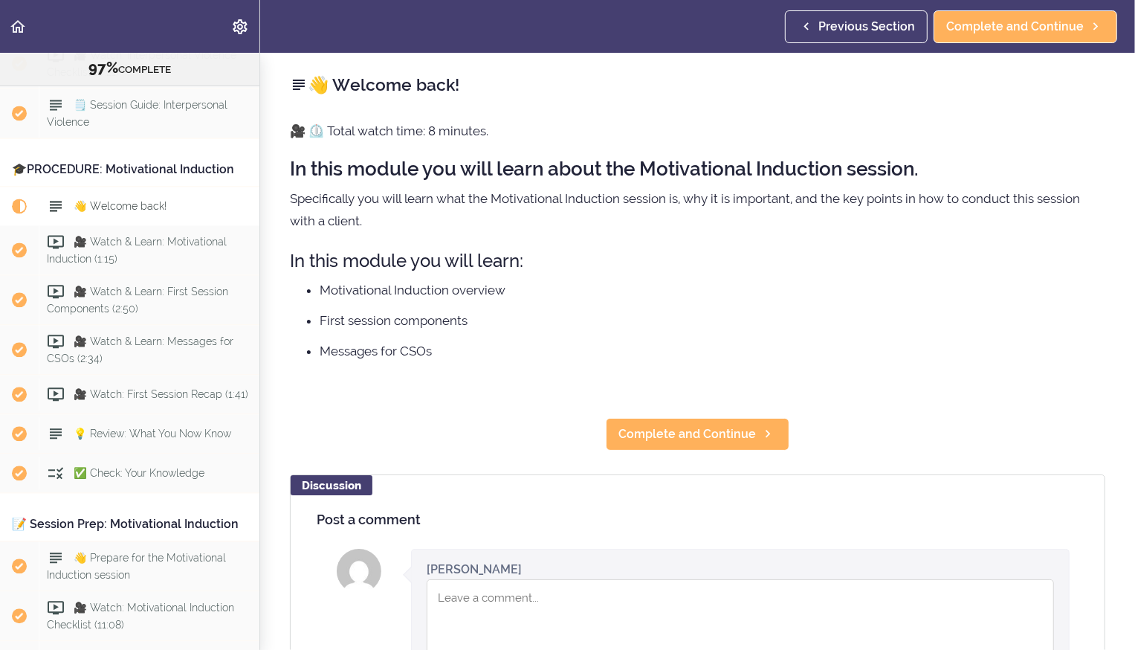
scroll to position [2423, 0]
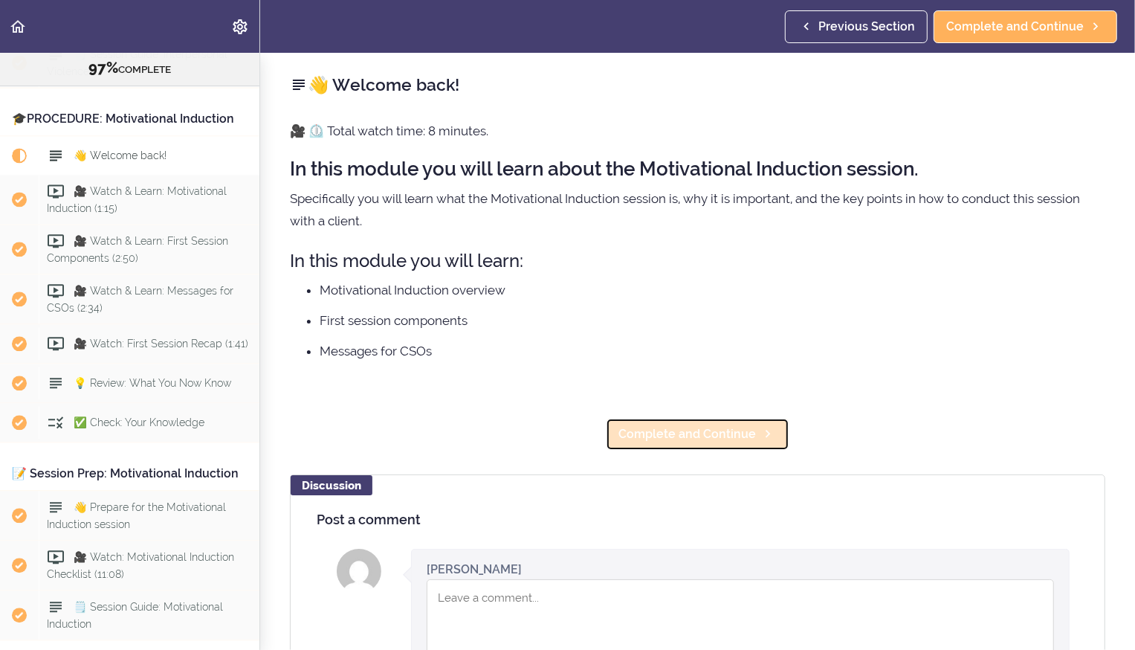
click at [666, 436] on span "Complete and Continue" at bounding box center [688, 434] width 138 height 18
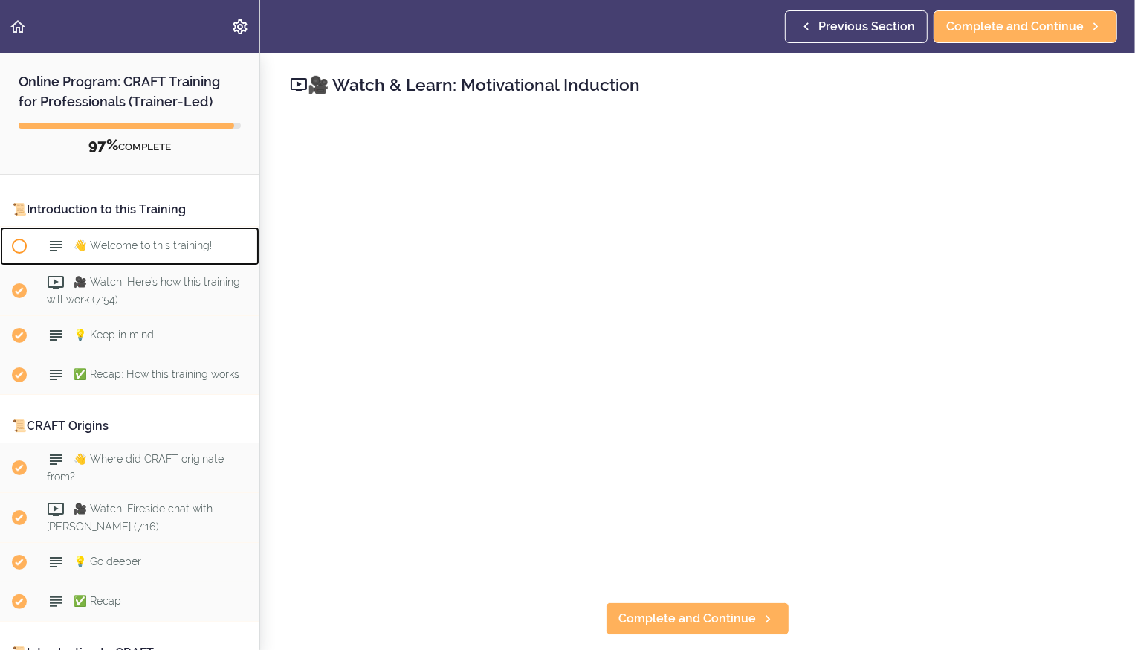
click at [129, 245] on span "👋 Welcome to this training!" at bounding box center [143, 245] width 138 height 12
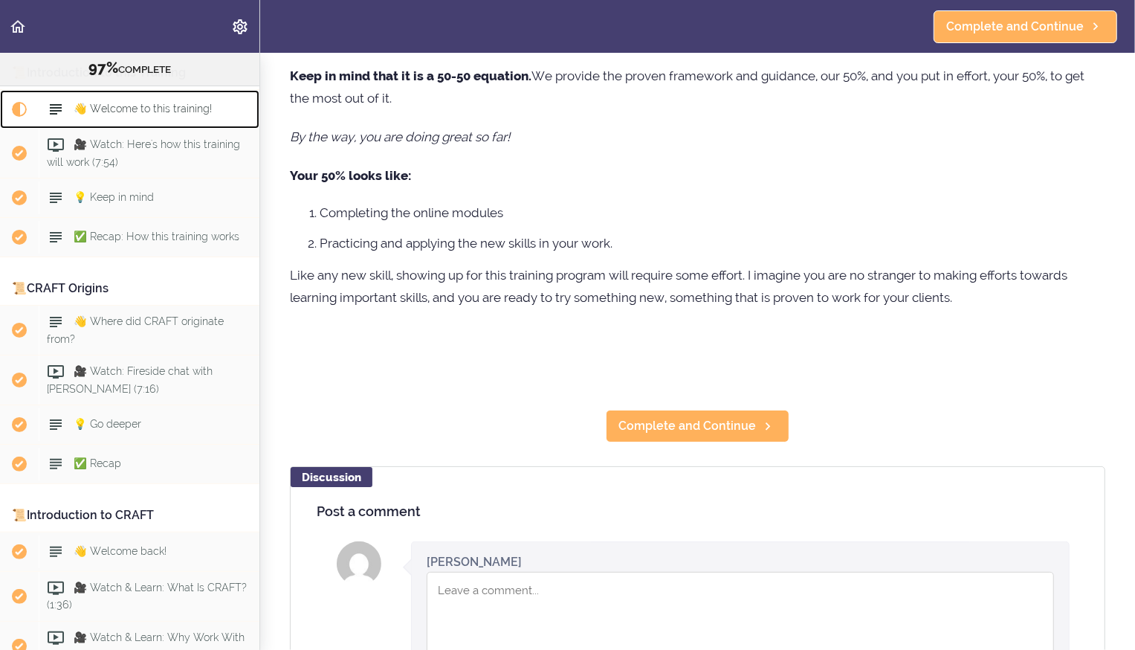
scroll to position [317, 0]
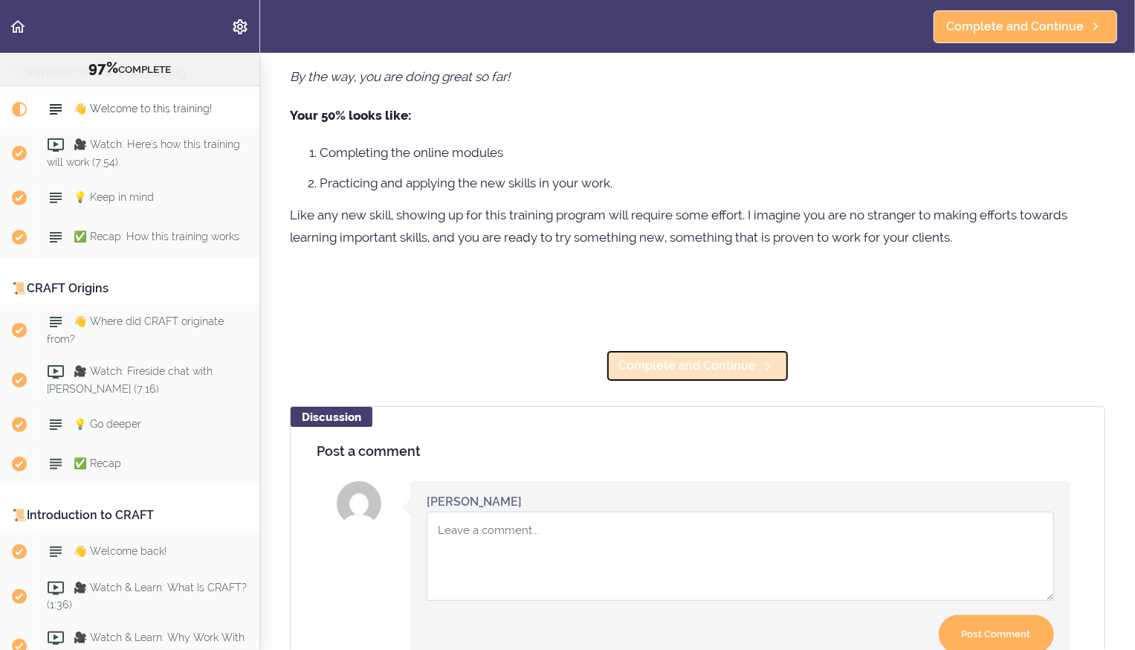
click at [659, 363] on span "Complete and Continue" at bounding box center [688, 366] width 138 height 18
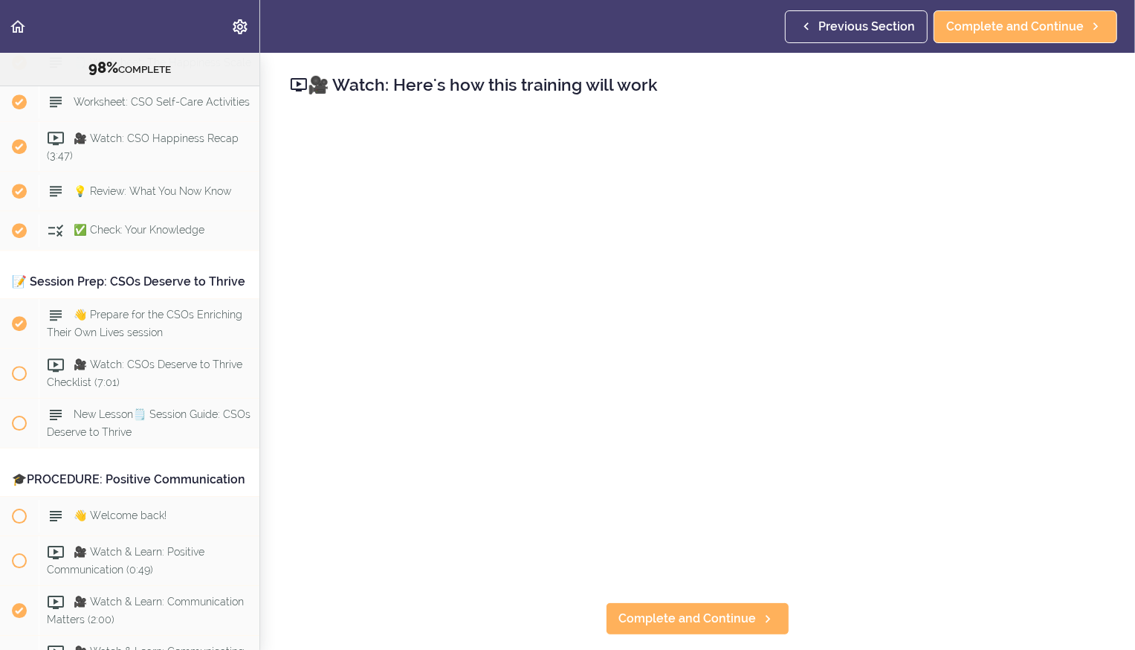
scroll to position [3307, 0]
click at [107, 348] on div "🎥 Watch: CSOs Deserve to Thrive Checklist (7:01)" at bounding box center [149, 372] width 221 height 49
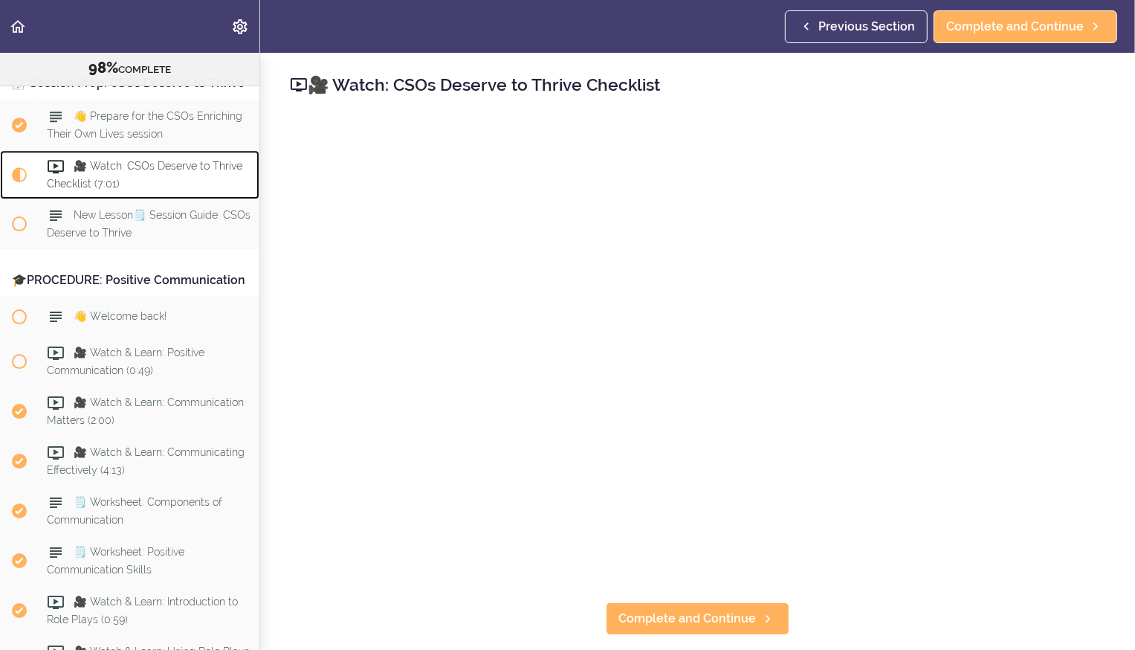
scroll to position [3523, 0]
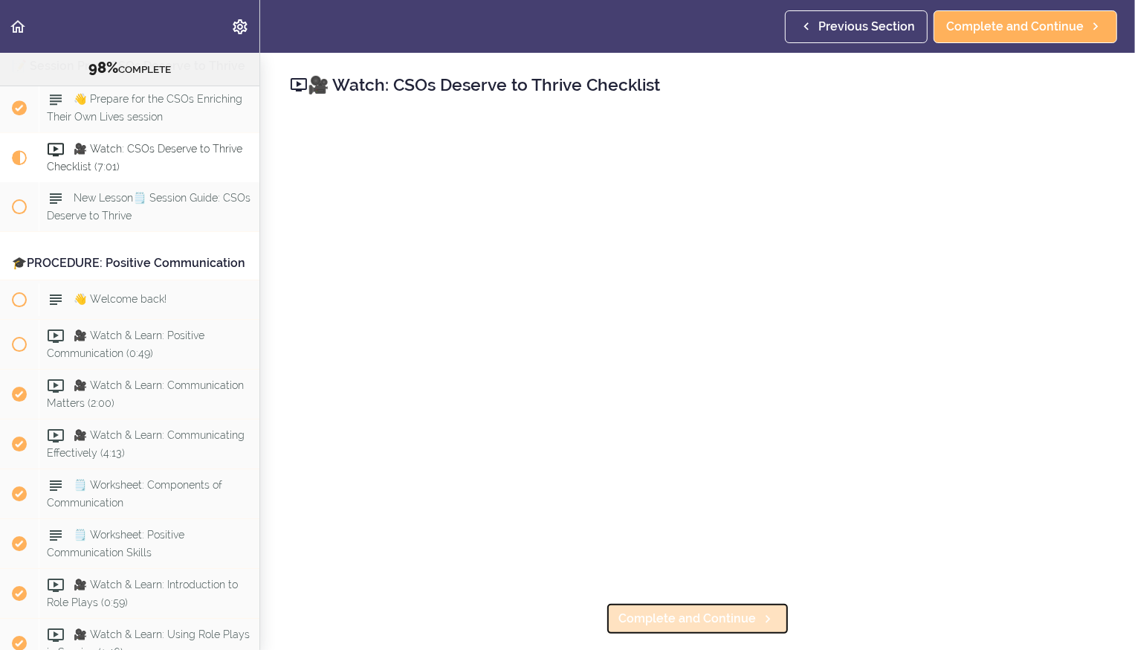
click at [683, 622] on span "Complete and Continue" at bounding box center [688, 619] width 138 height 18
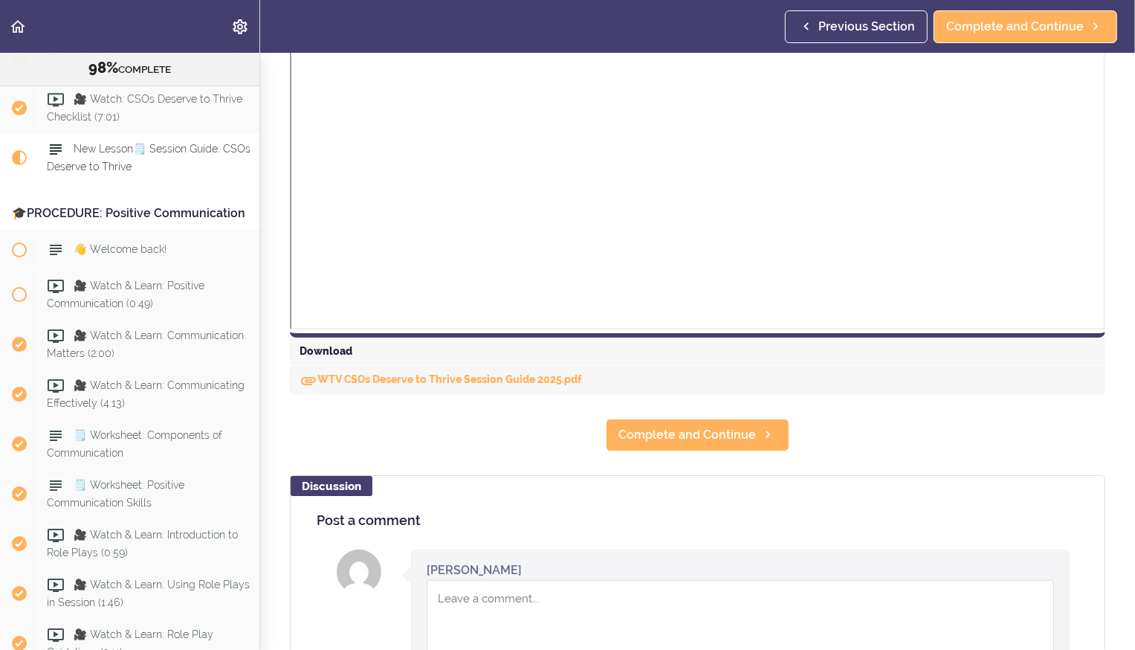
scroll to position [557, 0]
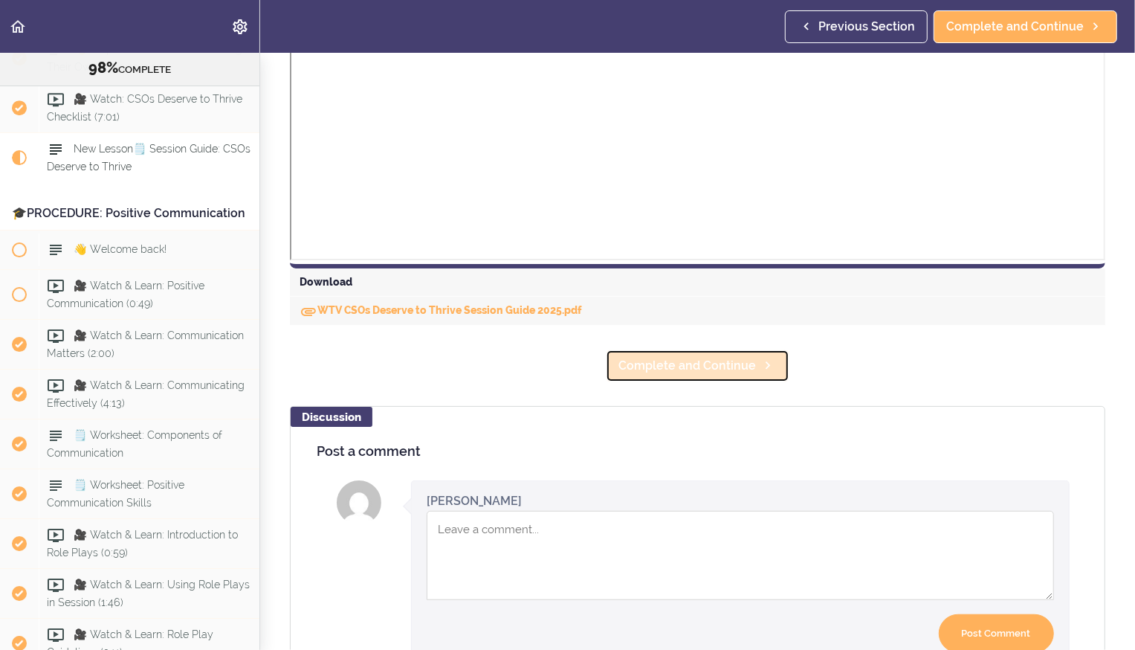
click at [658, 369] on span "Complete and Continue" at bounding box center [688, 366] width 138 height 18
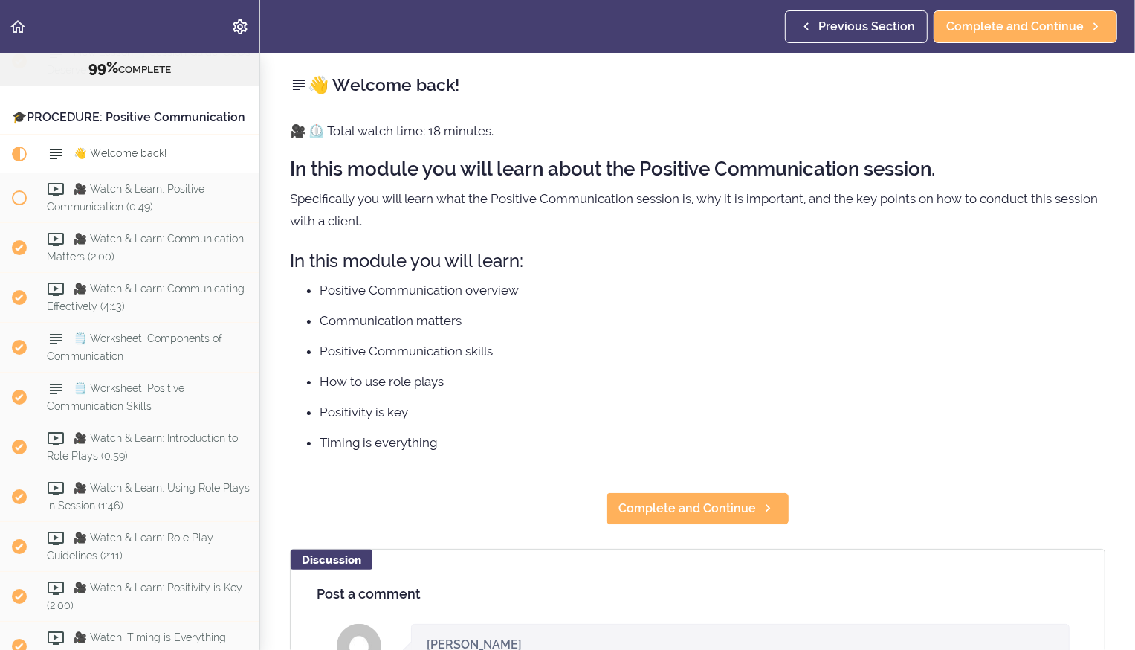
scroll to position [3671, 0]
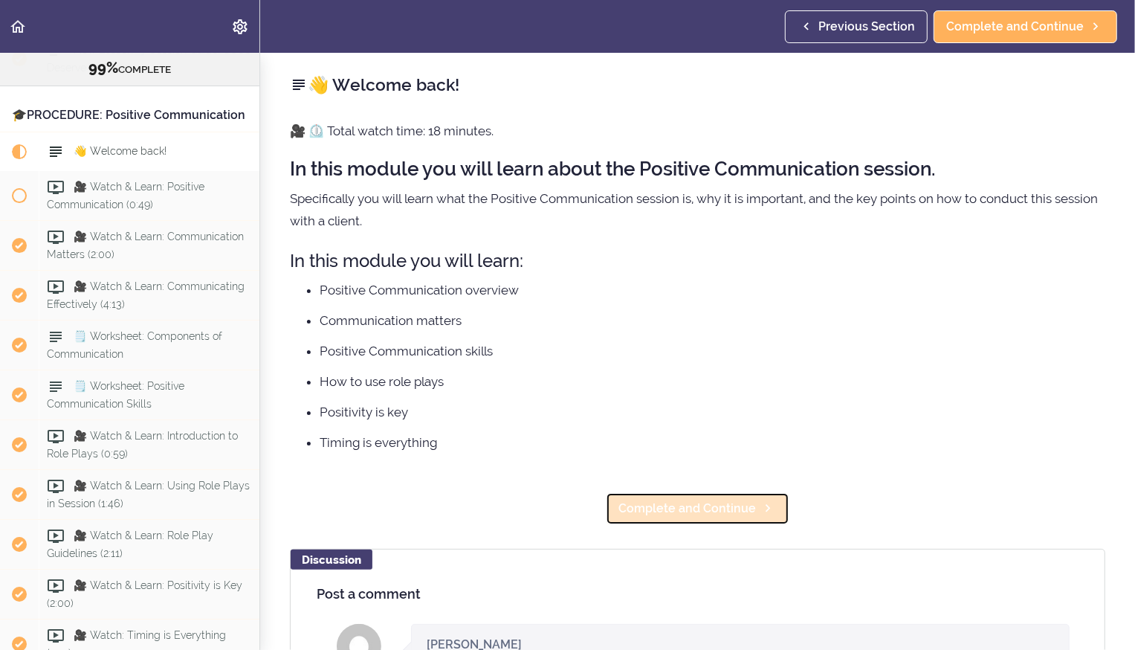
click at [677, 513] on span "Complete and Continue" at bounding box center [688, 509] width 138 height 18
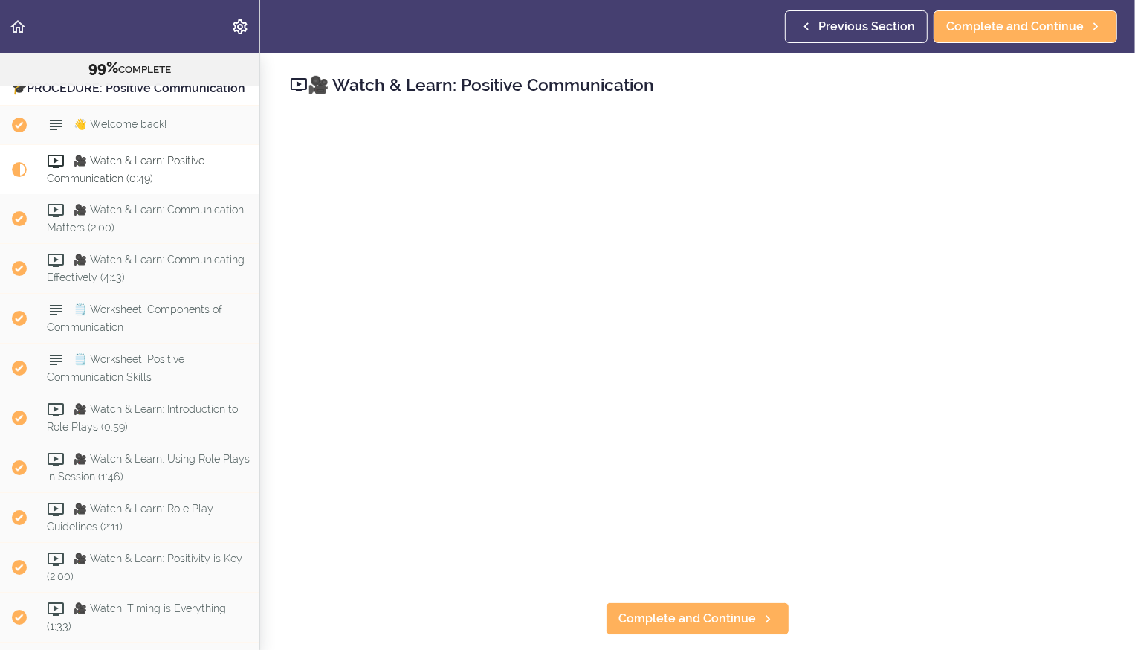
scroll to position [3710, 0]
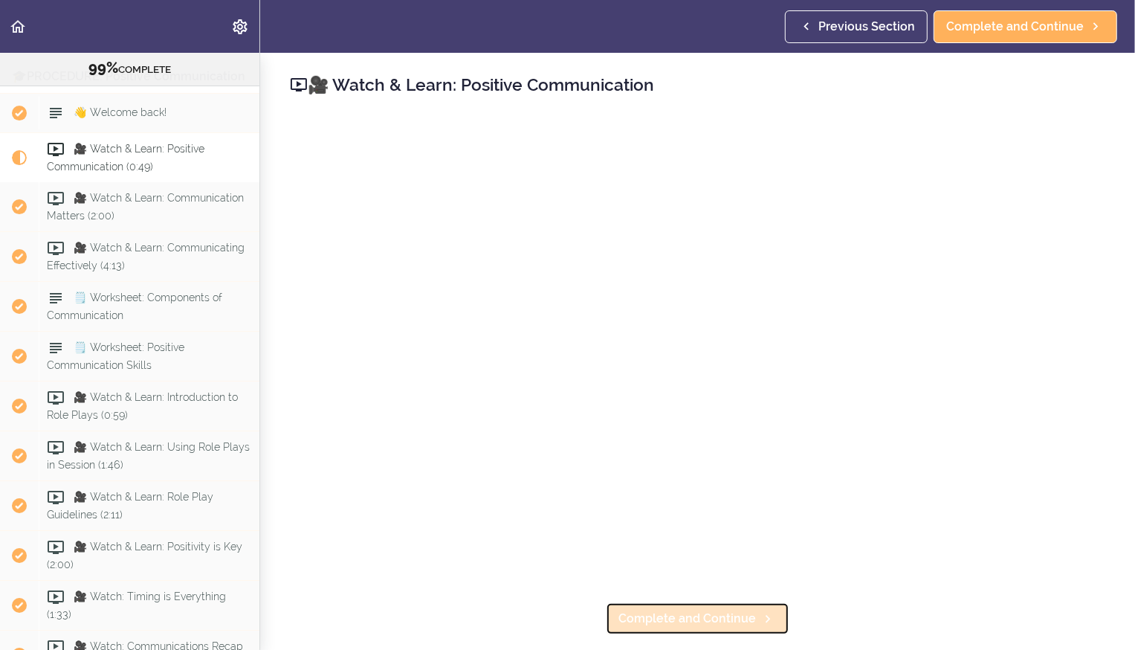
click at [652, 613] on span "Complete and Continue" at bounding box center [688, 619] width 138 height 18
